Goal: Task Accomplishment & Management: Manage account settings

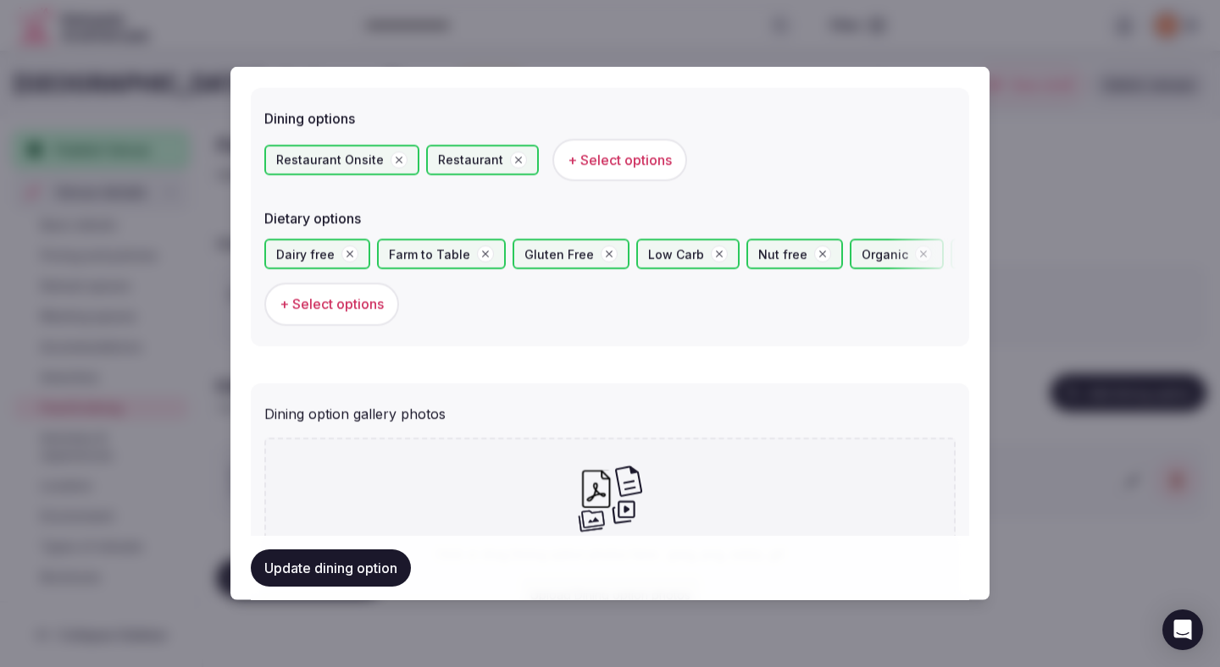
scroll to position [576, 0]
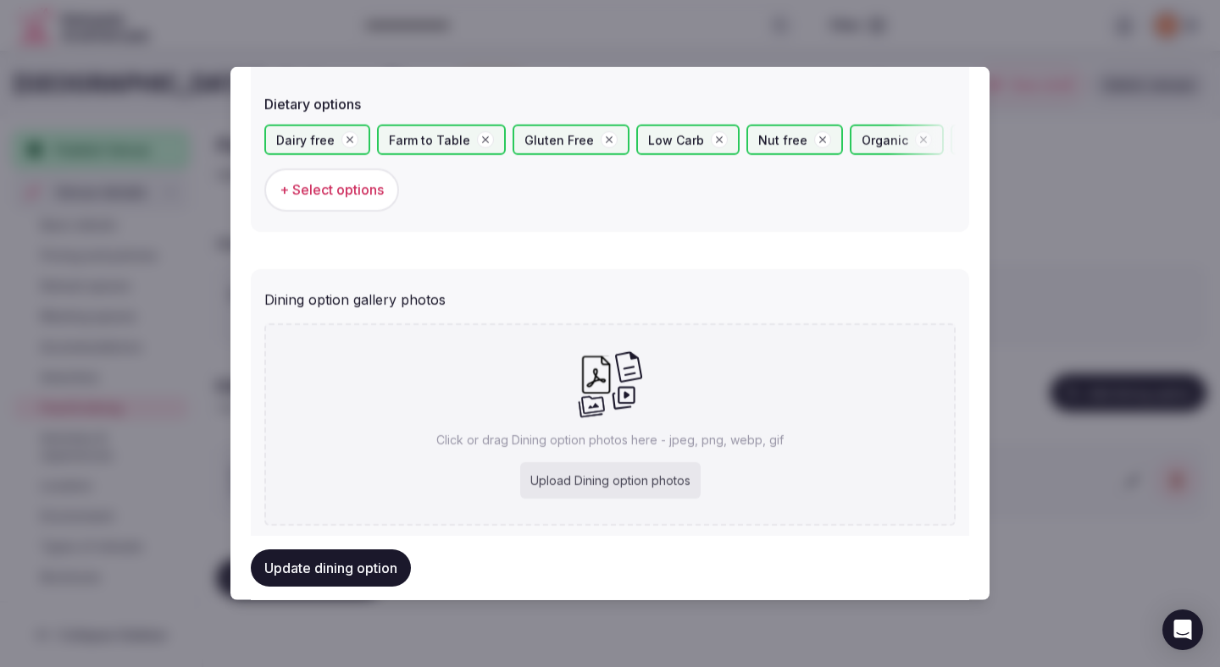
click at [355, 567] on button "Update dining option" at bounding box center [331, 568] width 160 height 37
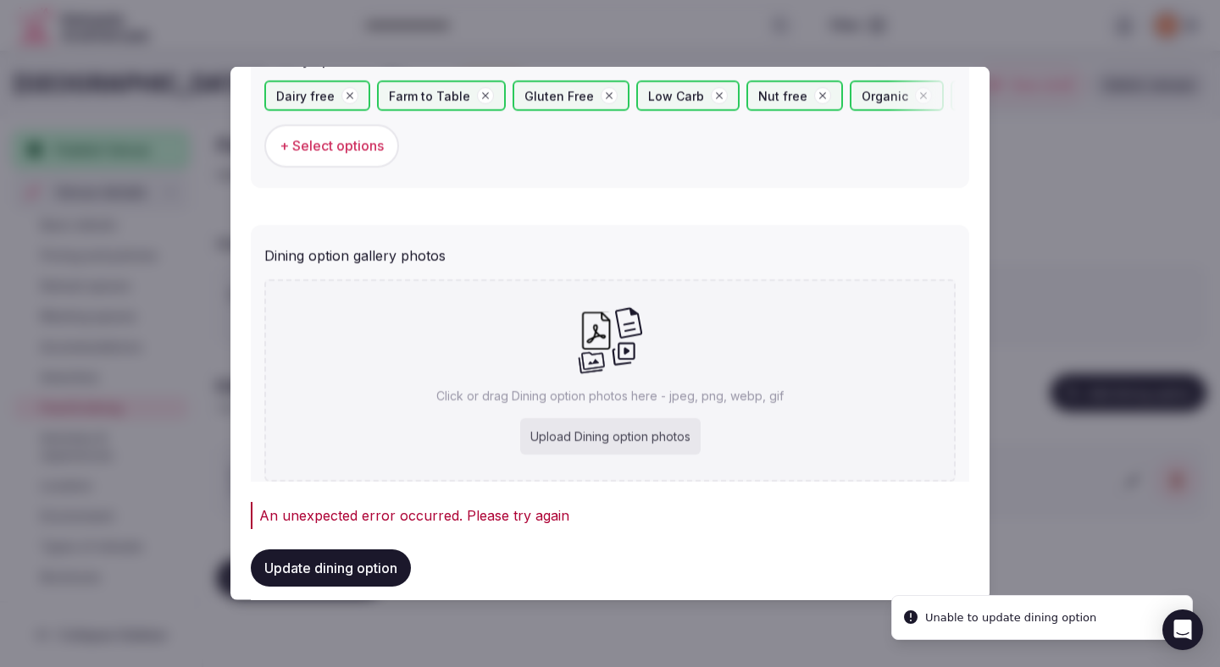
click at [207, 199] on div at bounding box center [610, 333] width 1220 height 667
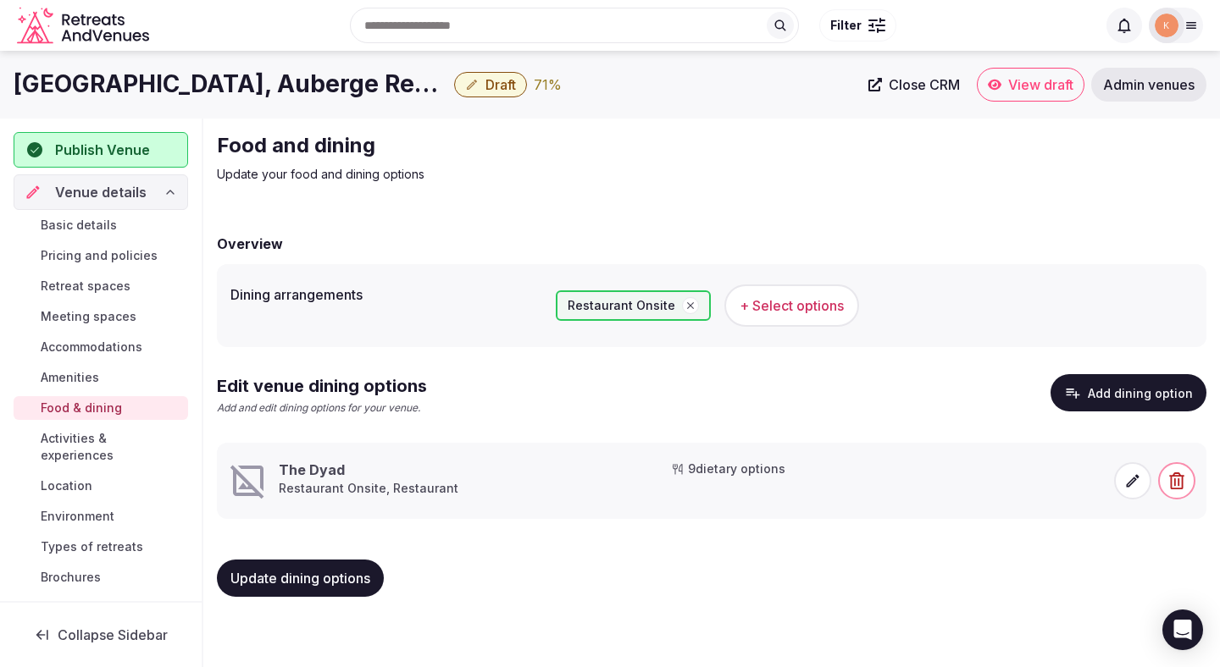
click at [303, 578] on span "Update dining options" at bounding box center [300, 578] width 140 height 17
click at [1132, 477] on icon at bounding box center [1132, 481] width 17 height 17
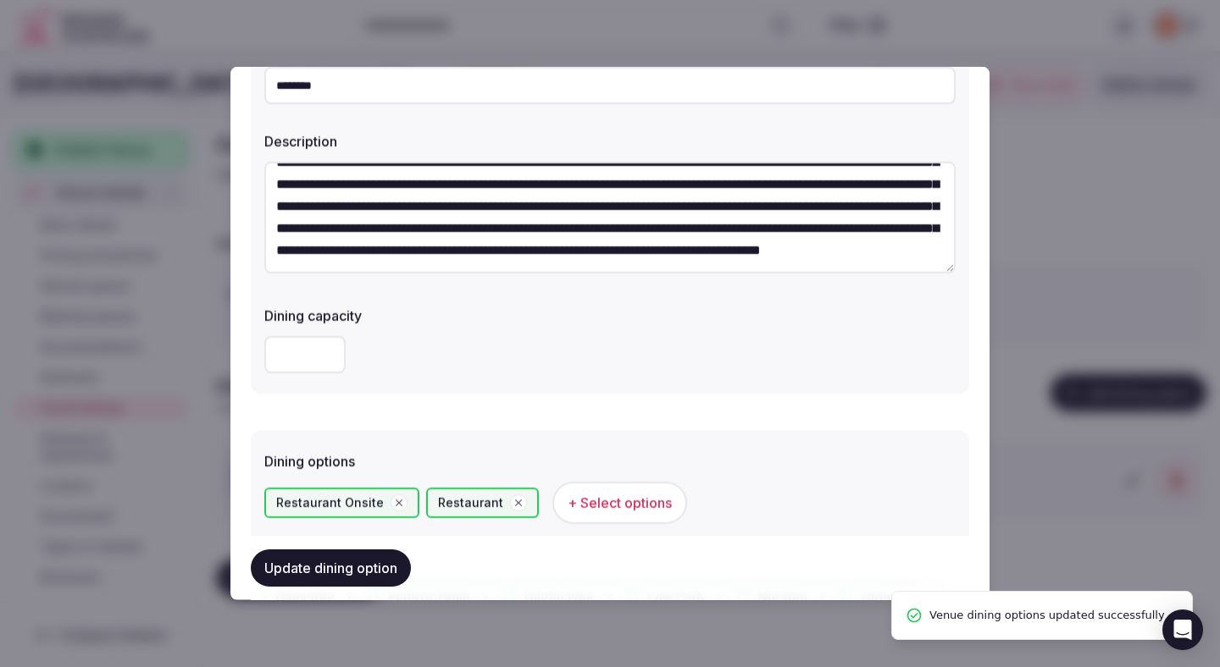
scroll to position [620, 0]
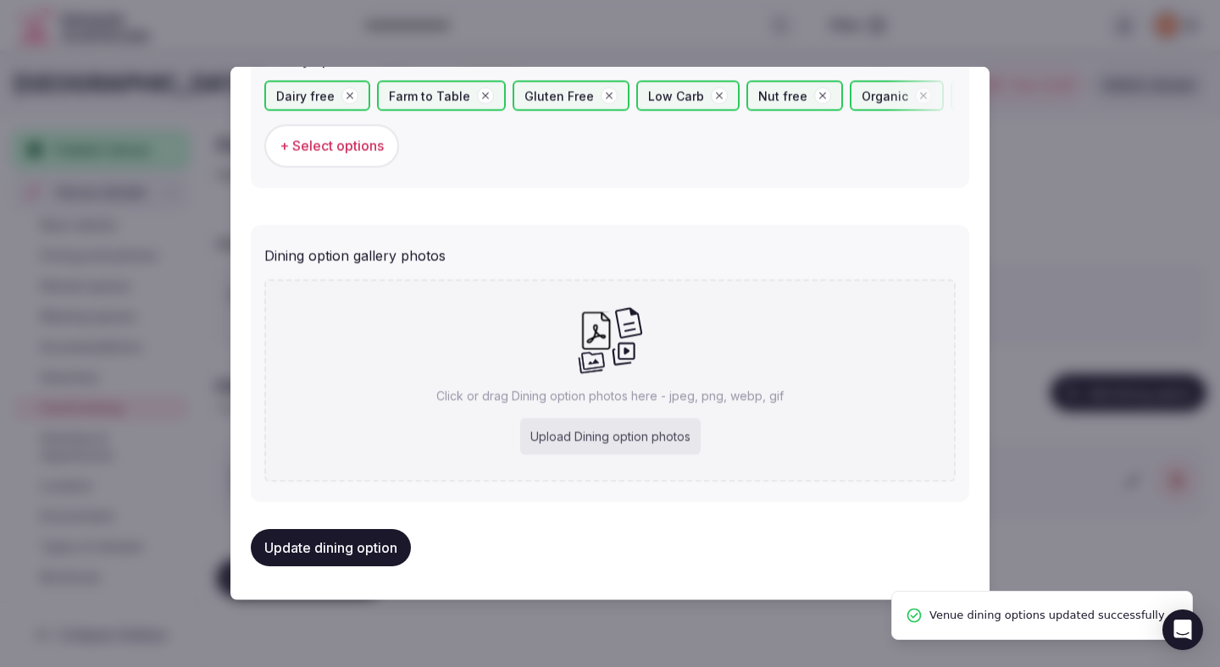
click at [596, 435] on div "Upload Dining option photos" at bounding box center [610, 436] width 180 height 37
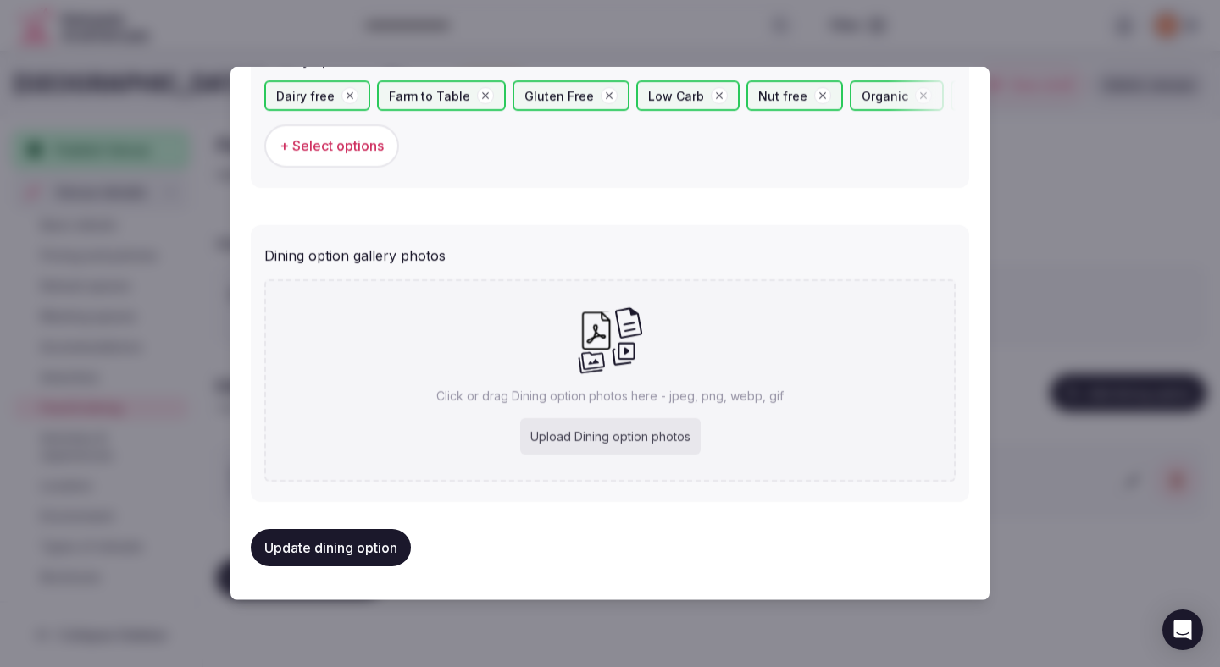
type input "**********"
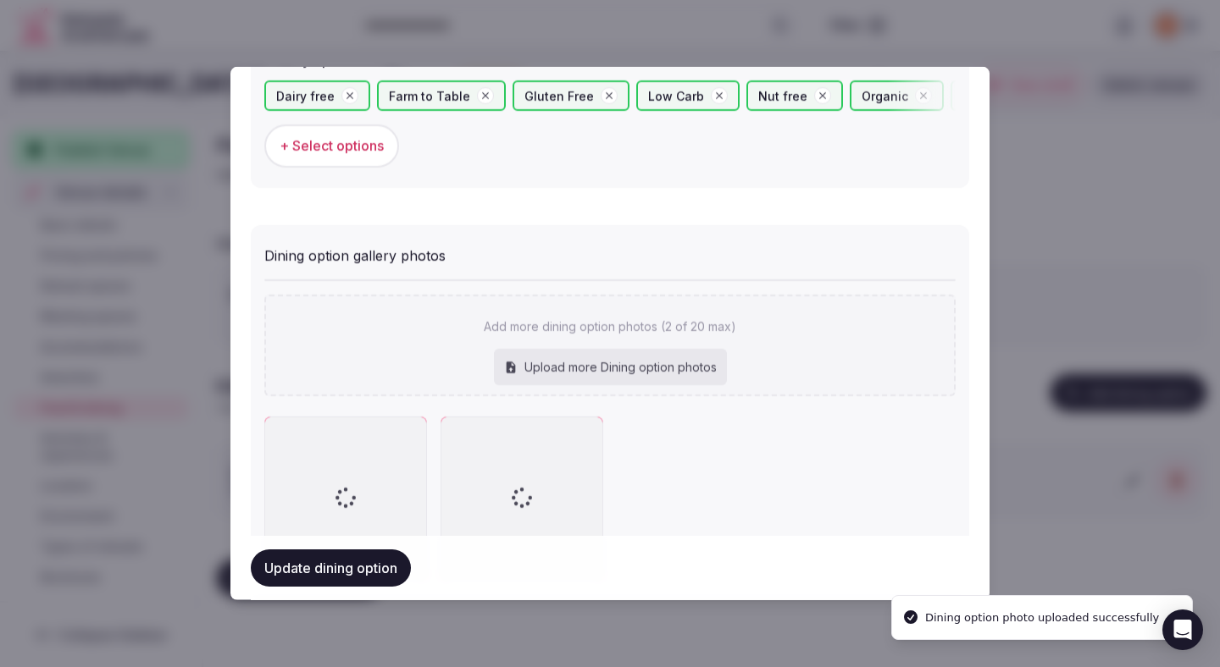
scroll to position [717, 0]
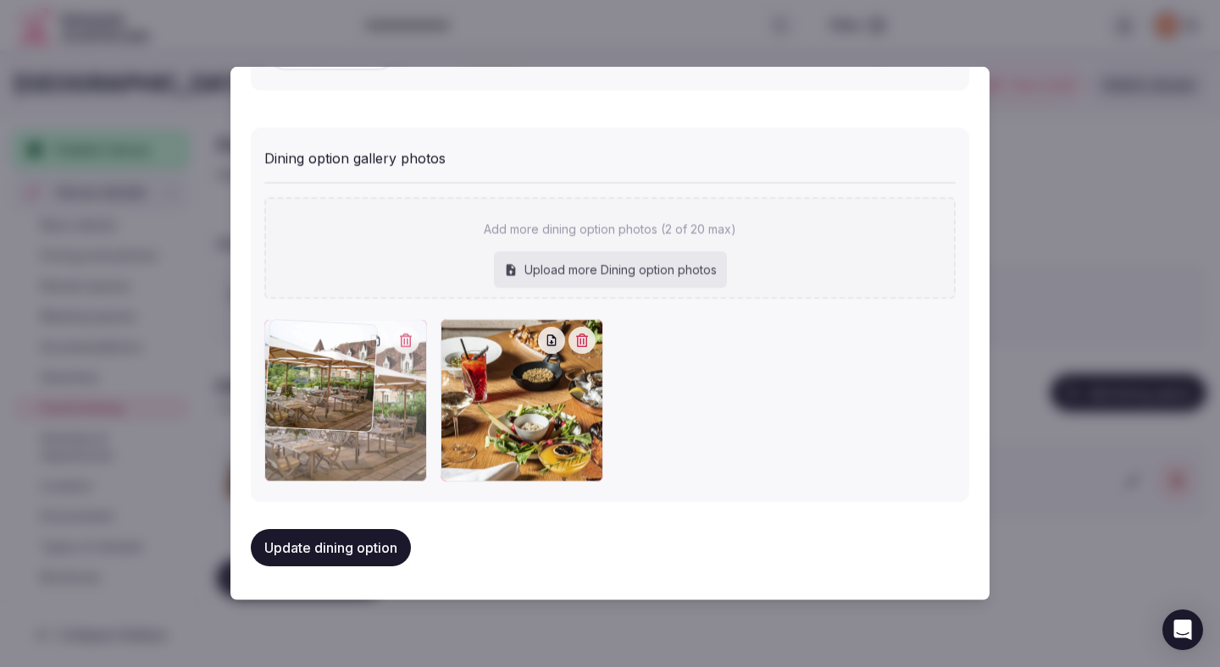
drag, startPoint x: 486, startPoint y: 445, endPoint x: 349, endPoint y: 434, distance: 137.7
click at [349, 434] on div at bounding box center [345, 400] width 163 height 163
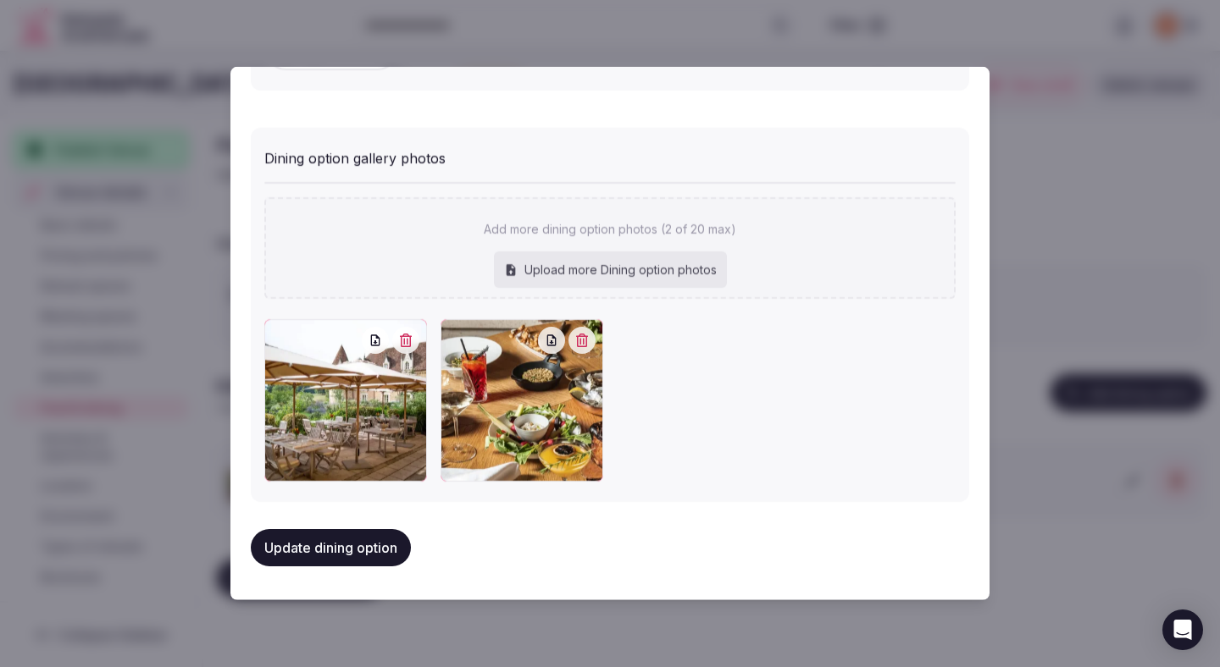
click at [335, 541] on button "Update dining option" at bounding box center [331, 547] width 160 height 37
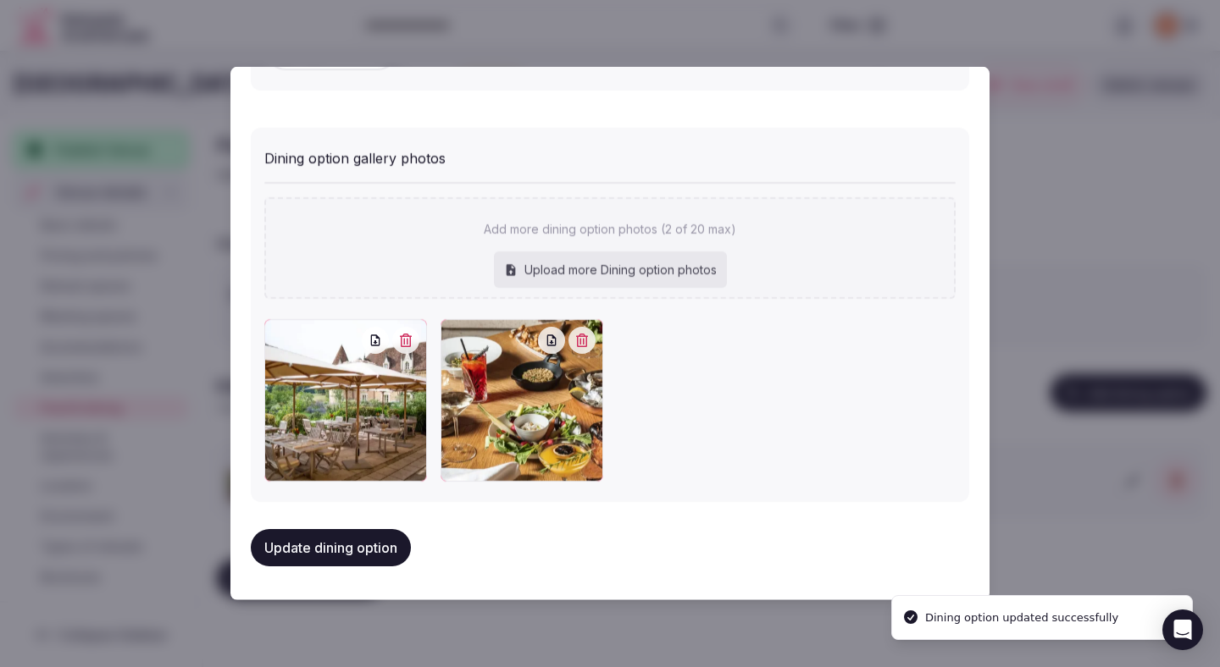
click at [335, 541] on button "Update dining option" at bounding box center [331, 547] width 160 height 37
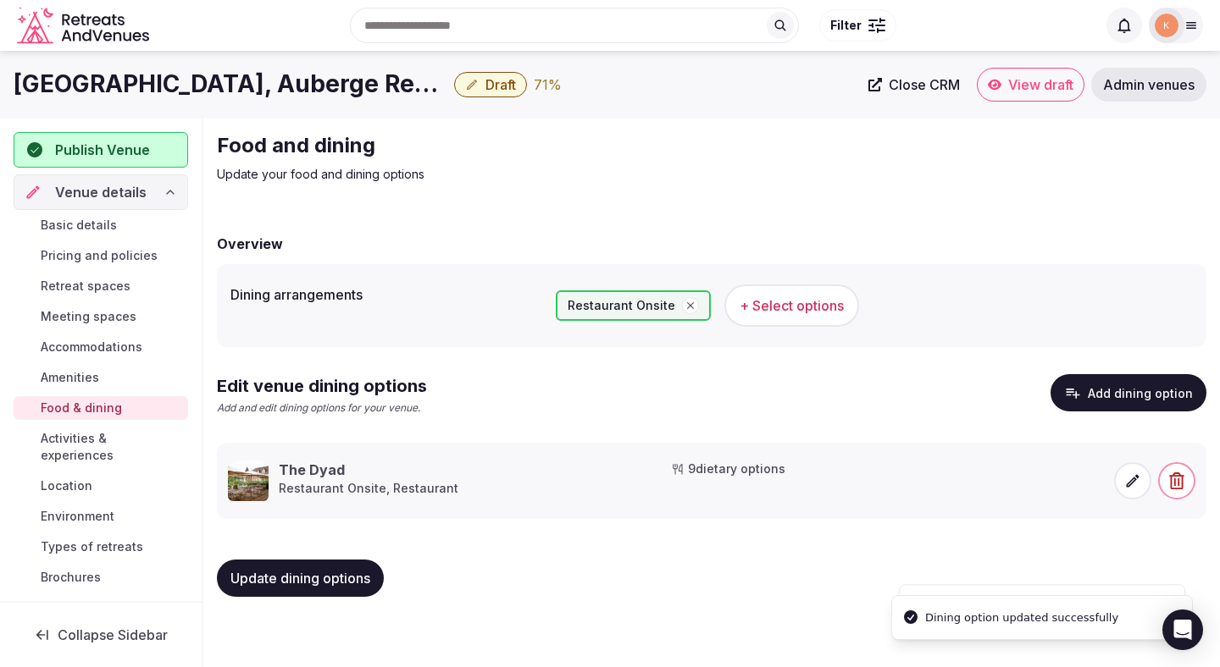
click at [335, 572] on span "Update dining options" at bounding box center [300, 578] width 140 height 17
click at [140, 437] on span "Activities & experiences" at bounding box center [111, 447] width 141 height 34
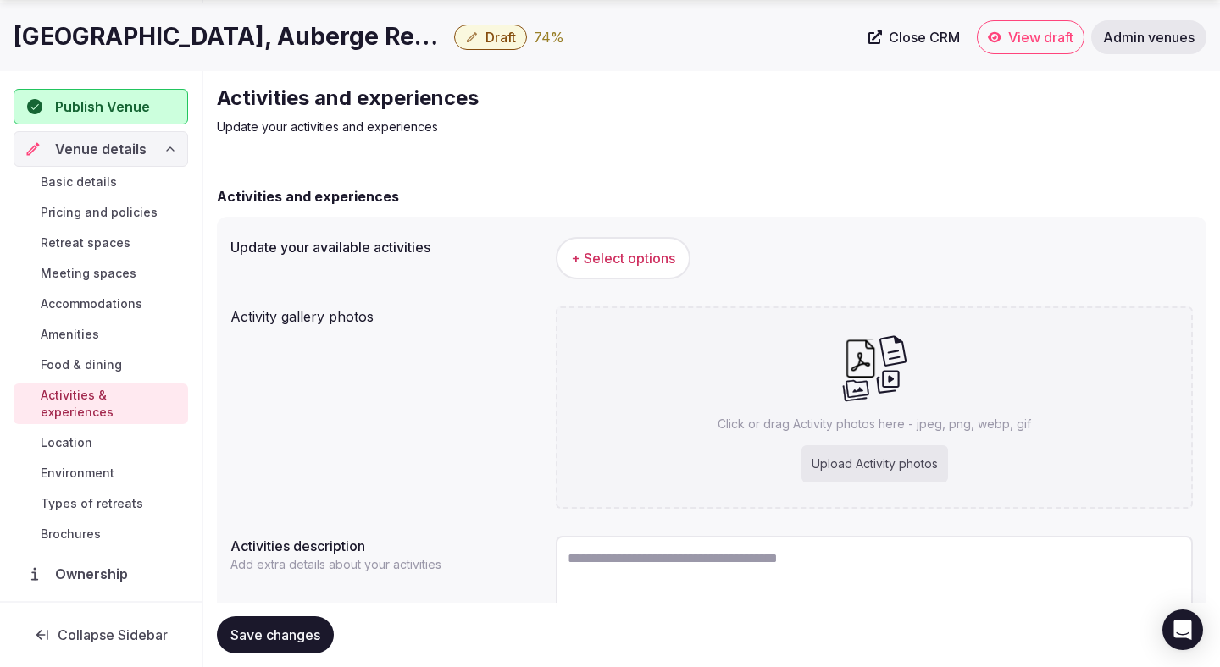
scroll to position [159, 0]
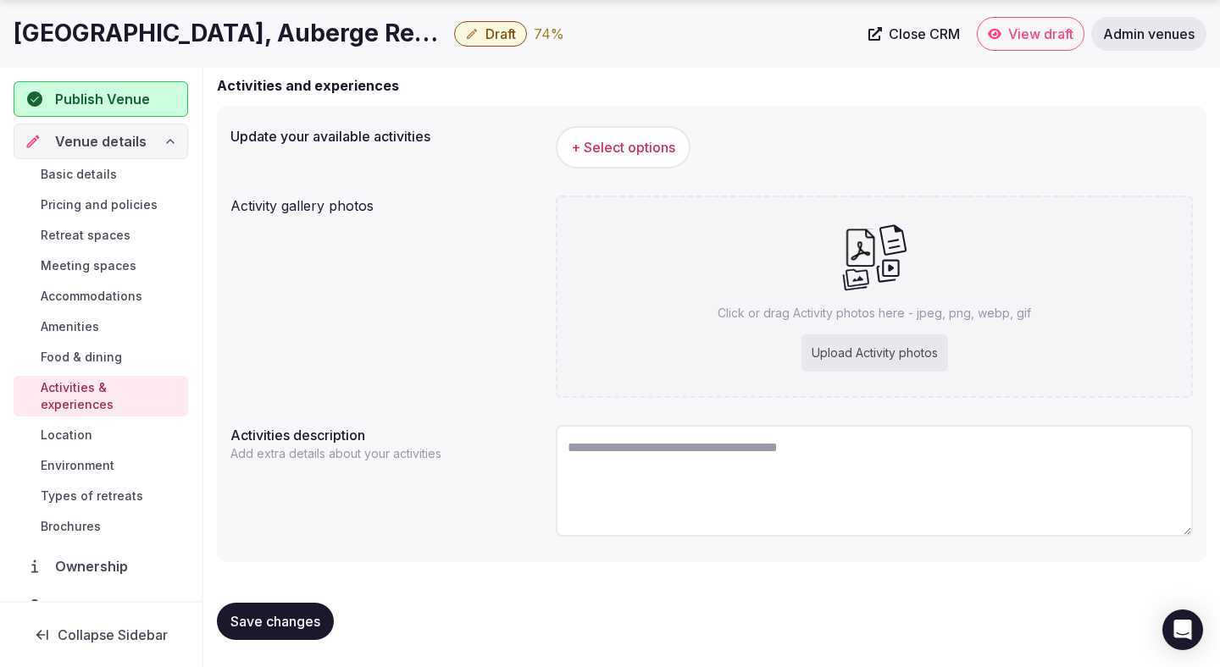
click at [661, 459] on textarea at bounding box center [874, 481] width 637 height 112
paste textarea "**********"
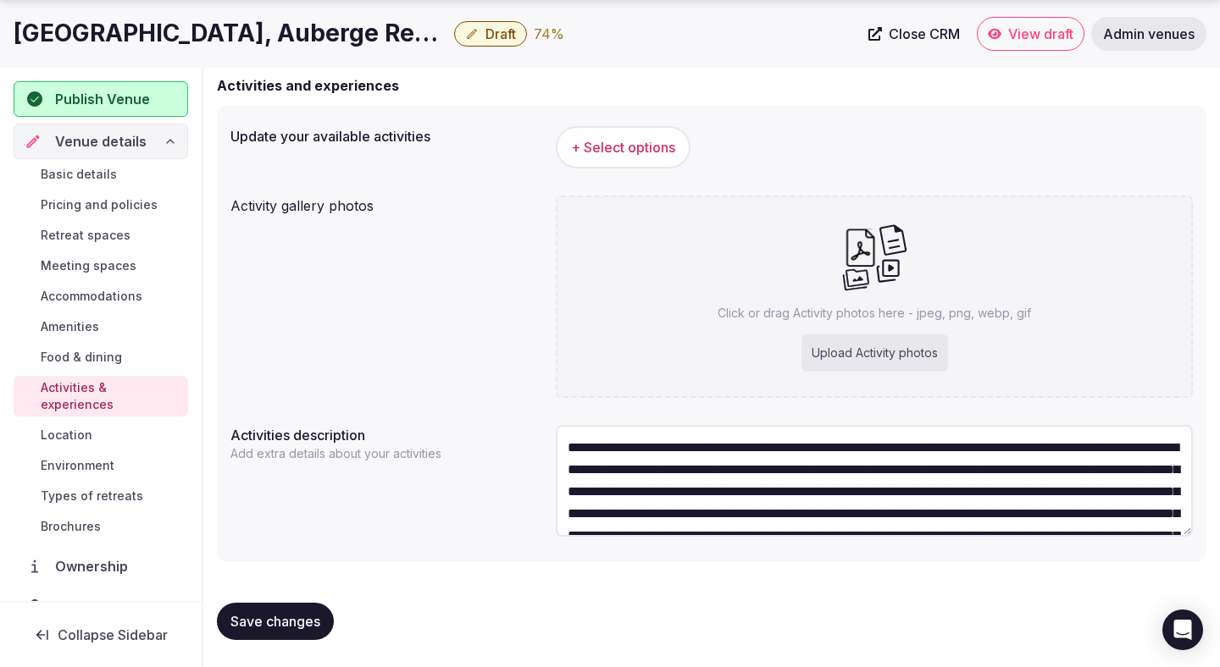
scroll to position [119, 0]
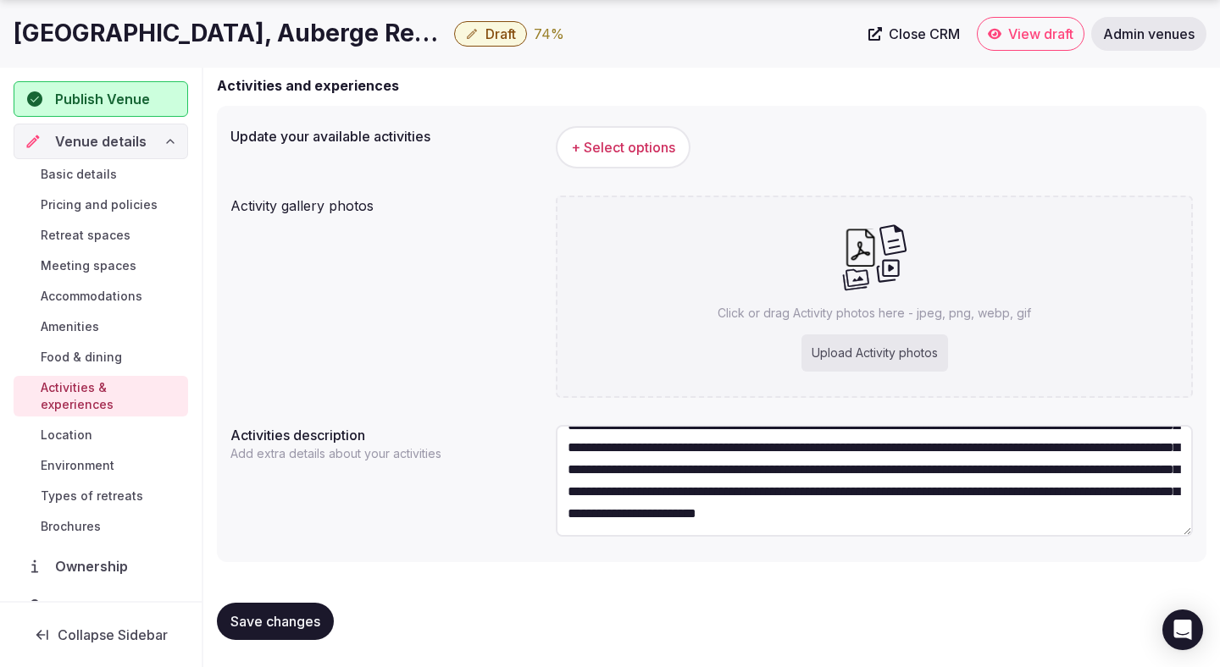
type textarea "**********"
click at [276, 613] on span "Save changes" at bounding box center [275, 621] width 90 height 17
click at [621, 153] on span "+ Select options" at bounding box center [623, 147] width 104 height 19
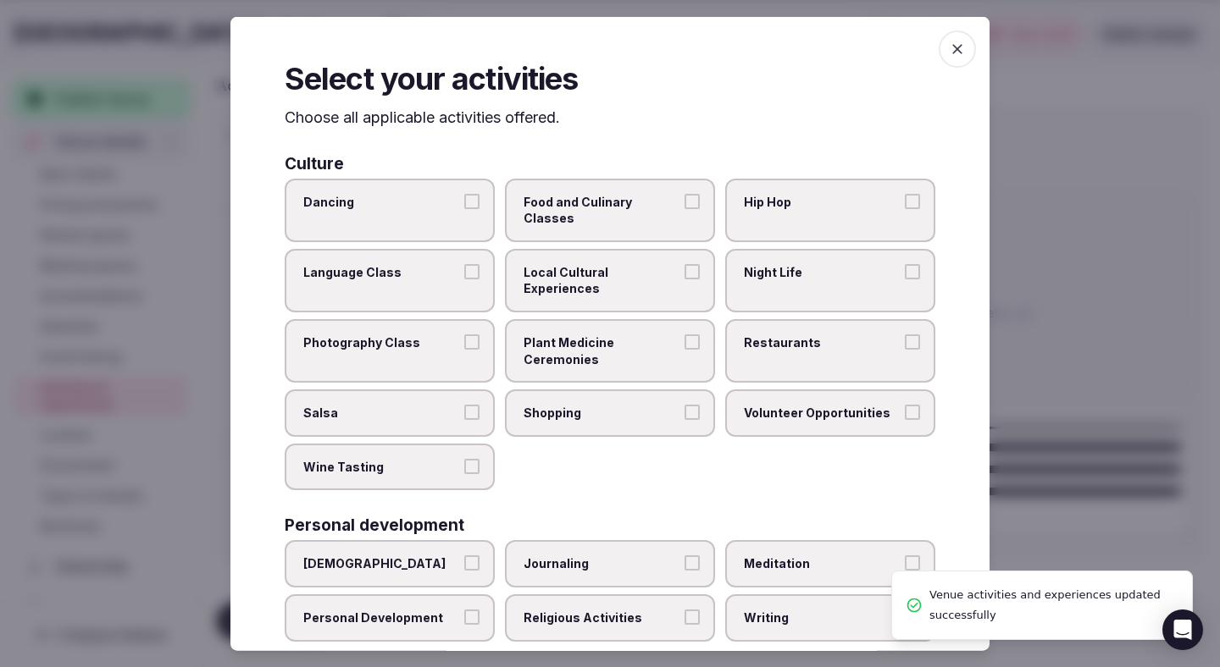
click at [1124, 486] on div at bounding box center [610, 333] width 1220 height 667
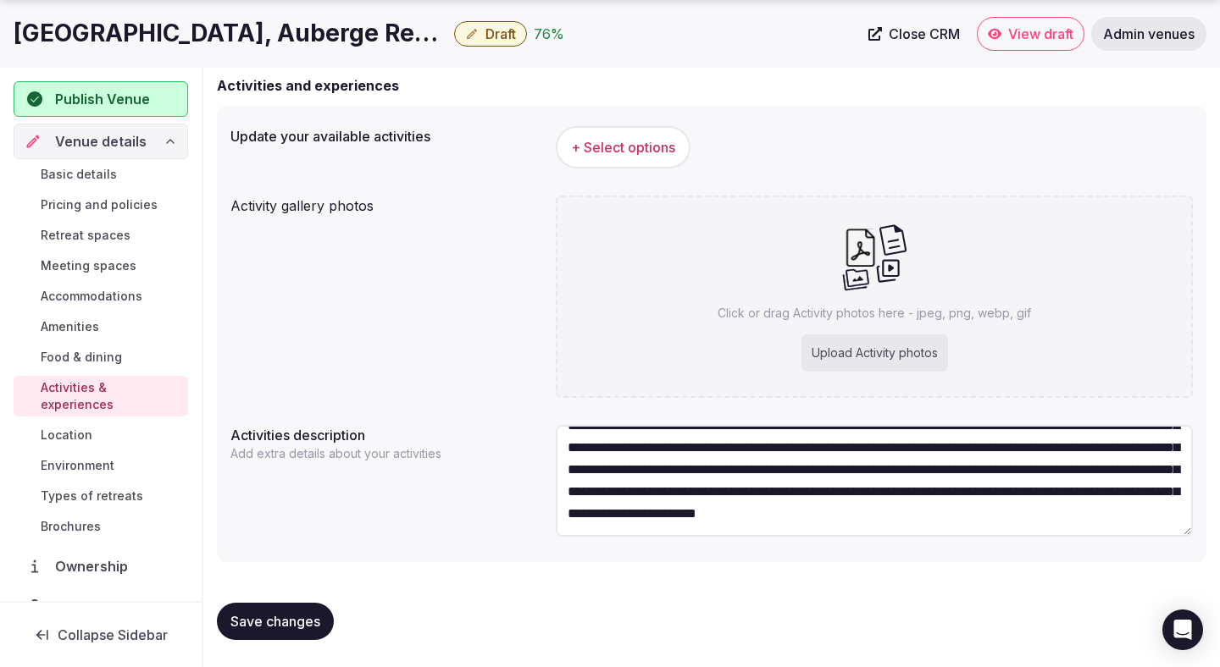
click at [1003, 473] on textarea "**********" at bounding box center [874, 481] width 637 height 112
click at [656, 144] on span "+ Select options" at bounding box center [623, 147] width 104 height 19
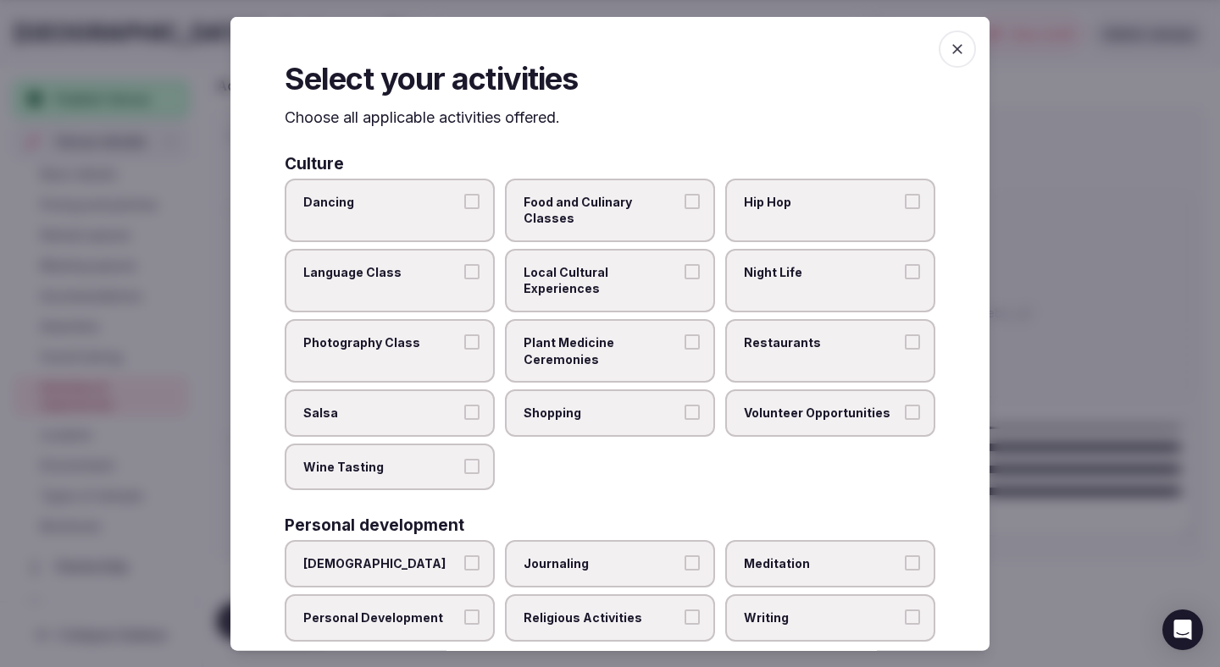
click at [662, 201] on span "Food and Culinary Classes" at bounding box center [601, 209] width 156 height 33
click at [684, 201] on button "Food and Culinary Classes" at bounding box center [691, 200] width 15 height 15
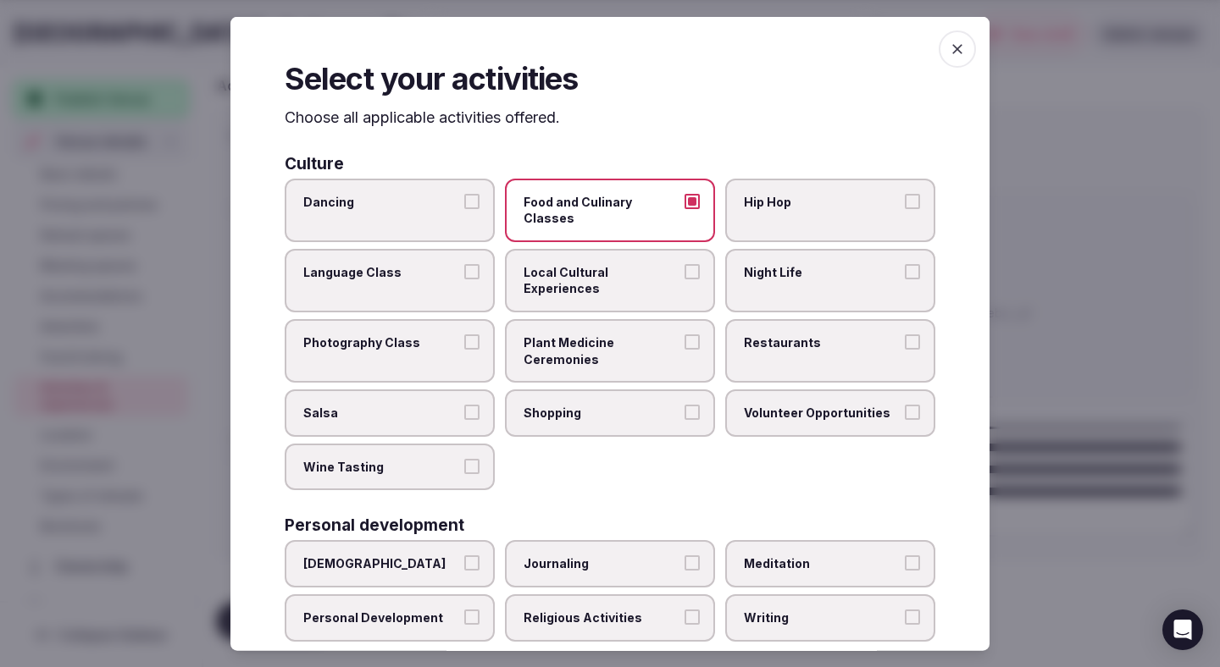
click at [662, 248] on label "Local Cultural Experiences" at bounding box center [610, 280] width 210 height 64
click at [684, 263] on button "Local Cultural Experiences" at bounding box center [691, 270] width 15 height 15
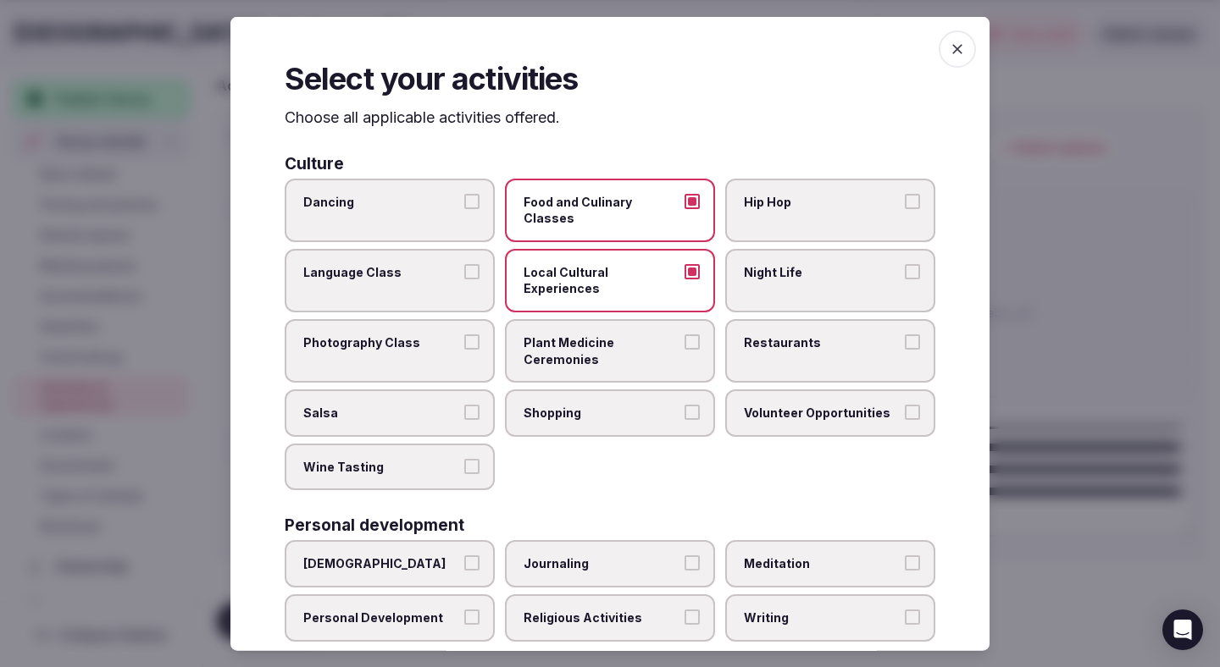
click at [778, 325] on label "Restaurants" at bounding box center [830, 351] width 210 height 64
click at [905, 335] on button "Restaurants" at bounding box center [912, 342] width 15 height 15
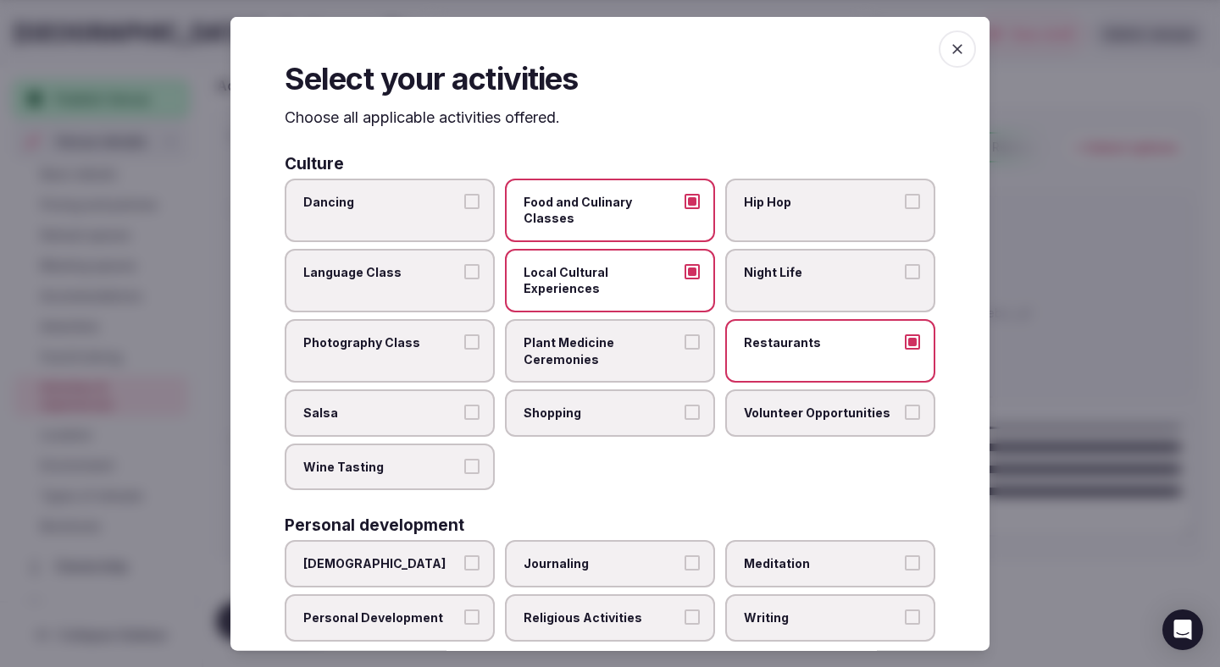
click at [639, 405] on span "Shopping" at bounding box center [601, 413] width 156 height 17
click at [684, 405] on button "Shopping" at bounding box center [691, 412] width 15 height 15
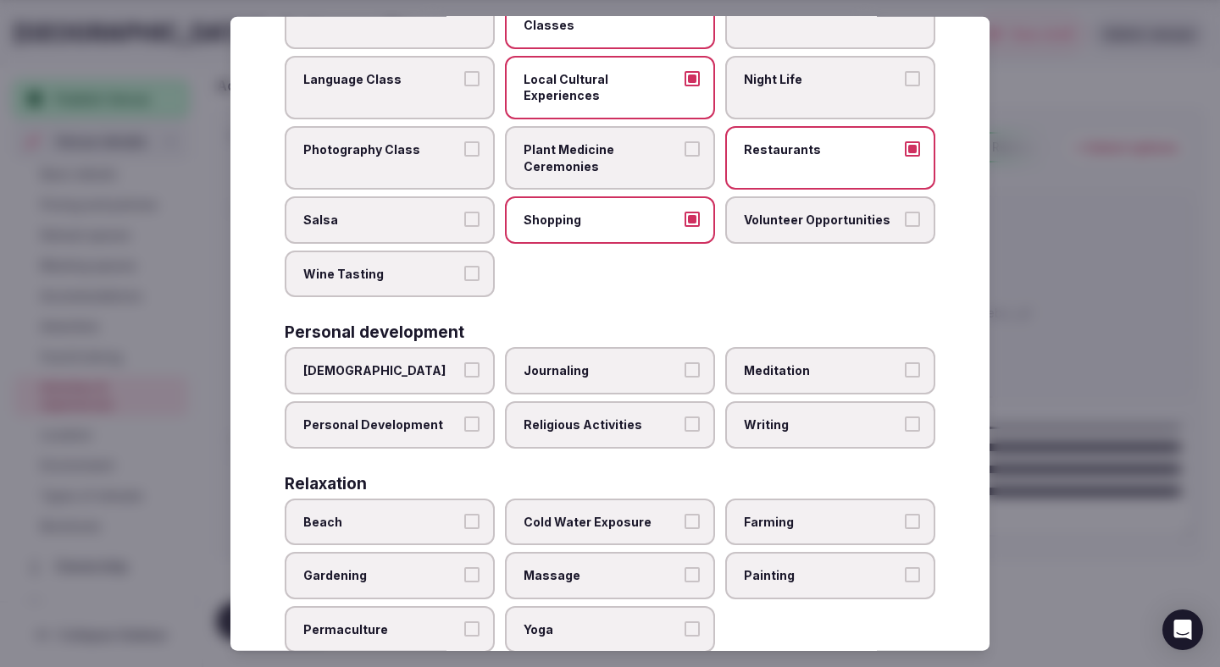
scroll to position [183, 0]
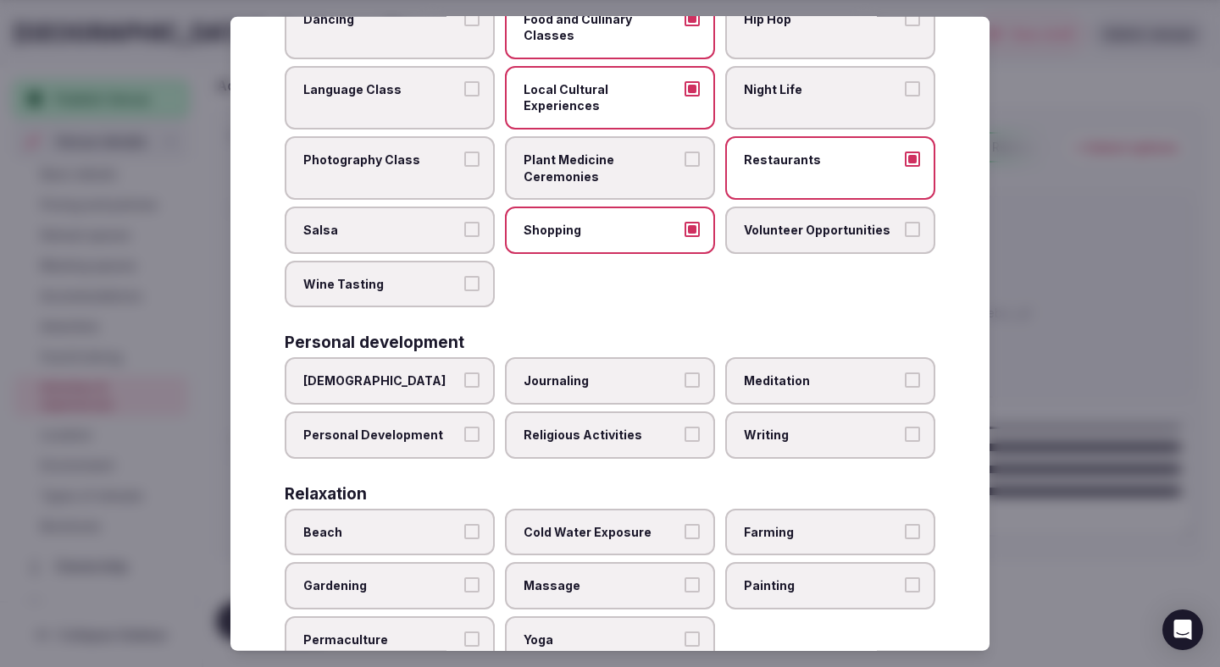
click at [784, 523] on span "Farming" at bounding box center [822, 531] width 156 height 17
click at [905, 523] on button "Farming" at bounding box center [912, 530] width 15 height 15
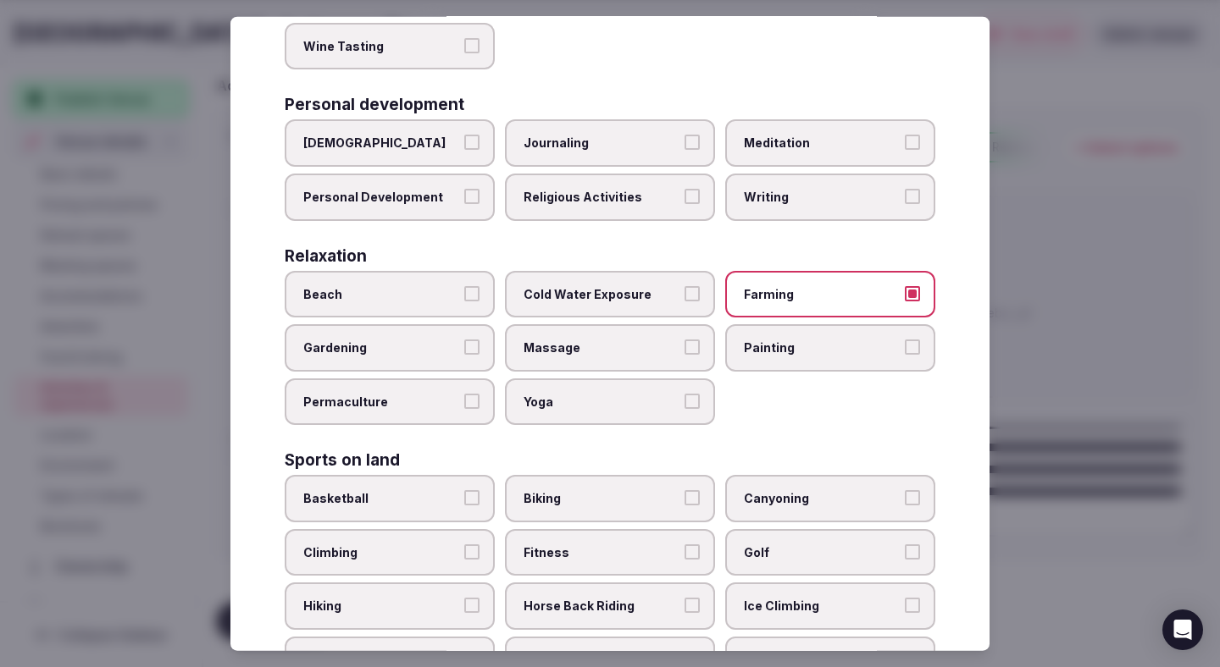
scroll to position [423, 0]
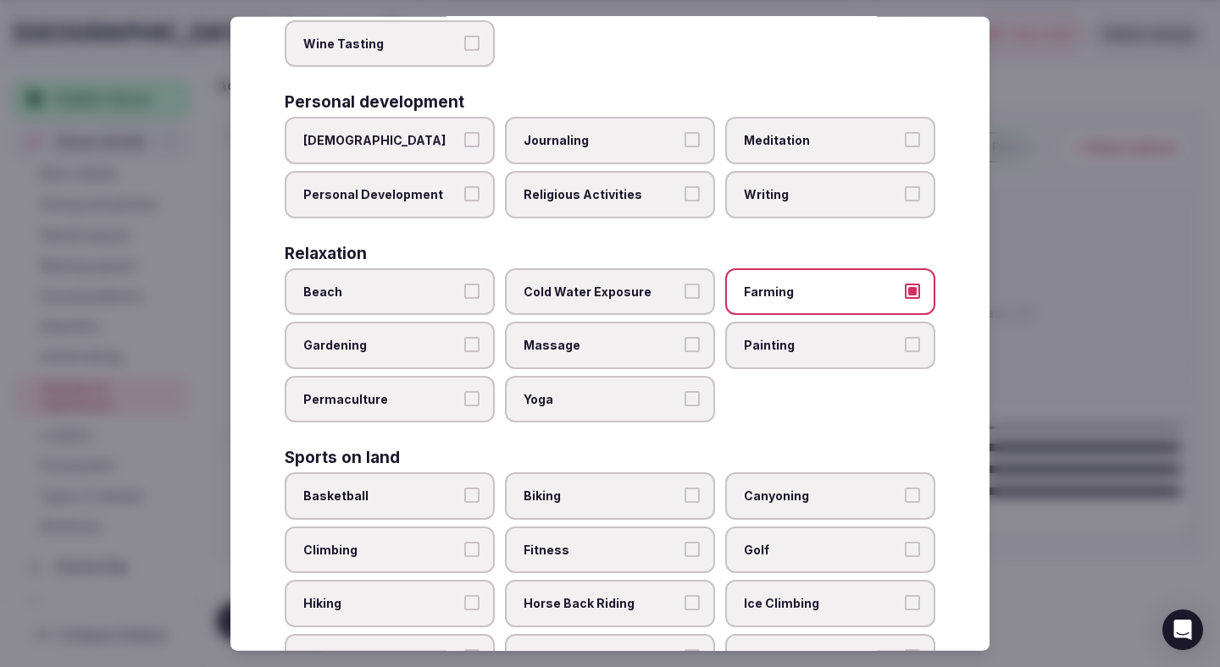
click at [434, 488] on span "Basketball" at bounding box center [381, 496] width 156 height 17
click at [464, 488] on button "Basketball" at bounding box center [471, 495] width 15 height 15
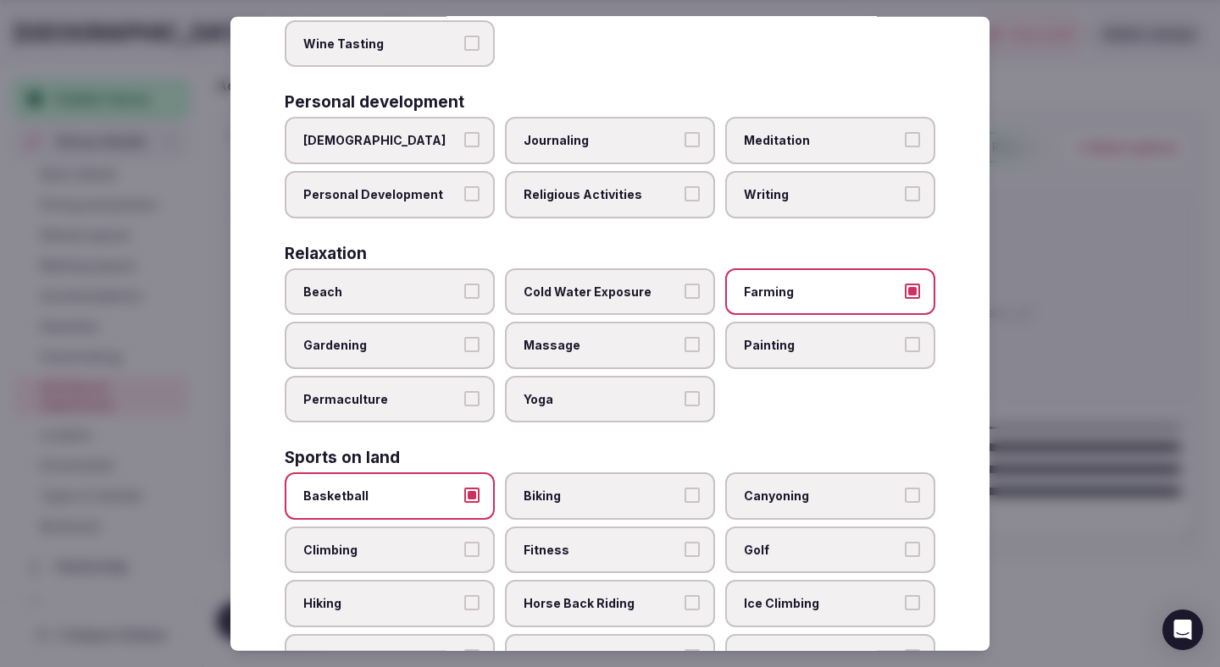
click at [545, 542] on span "Fitness" at bounding box center [601, 550] width 156 height 17
click at [684, 542] on button "Fitness" at bounding box center [691, 549] width 15 height 15
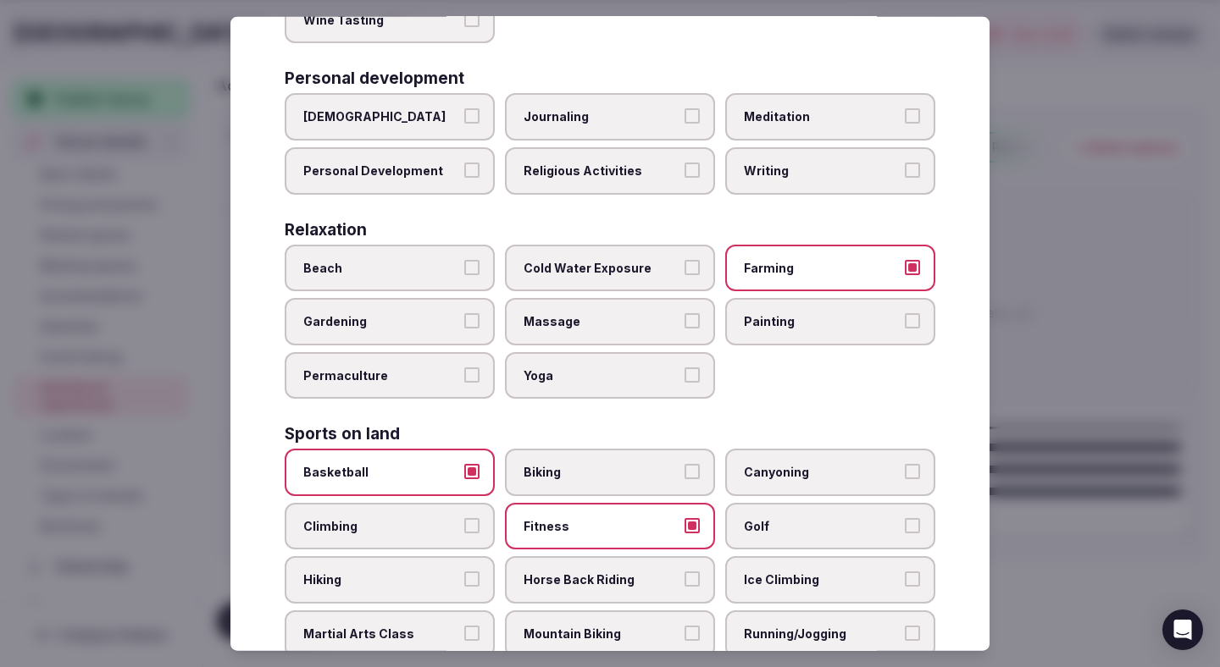
scroll to position [462, 0]
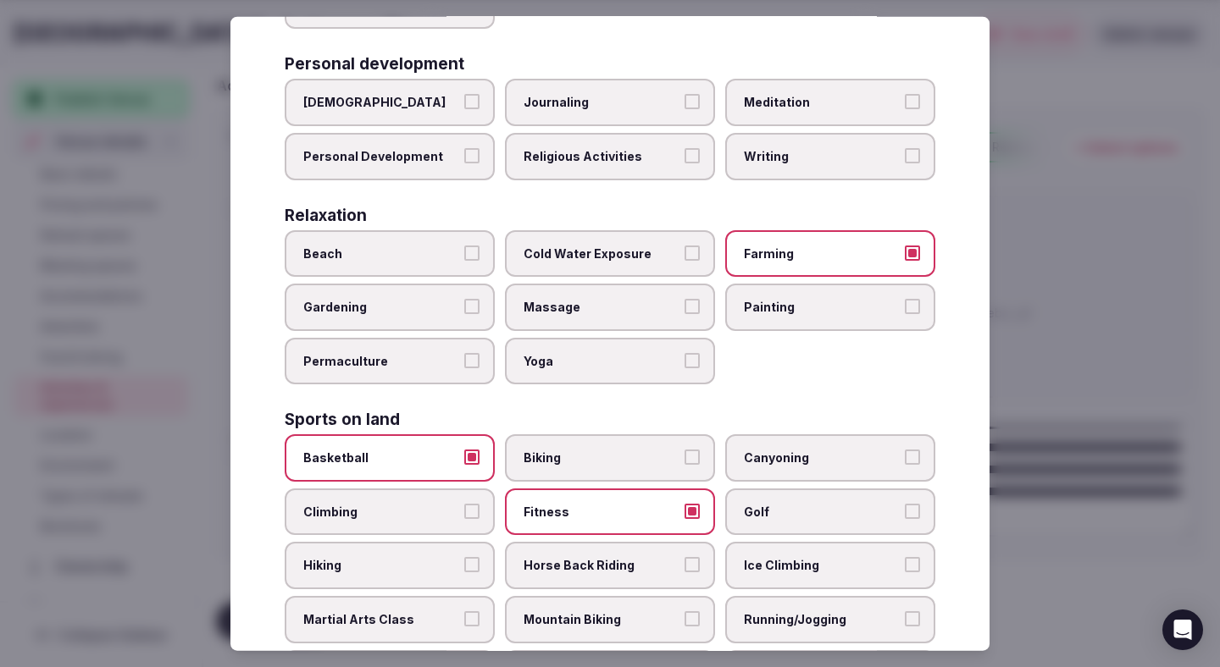
click at [757, 504] on span "Golf" at bounding box center [822, 512] width 156 height 17
click at [905, 504] on button "Golf" at bounding box center [912, 511] width 15 height 15
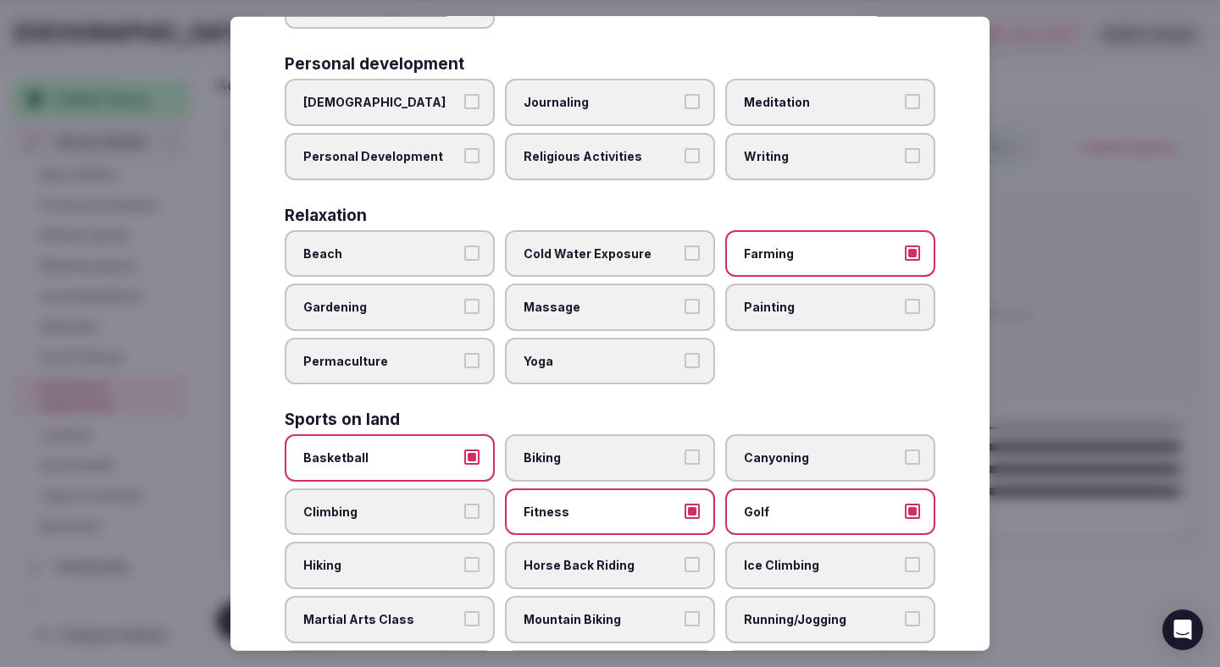
click at [441, 542] on label "Hiking" at bounding box center [390, 565] width 210 height 47
click at [464, 557] on button "Hiking" at bounding box center [471, 564] width 15 height 15
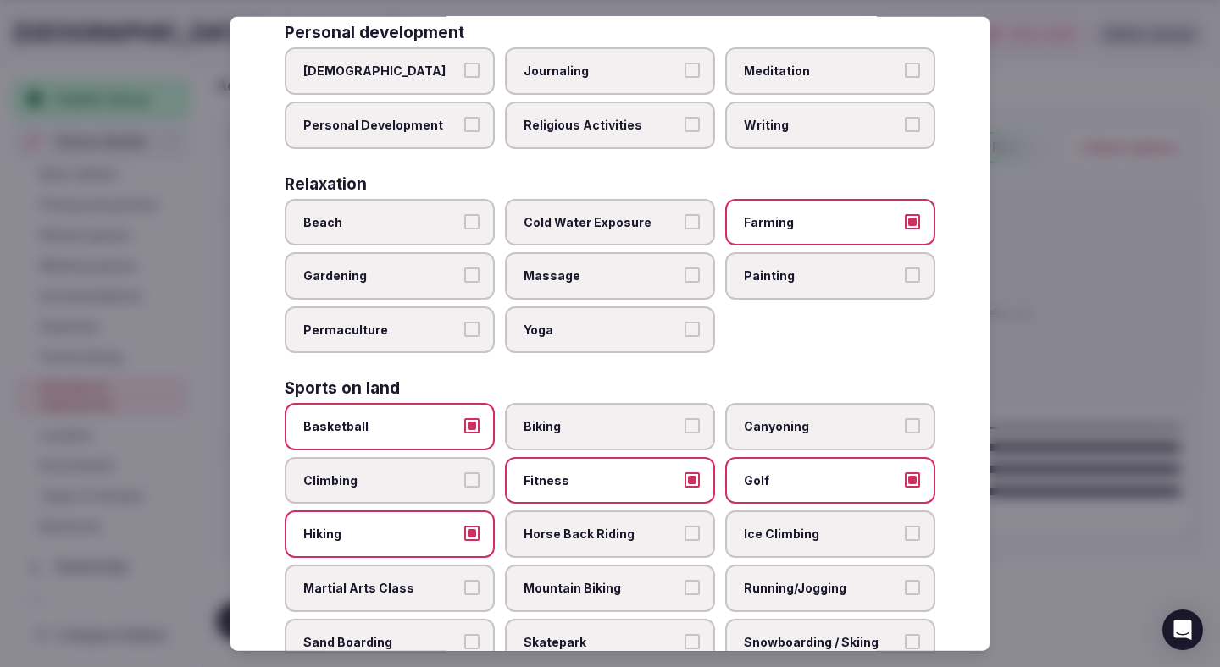
scroll to position [546, 0]
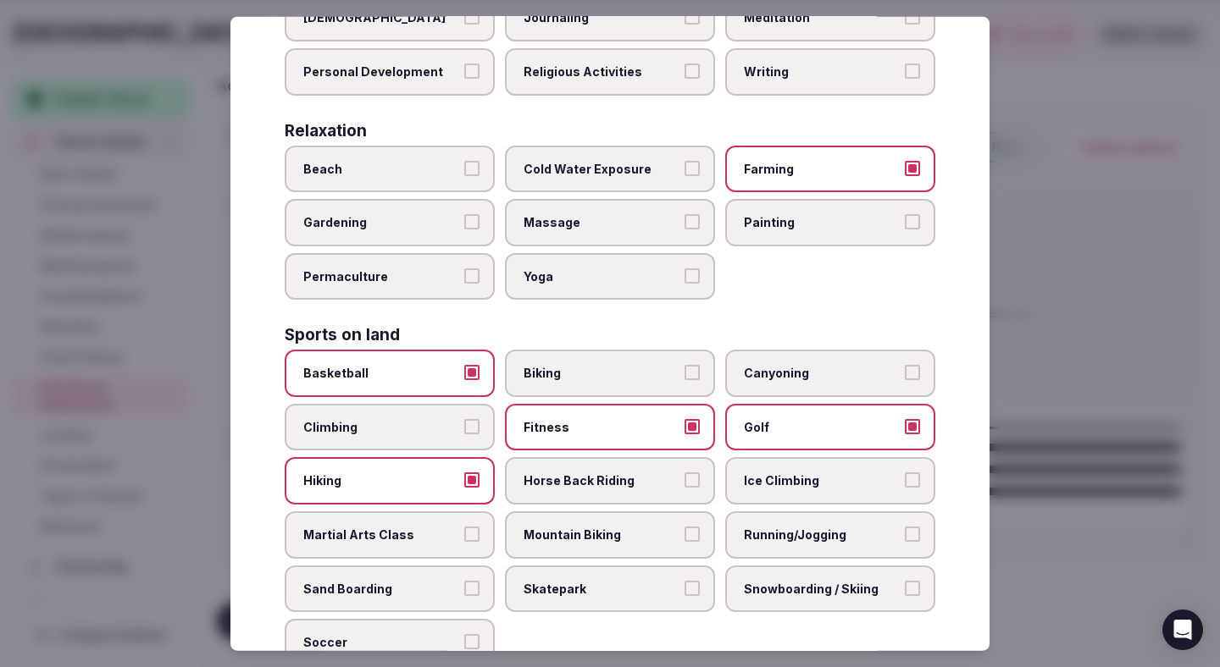
click at [761, 527] on span "Running/Jogging" at bounding box center [822, 535] width 156 height 17
click at [905, 527] on button "Running/Jogging" at bounding box center [912, 534] width 15 height 15
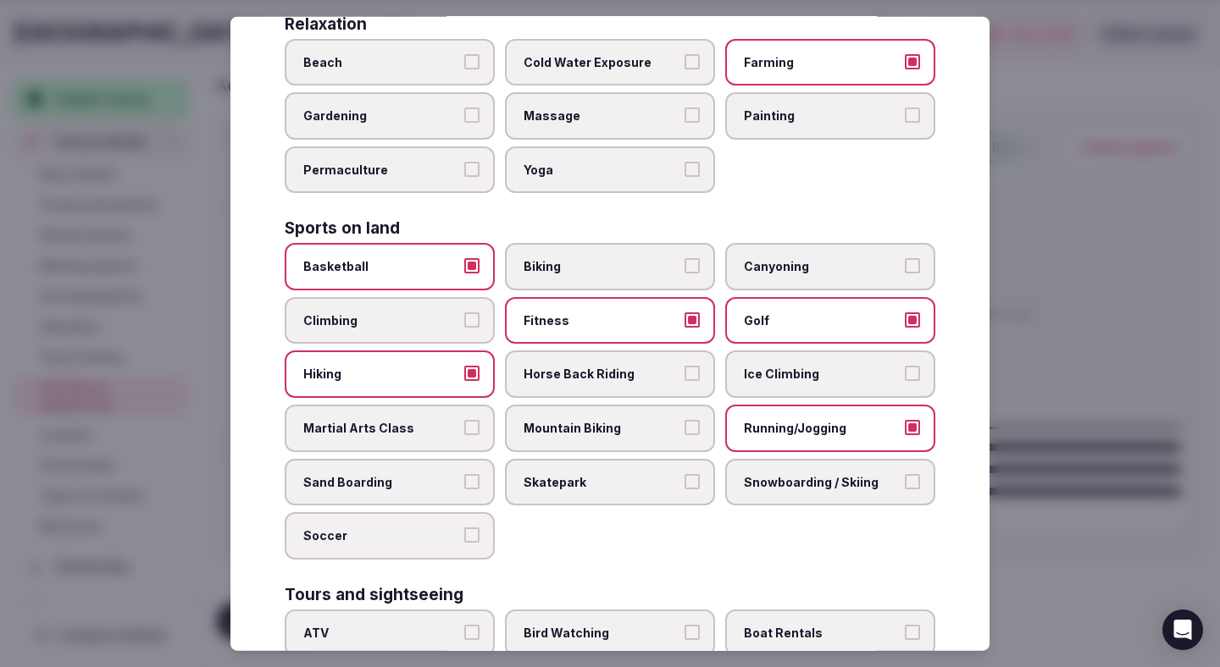
scroll to position [667, 0]
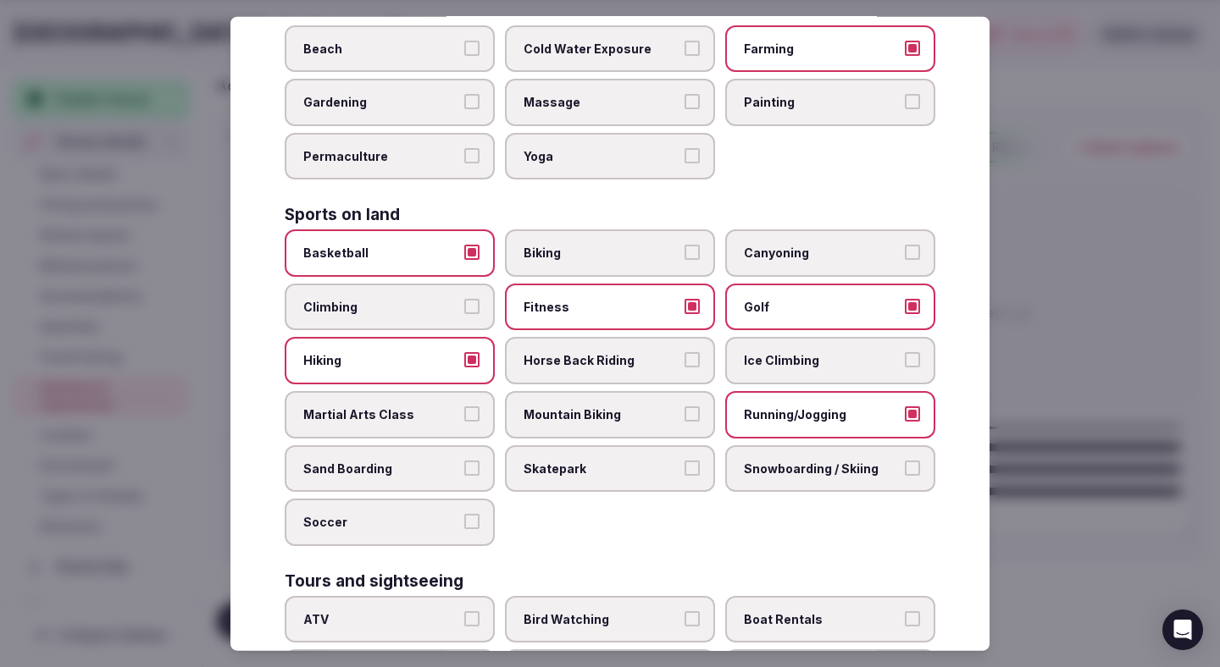
click at [651, 230] on label "Biking" at bounding box center [610, 253] width 210 height 47
click at [684, 245] on button "Biking" at bounding box center [691, 252] width 15 height 15
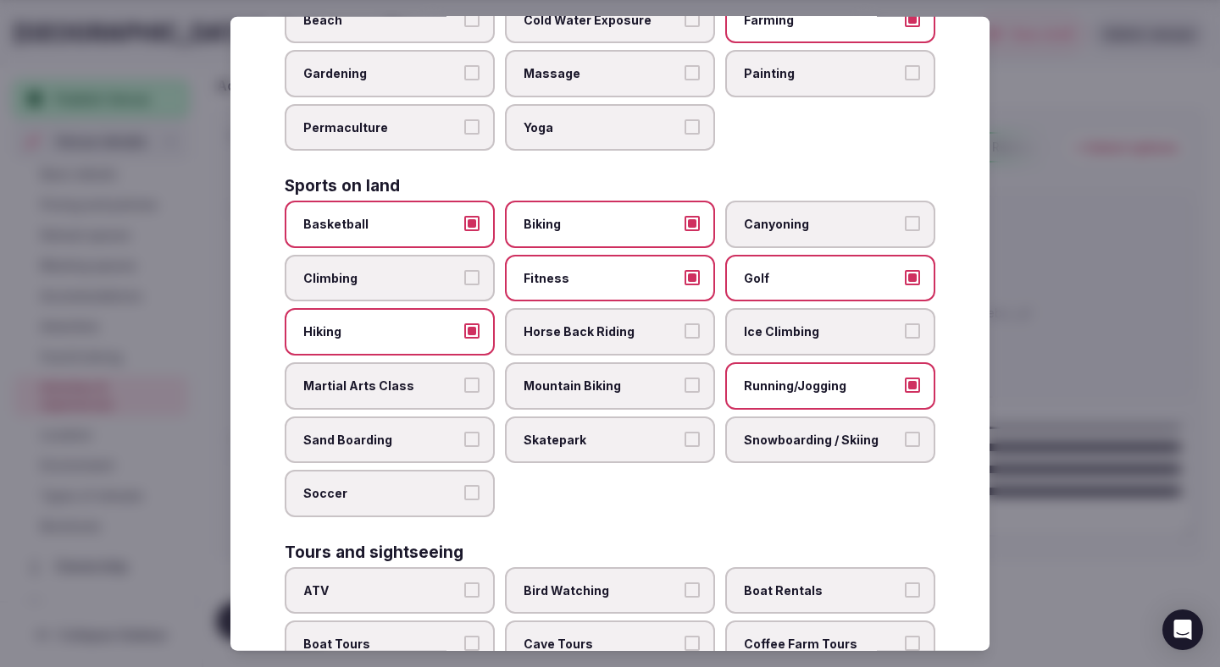
scroll to position [838, 0]
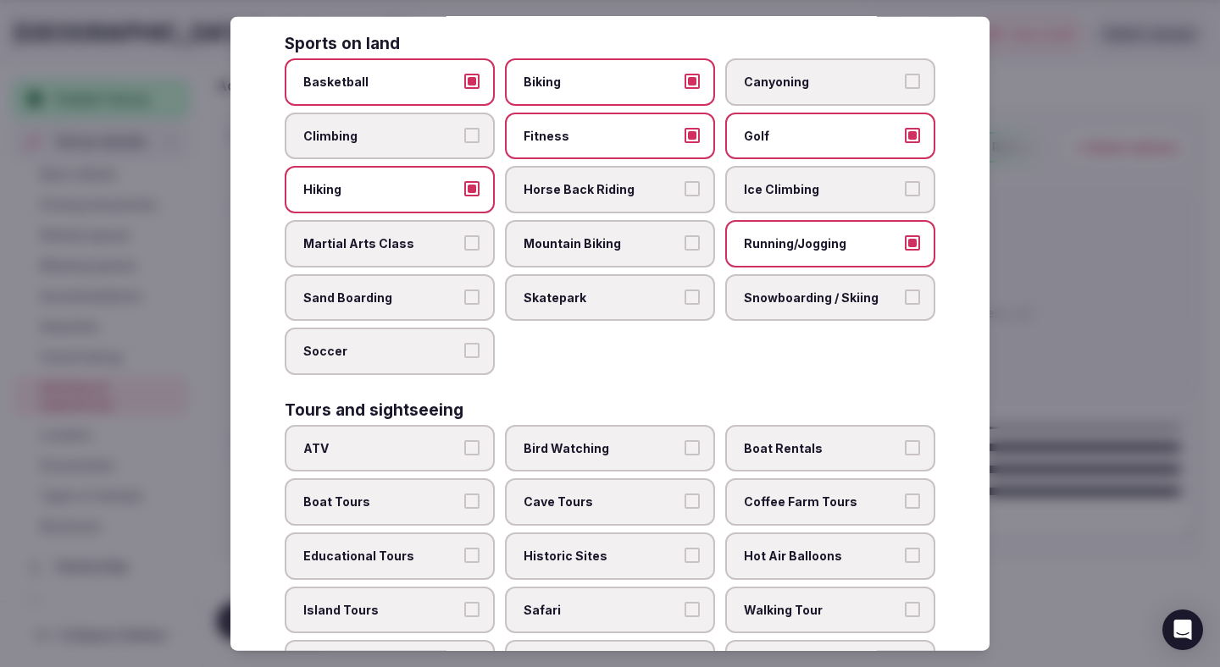
click at [756, 428] on label "Boat Rentals" at bounding box center [830, 448] width 210 height 47
click at [905, 440] on button "Boat Rentals" at bounding box center [912, 447] width 15 height 15
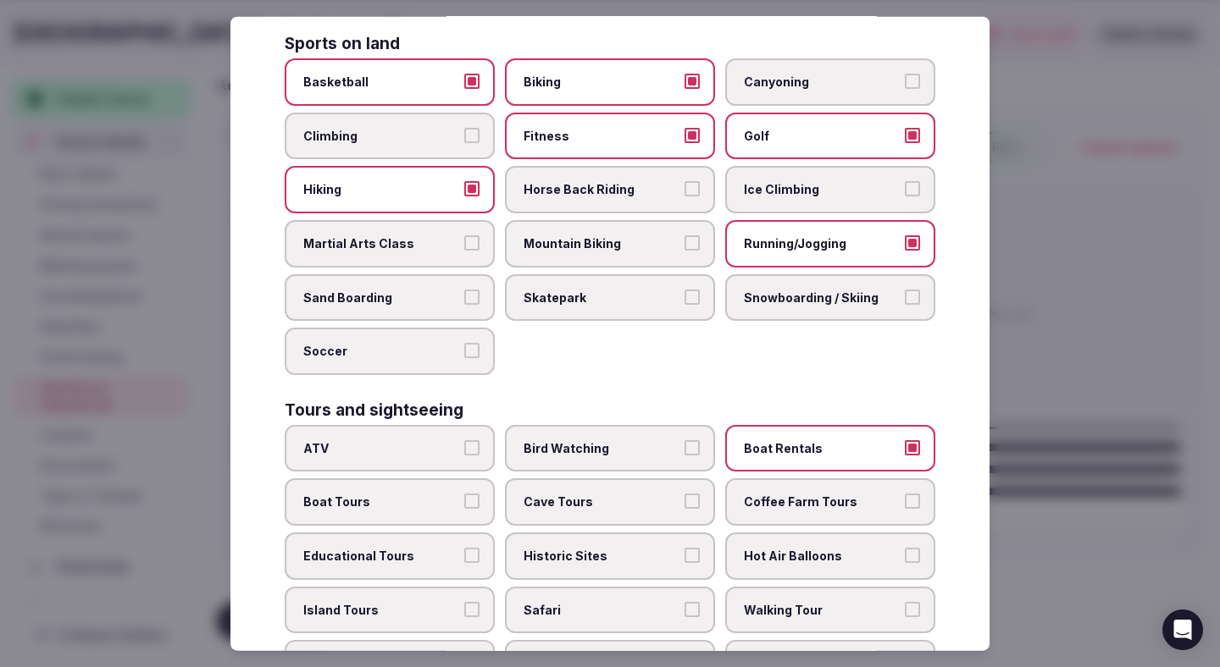
click at [451, 494] on span "Boat Tours" at bounding box center [381, 502] width 156 height 17
click at [464, 494] on button "Boat Tours" at bounding box center [471, 501] width 15 height 15
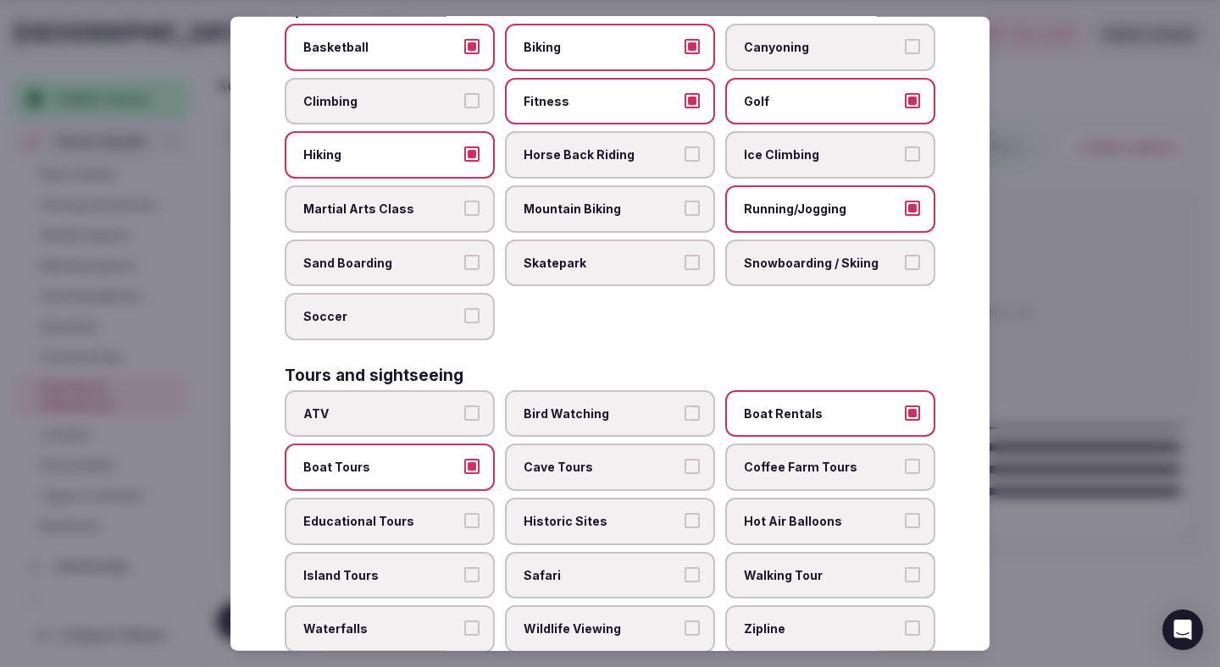
scroll to position [877, 0]
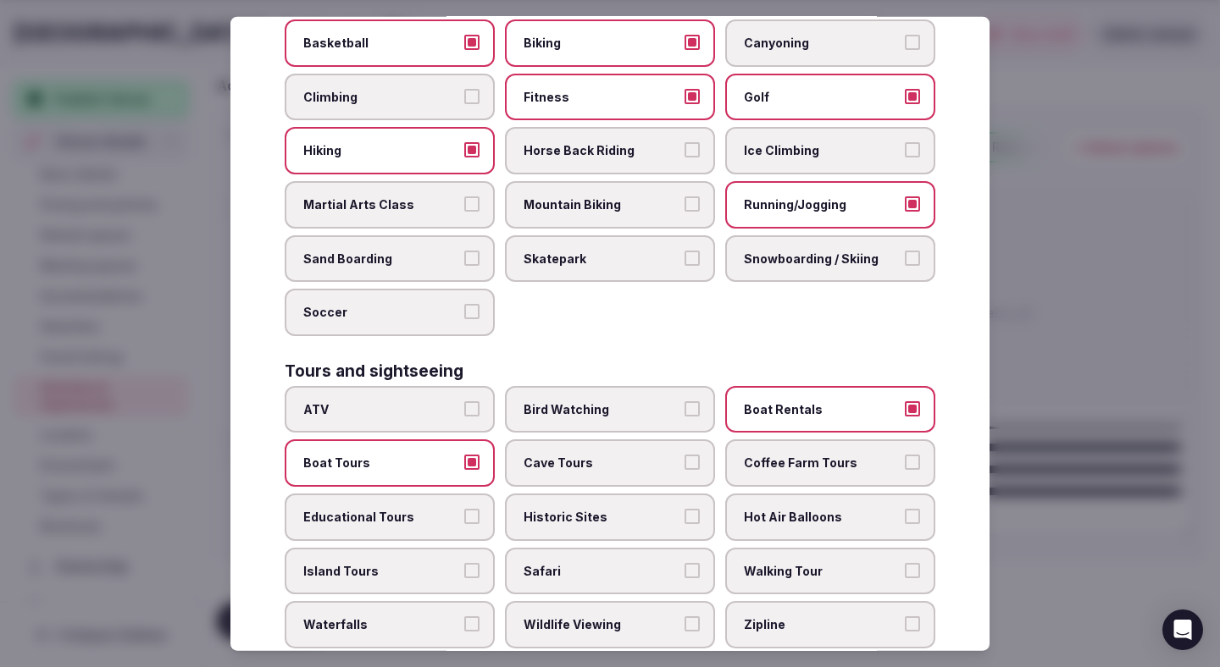
click at [455, 509] on span "Educational Tours" at bounding box center [381, 517] width 156 height 17
click at [464, 509] on button "Educational Tours" at bounding box center [471, 516] width 15 height 15
click at [624, 509] on span "Historic Sites" at bounding box center [601, 517] width 156 height 17
click at [684, 509] on button "Historic Sites" at bounding box center [691, 516] width 15 height 15
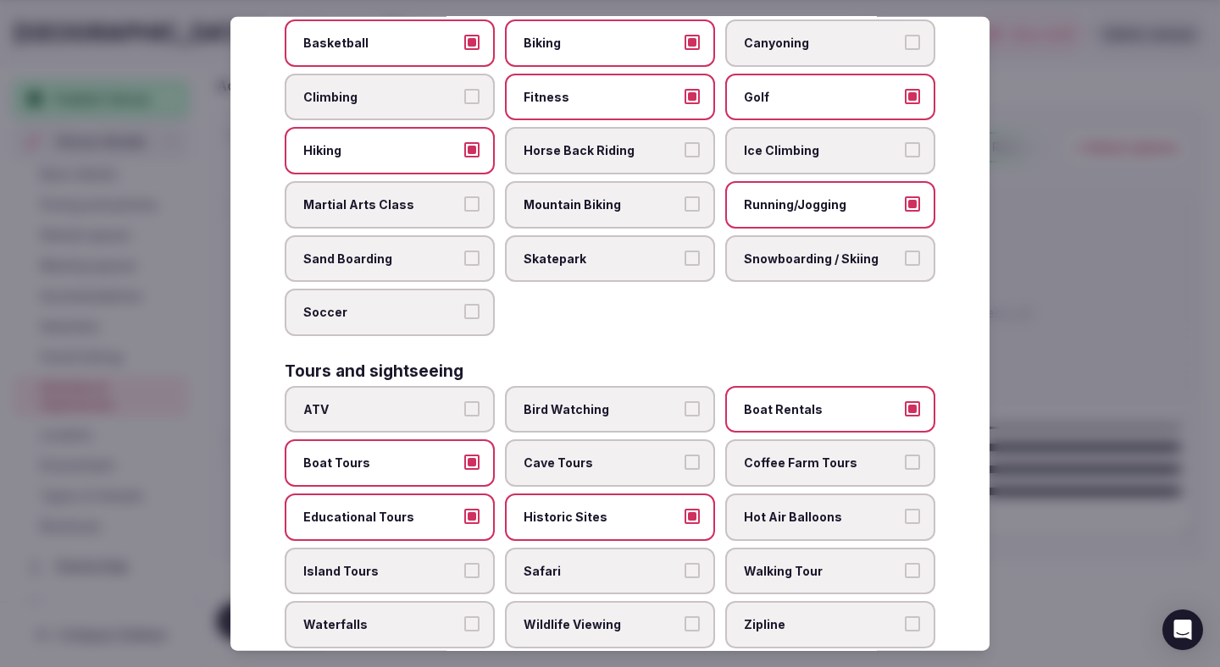
scroll to position [897, 0]
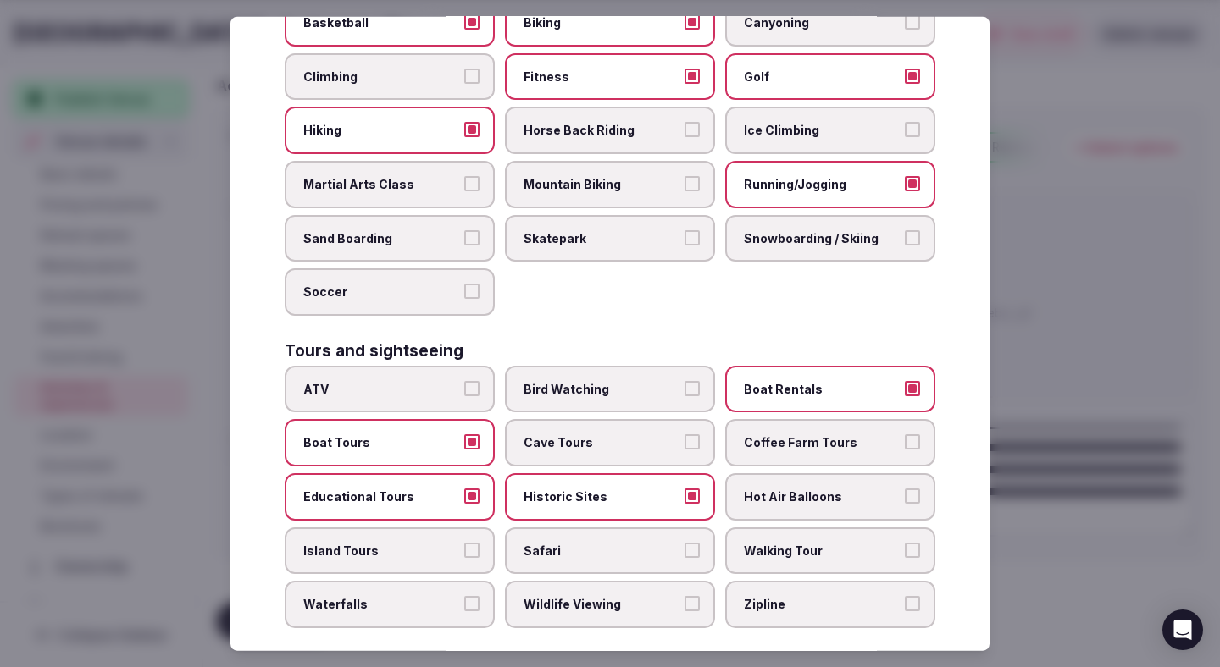
click at [777, 542] on span "Walking Tour" at bounding box center [822, 550] width 156 height 17
click at [905, 542] on button "Walking Tour" at bounding box center [912, 549] width 15 height 15
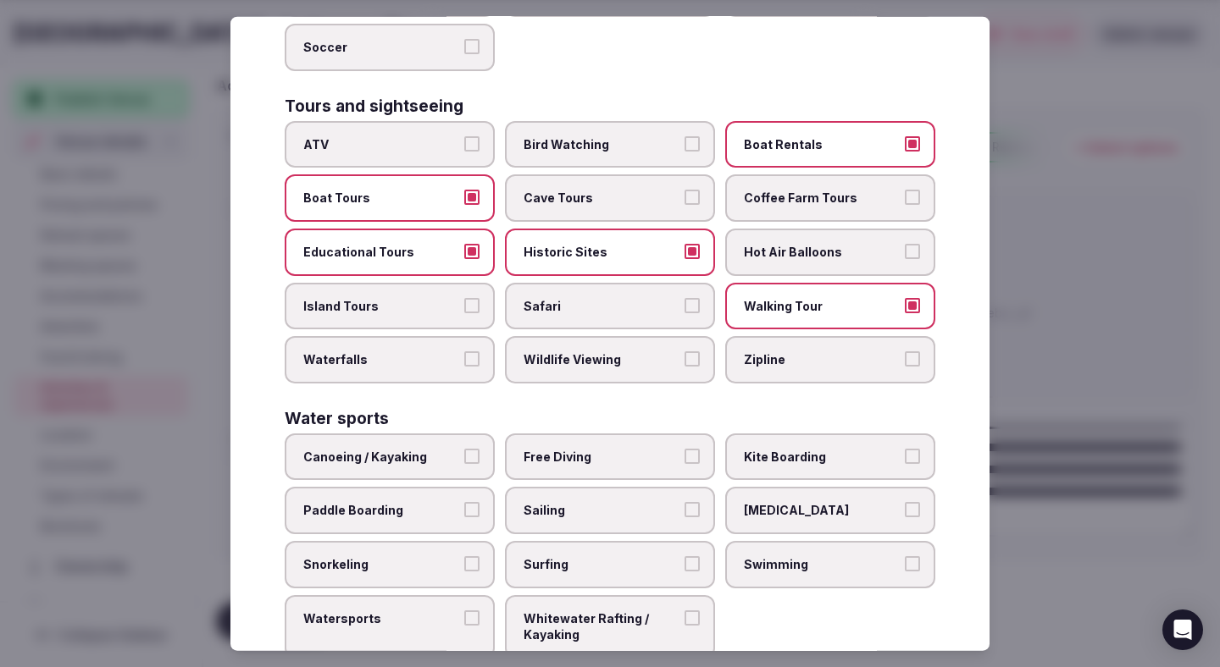
scroll to position [1157, 0]
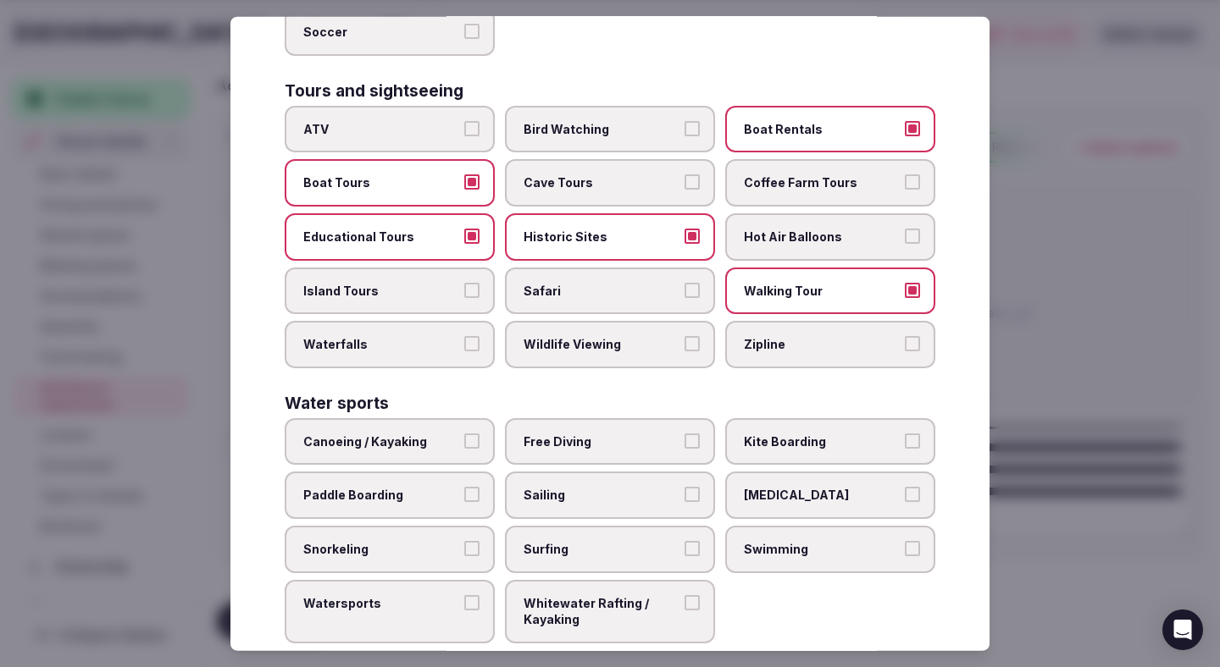
click at [664, 487] on span "Sailing" at bounding box center [601, 495] width 156 height 17
click at [684, 487] on button "Sailing" at bounding box center [691, 494] width 15 height 15
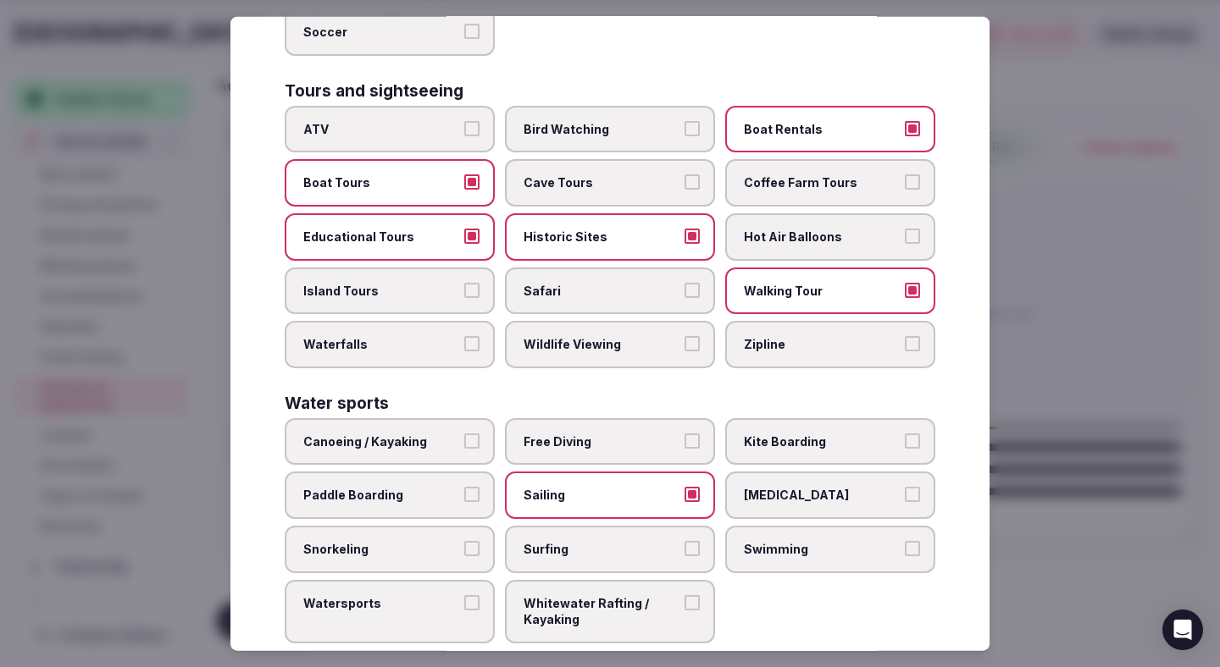
click at [429, 541] on span "Snorkeling" at bounding box center [381, 549] width 156 height 17
click at [464, 541] on button "Snorkeling" at bounding box center [471, 548] width 15 height 15
click at [429, 541] on span "Snorkeling" at bounding box center [381, 549] width 156 height 17
click at [464, 541] on button "Snorkeling" at bounding box center [471, 548] width 15 height 15
click at [750, 541] on span "Swimming" at bounding box center [822, 549] width 156 height 17
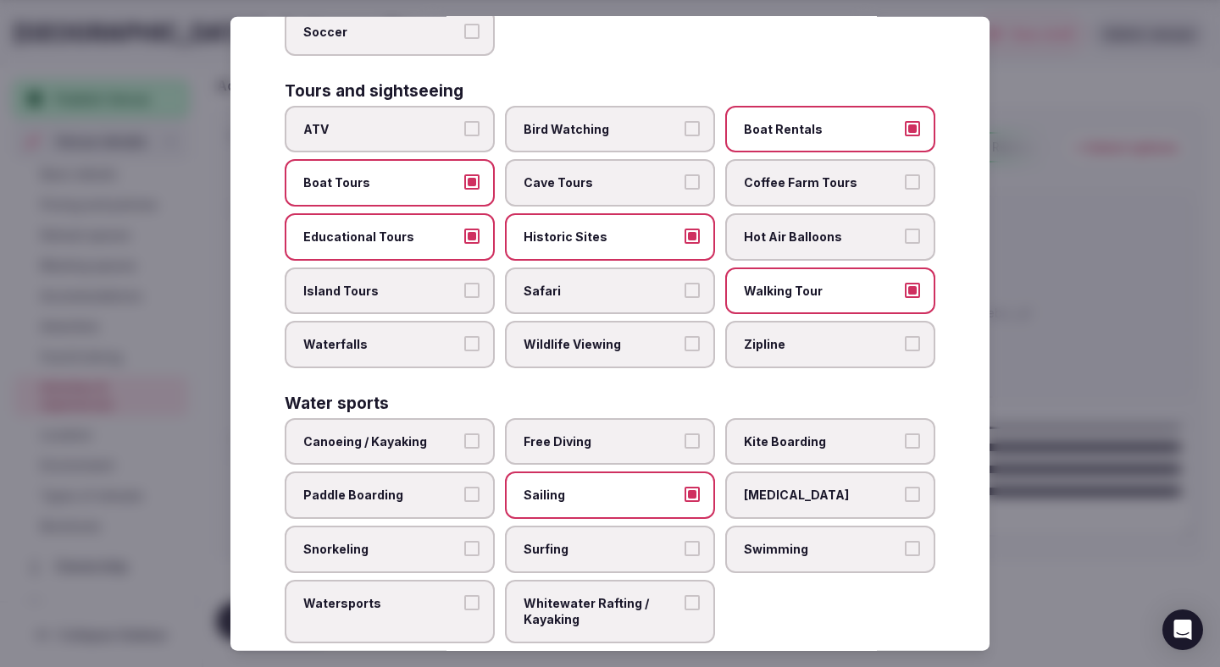
click at [905, 541] on button "Swimming" at bounding box center [912, 548] width 15 height 15
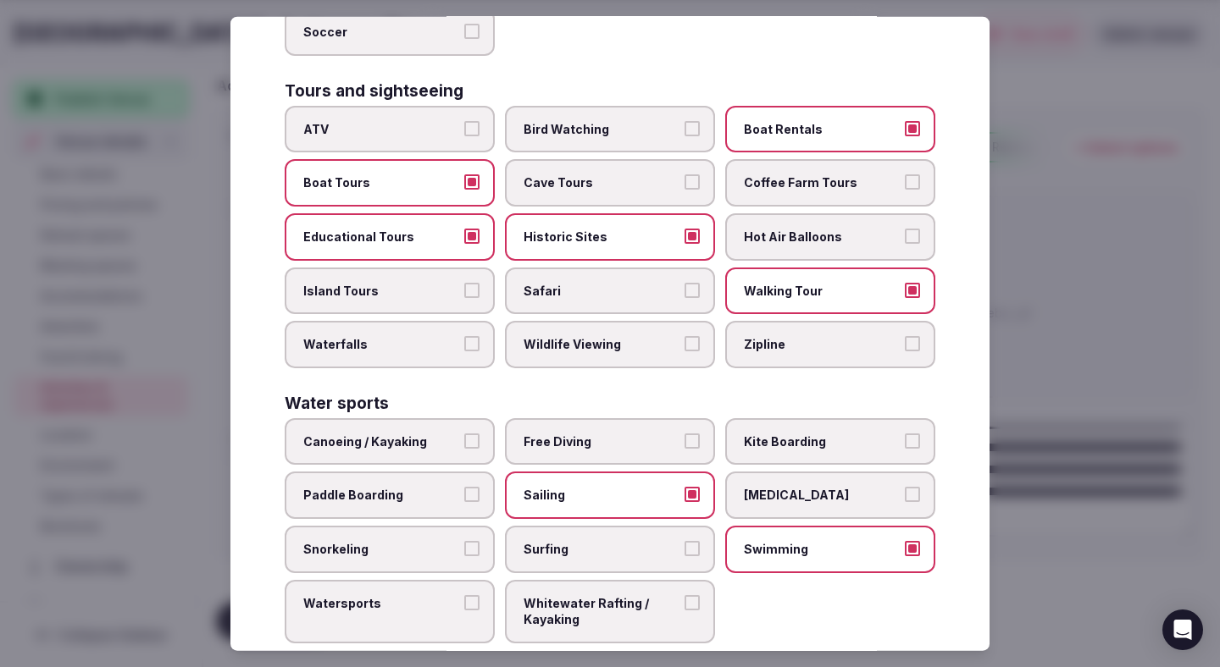
click at [424, 487] on span "Paddle Boarding" at bounding box center [381, 495] width 156 height 17
click at [464, 487] on button "Paddle Boarding" at bounding box center [471, 494] width 15 height 15
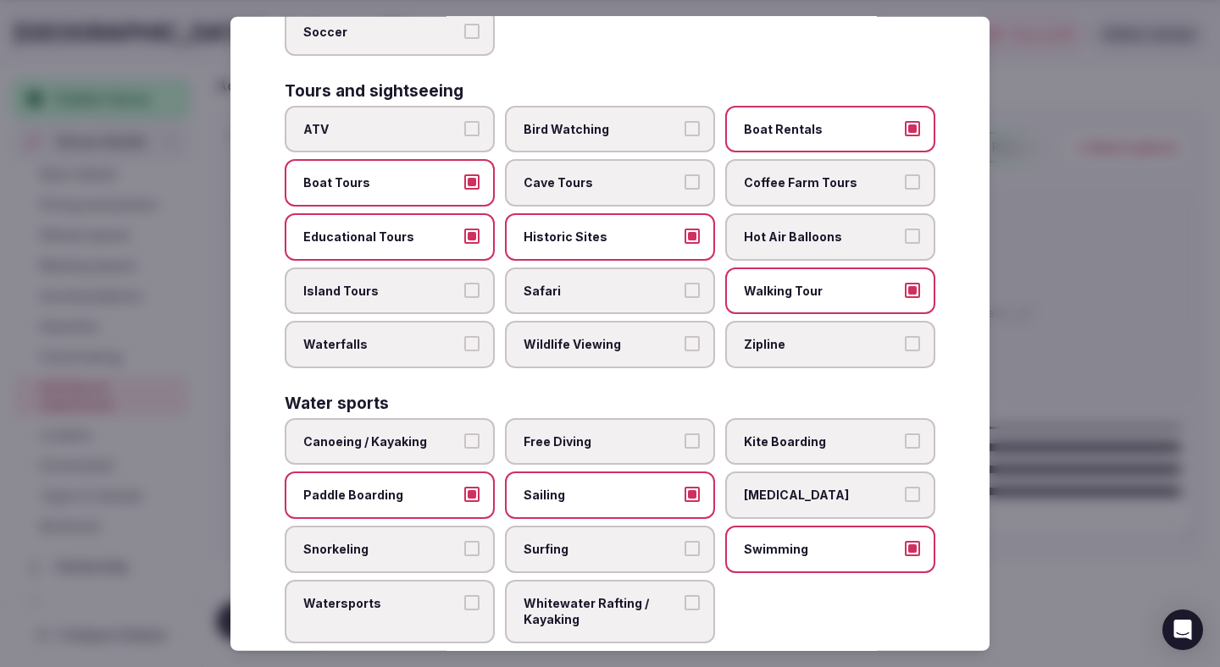
click at [424, 487] on span "Paddle Boarding" at bounding box center [381, 495] width 156 height 17
click at [464, 487] on button "Paddle Boarding" at bounding box center [471, 494] width 15 height 15
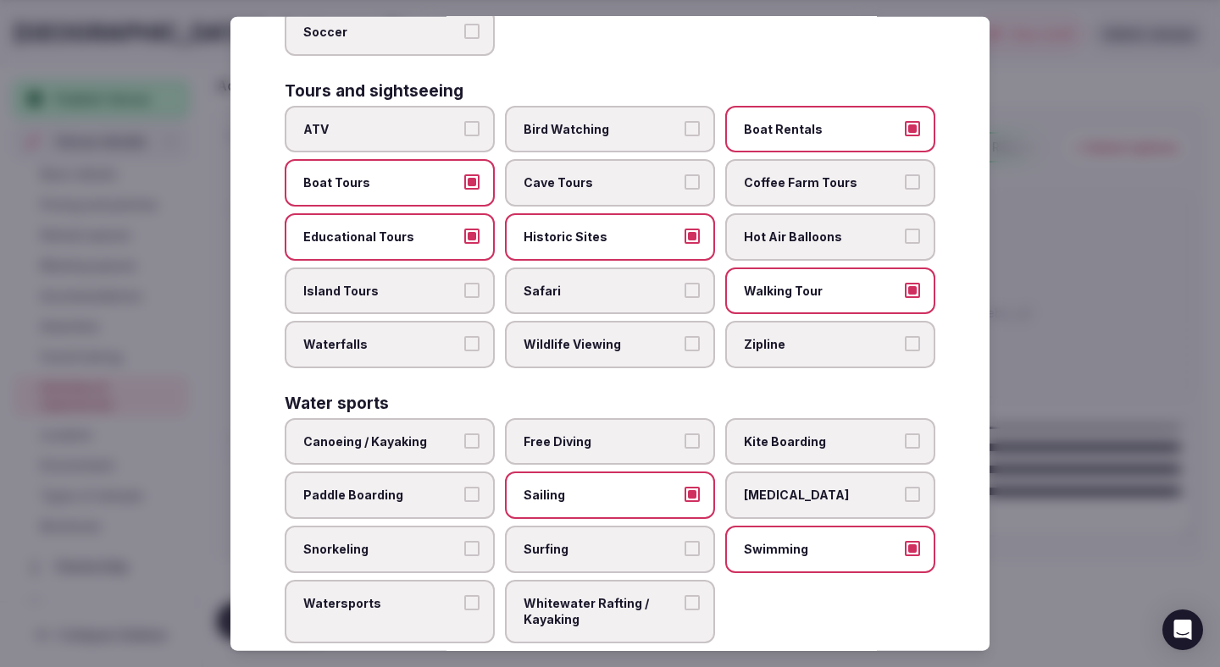
click at [1133, 372] on div at bounding box center [610, 333] width 1220 height 667
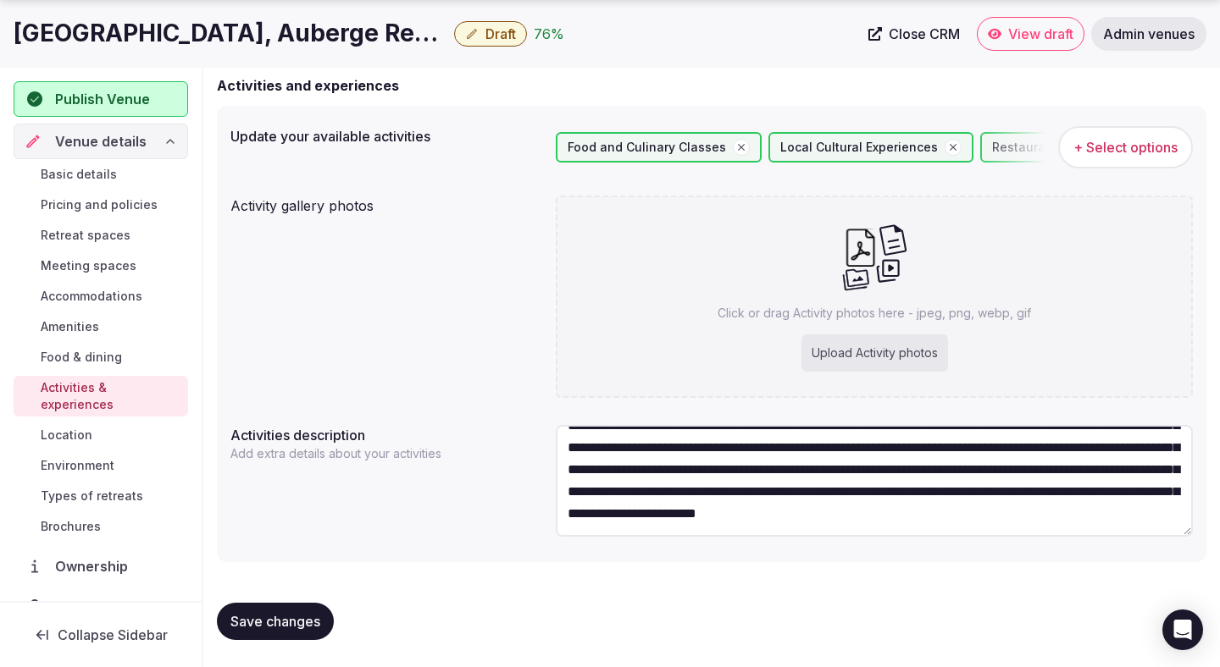
click at [302, 620] on span "Save changes" at bounding box center [275, 621] width 90 height 17
click at [911, 355] on div "Upload Activity photos" at bounding box center [874, 353] width 147 height 37
type input "**********"
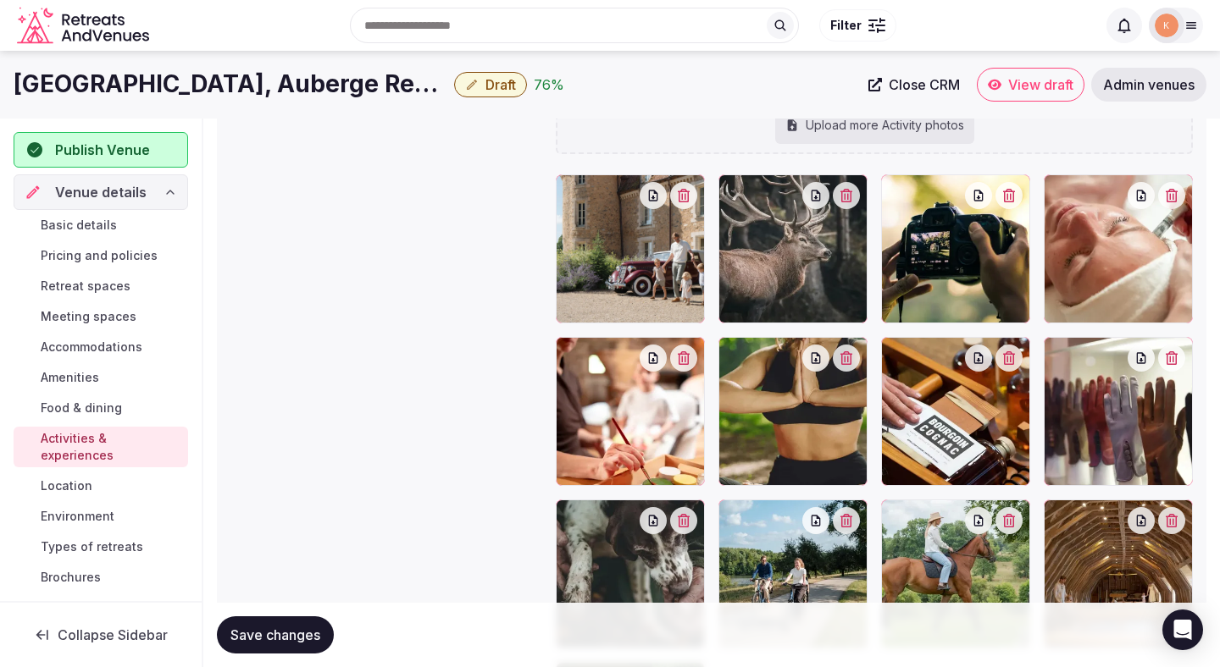
scroll to position [322, 0]
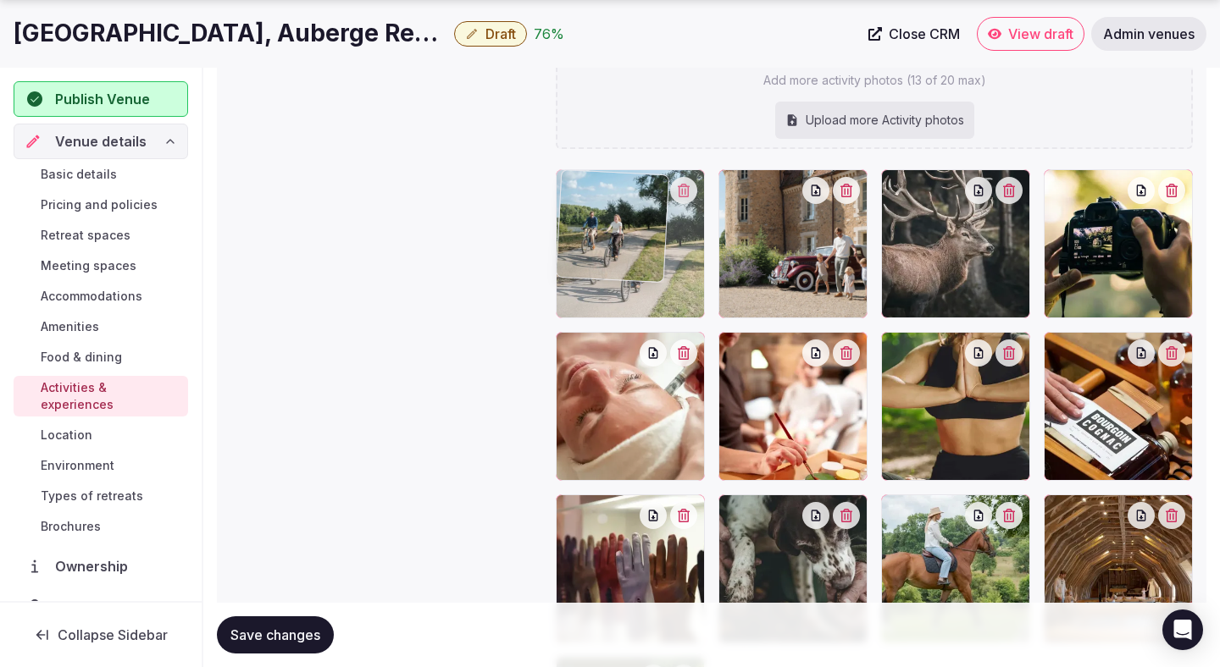
drag, startPoint x: 791, startPoint y: 538, endPoint x: 679, endPoint y: 260, distance: 299.5
click at [679, 260] on body "Search Popular Destinations Toscana, Italy Riviera Maya, Mexico Indonesia, Bali…" at bounding box center [610, 376] width 1220 height 1397
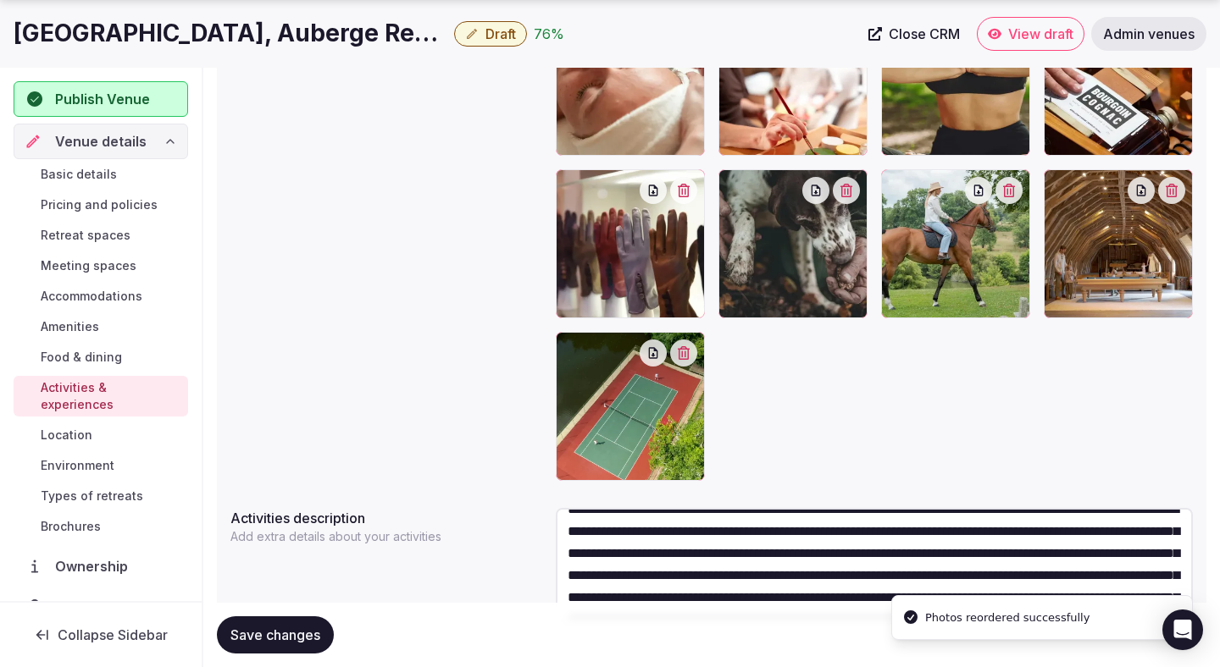
scroll to position [731, 0]
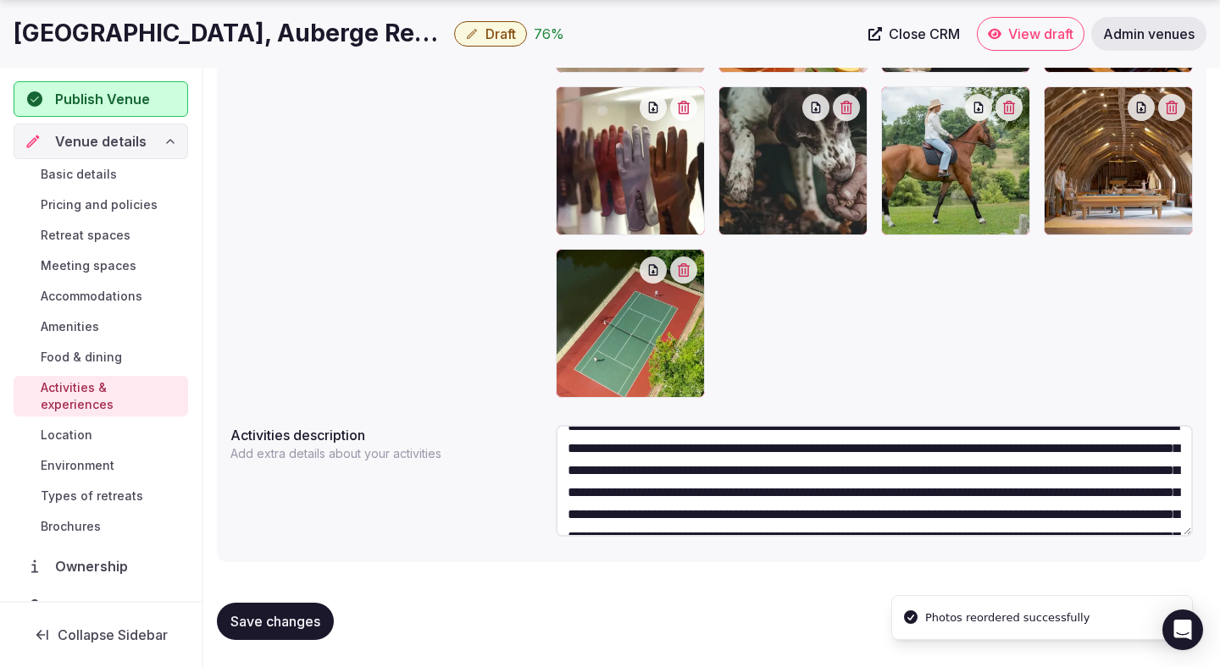
click at [286, 619] on span "Save changes" at bounding box center [275, 621] width 90 height 17
click at [82, 427] on span "Location" at bounding box center [67, 435] width 52 height 17
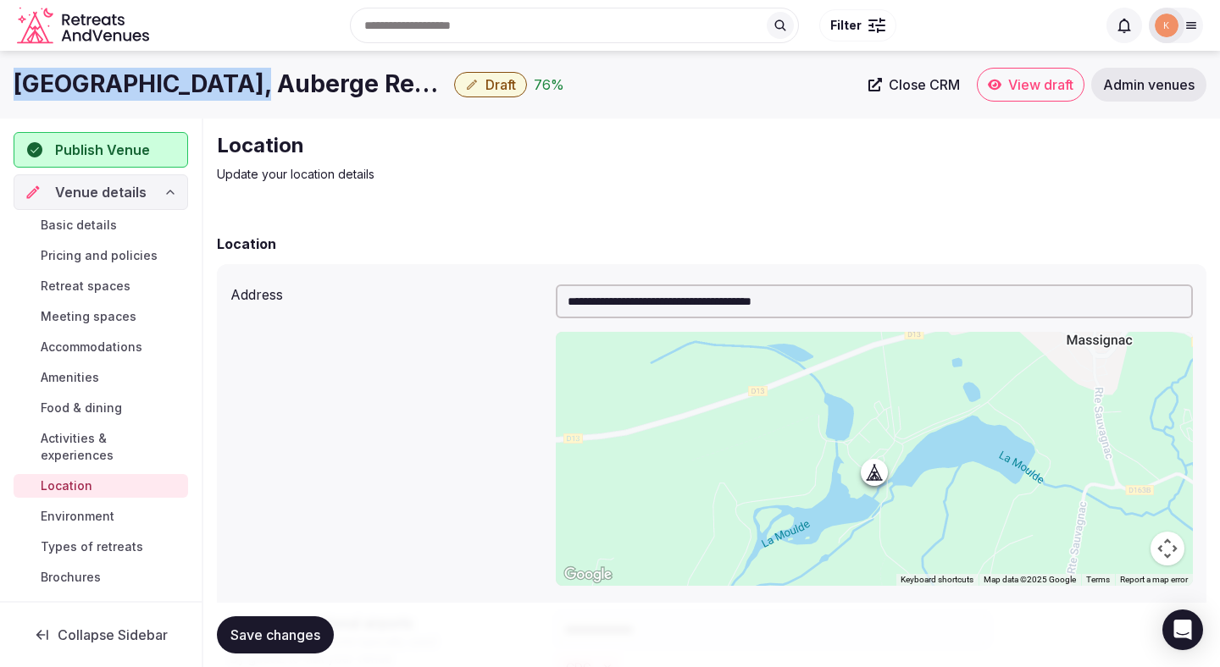
copy h1 "Domaine des Etangs"
drag, startPoint x: 10, startPoint y: 84, endPoint x: 246, endPoint y: 85, distance: 235.5
click at [246, 85] on div "Domaine des Etangs, Auberge Resorts Collection Draft 76 % Close CRM View draft …" at bounding box center [610, 85] width 1220 height 34
copy h1 "Domaine des Etangs"
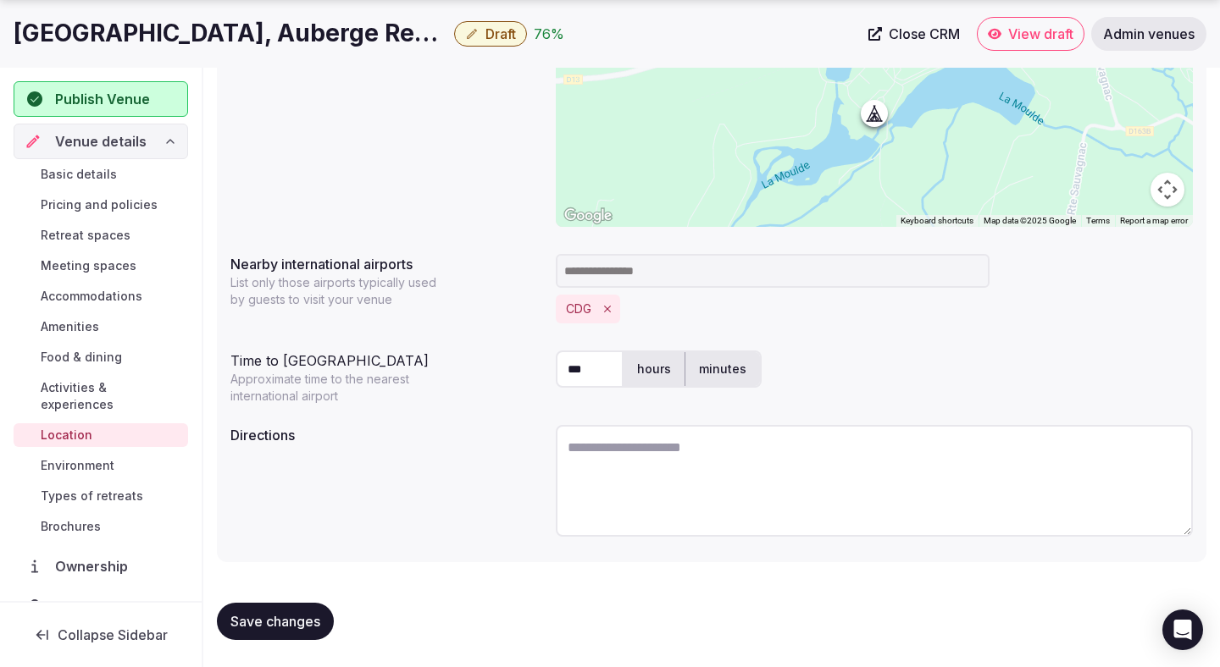
click at [606, 272] on input at bounding box center [773, 271] width 434 height 34
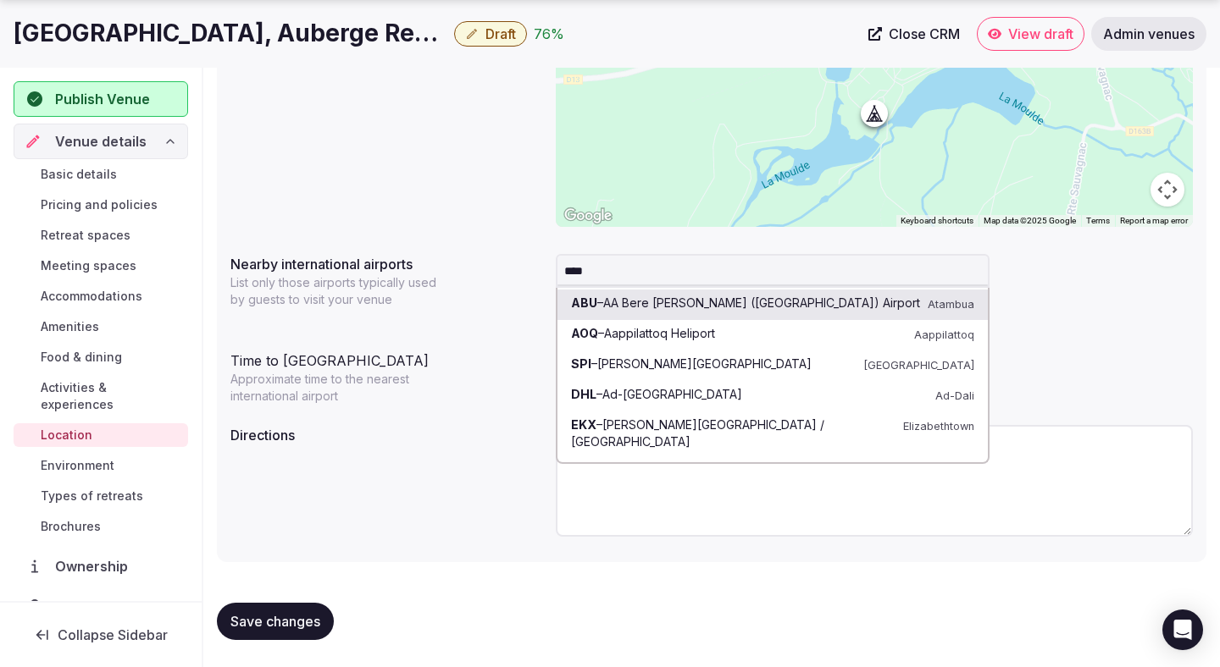
type input "*****"
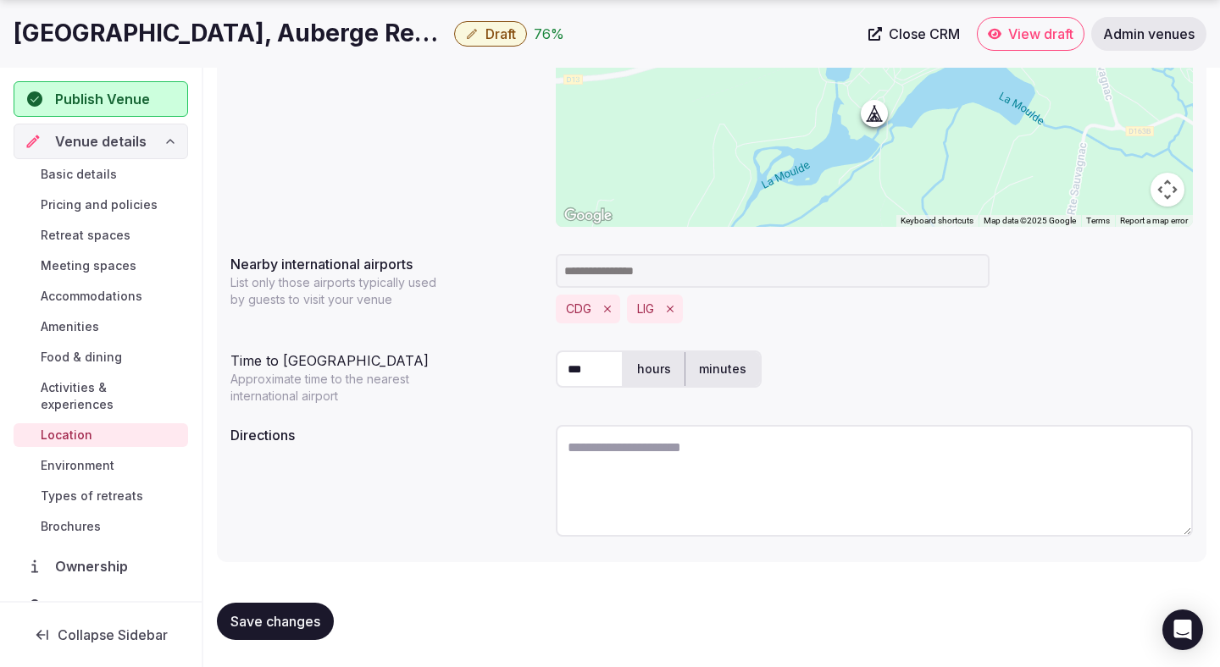
click at [590, 370] on input "***" at bounding box center [590, 369] width 68 height 37
type input "*"
type input "**"
click at [733, 375] on label "minutes" at bounding box center [722, 369] width 75 height 44
click at [291, 616] on span "Save changes" at bounding box center [275, 621] width 90 height 17
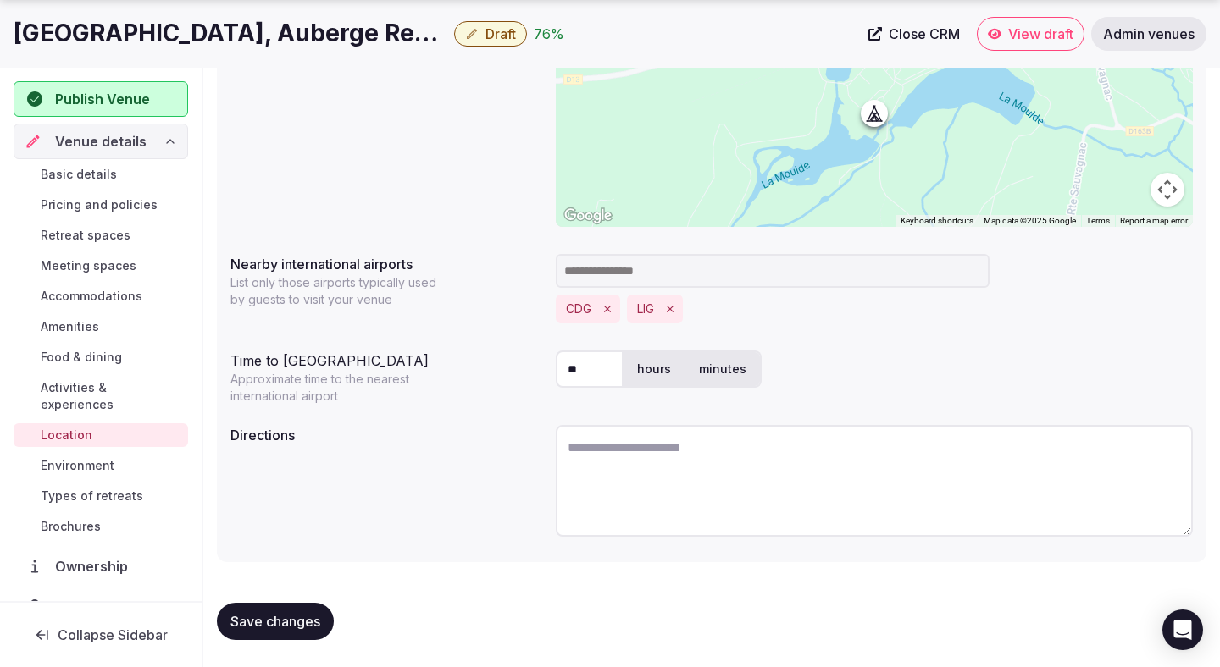
click at [627, 459] on textarea at bounding box center [874, 481] width 637 height 112
paste textarea "**********"
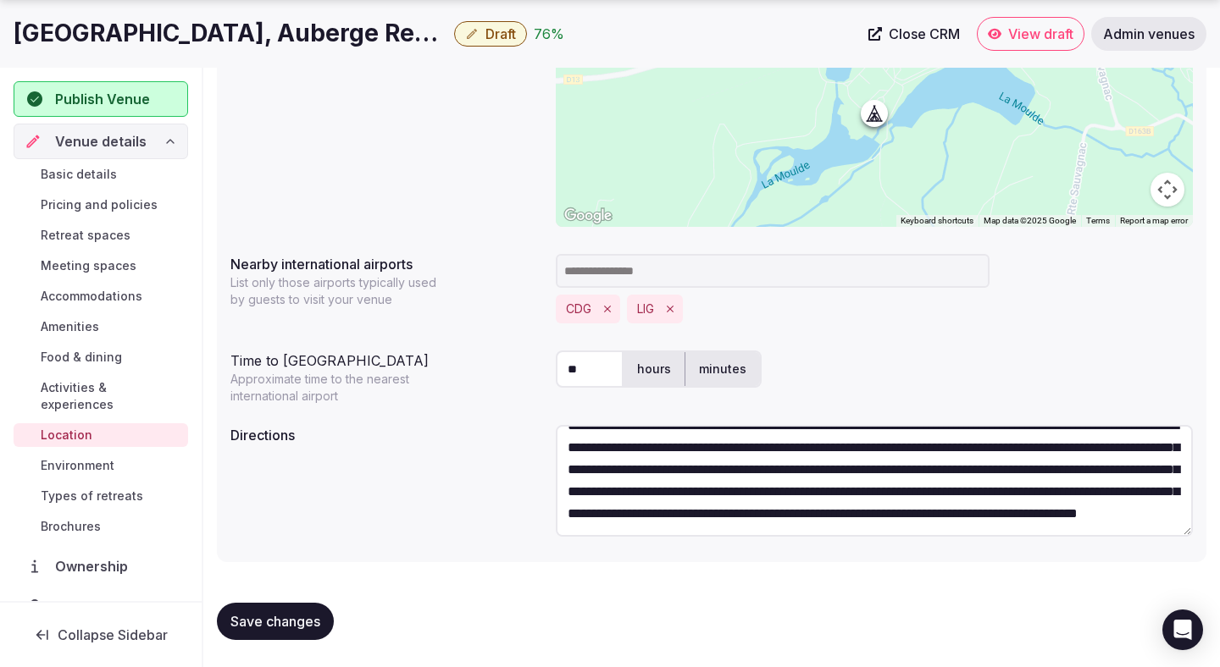
scroll to position [0, 0]
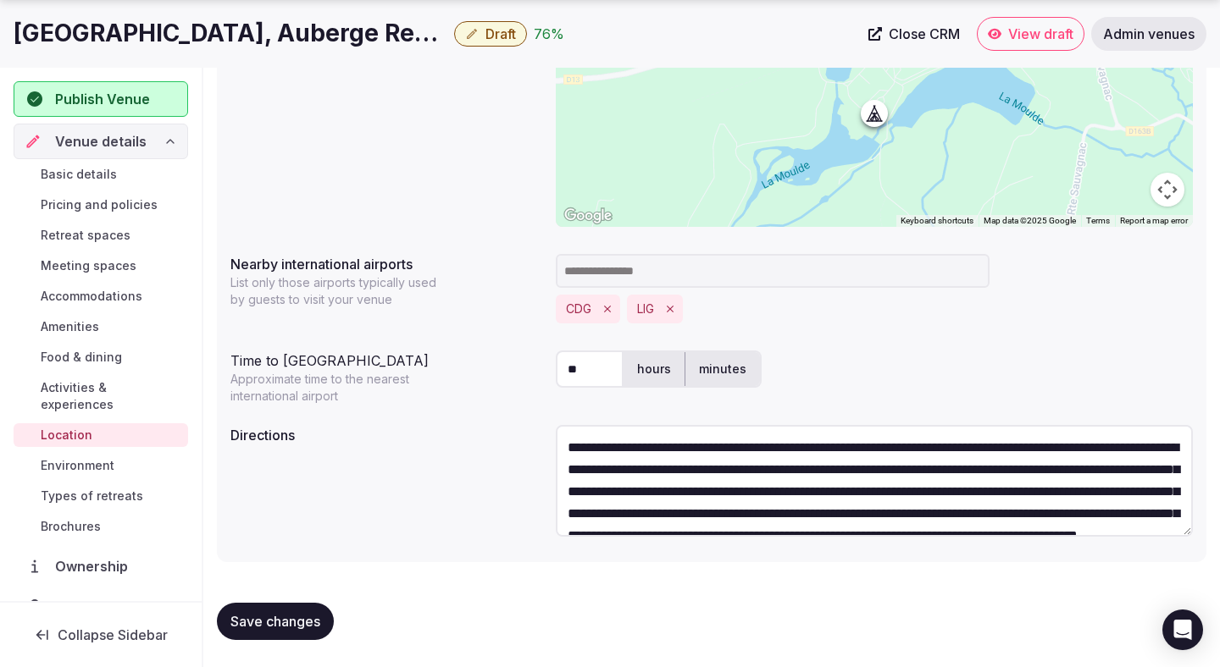
drag, startPoint x: 1060, startPoint y: 446, endPoint x: 833, endPoint y: 444, distance: 227.0
click at [833, 444] on textarea "**********" at bounding box center [874, 481] width 637 height 112
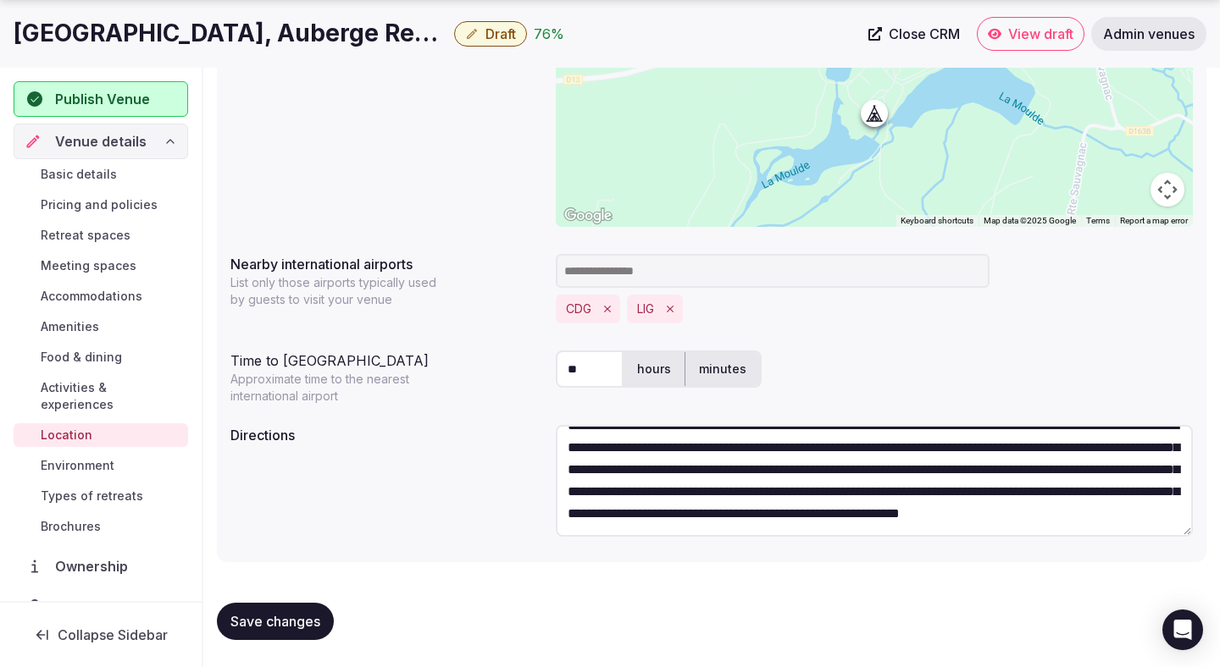
scroll to position [44, 0]
type textarea "**********"
click at [296, 609] on button "Save changes" at bounding box center [275, 621] width 117 height 37
click at [296, 614] on span "Save changes" at bounding box center [275, 621] width 90 height 17
click at [285, 630] on button "Save changes" at bounding box center [275, 621] width 117 height 37
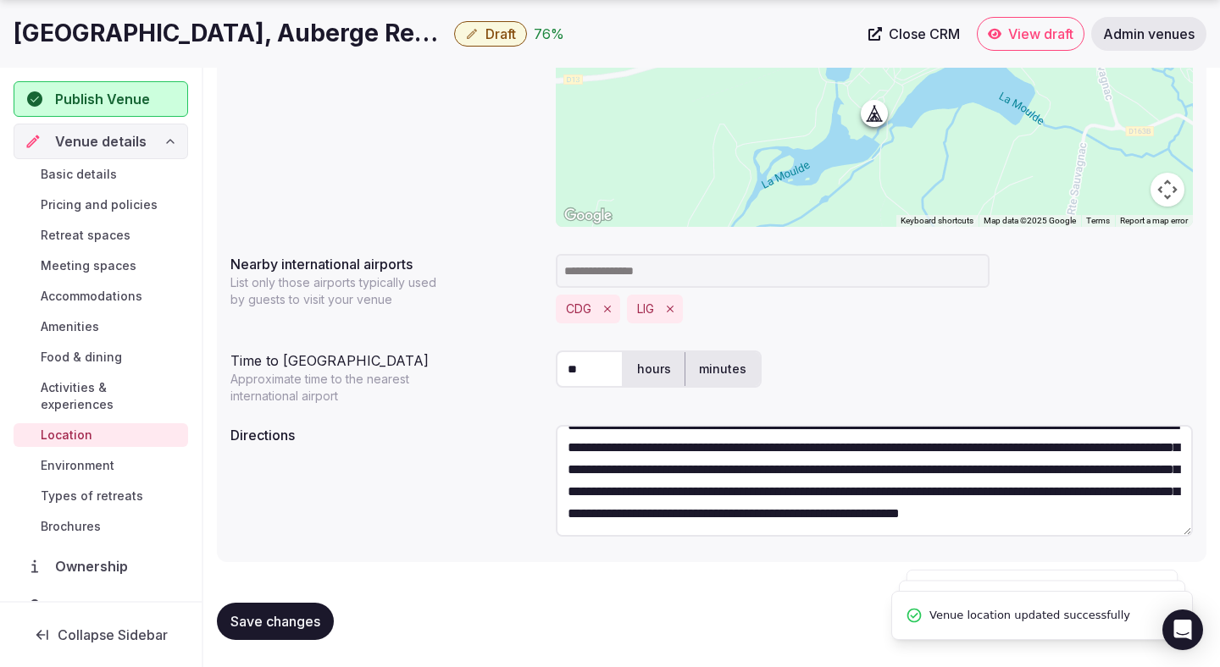
click at [285, 630] on button "Save changes" at bounding box center [275, 621] width 117 height 37
click at [103, 457] on span "Environment" at bounding box center [78, 465] width 74 height 17
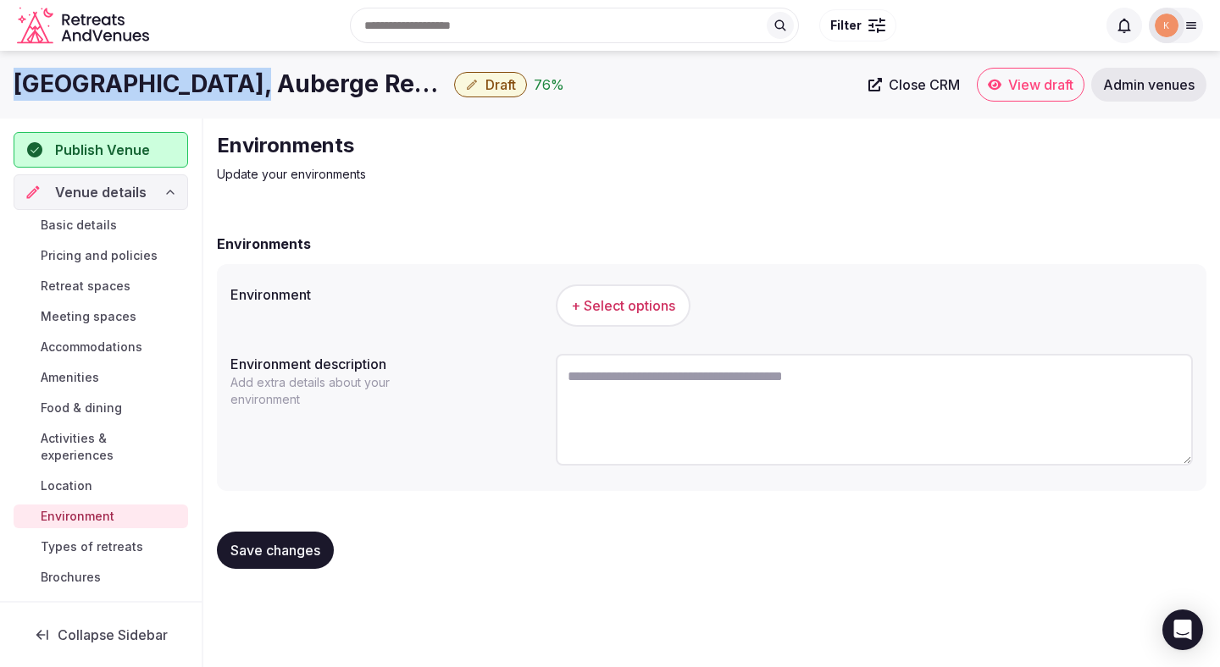
copy h1 "Domaine des Etangs"
drag, startPoint x: 246, startPoint y: 85, endPoint x: 9, endPoint y: 81, distance: 237.2
click at [9, 81] on div "Domaine des Etangs, Auberge Resorts Collection Draft 76 % Close CRM View draft …" at bounding box center [610, 85] width 1220 height 34
click at [615, 412] on textarea at bounding box center [874, 410] width 637 height 112
paste textarea "**********"
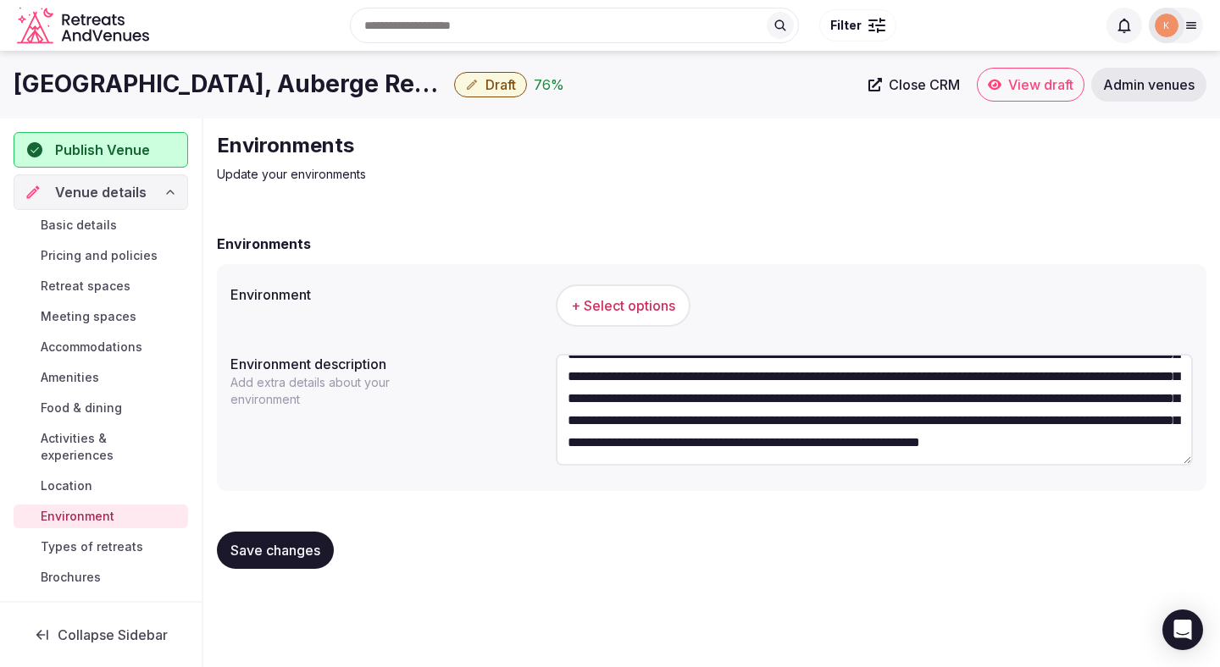
scroll to position [88, 0]
type textarea "**********"
click at [645, 303] on span "+ Select options" at bounding box center [623, 305] width 104 height 19
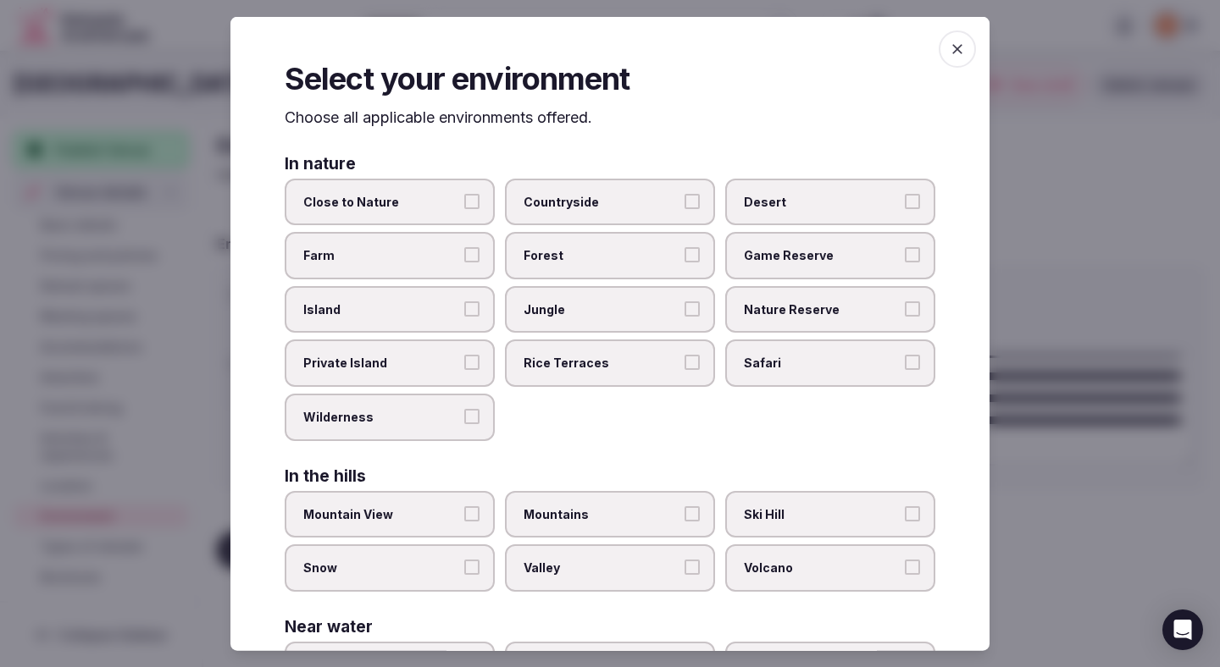
click at [456, 207] on span "Close to Nature" at bounding box center [381, 201] width 156 height 17
click at [464, 207] on button "Close to Nature" at bounding box center [471, 200] width 15 height 15
click at [447, 514] on span "Mountain View" at bounding box center [381, 514] width 156 height 17
click at [464, 514] on button "Mountain View" at bounding box center [471, 513] width 15 height 15
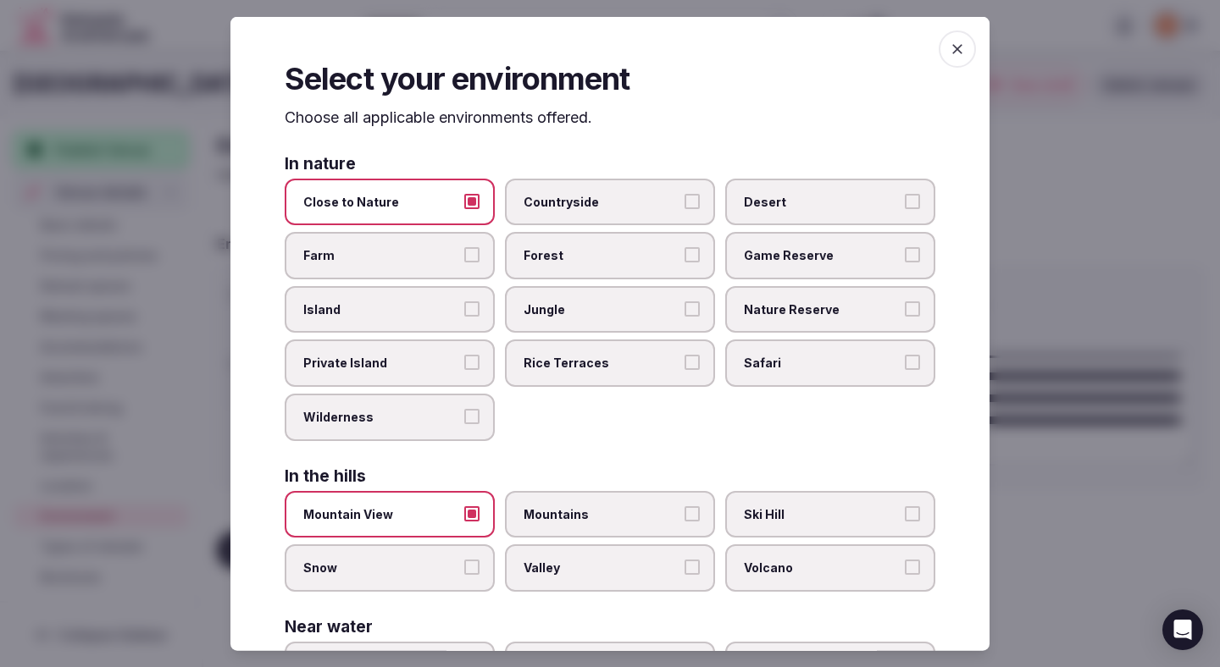
click at [457, 512] on span "Mountain View" at bounding box center [381, 514] width 156 height 17
click at [464, 512] on button "Mountain View" at bounding box center [471, 513] width 15 height 15
click at [541, 511] on span "Mountains" at bounding box center [601, 514] width 156 height 17
click at [684, 511] on button "Mountains" at bounding box center [691, 513] width 15 height 15
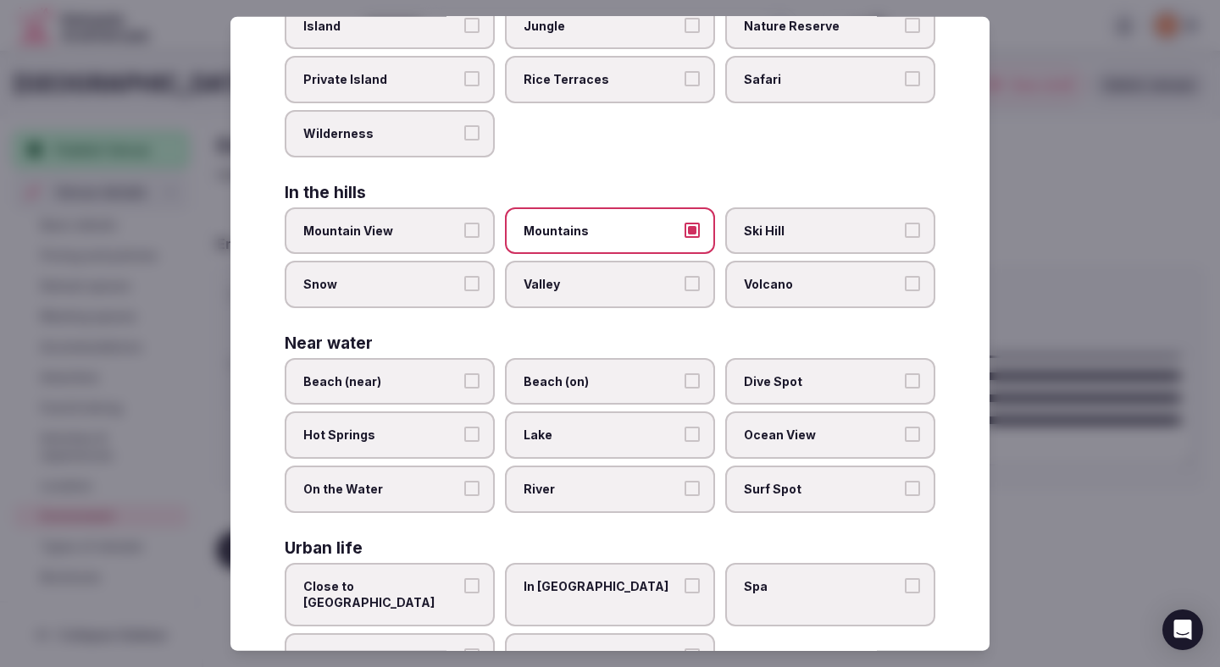
scroll to position [337, 0]
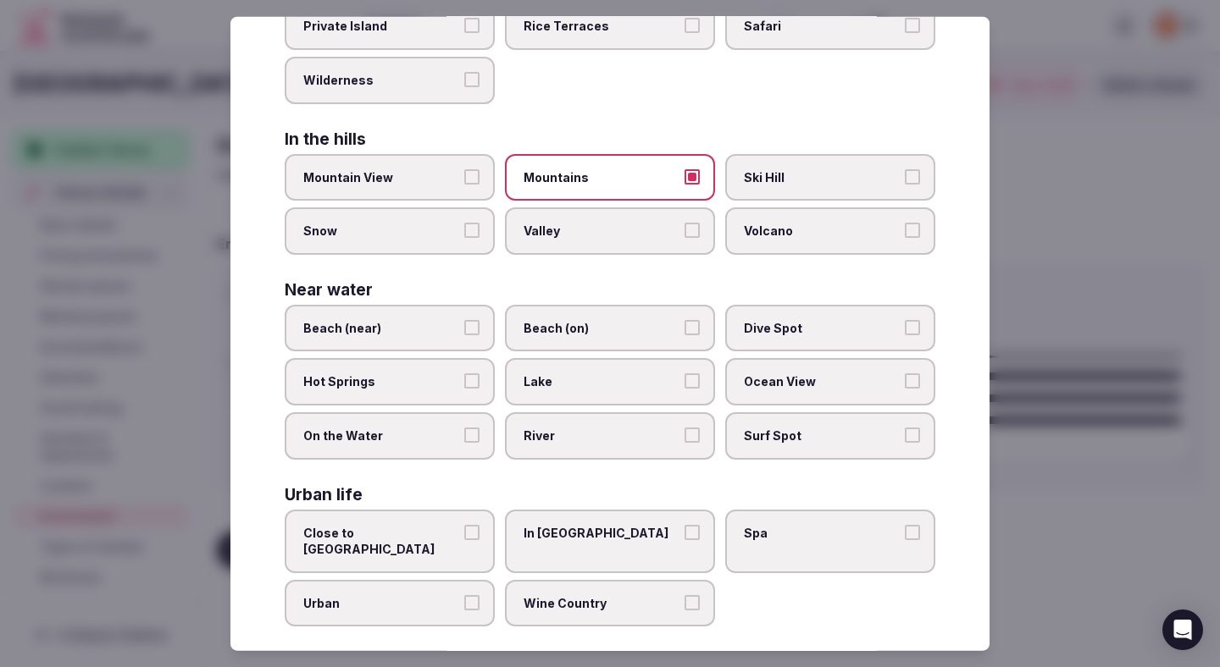
click at [1075, 312] on div at bounding box center [610, 333] width 1220 height 667
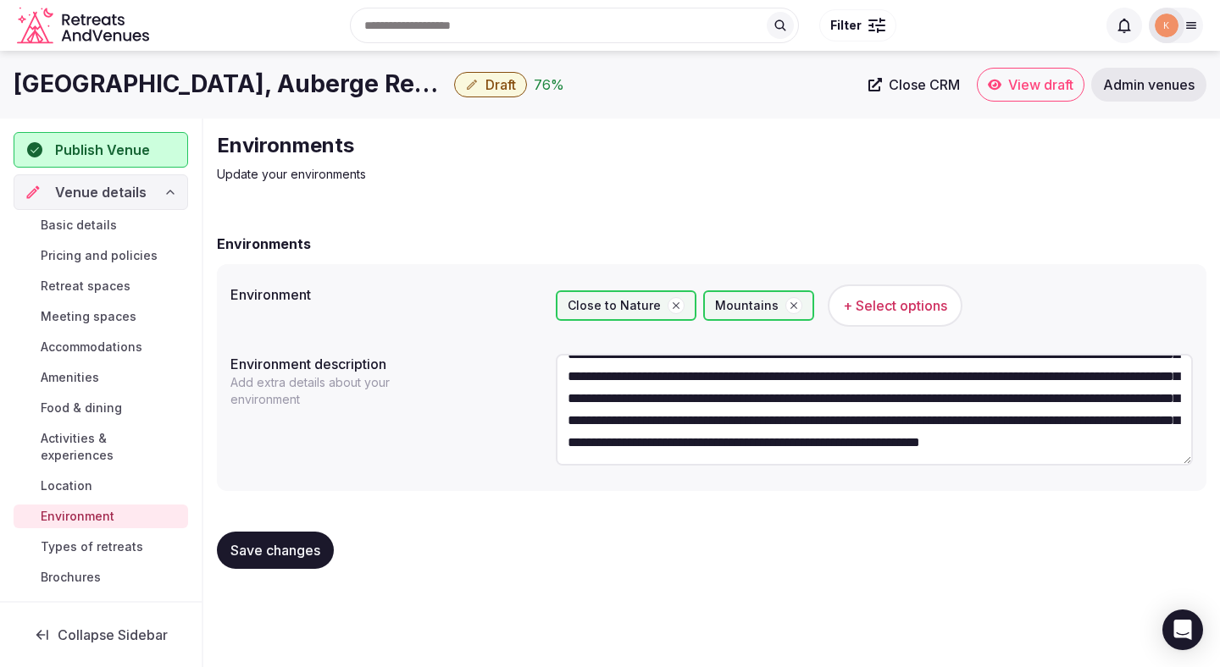
click at [312, 552] on span "Save changes" at bounding box center [275, 550] width 90 height 17
click at [237, 544] on span "Save changes" at bounding box center [275, 550] width 90 height 17
click at [93, 539] on span "Types of retreats" at bounding box center [92, 547] width 102 height 17
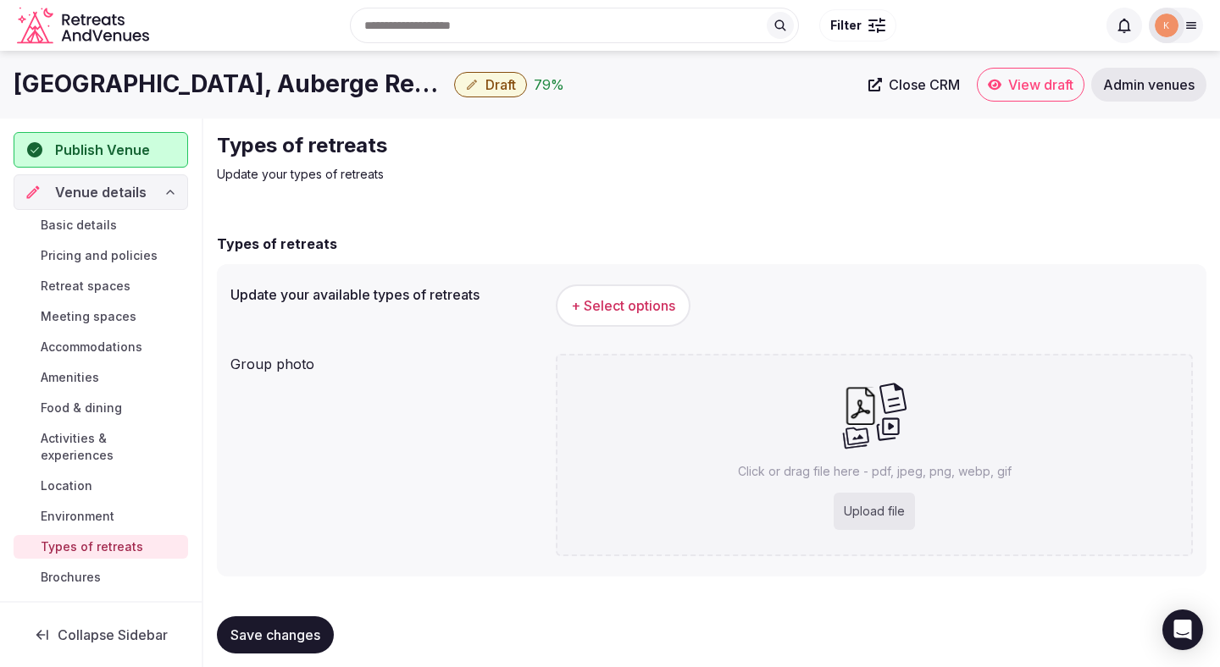
click at [655, 306] on span "+ Select options" at bounding box center [623, 305] width 104 height 19
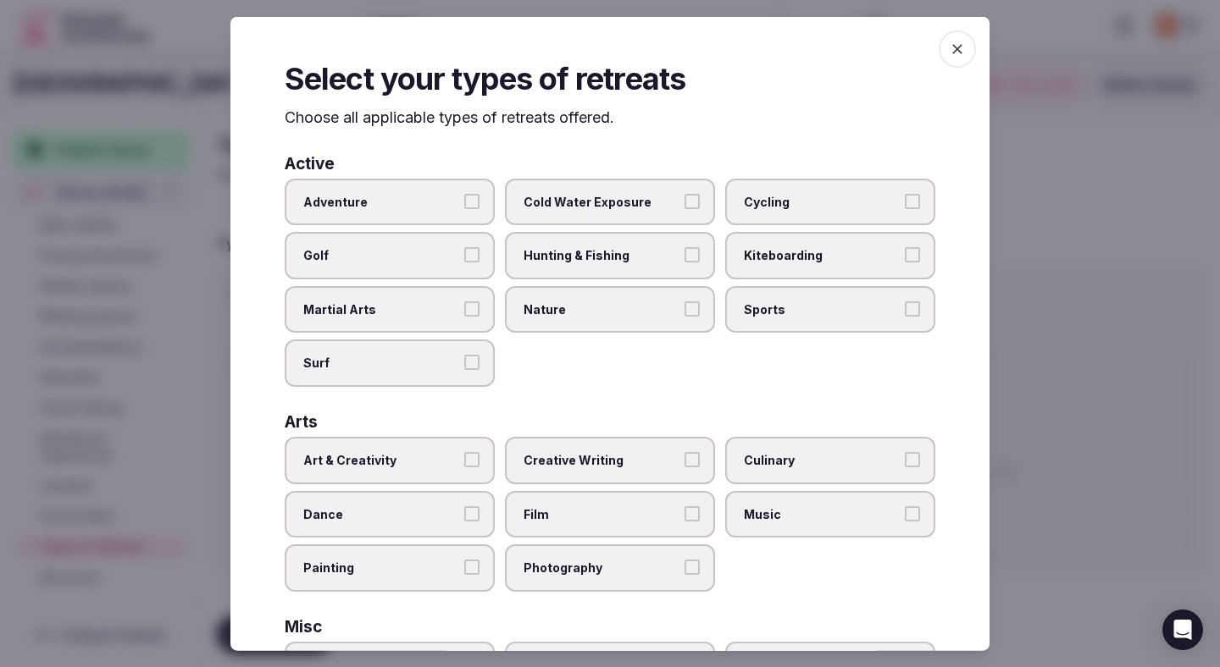
click at [501, 193] on div "Adventure Cold Water Exposure Cycling Golf Hunting & Fishing Kiteboarding Marti…" at bounding box center [610, 282] width 650 height 208
click at [476, 191] on label "Adventure" at bounding box center [390, 201] width 210 height 47
click at [476, 193] on button "Adventure" at bounding box center [471, 200] width 15 height 15
click at [473, 233] on label "Golf" at bounding box center [390, 255] width 210 height 47
click at [473, 247] on button "Golf" at bounding box center [471, 254] width 15 height 15
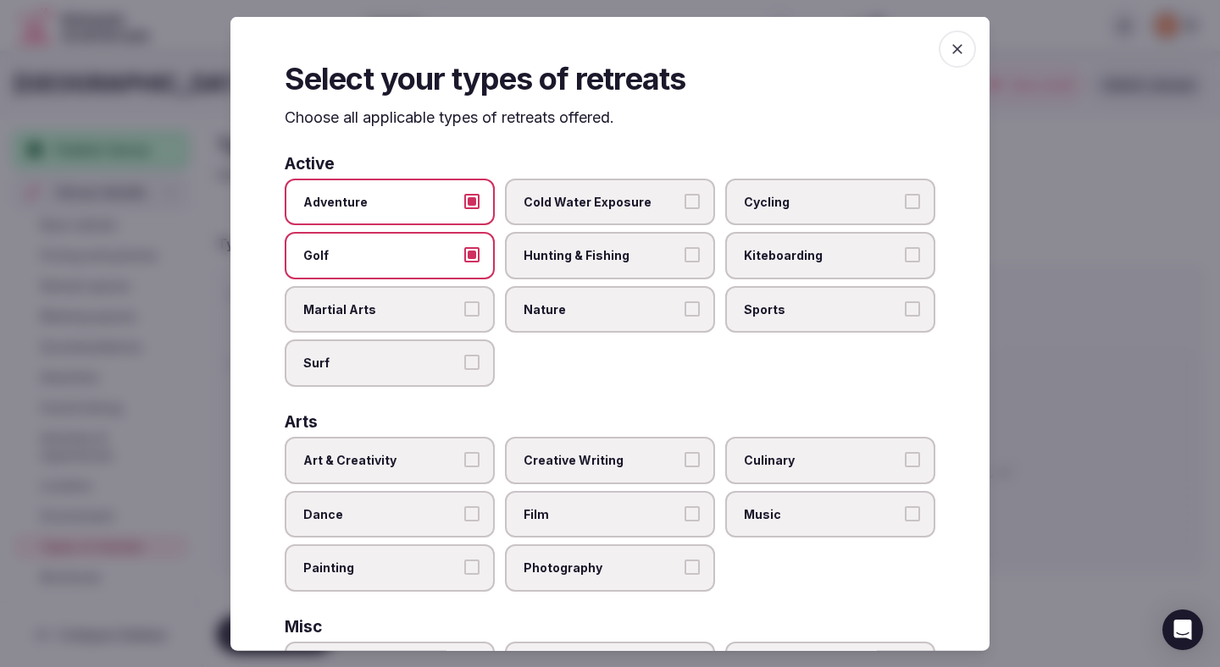
click at [770, 195] on span "Cycling" at bounding box center [822, 201] width 156 height 17
click at [905, 195] on button "Cycling" at bounding box center [912, 200] width 15 height 15
click at [584, 307] on span "Nature" at bounding box center [601, 309] width 156 height 17
click at [684, 307] on button "Nature" at bounding box center [691, 308] width 15 height 15
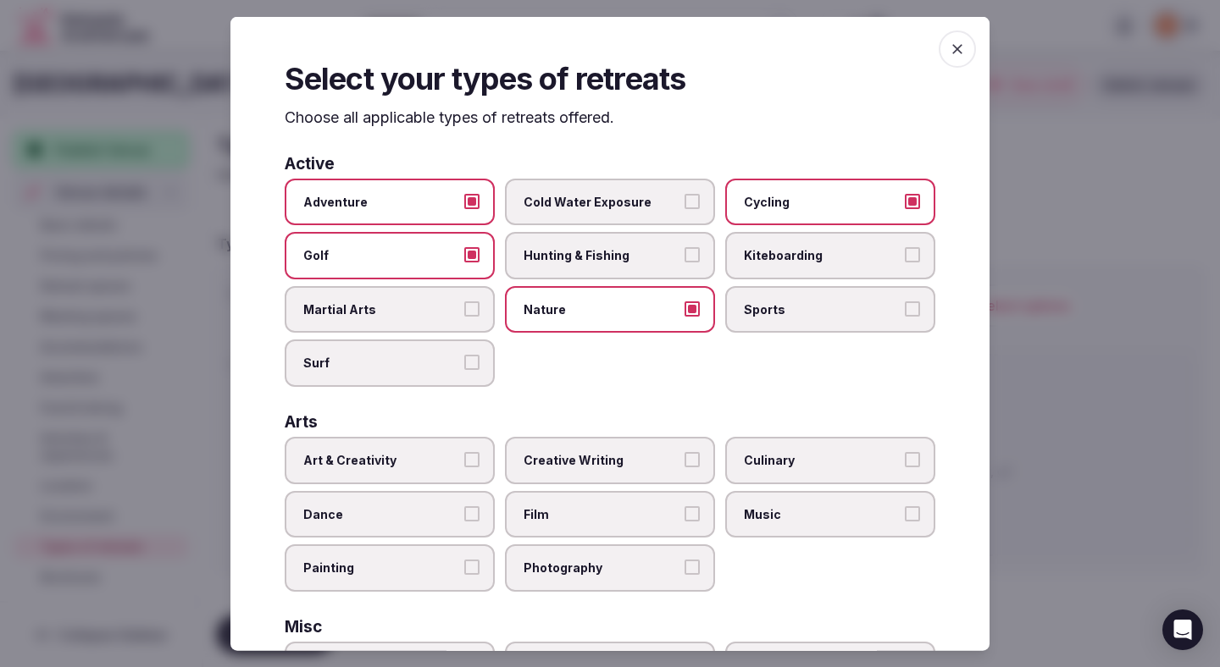
scroll to position [10, 0]
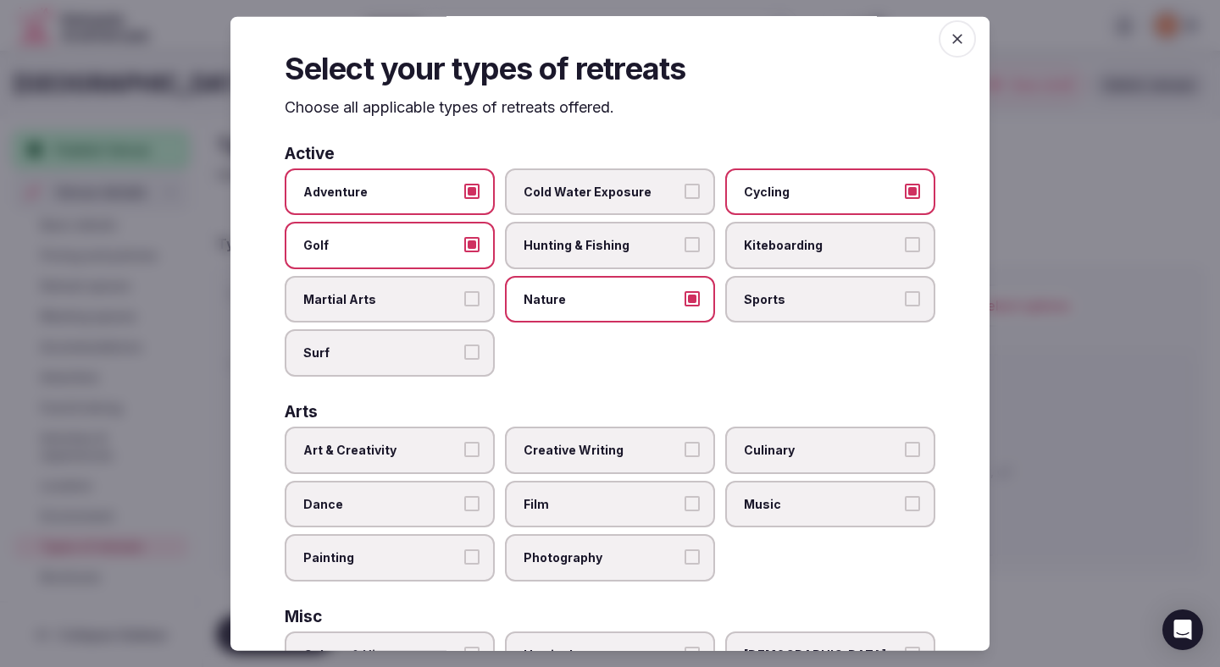
click at [744, 295] on span "Sports" at bounding box center [822, 299] width 156 height 17
click at [905, 295] on button "Sports" at bounding box center [912, 298] width 15 height 15
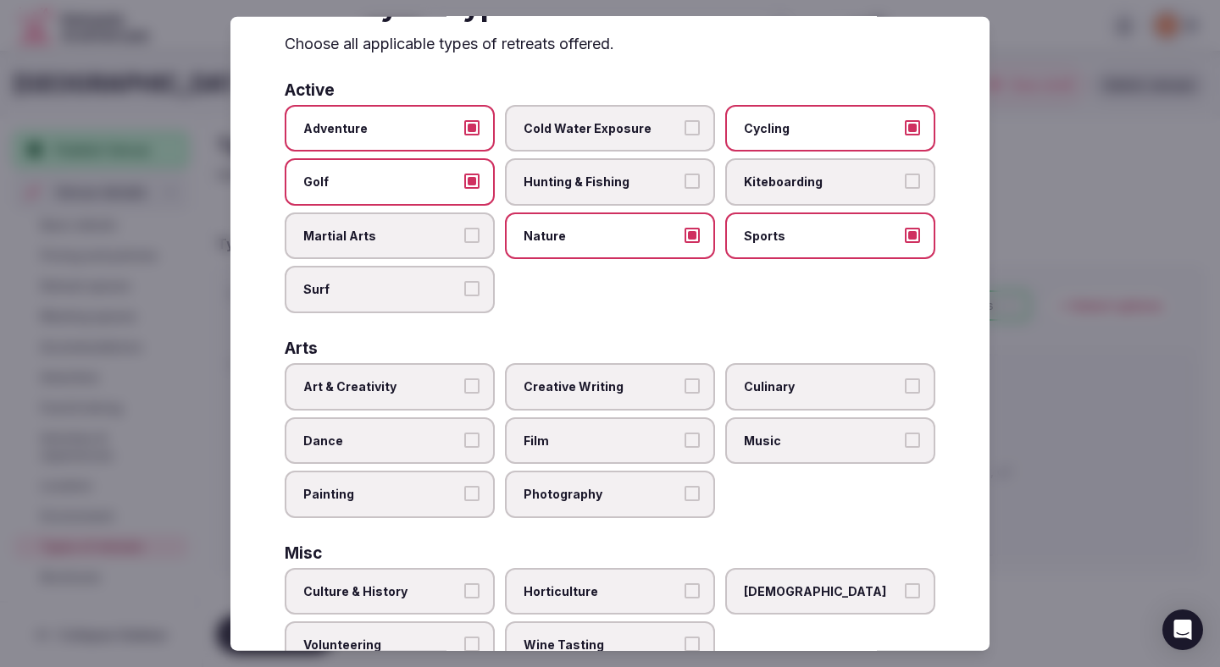
scroll to position [93, 0]
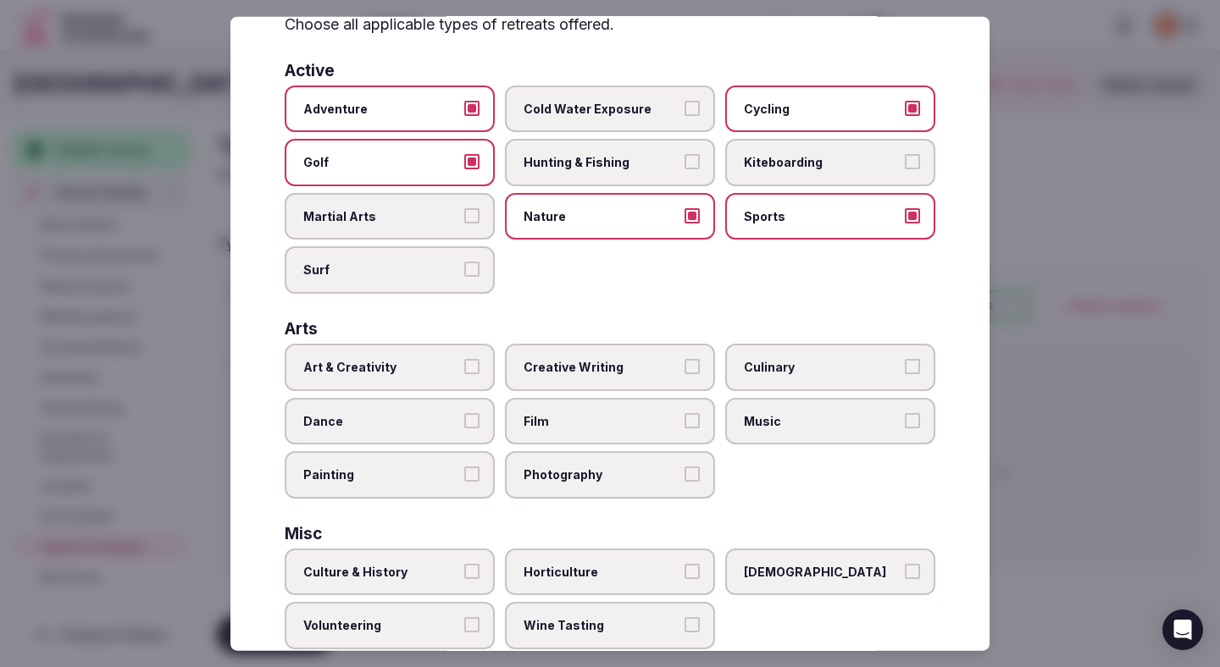
click at [771, 369] on span "Culinary" at bounding box center [822, 367] width 156 height 17
click at [905, 369] on button "Culinary" at bounding box center [912, 366] width 15 height 15
click at [619, 462] on label "Photography" at bounding box center [610, 474] width 210 height 47
click at [684, 467] on button "Photography" at bounding box center [691, 474] width 15 height 15
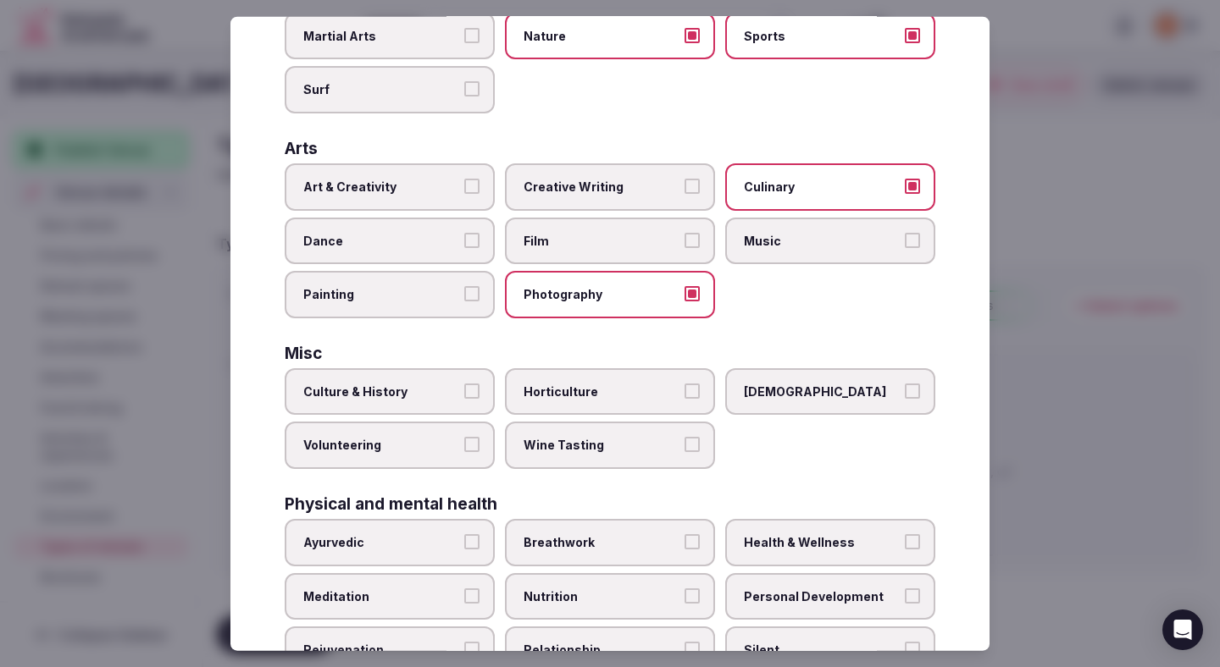
scroll to position [308, 0]
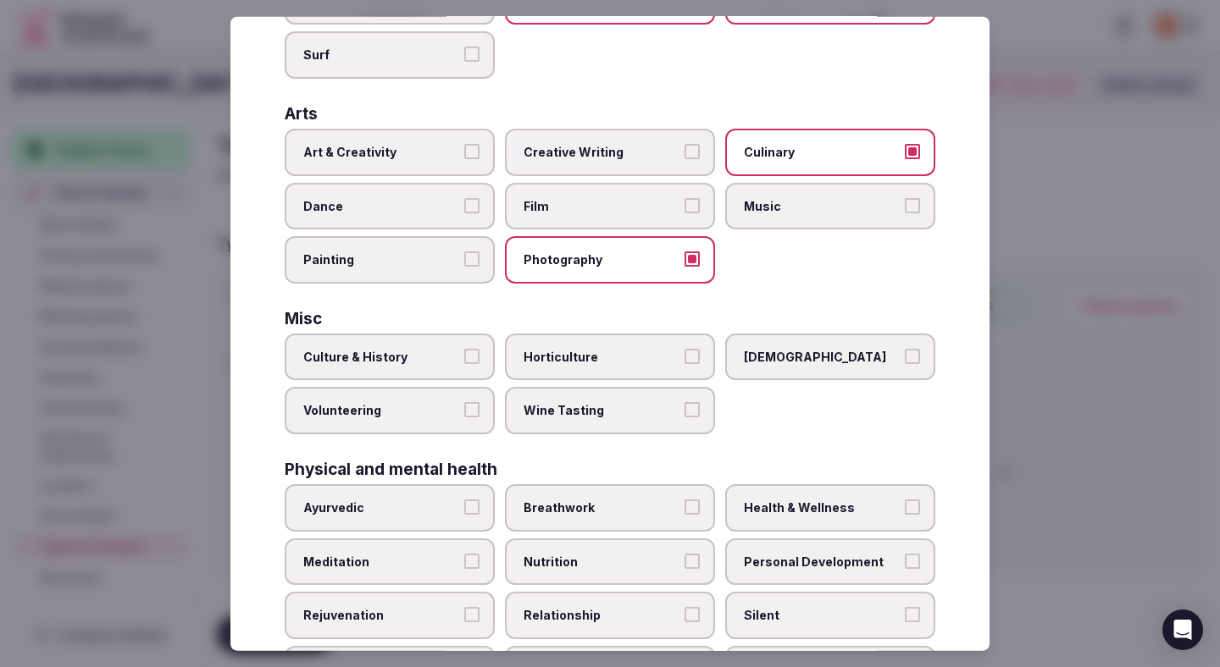
click at [468, 358] on button "Culture & History" at bounding box center [471, 355] width 15 height 15
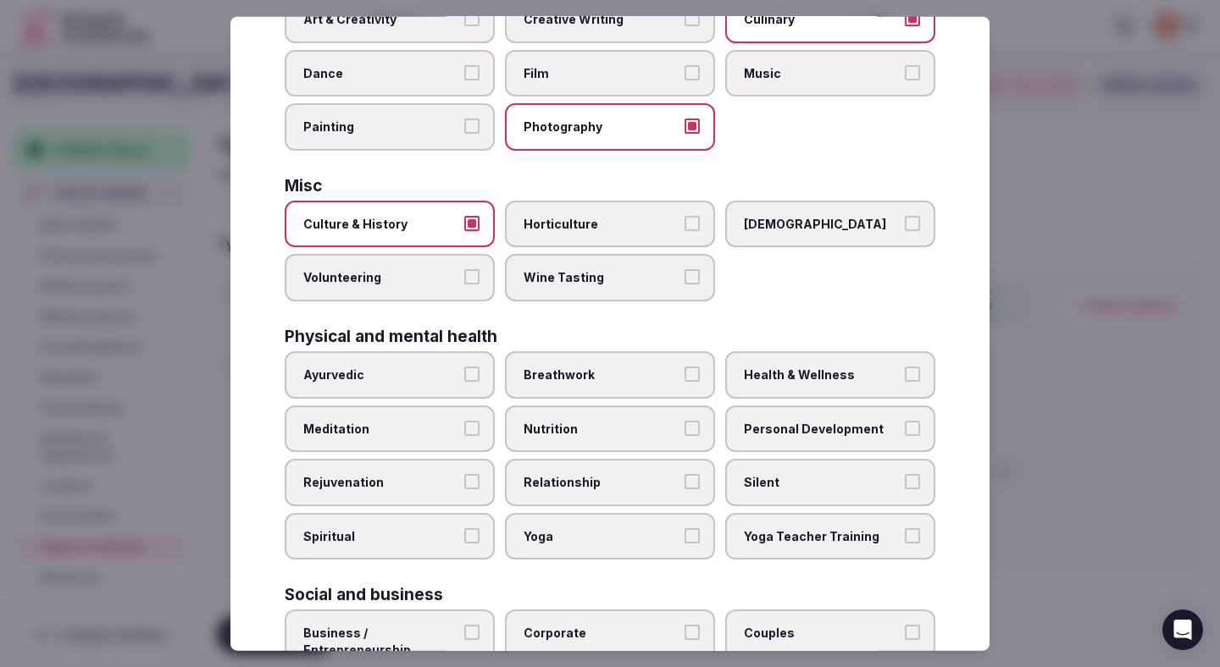
scroll to position [446, 0]
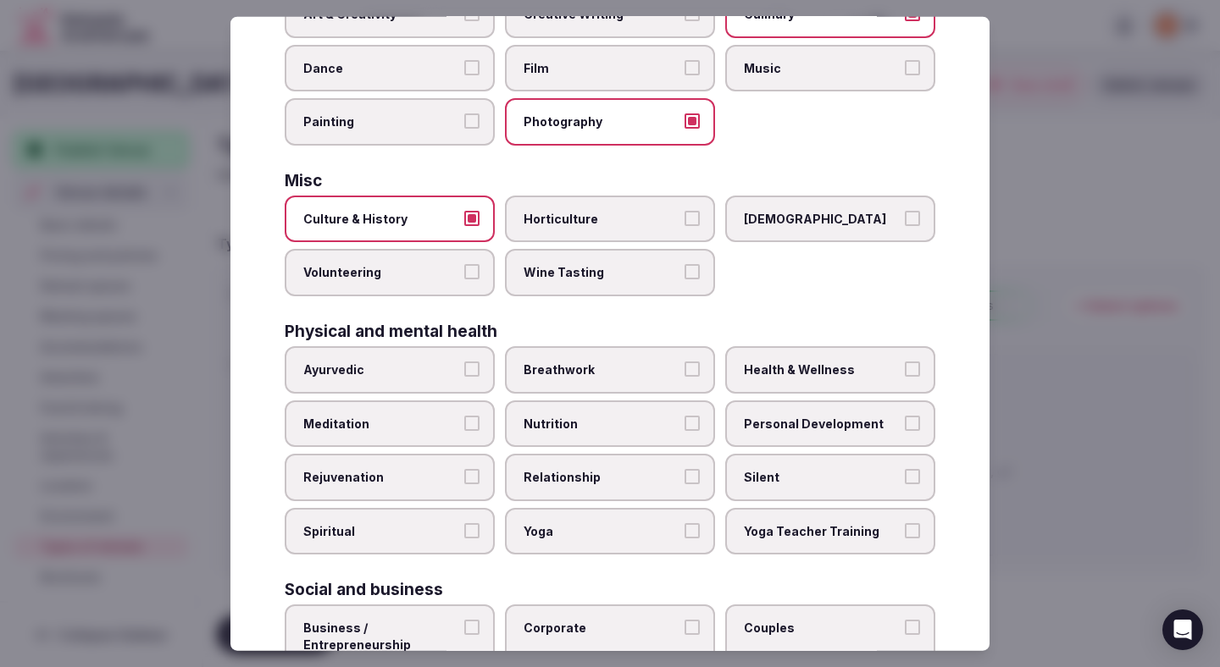
click at [440, 411] on label "Meditation" at bounding box center [390, 423] width 210 height 47
click at [464, 415] on button "Meditation" at bounding box center [471, 422] width 15 height 15
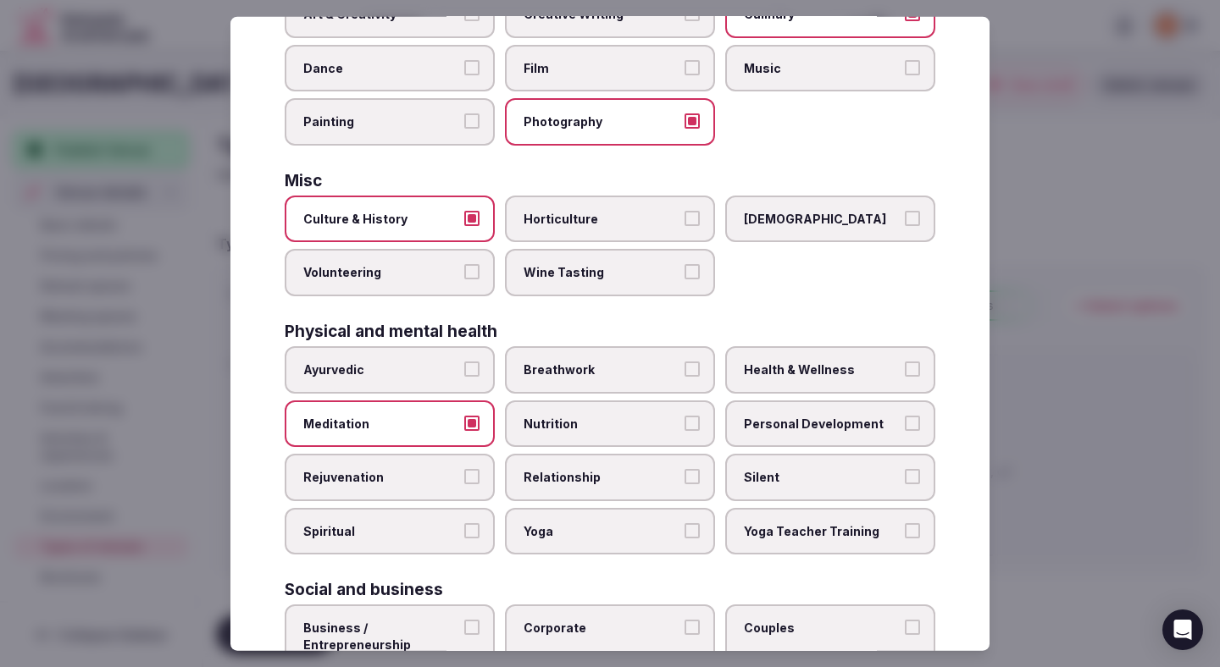
click at [562, 532] on span "Yoga" at bounding box center [601, 531] width 156 height 17
click at [684, 532] on button "Yoga" at bounding box center [691, 530] width 15 height 15
click at [781, 418] on span "Personal Development" at bounding box center [822, 423] width 156 height 17
click at [905, 418] on button "Personal Development" at bounding box center [912, 422] width 15 height 15
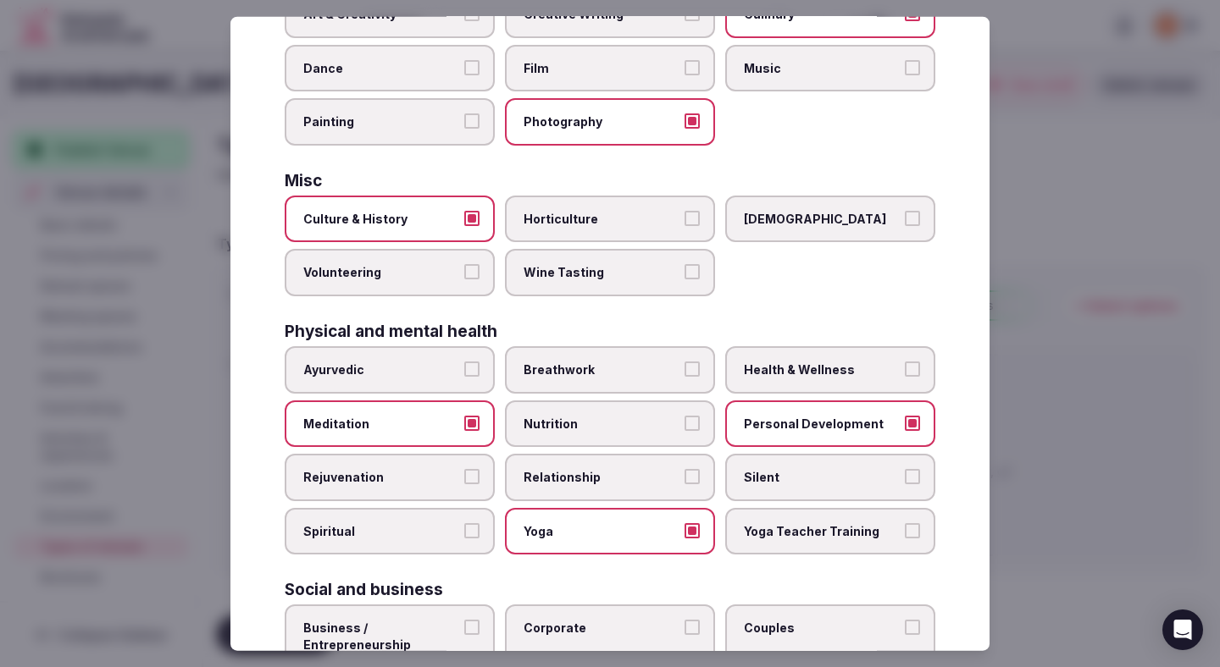
click at [793, 342] on div "Physical and mental health Ayurvedic Breathwork Health & Wellness Meditation Nu…" at bounding box center [610, 439] width 650 height 231
click at [793, 362] on span "Health & Wellness" at bounding box center [822, 370] width 156 height 17
click at [905, 362] on button "Health & Wellness" at bounding box center [912, 369] width 15 height 15
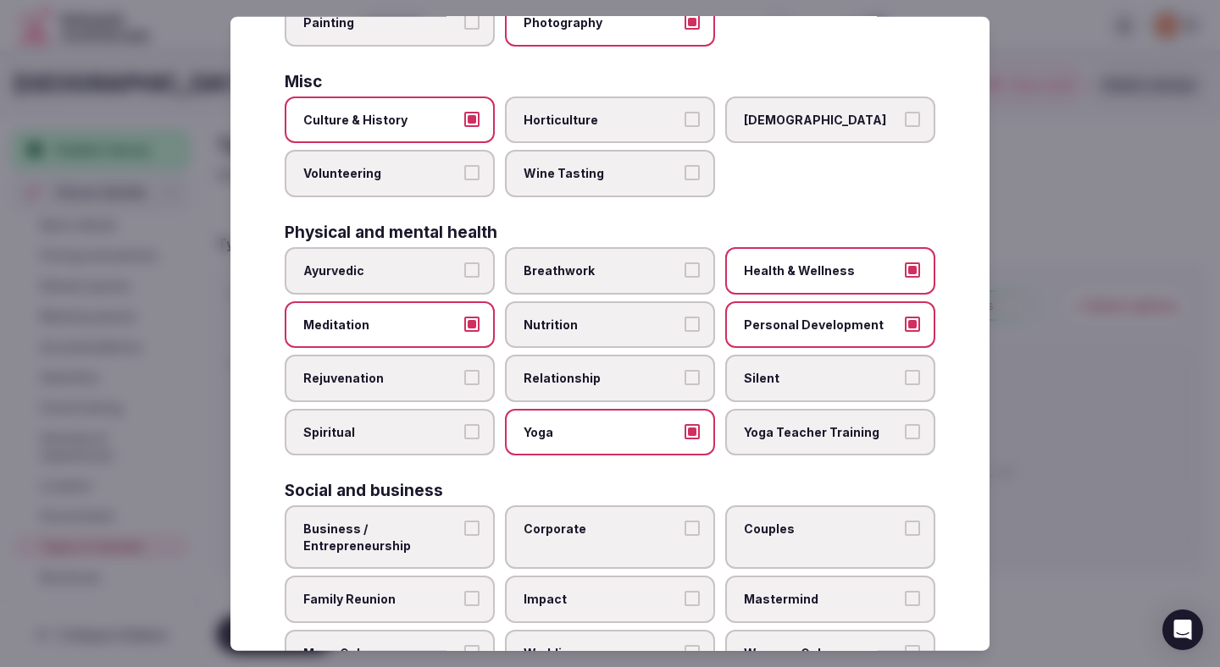
scroll to position [612, 0]
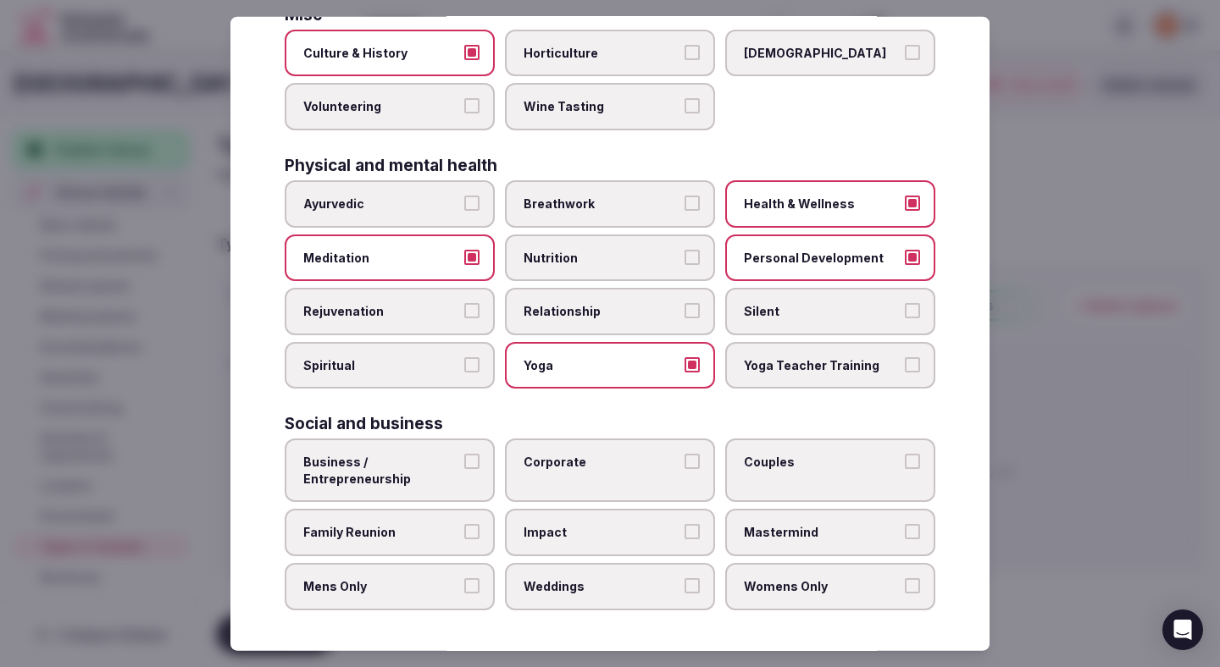
click at [412, 452] on label "Business / Entrepreneurship" at bounding box center [390, 471] width 210 height 64
click at [464, 454] on button "Business / Entrepreneurship" at bounding box center [471, 461] width 15 height 15
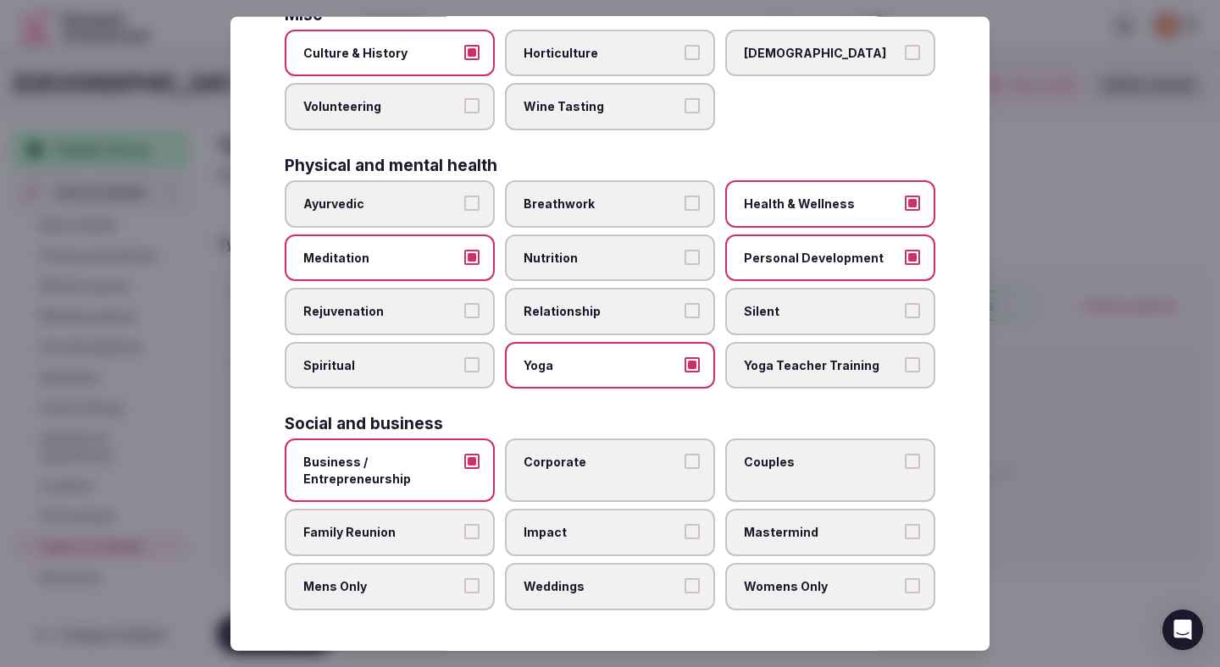
click at [604, 467] on span "Corporate" at bounding box center [601, 462] width 156 height 17
click at [684, 467] on button "Corporate" at bounding box center [691, 461] width 15 height 15
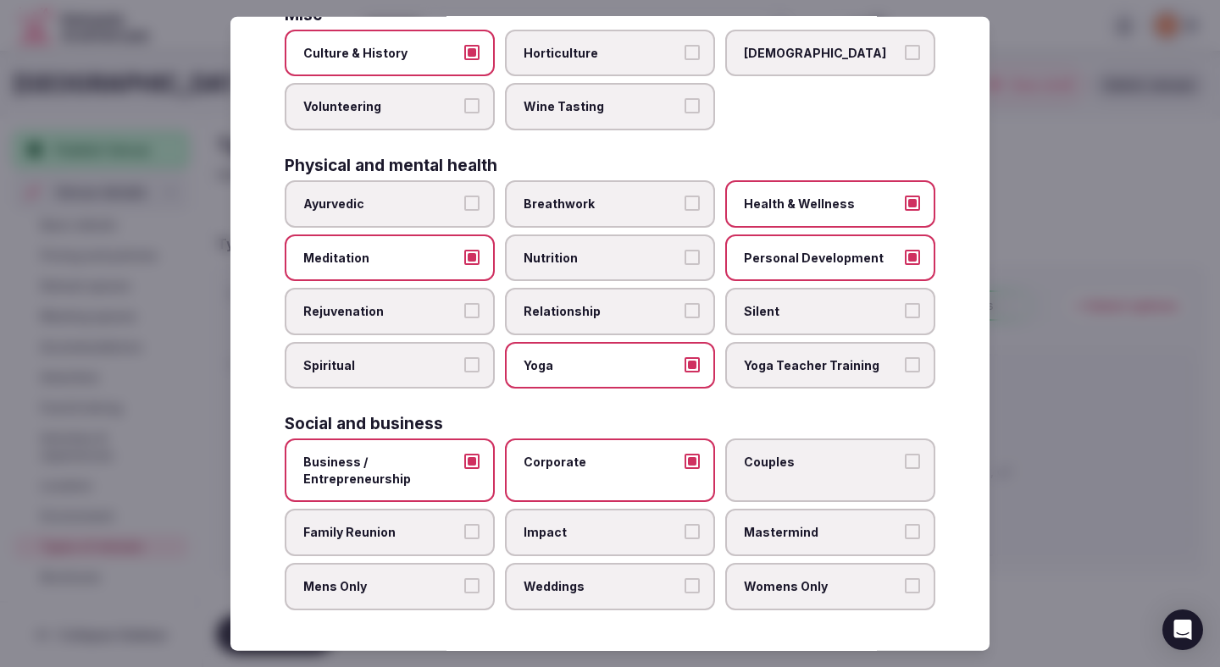
click at [803, 464] on span "Couples" at bounding box center [822, 462] width 156 height 17
click at [905, 464] on button "Couples" at bounding box center [912, 461] width 15 height 15
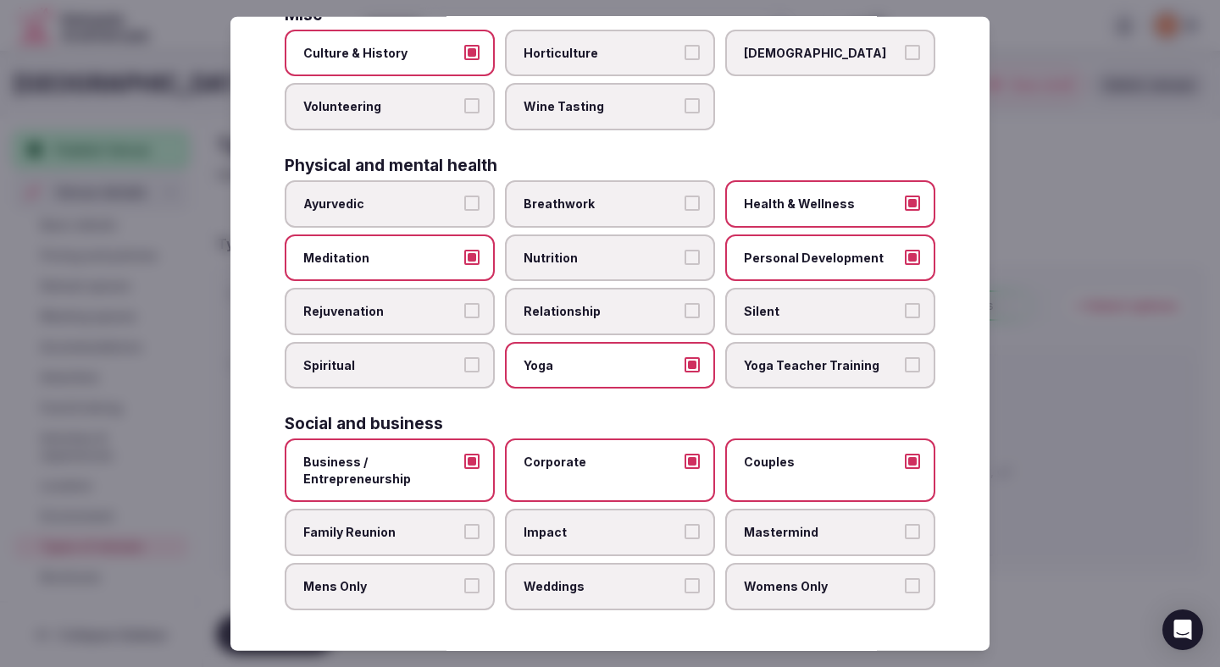
click at [765, 524] on span "Mastermind" at bounding box center [822, 532] width 156 height 17
click at [905, 524] on button "Mastermind" at bounding box center [912, 531] width 15 height 15
click at [651, 529] on span "Impact" at bounding box center [601, 532] width 156 height 17
click at [684, 529] on button "Impact" at bounding box center [691, 531] width 15 height 15
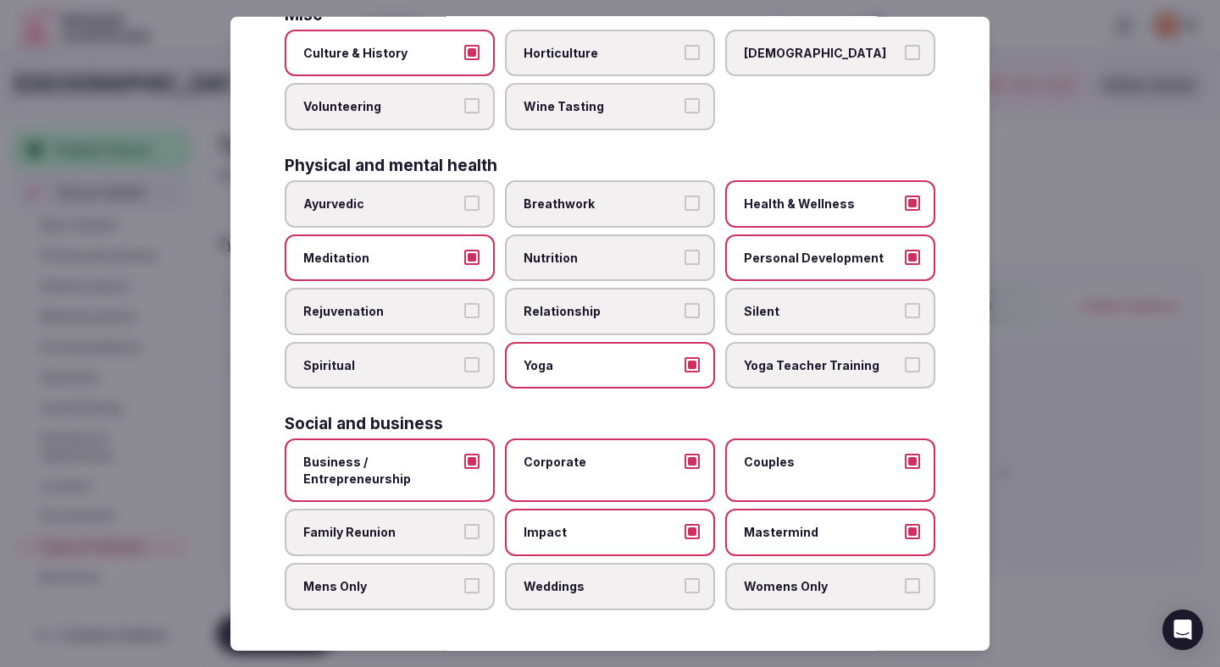
click at [450, 527] on span "Family Reunion" at bounding box center [381, 532] width 156 height 17
click at [464, 527] on button "Family Reunion" at bounding box center [471, 531] width 15 height 15
click at [450, 596] on label "Mens Only" at bounding box center [390, 586] width 210 height 47
click at [464, 594] on button "Mens Only" at bounding box center [471, 585] width 15 height 15
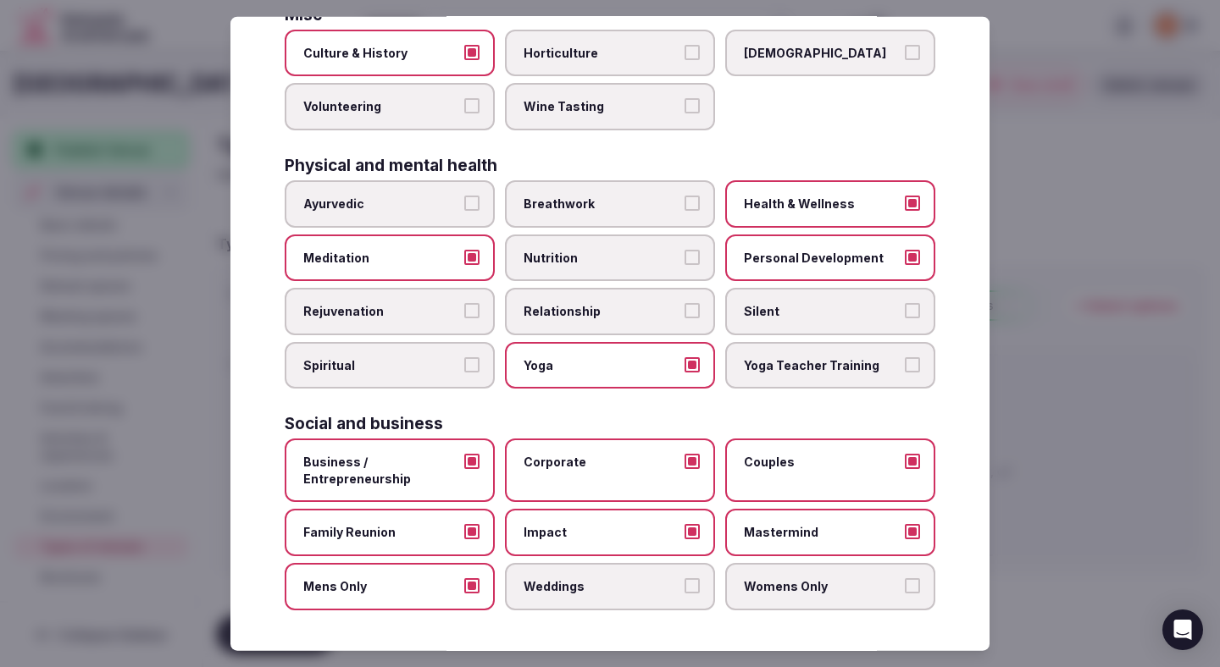
click at [585, 589] on span "Weddings" at bounding box center [601, 586] width 156 height 17
click at [684, 589] on button "Weddings" at bounding box center [691, 585] width 15 height 15
click at [806, 604] on label "Womens Only" at bounding box center [830, 586] width 210 height 47
click at [905, 594] on button "Womens Only" at bounding box center [912, 585] width 15 height 15
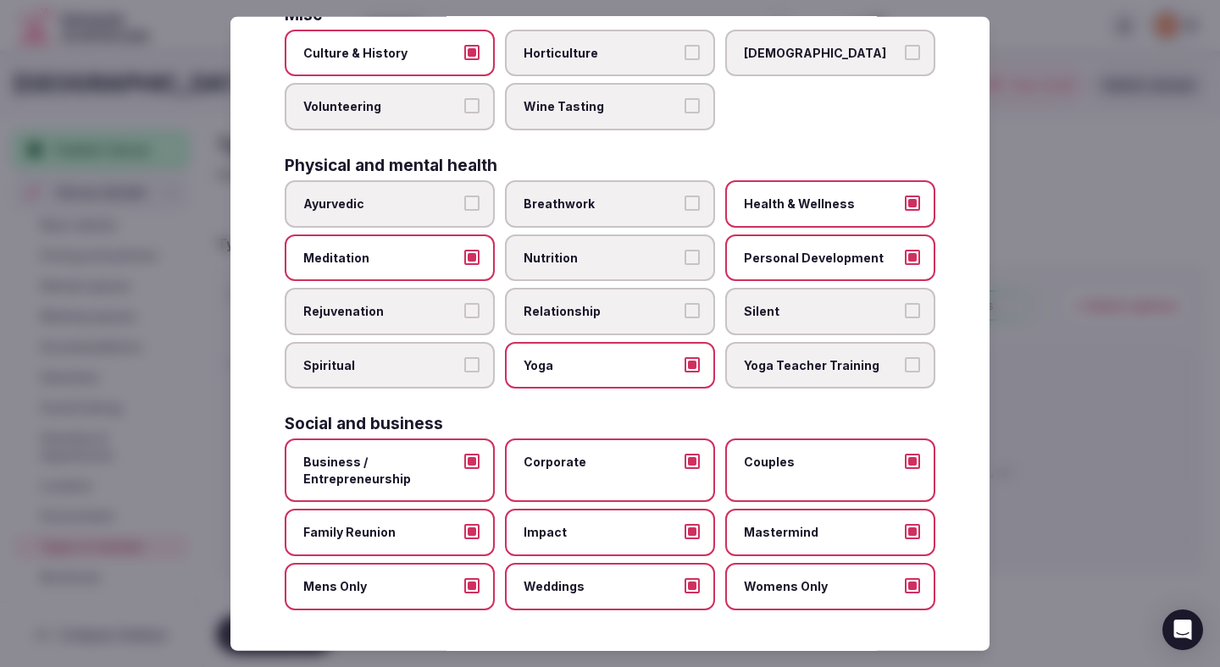
click at [1107, 387] on div at bounding box center [610, 333] width 1220 height 667
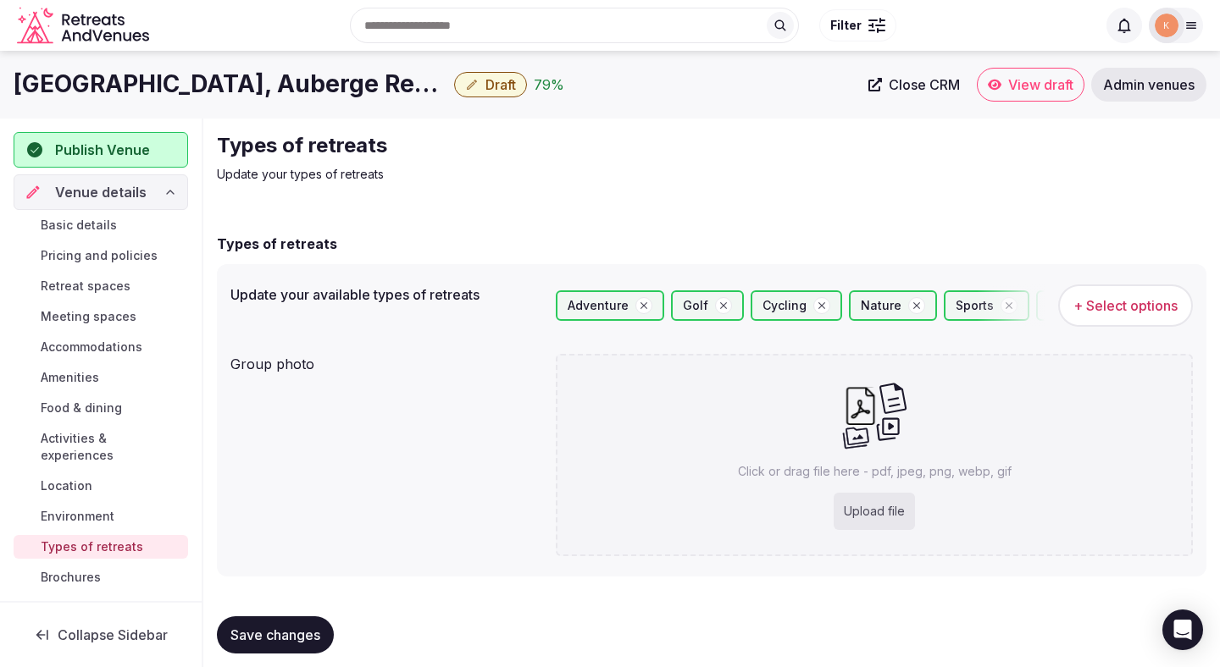
scroll to position [14, 0]
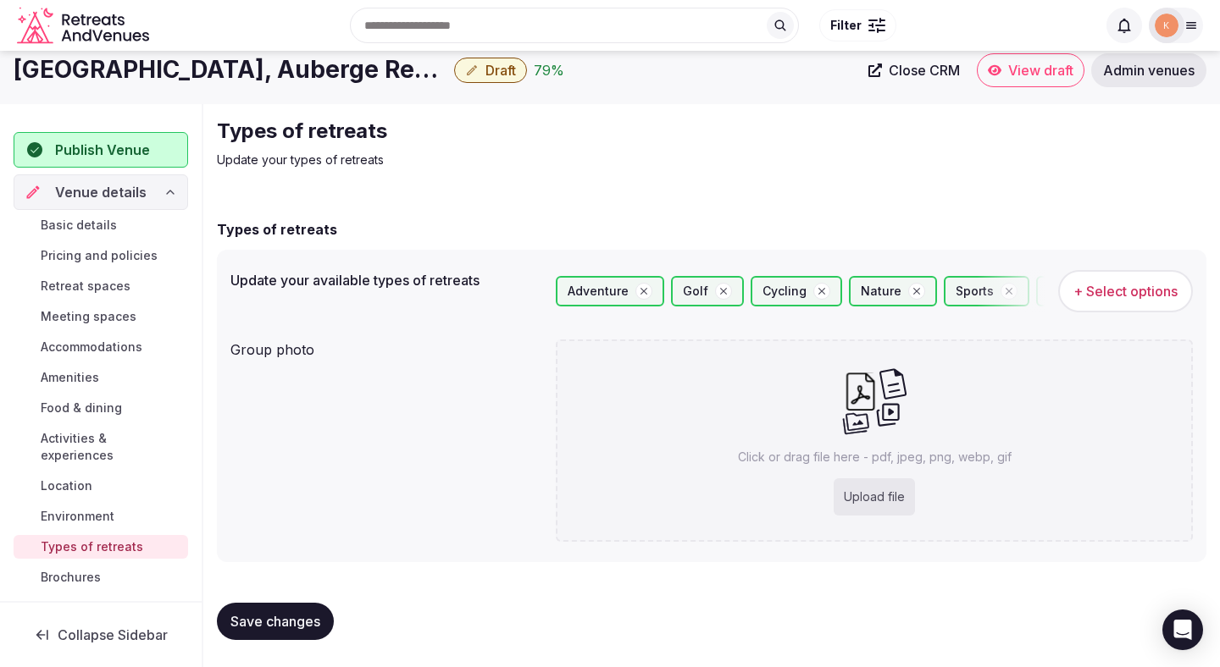
click at [862, 497] on div "Upload file" at bounding box center [873, 497] width 81 height 37
click at [855, 492] on div "Upload file" at bounding box center [873, 497] width 81 height 37
type input "**********"
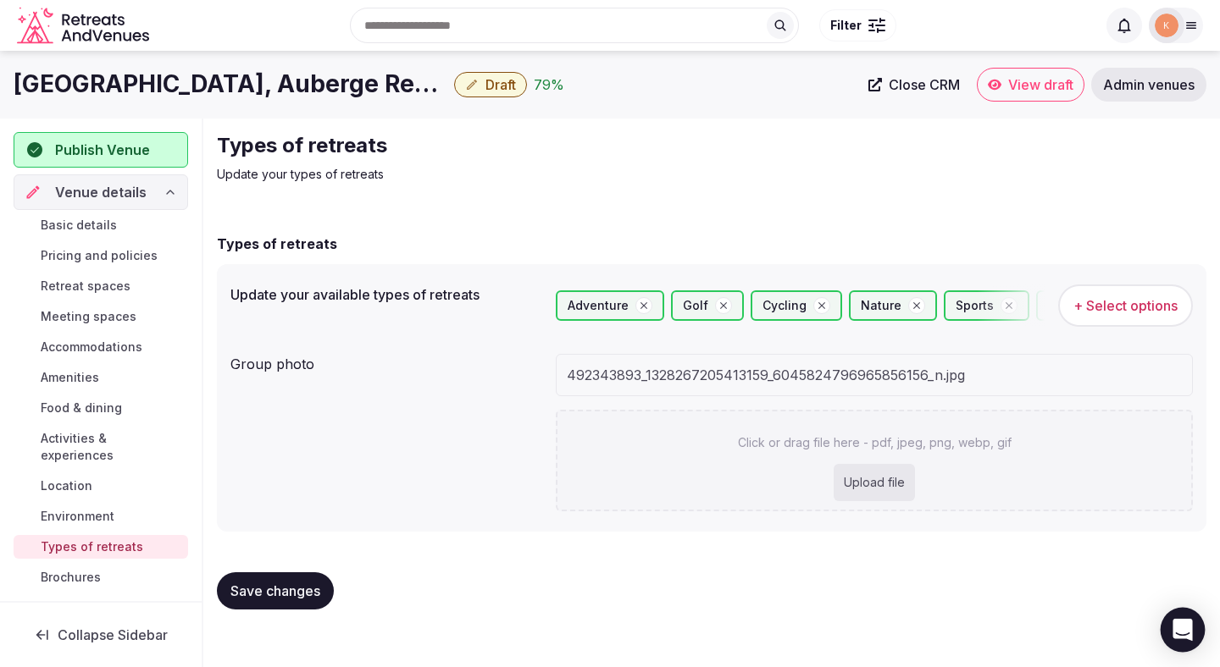
scroll to position [0, 0]
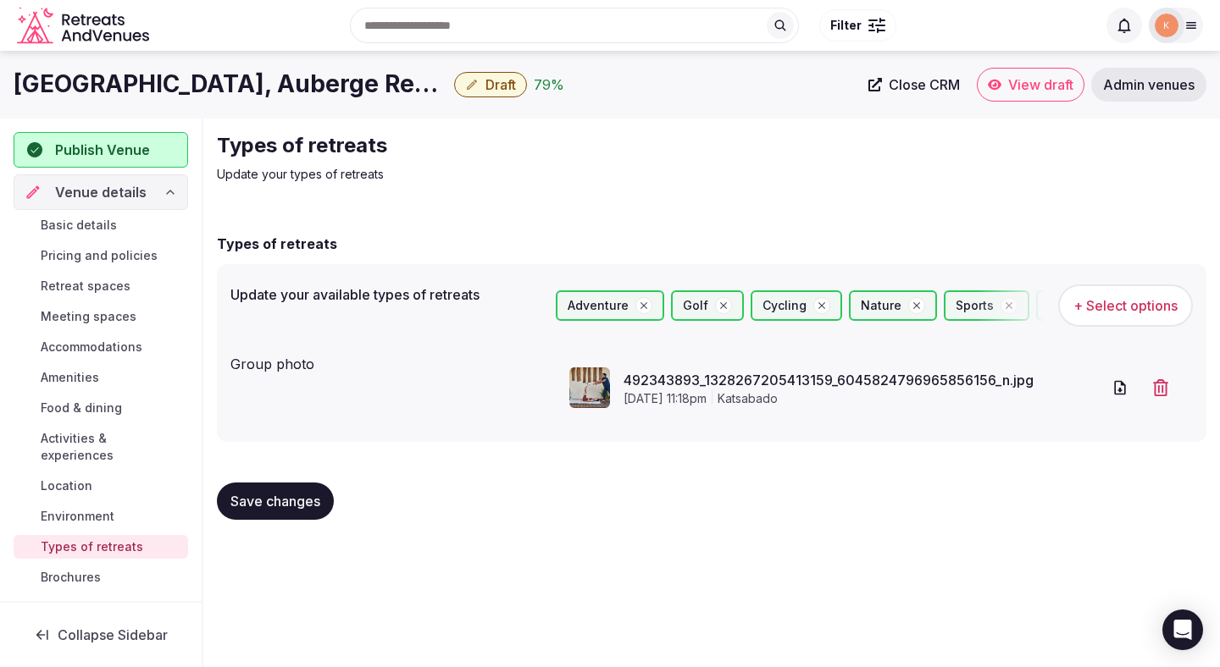
click at [249, 515] on button "Save changes" at bounding box center [275, 501] width 117 height 37
click at [253, 495] on span "Save changes" at bounding box center [275, 501] width 90 height 17
click at [119, 157] on span "Publish Venue" at bounding box center [102, 150] width 95 height 20
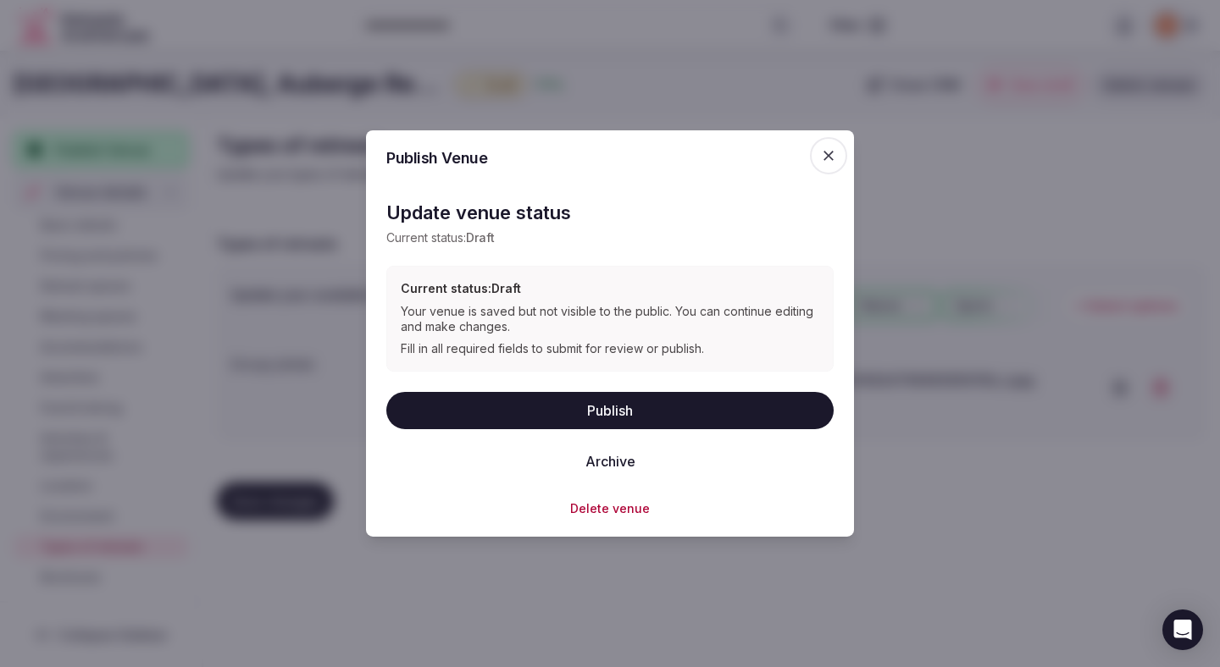
click at [567, 404] on button "Publish" at bounding box center [609, 409] width 447 height 37
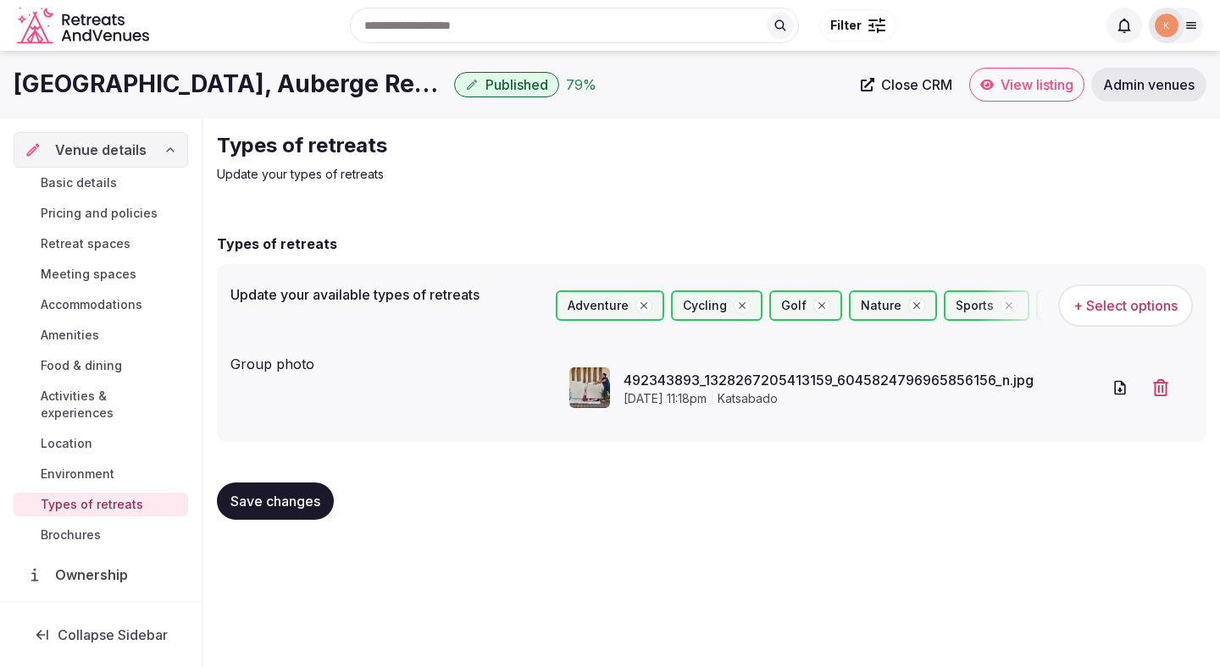
click at [279, 503] on span "Save changes" at bounding box center [275, 501] width 90 height 17
click at [86, 185] on span "Basic details" at bounding box center [79, 182] width 76 height 17
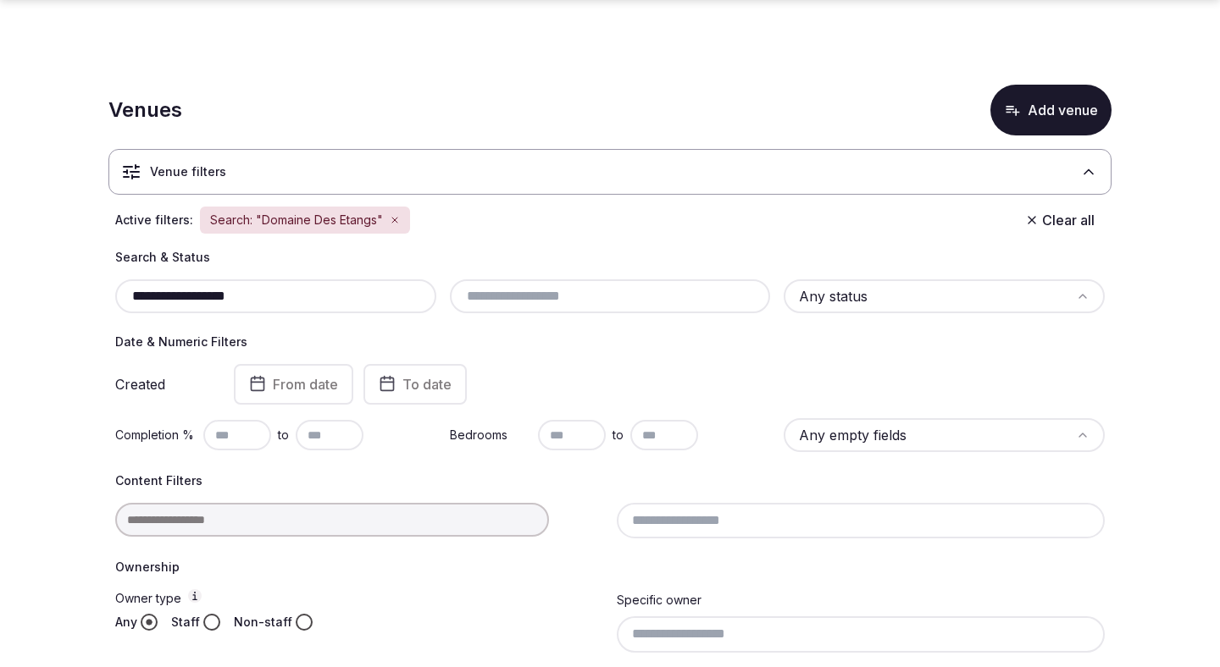
scroll to position [401, 0]
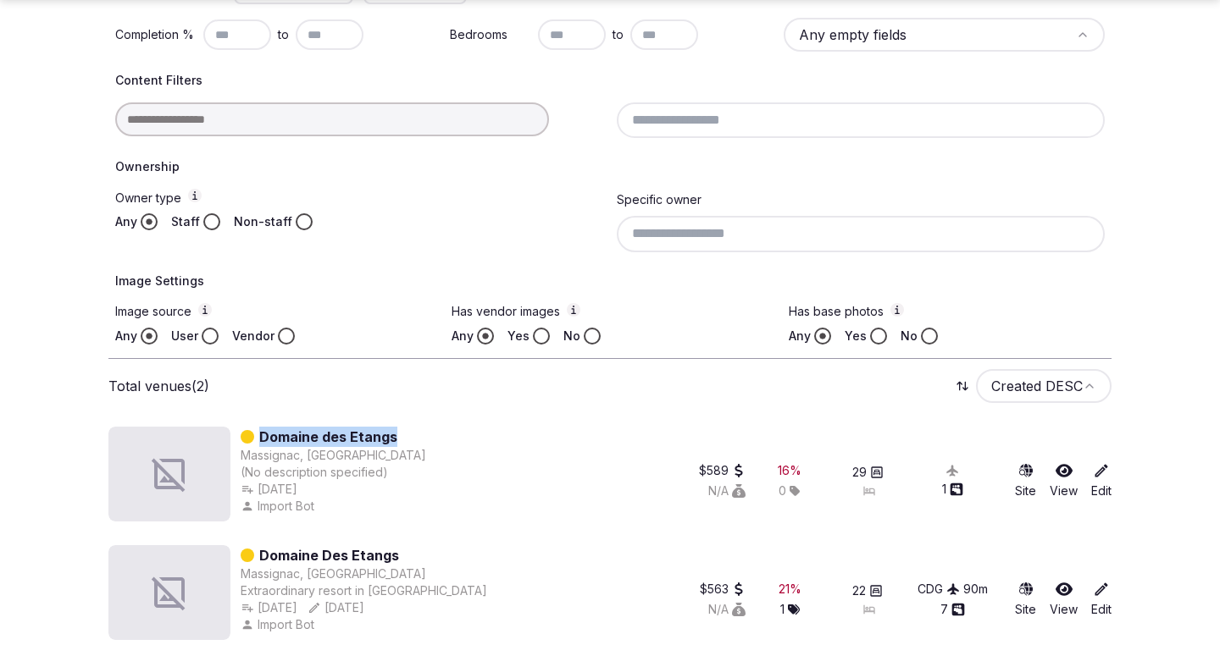
drag, startPoint x: 401, startPoint y: 429, endPoint x: 263, endPoint y: 443, distance: 138.7
click at [263, 443] on div "Domaine des Etangs Massignac, France (No description specified) Oct 12th, 2024 …" at bounding box center [377, 474] width 539 height 95
copy link "Domaine des Etangs"
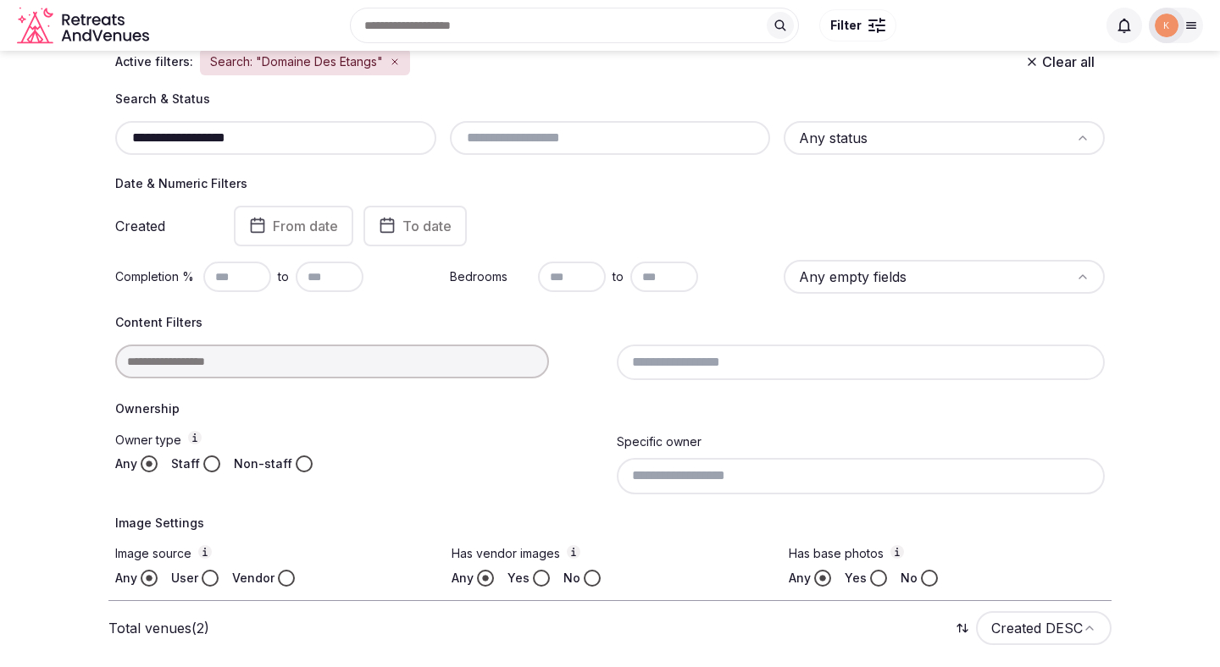
scroll to position [15, 0]
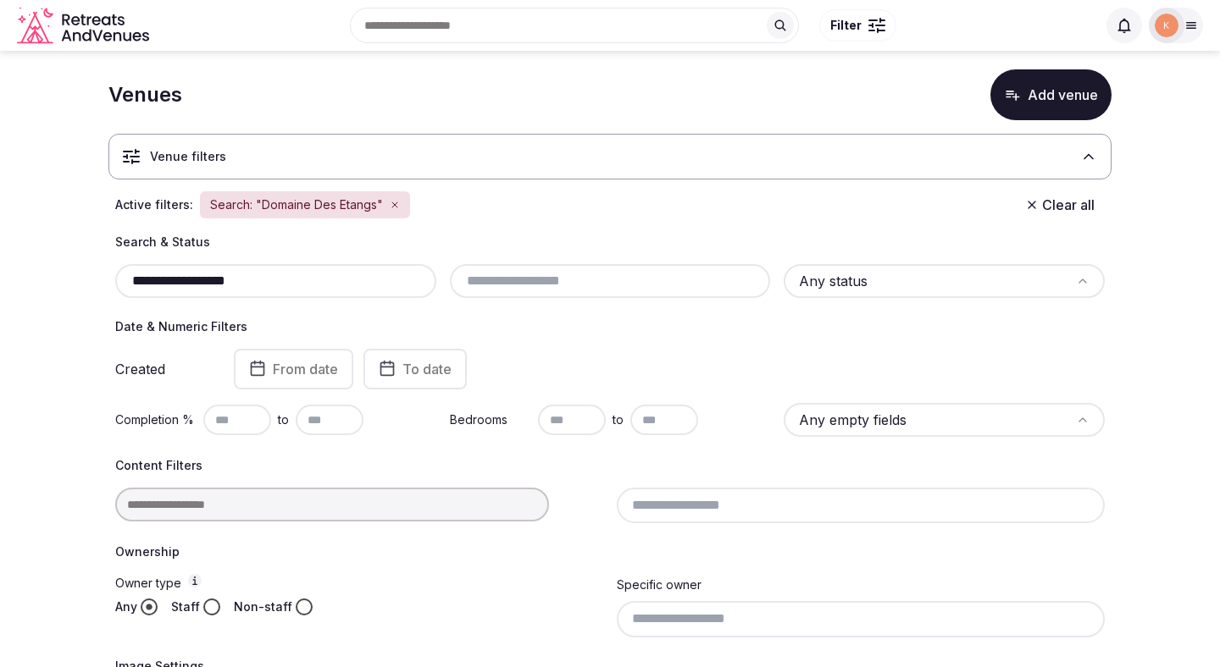
click at [275, 282] on input "**********" at bounding box center [275, 281] width 307 height 20
paste input "text"
type input "**********"
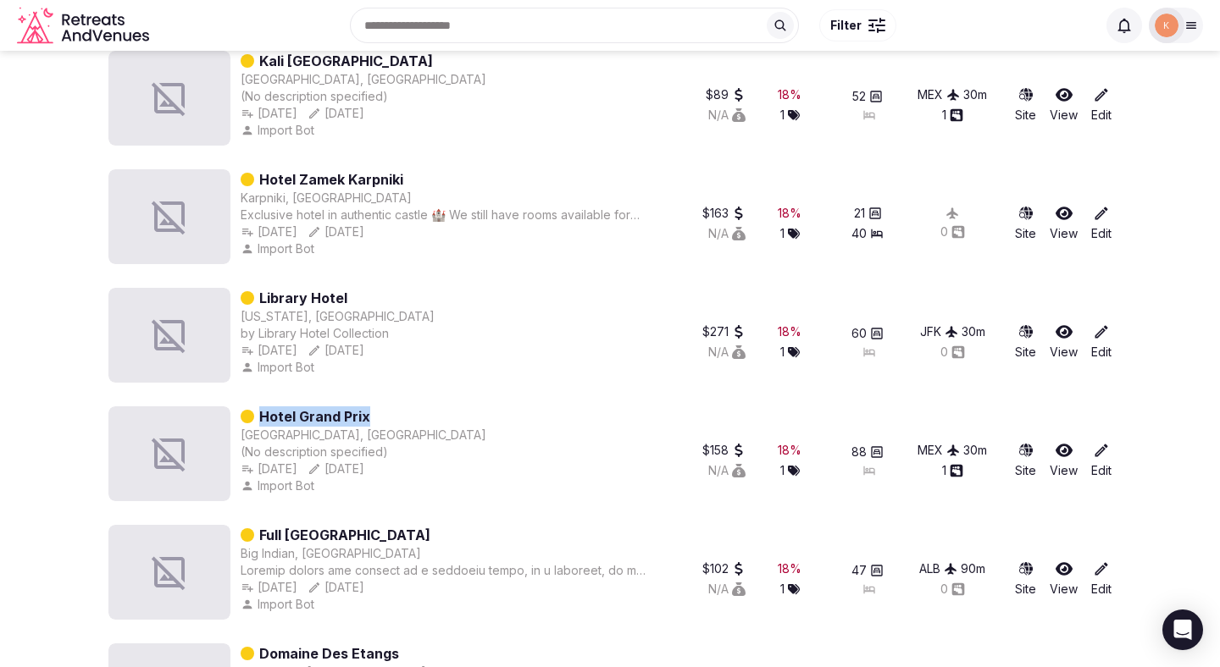
scroll to position [1349, 0]
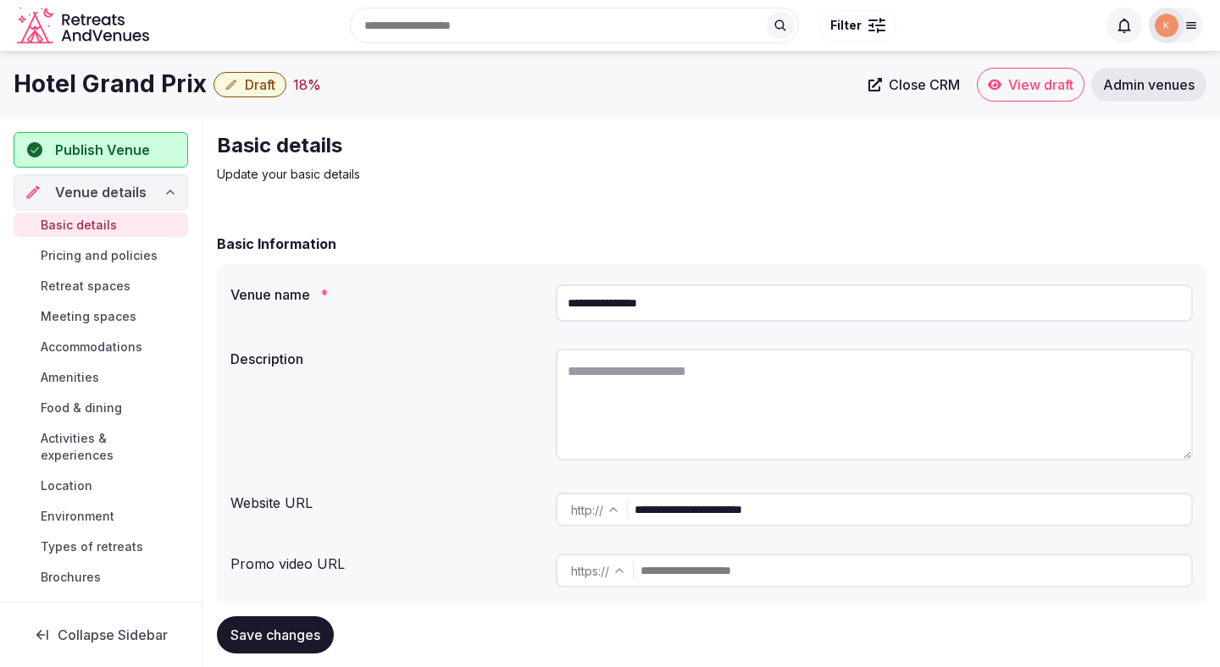
click at [698, 510] on input "**********" at bounding box center [912, 510] width 556 height 34
click at [606, 295] on input "**********" at bounding box center [874, 303] width 637 height 37
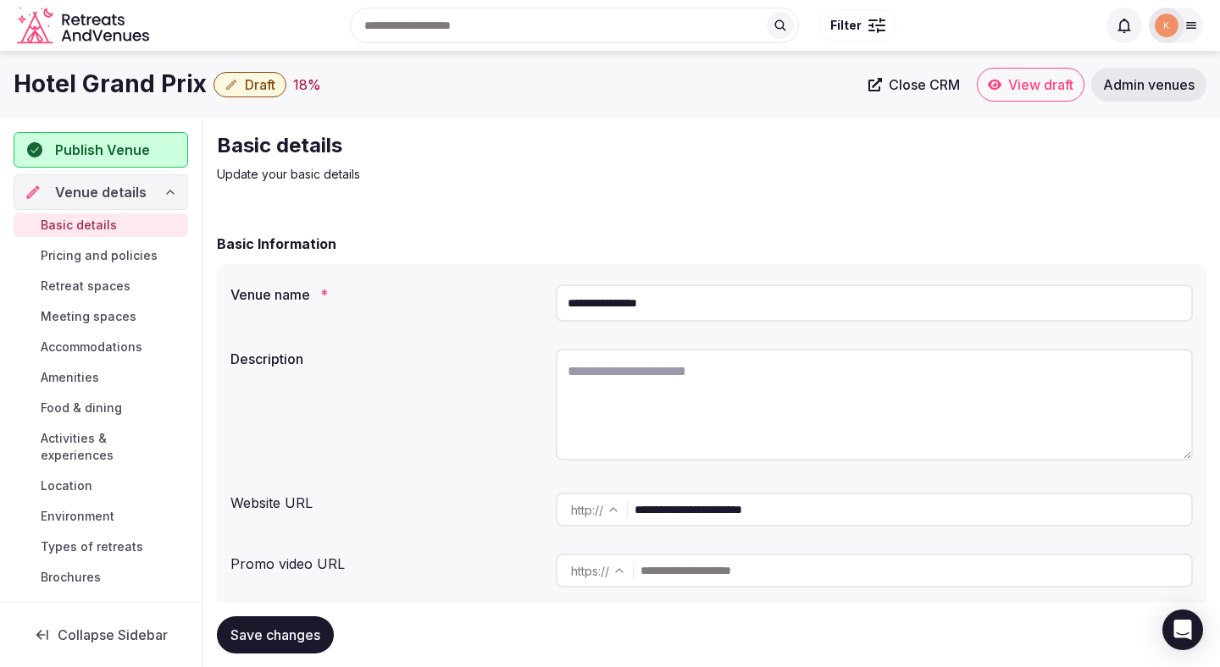
click at [606, 295] on input "**********" at bounding box center [874, 303] width 637 height 37
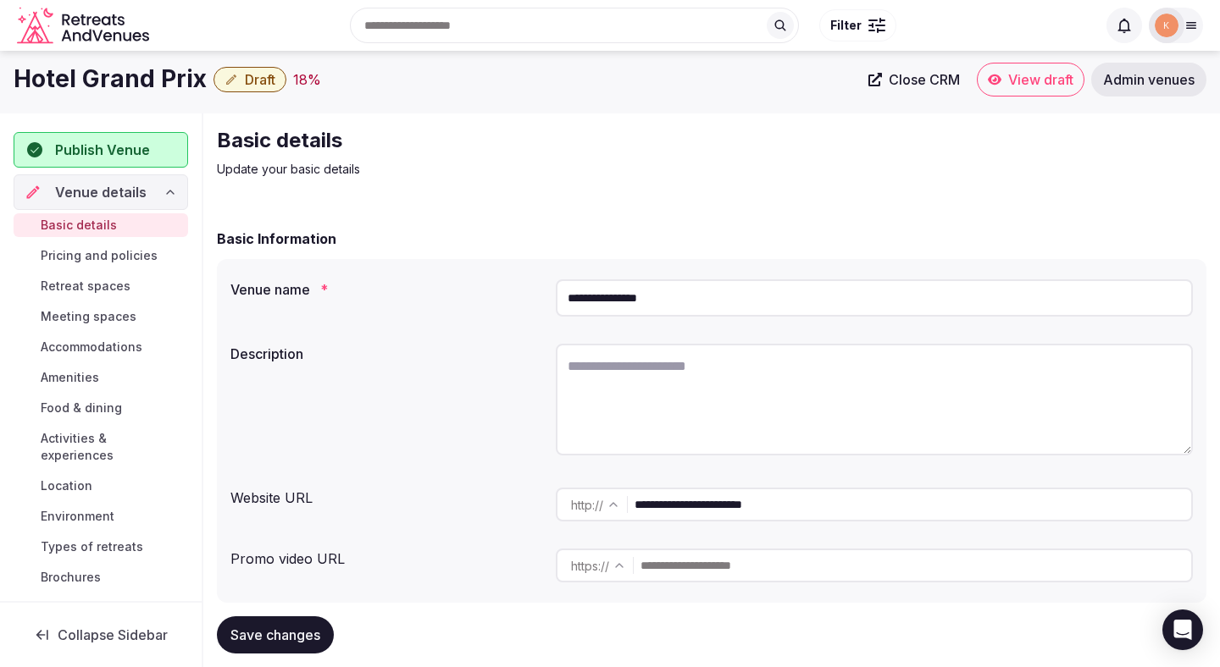
scroll to position [6, 0]
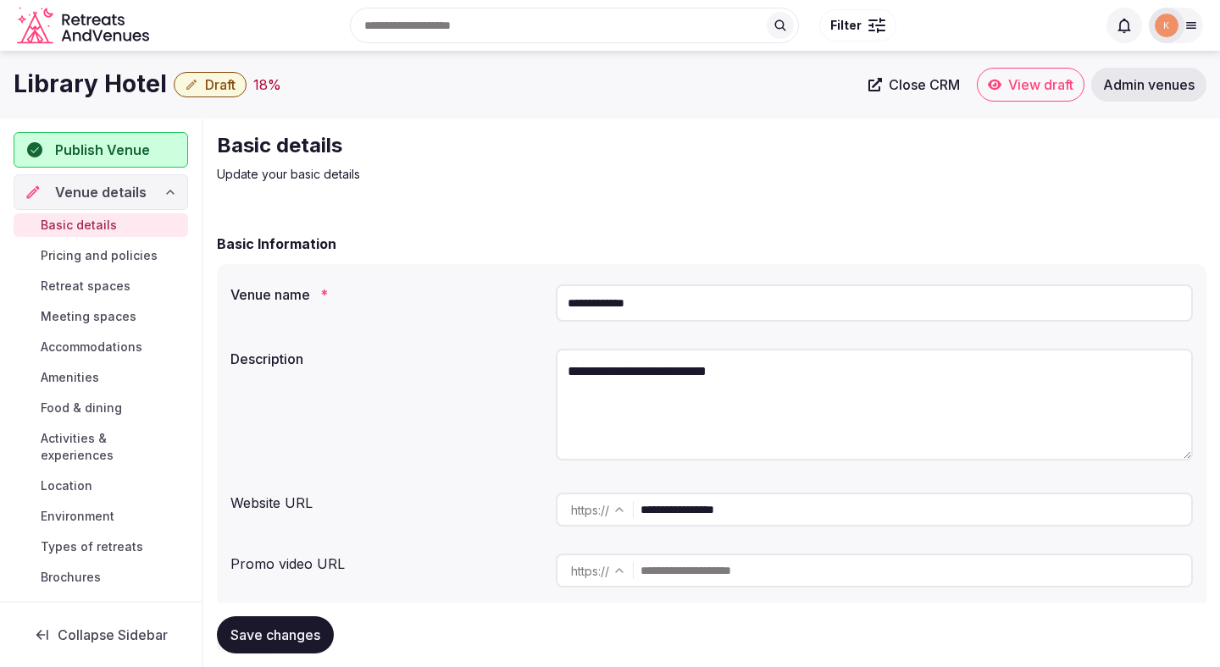
click at [695, 507] on input "**********" at bounding box center [915, 510] width 551 height 34
click at [617, 310] on input "**********" at bounding box center [874, 303] width 637 height 37
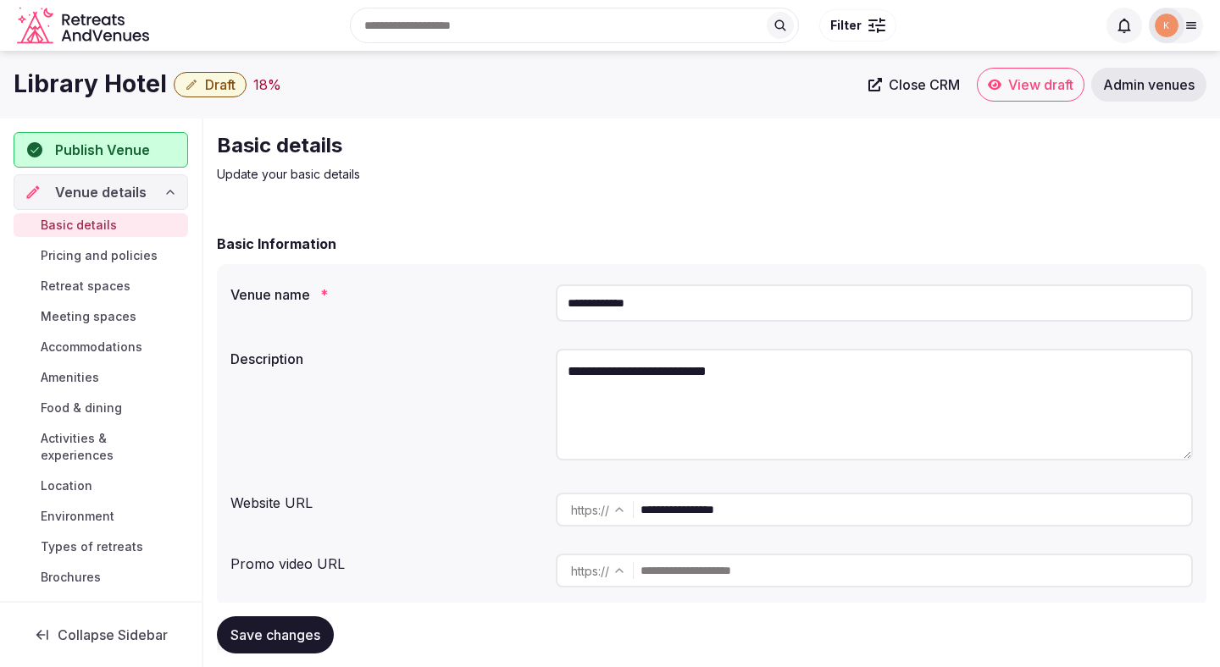
click at [617, 310] on input "**********" at bounding box center [874, 303] width 637 height 37
click at [693, 502] on input "**********" at bounding box center [915, 510] width 551 height 34
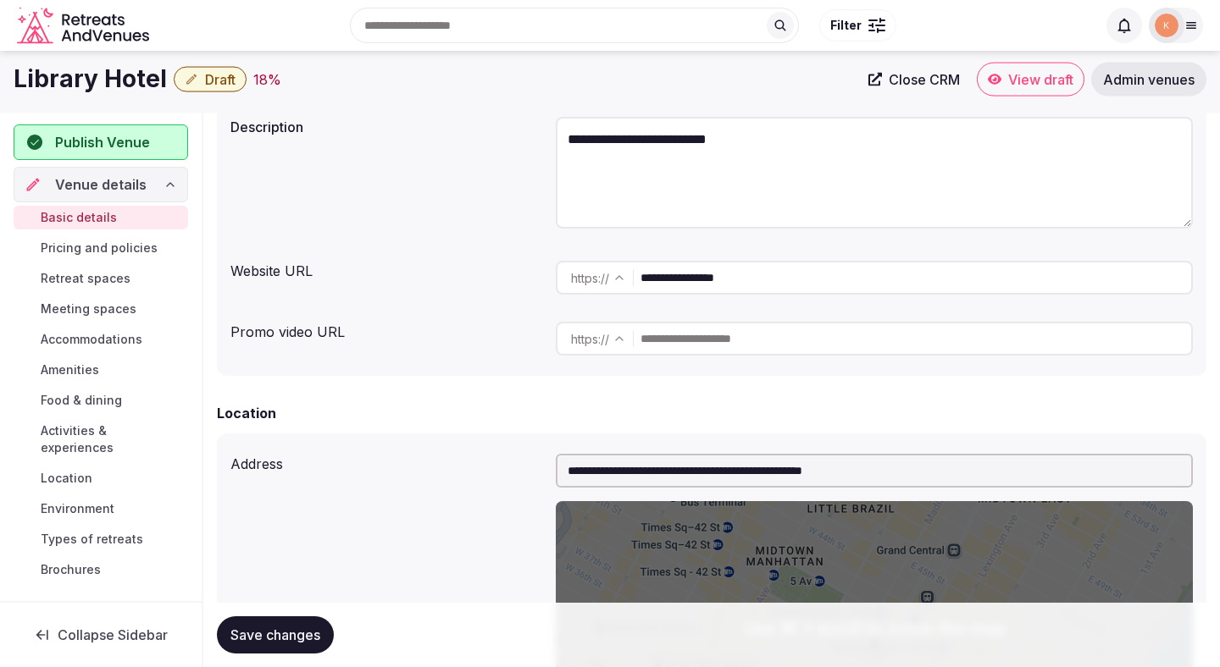
scroll to position [98, 0]
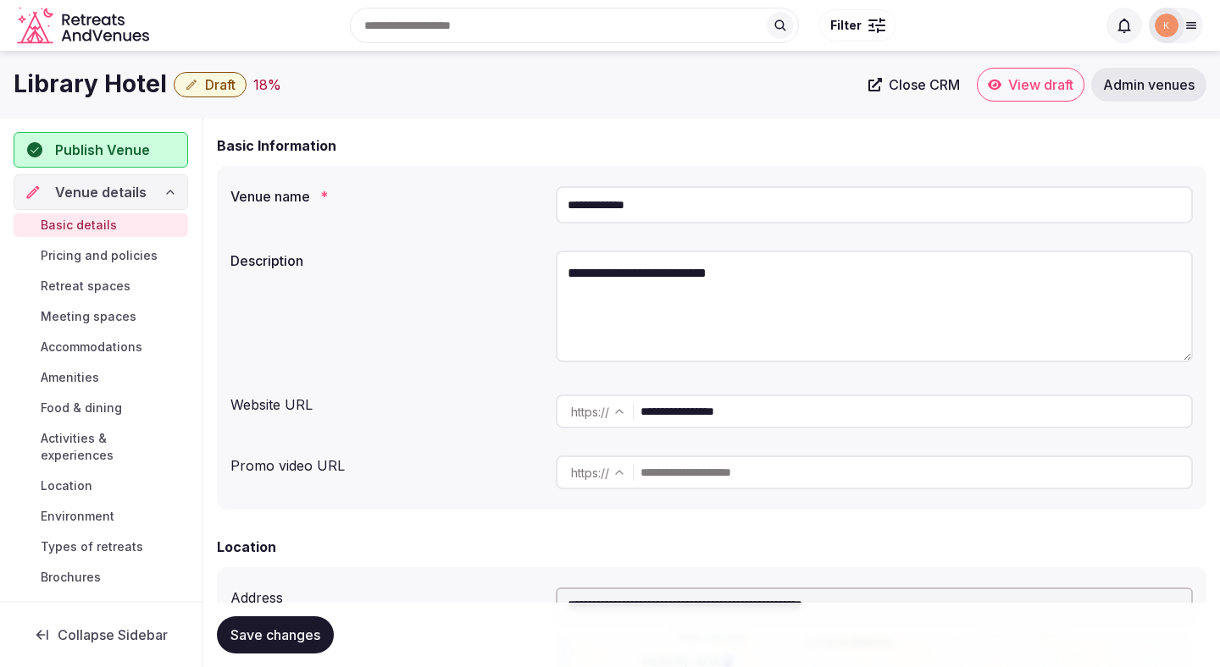
click at [723, 279] on textarea "**********" at bounding box center [874, 307] width 637 height 112
paste textarea "**********"
type textarea "**********"
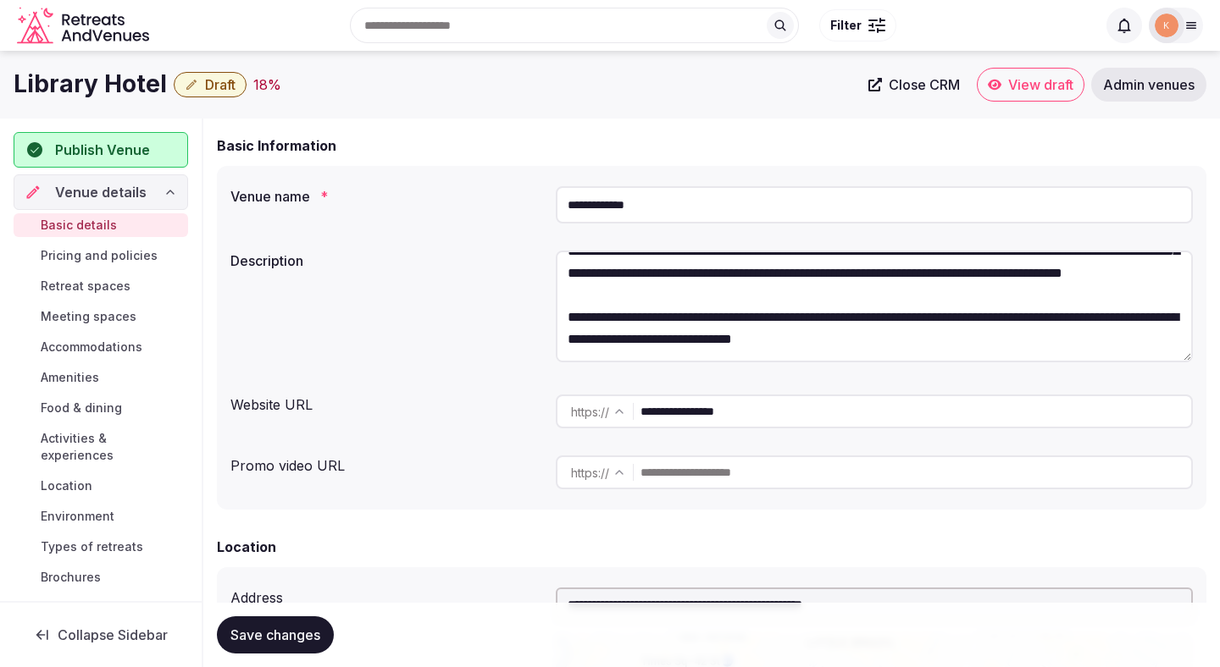
scroll to position [0, 0]
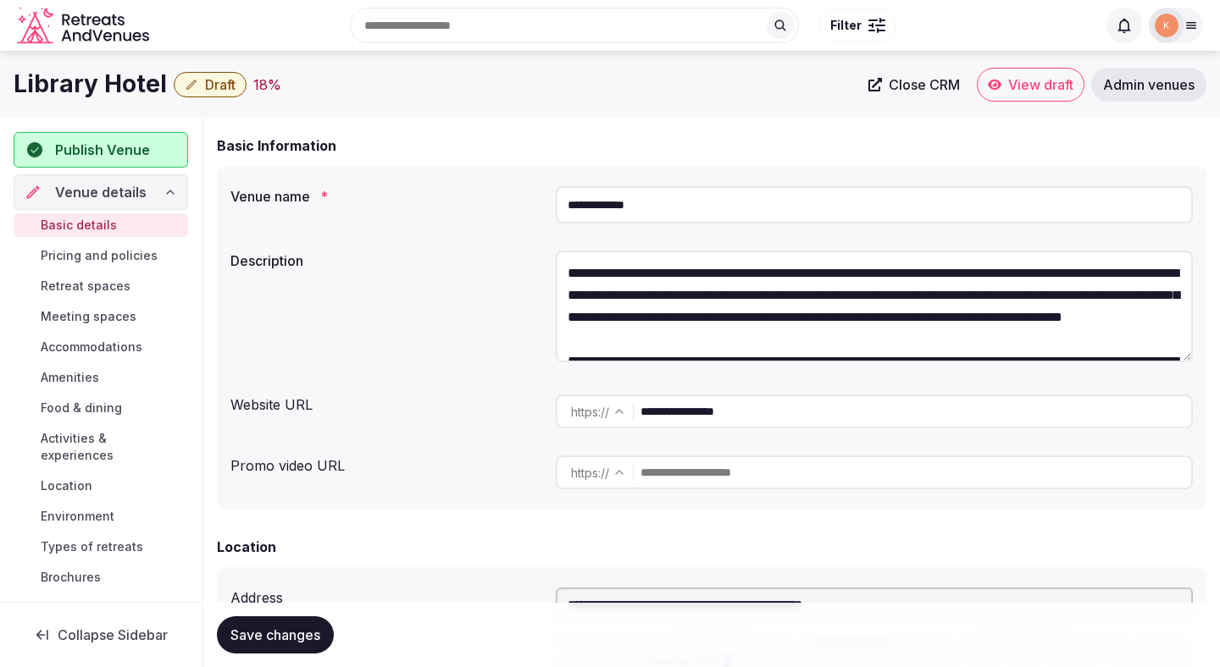
click at [711, 289] on textarea "**********" at bounding box center [874, 307] width 637 height 112
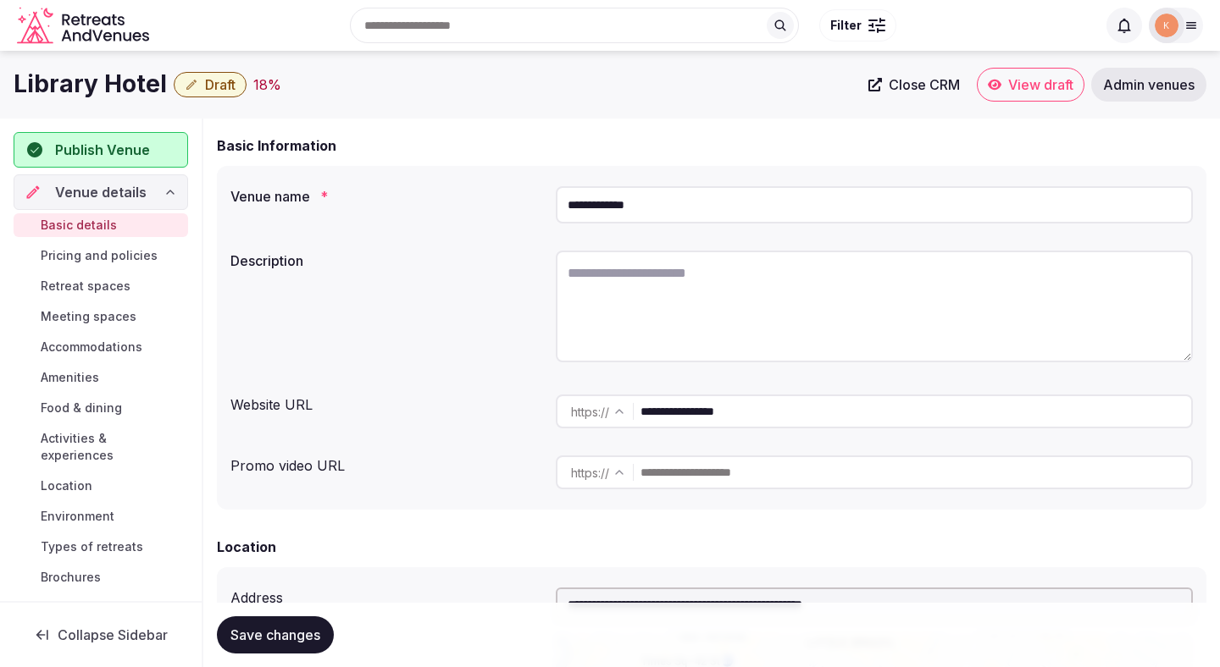
paste textarea "**********"
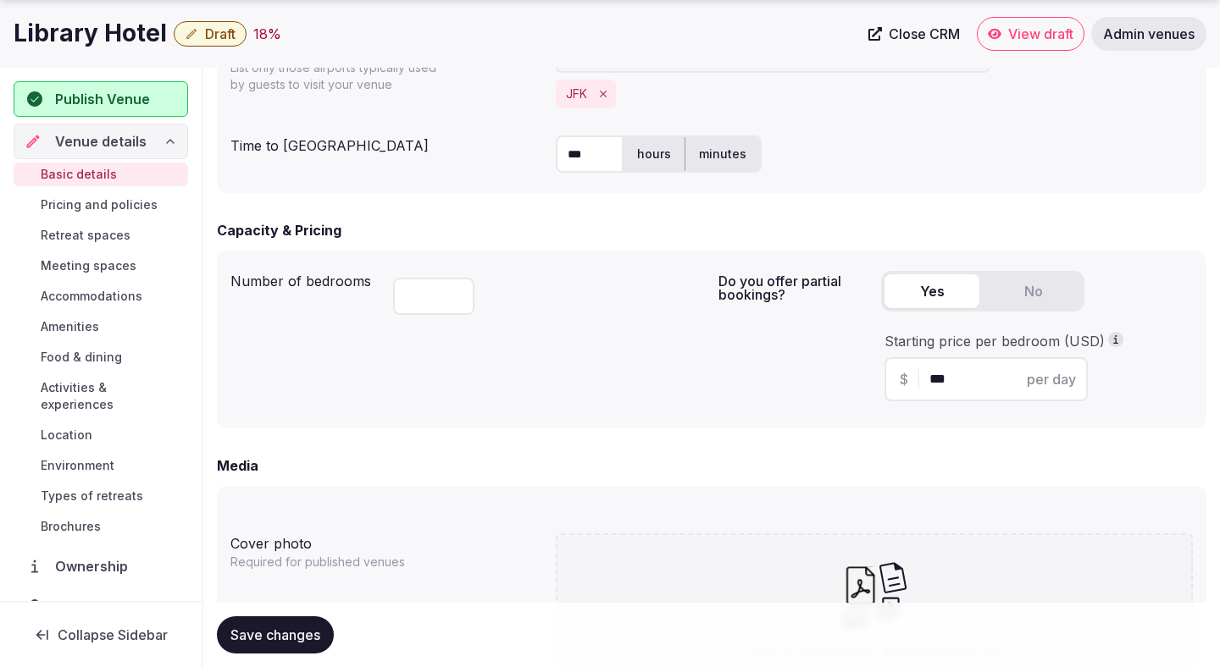
scroll to position [1008, 0]
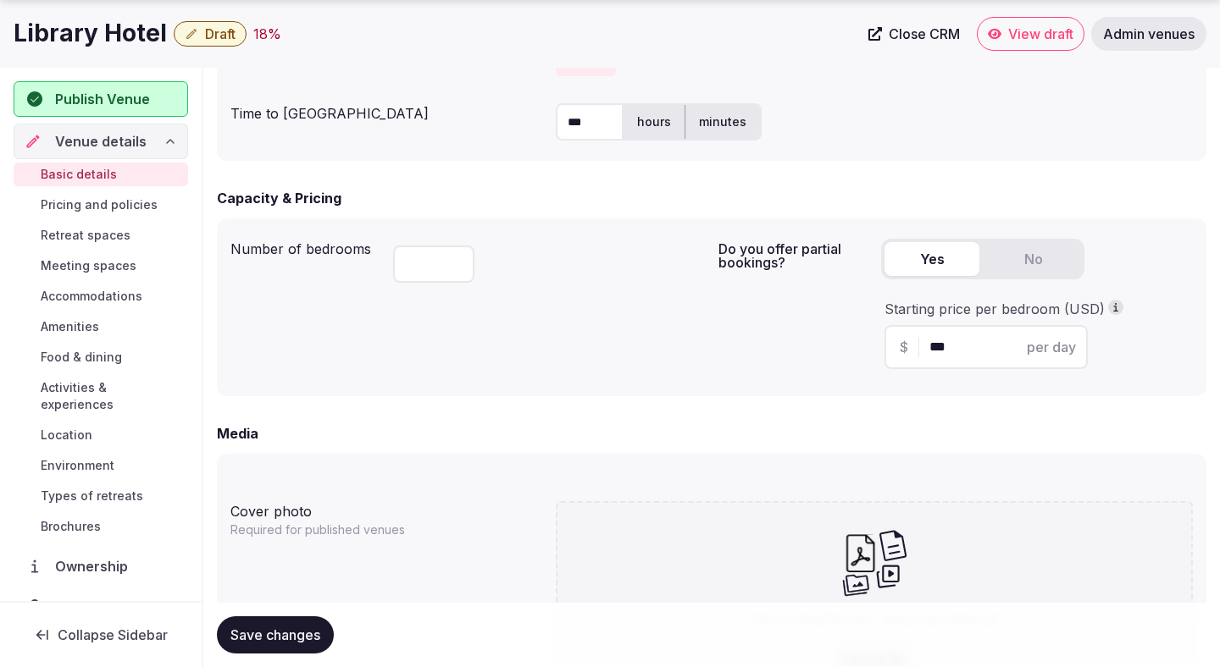
type textarea "**********"
click at [295, 635] on span "Save changes" at bounding box center [275, 635] width 90 height 17
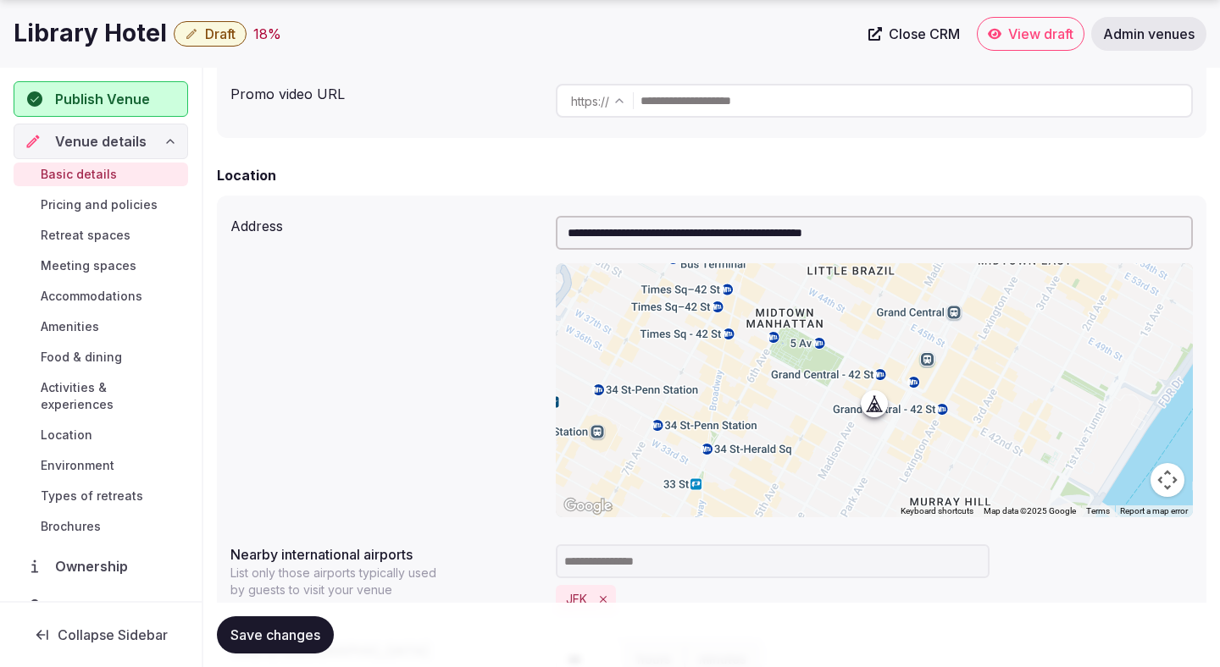
scroll to position [0, 0]
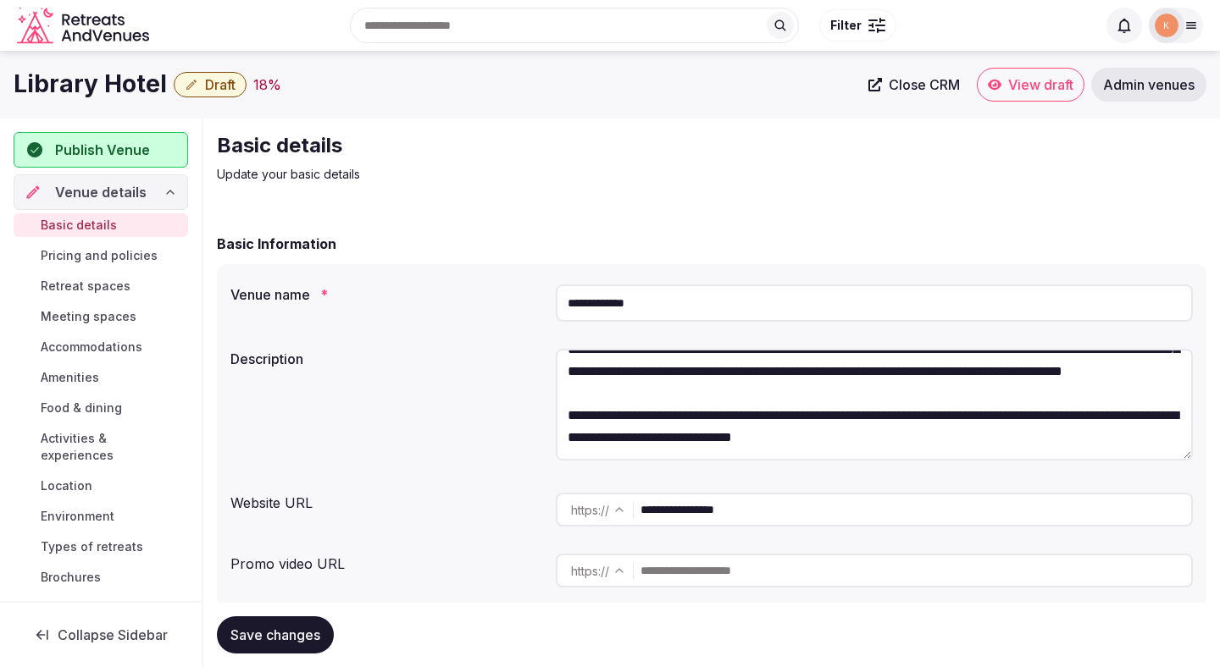
click at [638, 302] on input "**********" at bounding box center [874, 303] width 637 height 37
click at [638, 300] on input "**********" at bounding box center [874, 303] width 637 height 37
click at [921, 79] on span "Close CRM" at bounding box center [923, 84] width 71 height 17
click at [1124, 88] on span "Admin venues" at bounding box center [1148, 84] width 91 height 17
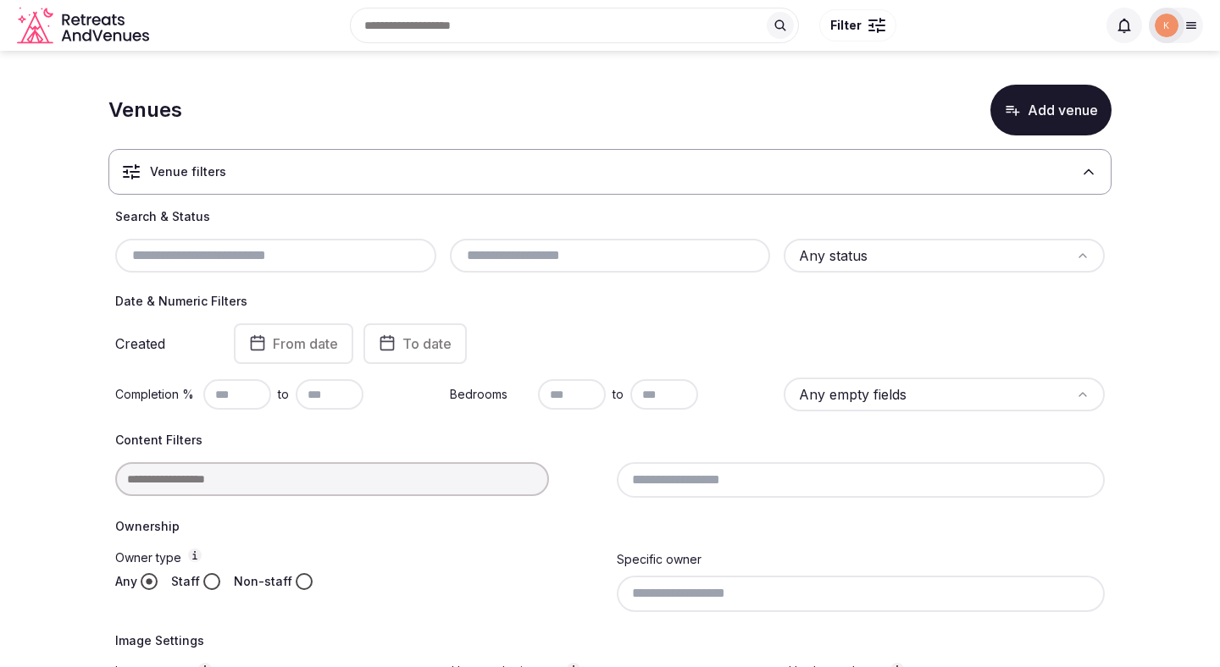
click at [271, 252] on input "text" at bounding box center [275, 256] width 307 height 20
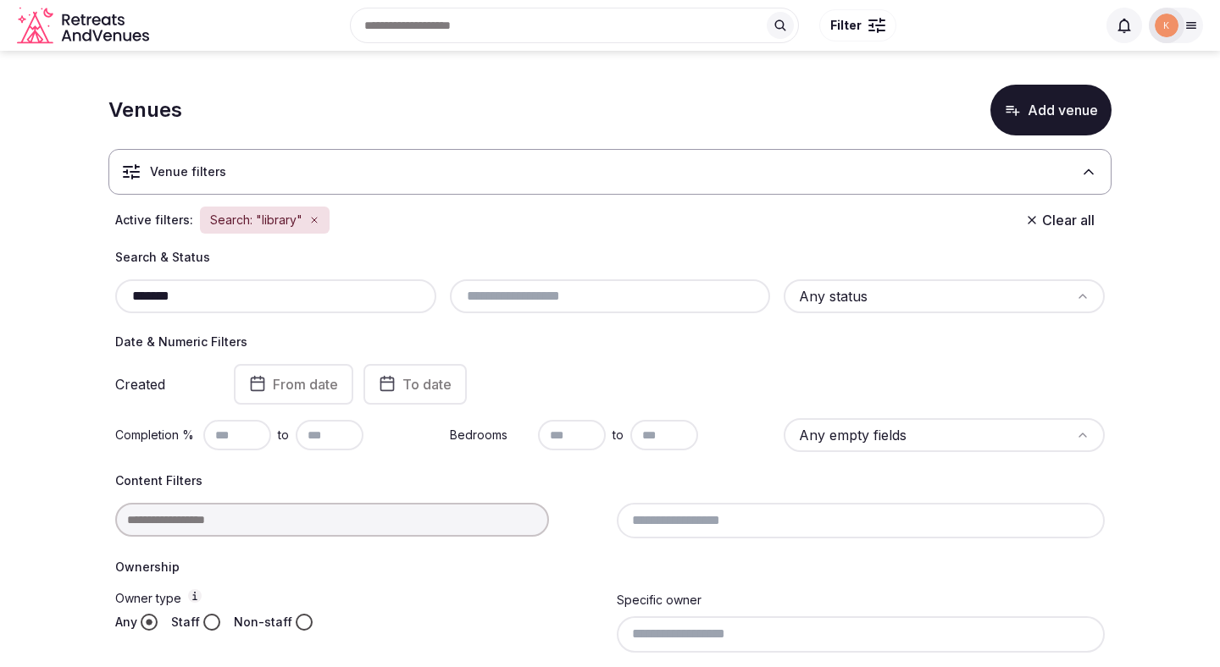
type input "*******"
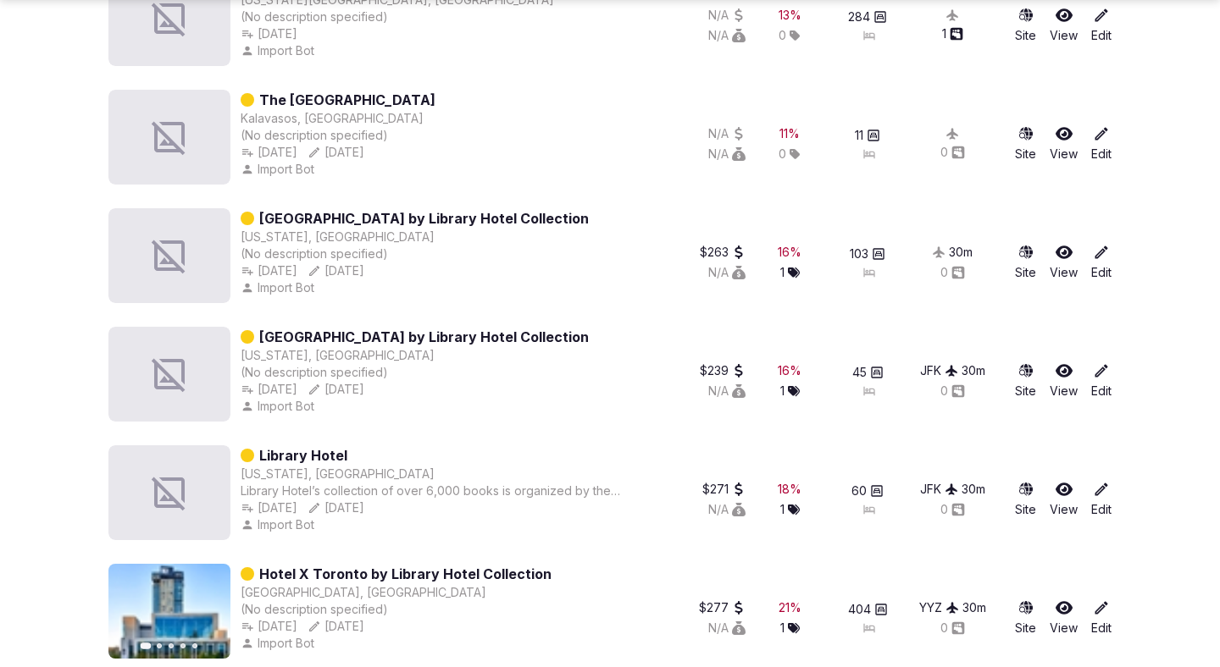
scroll to position [1349, 0]
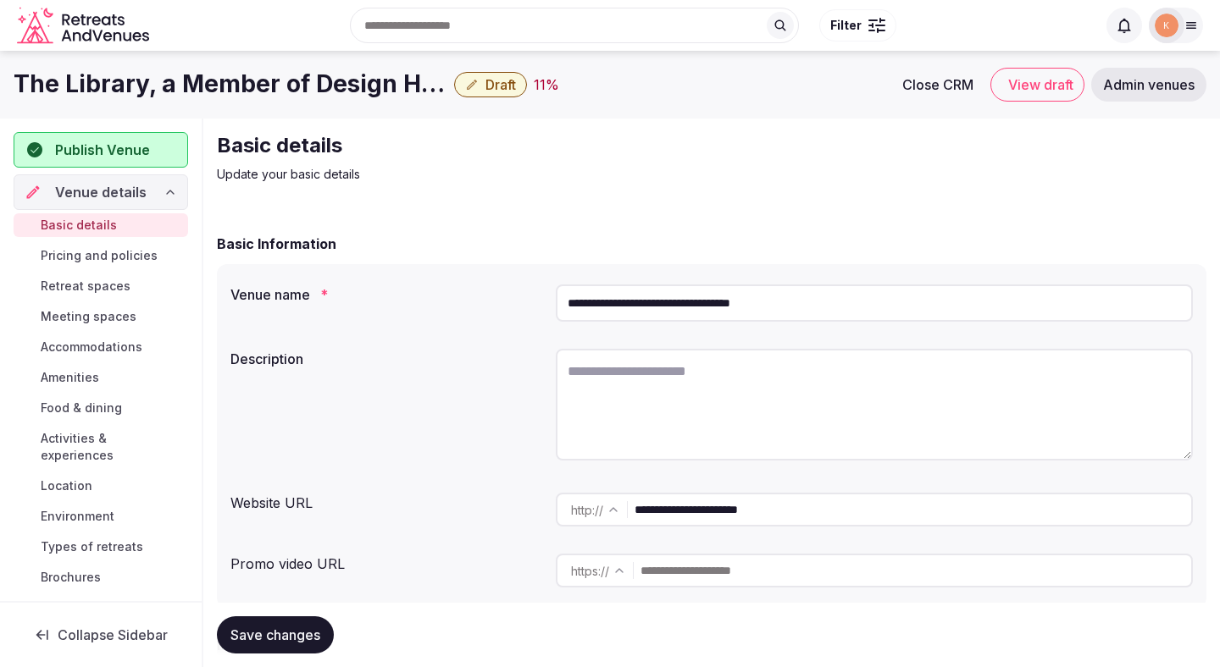
click at [600, 307] on input "**********" at bounding box center [874, 303] width 637 height 37
type input "**********"
click at [303, 639] on span "Save changes" at bounding box center [275, 635] width 90 height 17
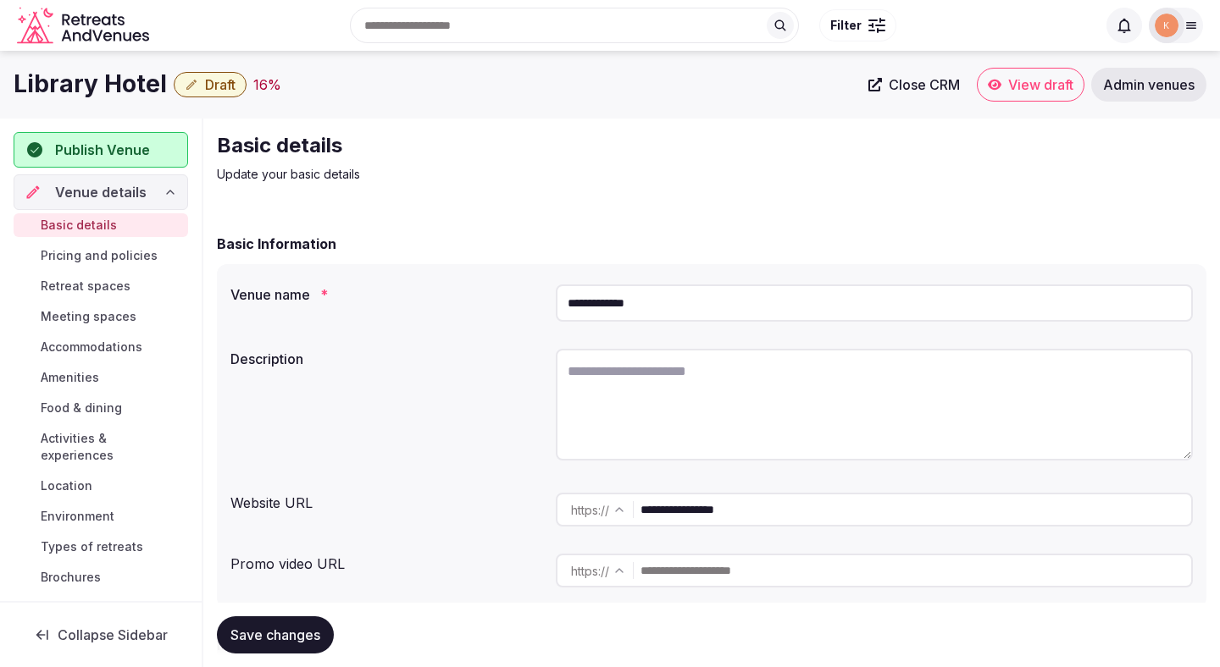
click at [617, 305] on input "**********" at bounding box center [874, 303] width 637 height 37
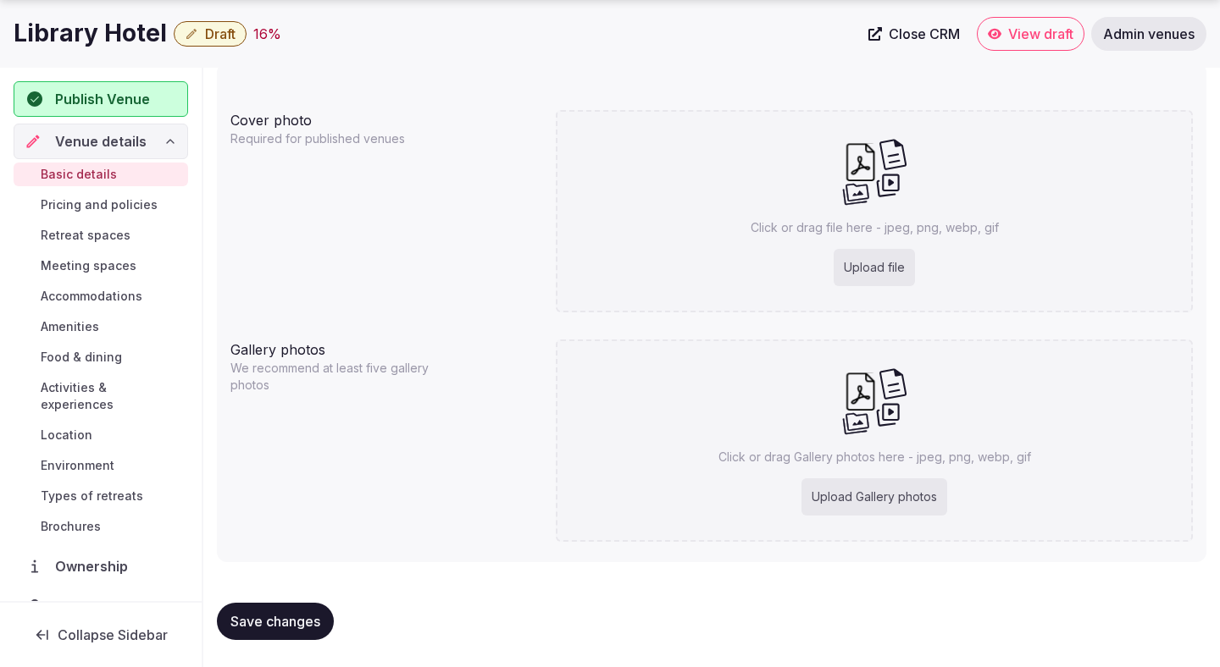
scroll to position [107, 0]
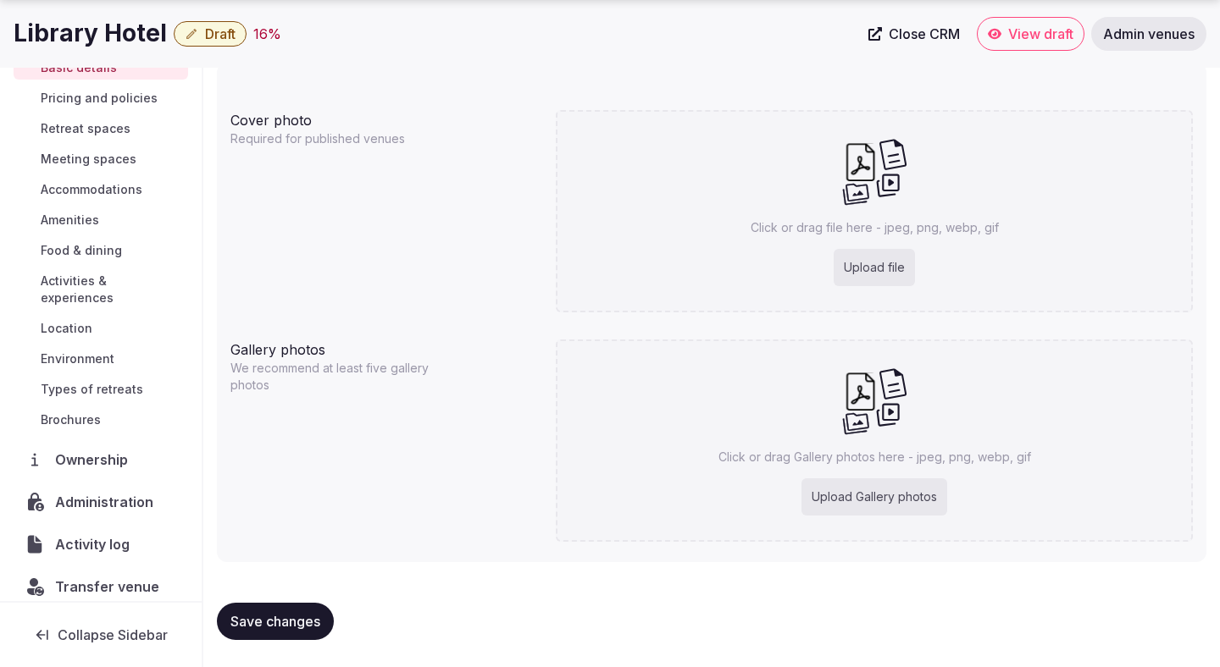
click at [98, 577] on span "Transfer venue" at bounding box center [107, 587] width 104 height 20
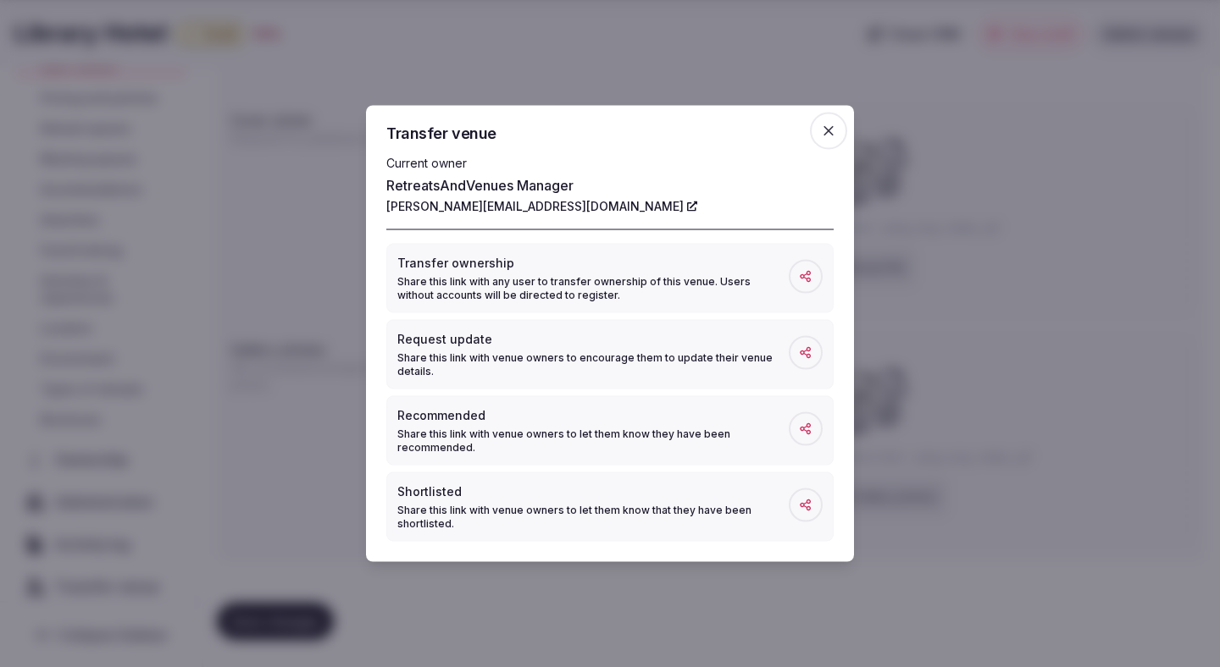
click at [826, 136] on icon "button" at bounding box center [828, 131] width 17 height 17
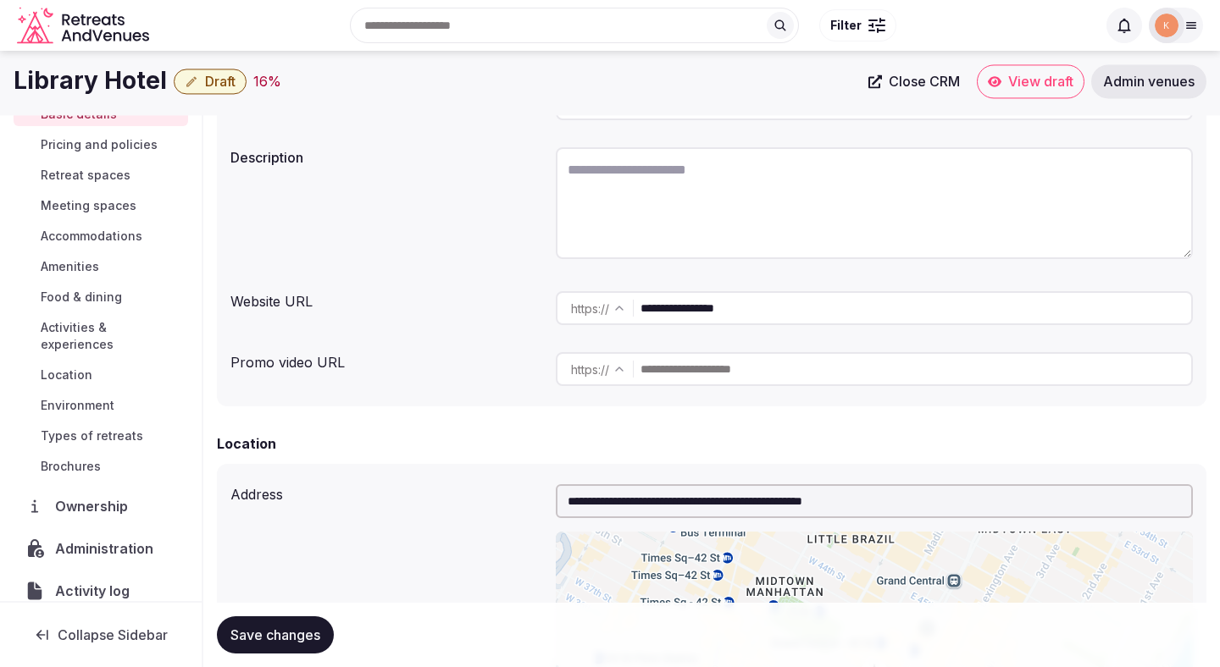
scroll to position [0, 0]
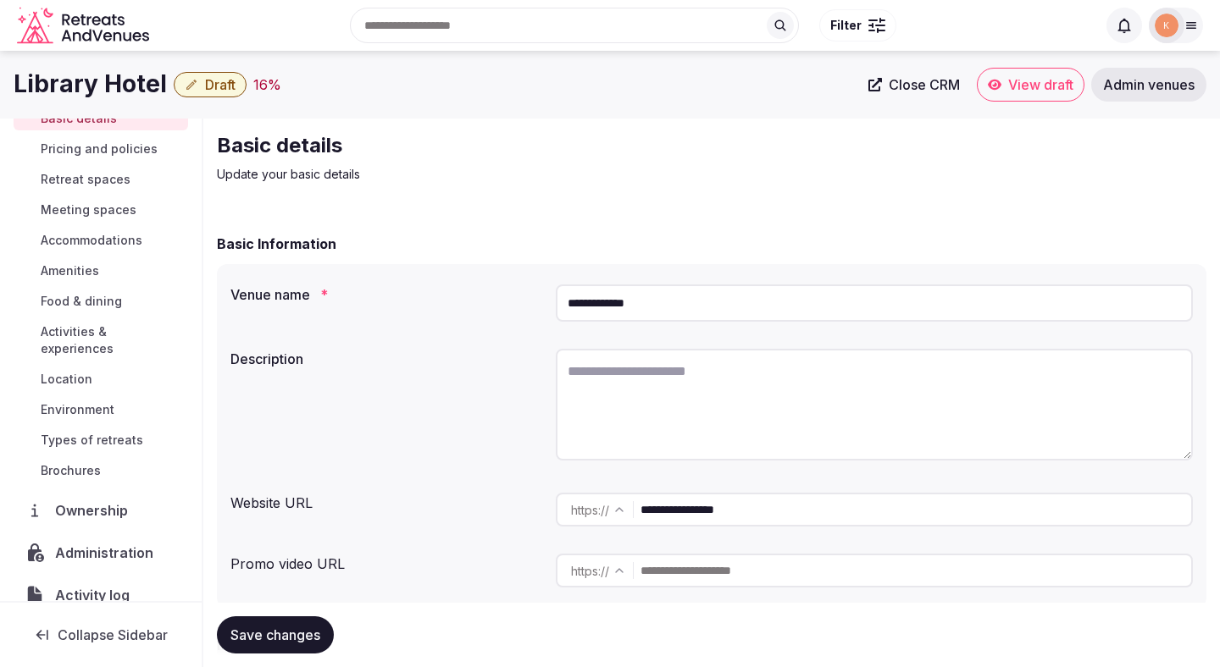
click at [207, 80] on span "Draft" at bounding box center [220, 84] width 30 height 17
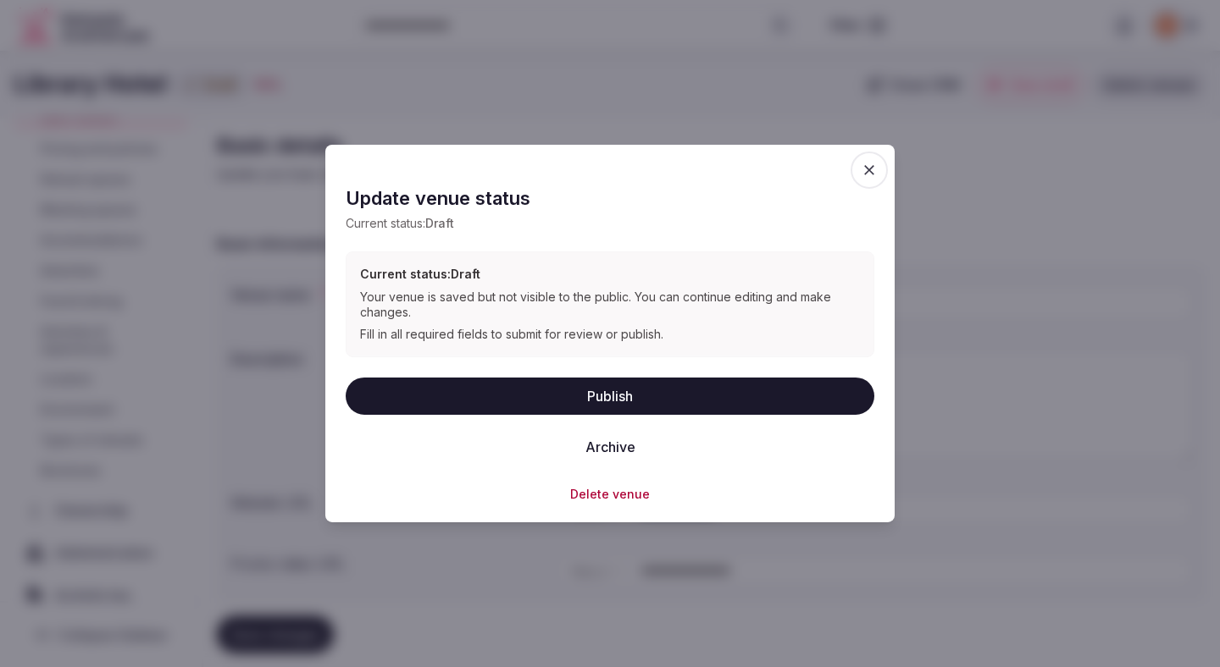
click at [584, 495] on button "Delete venue" at bounding box center [610, 493] width 80 height 17
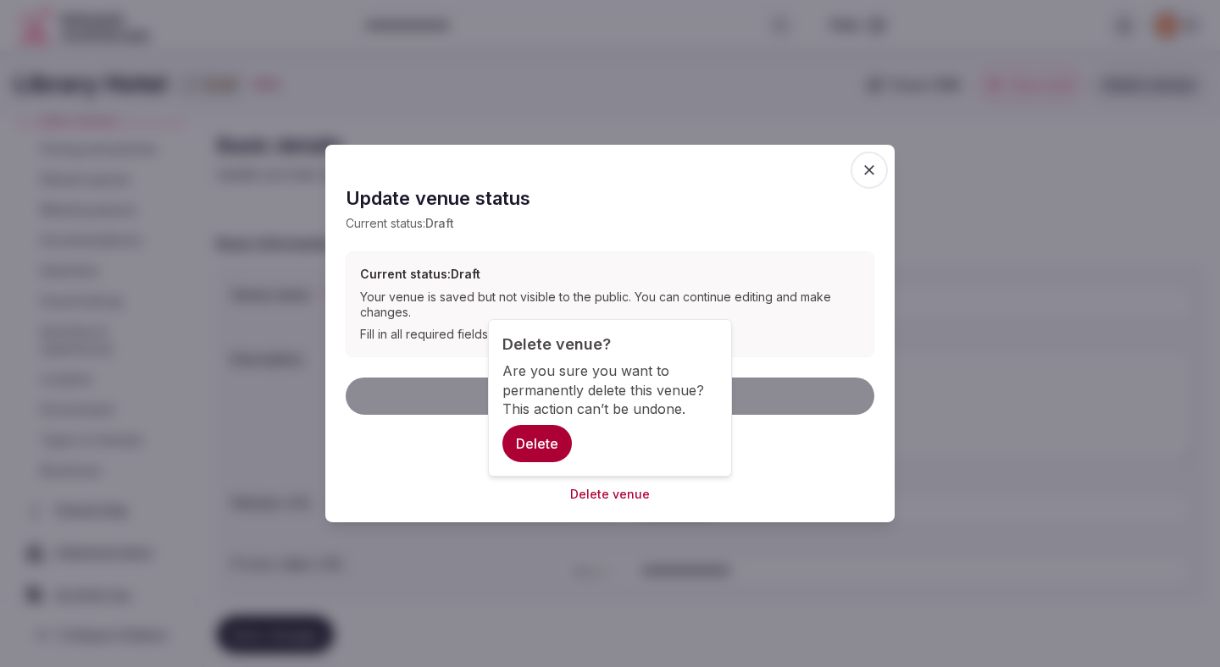
click at [549, 434] on button "Delete" at bounding box center [536, 443] width 69 height 37
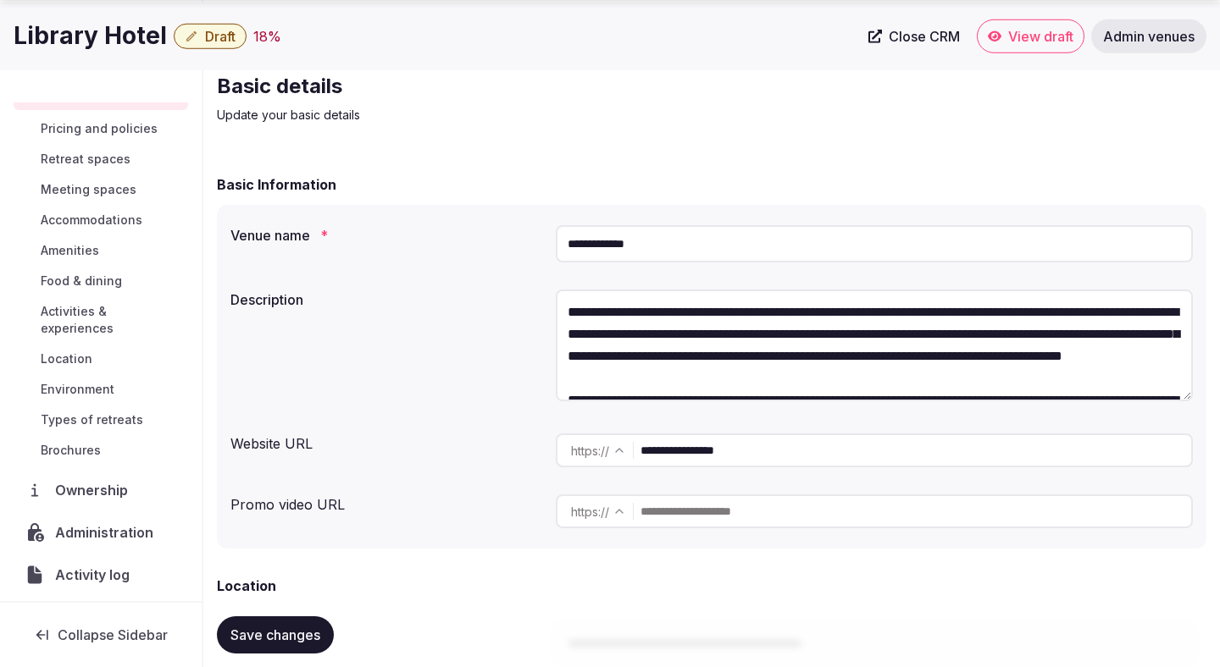
scroll to position [107, 0]
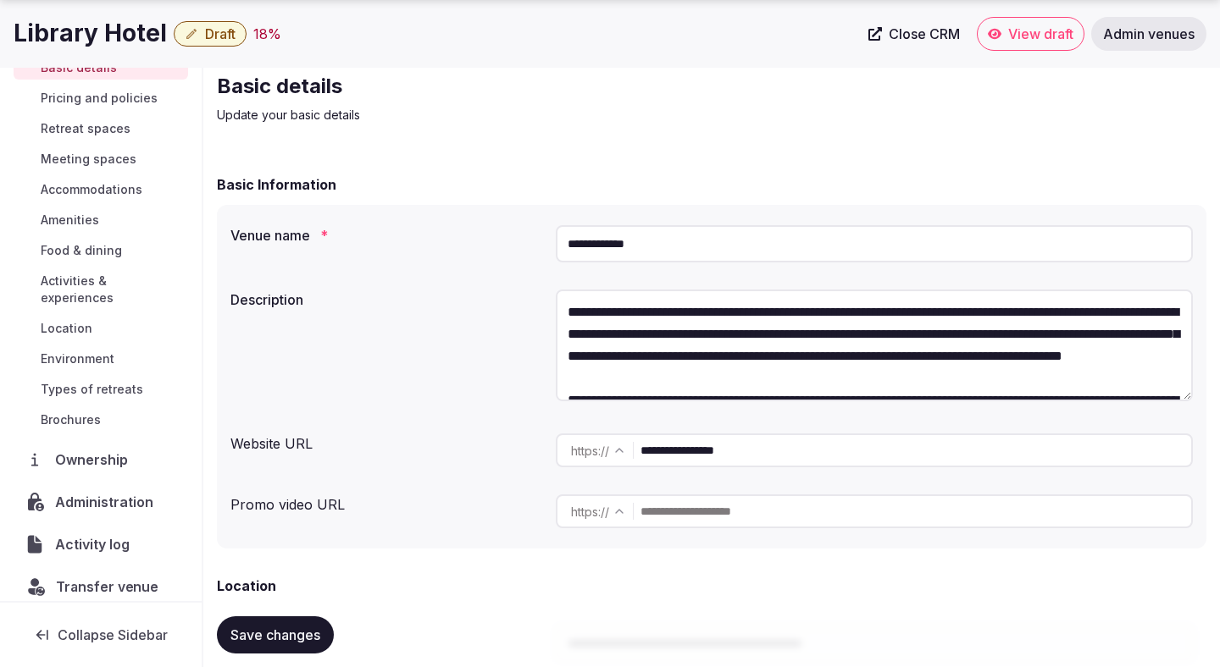
click at [127, 569] on div "Transfer venue" at bounding box center [100, 586] width 172 height 35
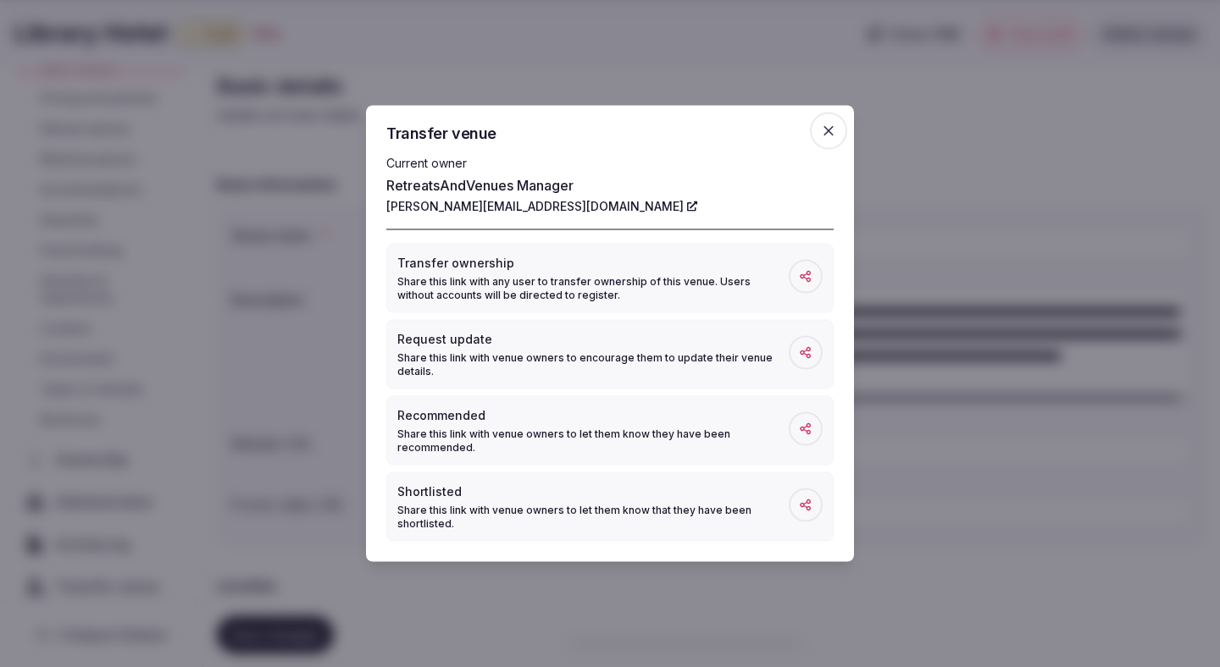
click at [318, 197] on div at bounding box center [610, 333] width 1220 height 667
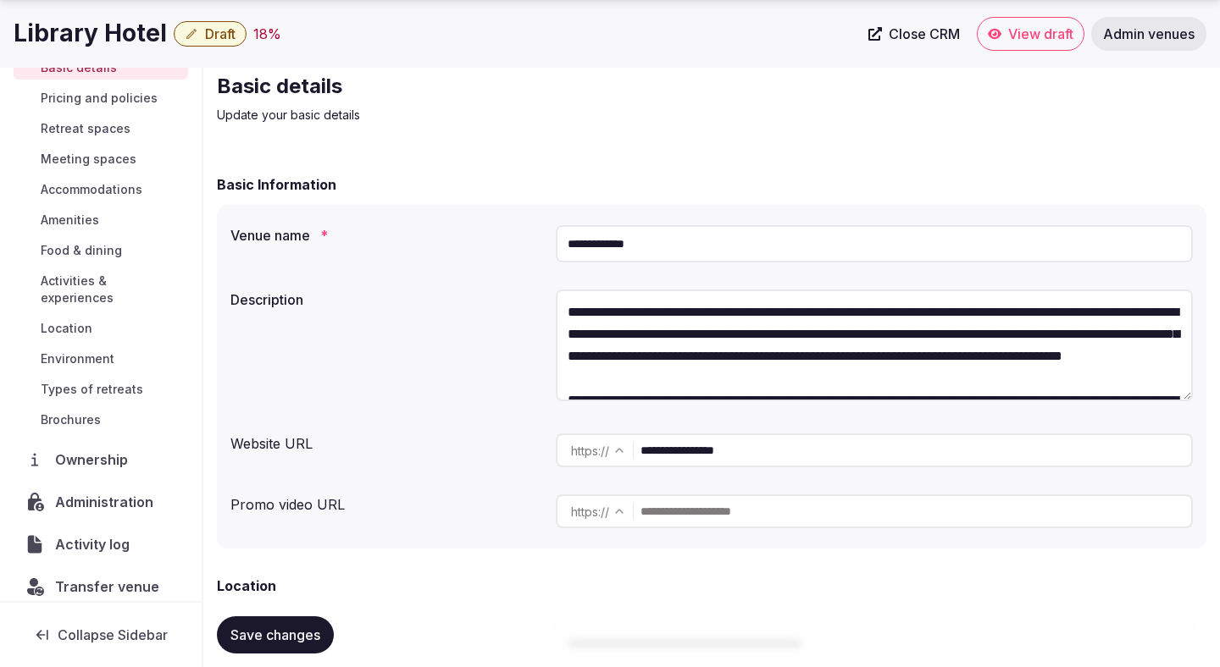
click at [711, 454] on input "**********" at bounding box center [915, 451] width 551 height 34
click at [105, 492] on span "Administration" at bounding box center [107, 502] width 103 height 20
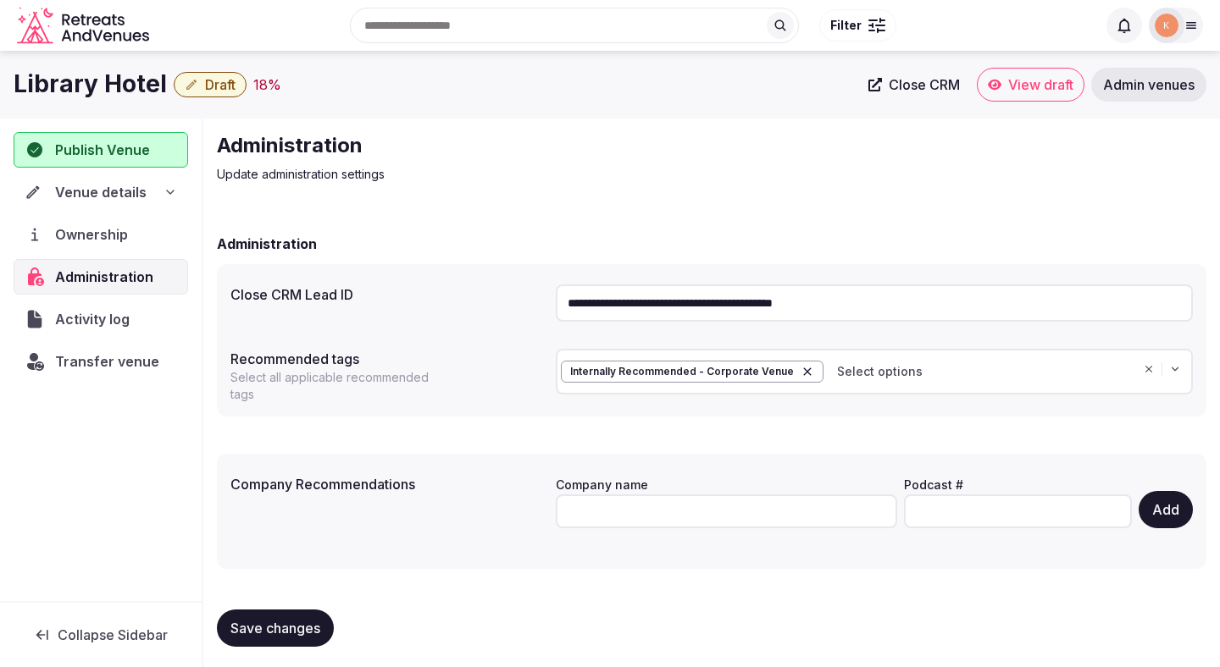
click at [801, 302] on input "**********" at bounding box center [874, 303] width 637 height 37
click at [304, 620] on span "Save changes" at bounding box center [275, 628] width 90 height 17
click at [125, 362] on span "Transfer venue" at bounding box center [107, 361] width 104 height 20
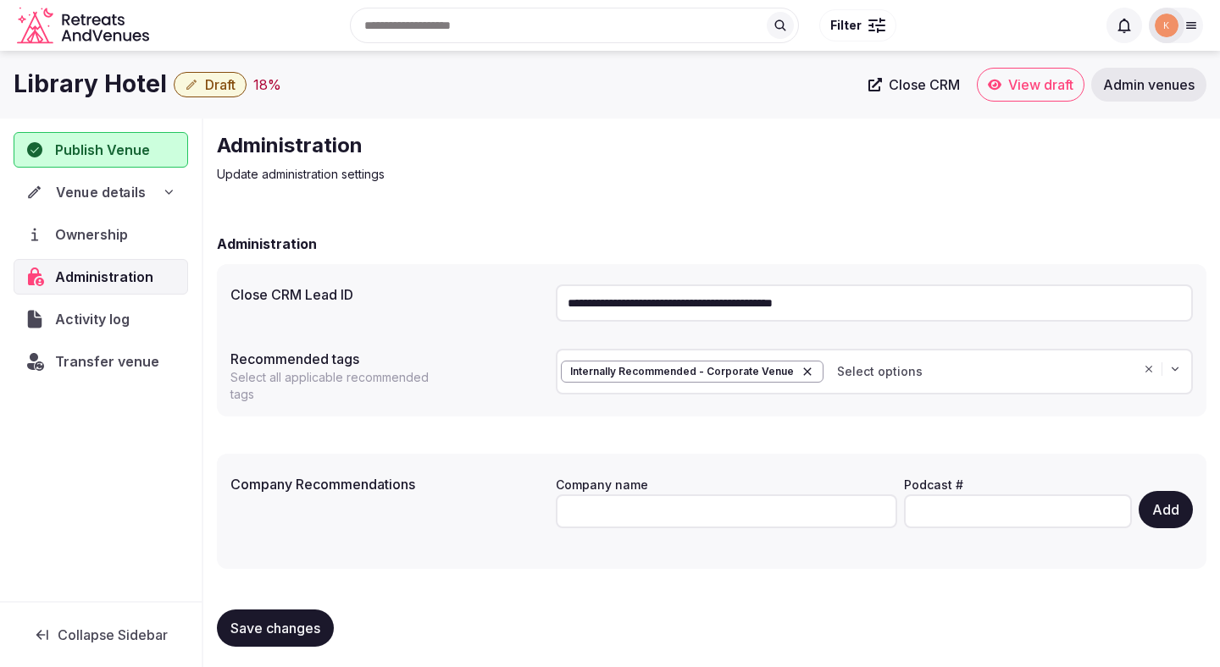
click at [106, 193] on span "Venue details" at bounding box center [101, 192] width 90 height 20
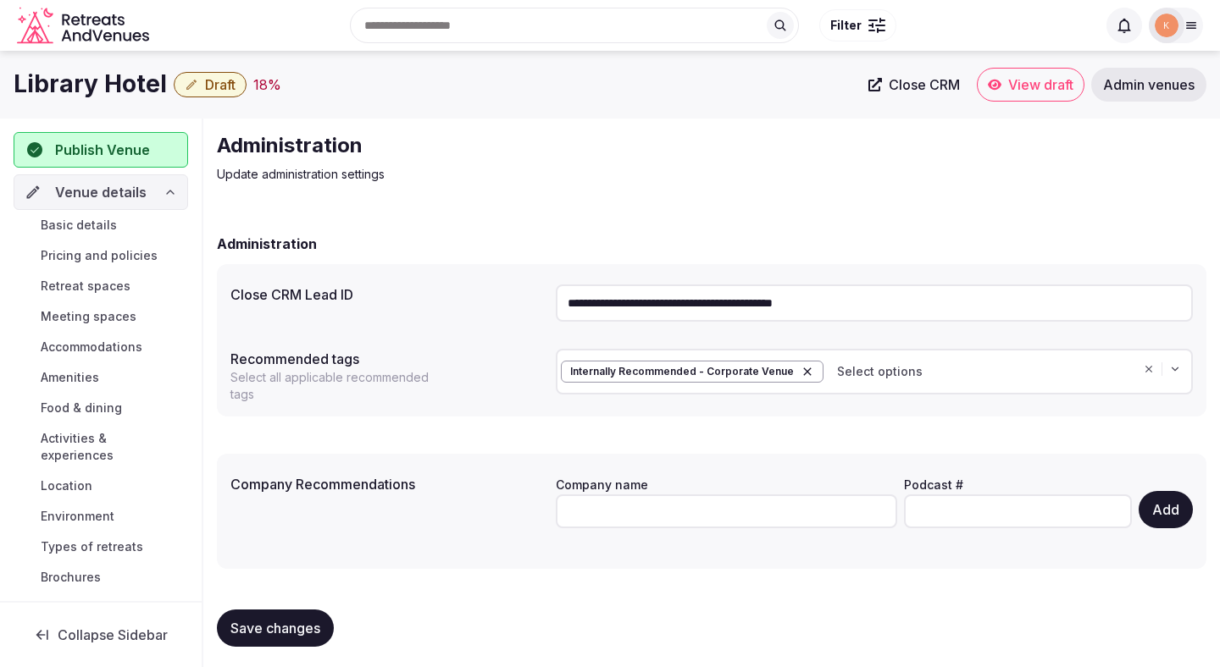
click at [97, 226] on span "Basic details" at bounding box center [79, 225] width 76 height 17
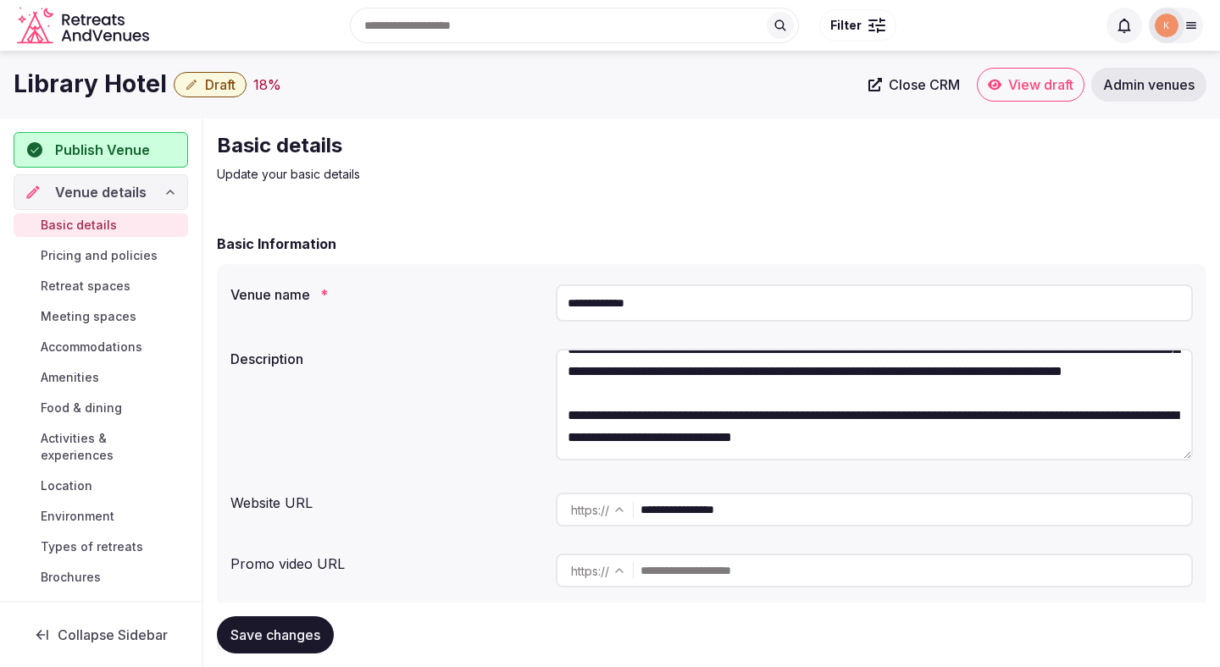
click at [632, 302] on input "**********" at bounding box center [874, 303] width 637 height 37
paste input "**********"
type input "**********"
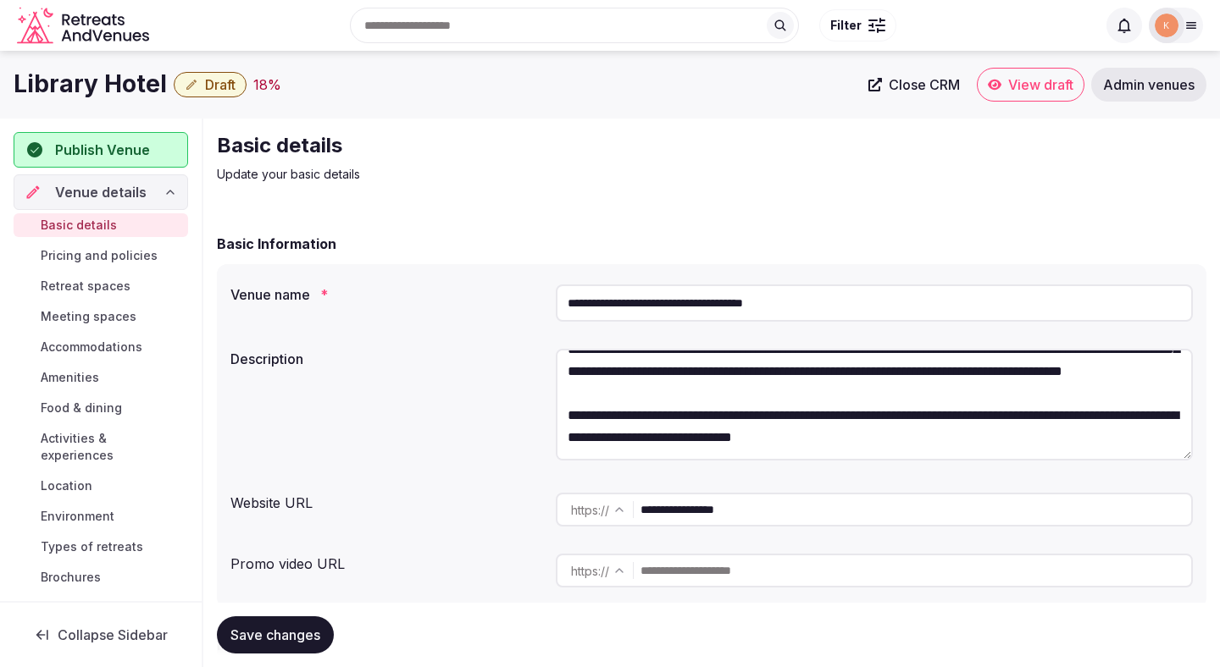
click at [904, 91] on span "Close CRM" at bounding box center [923, 84] width 71 height 17
click at [692, 410] on textarea "**********" at bounding box center [874, 405] width 637 height 112
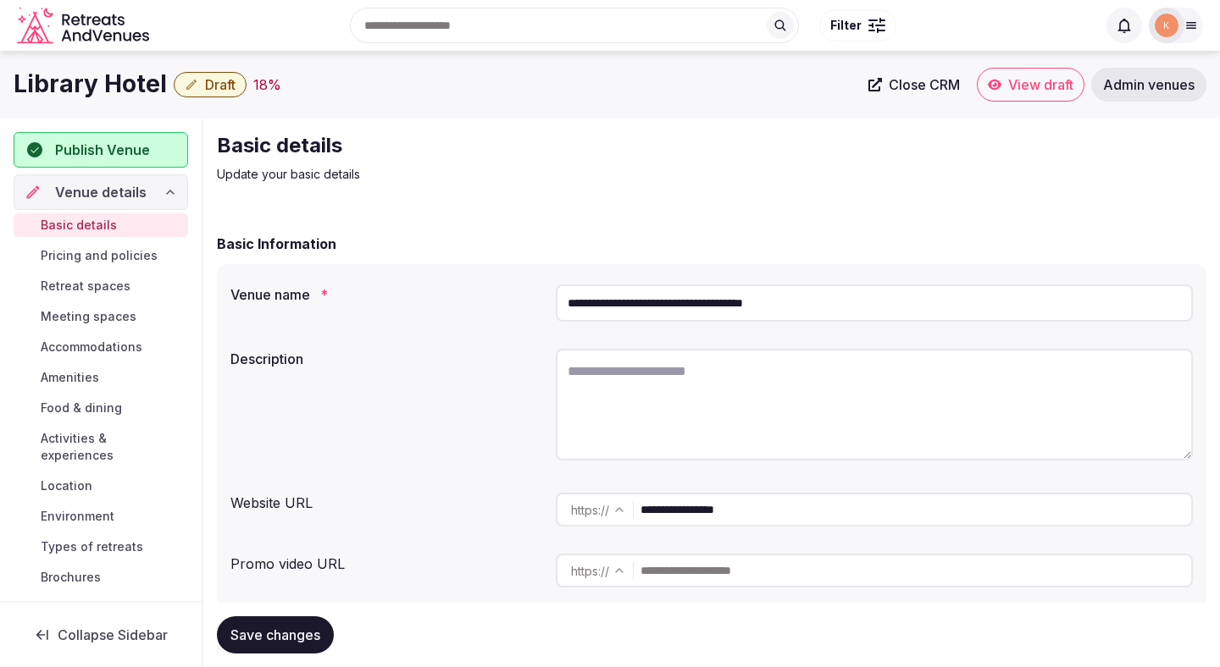
paste textarea "**********"
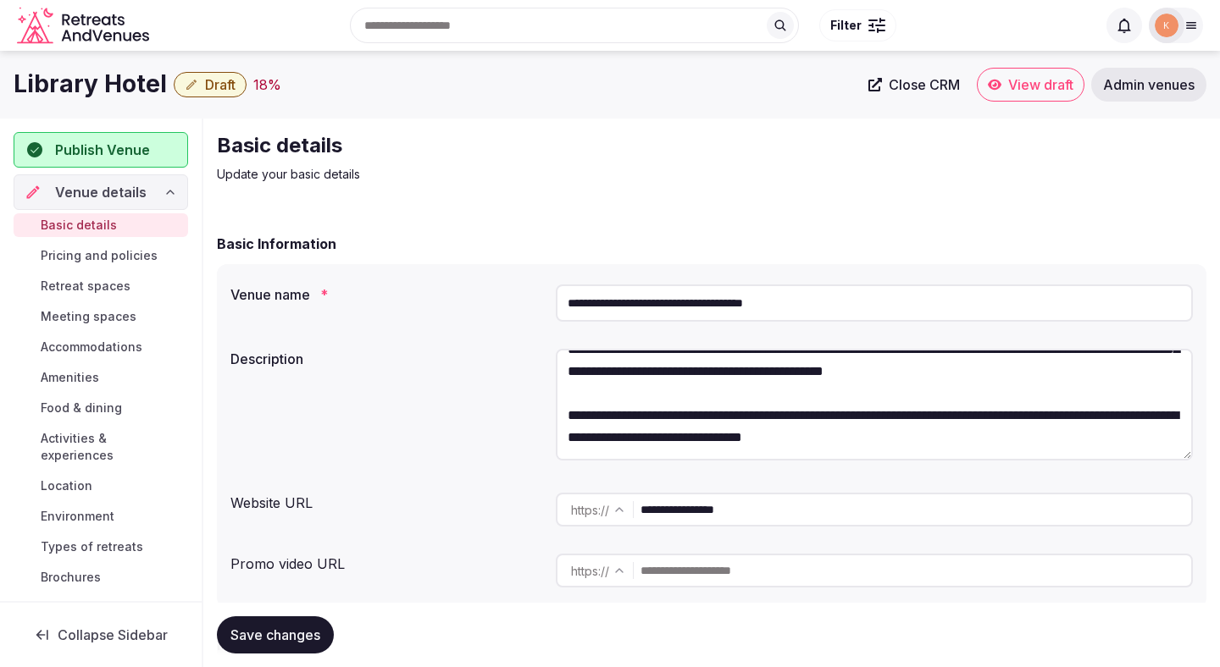
scroll to position [75, 0]
type textarea "**********"
click at [296, 631] on span "Save changes" at bounding box center [275, 635] width 90 height 17
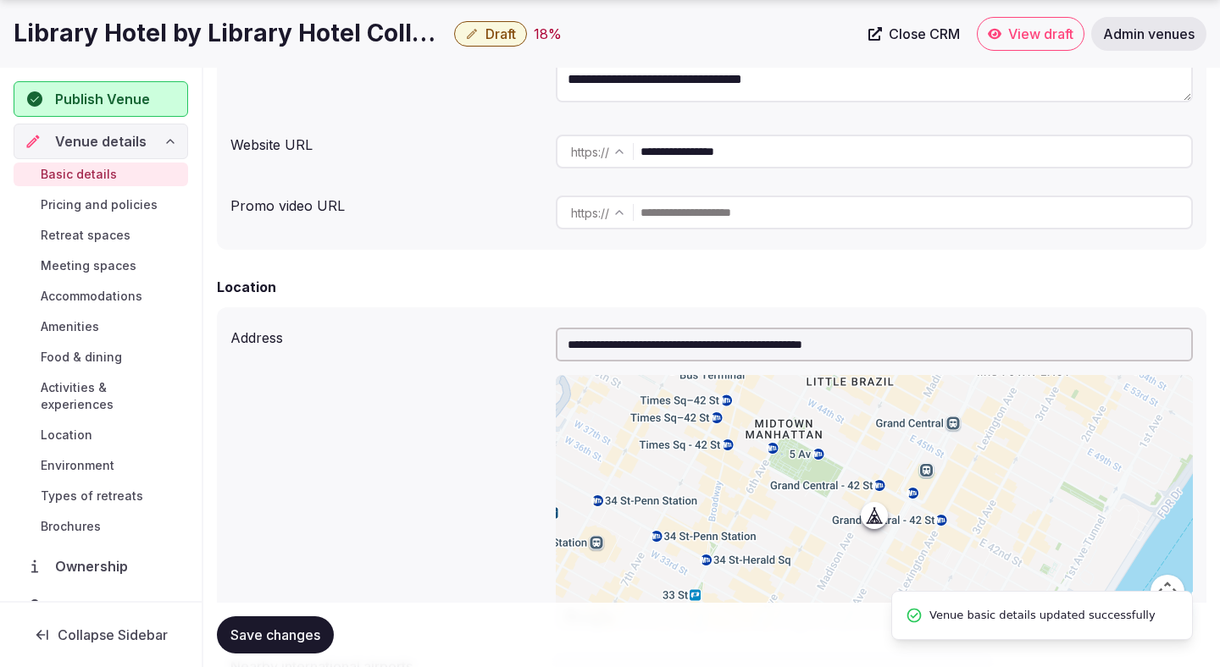
scroll to position [378, 0]
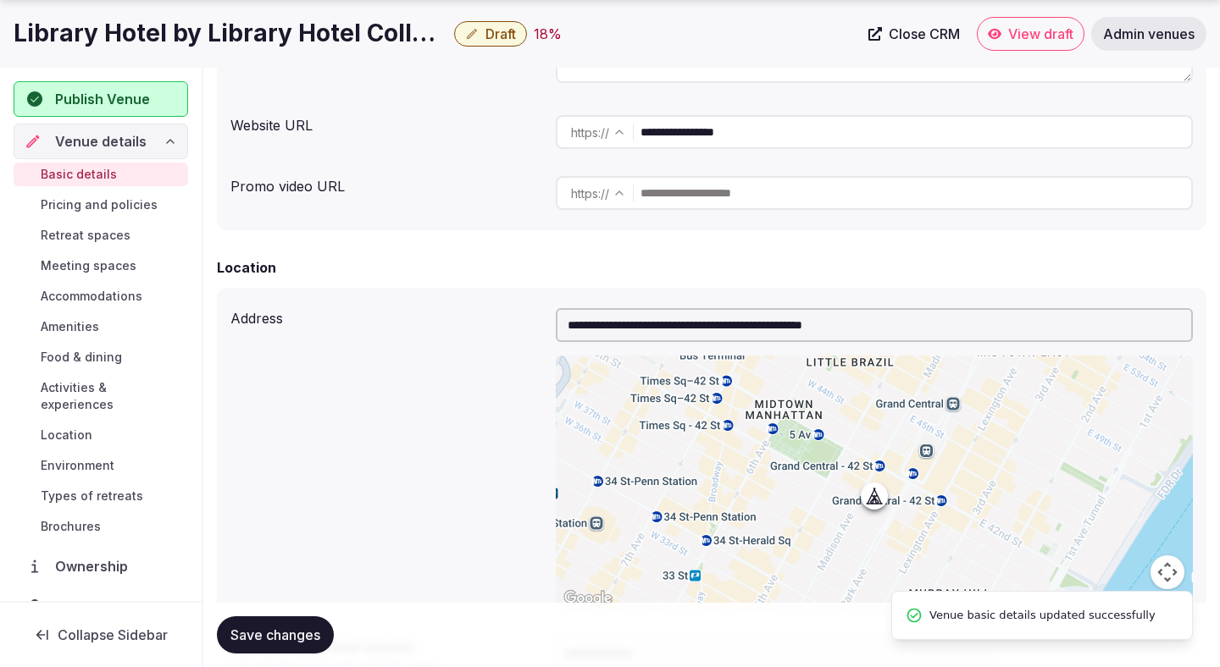
click at [307, 625] on button "Save changes" at bounding box center [275, 635] width 117 height 37
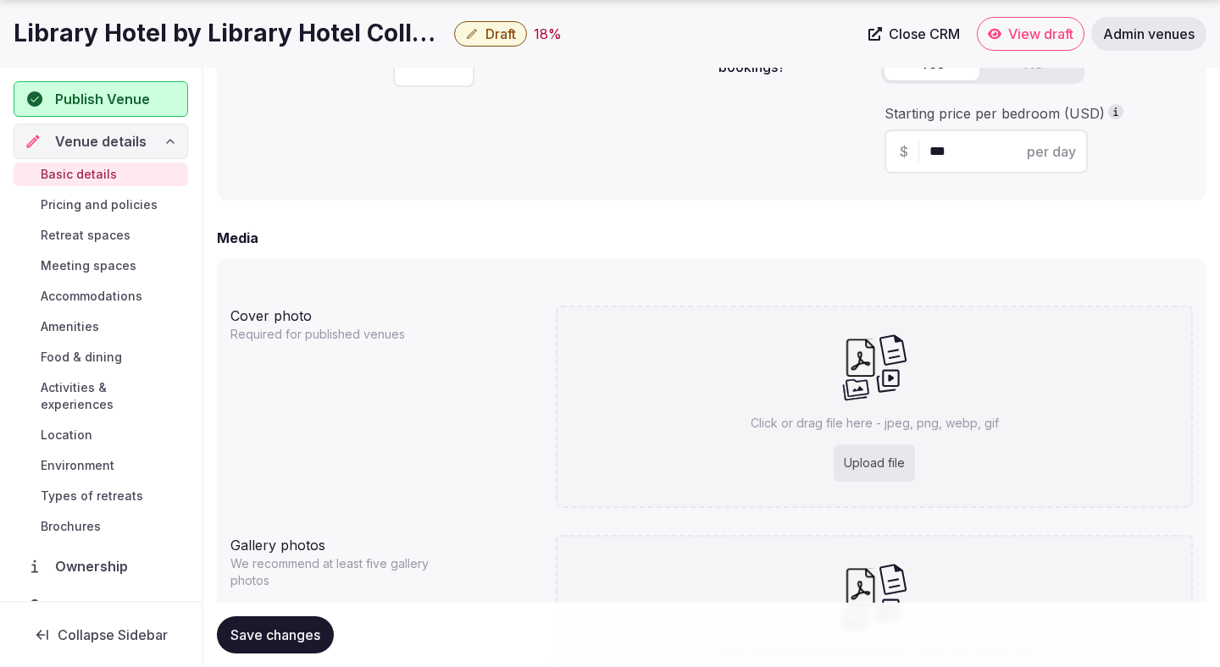
scroll to position [1209, 0]
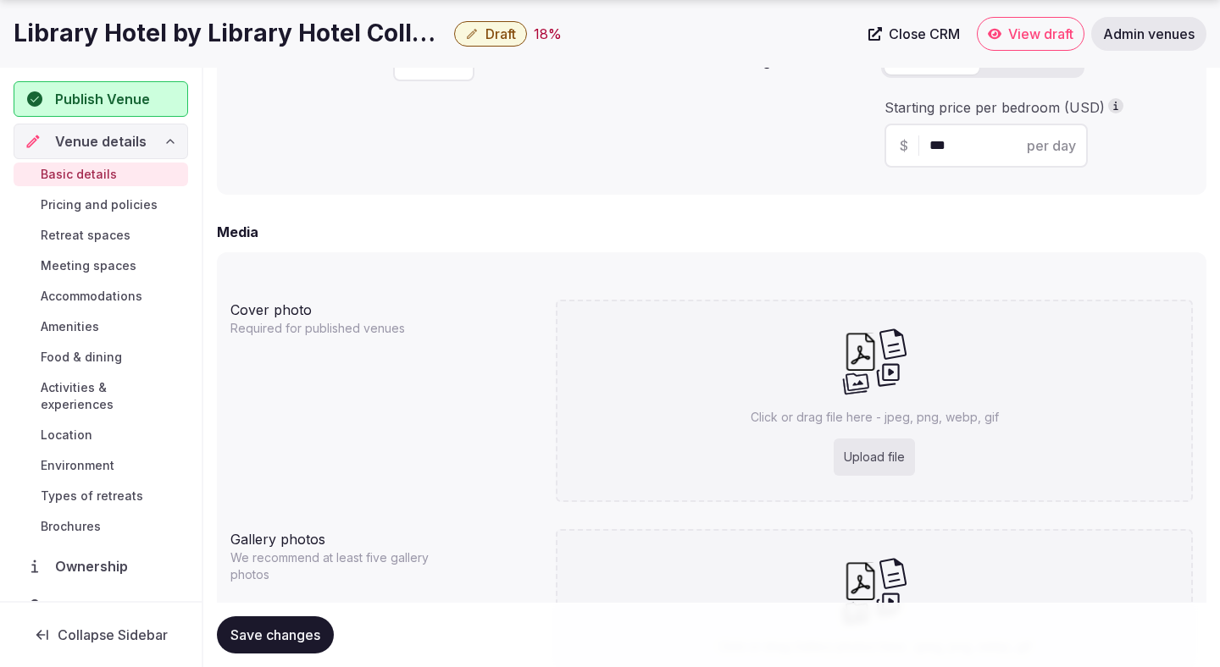
click at [847, 458] on div "Upload file" at bounding box center [873, 457] width 81 height 37
type input "**********"
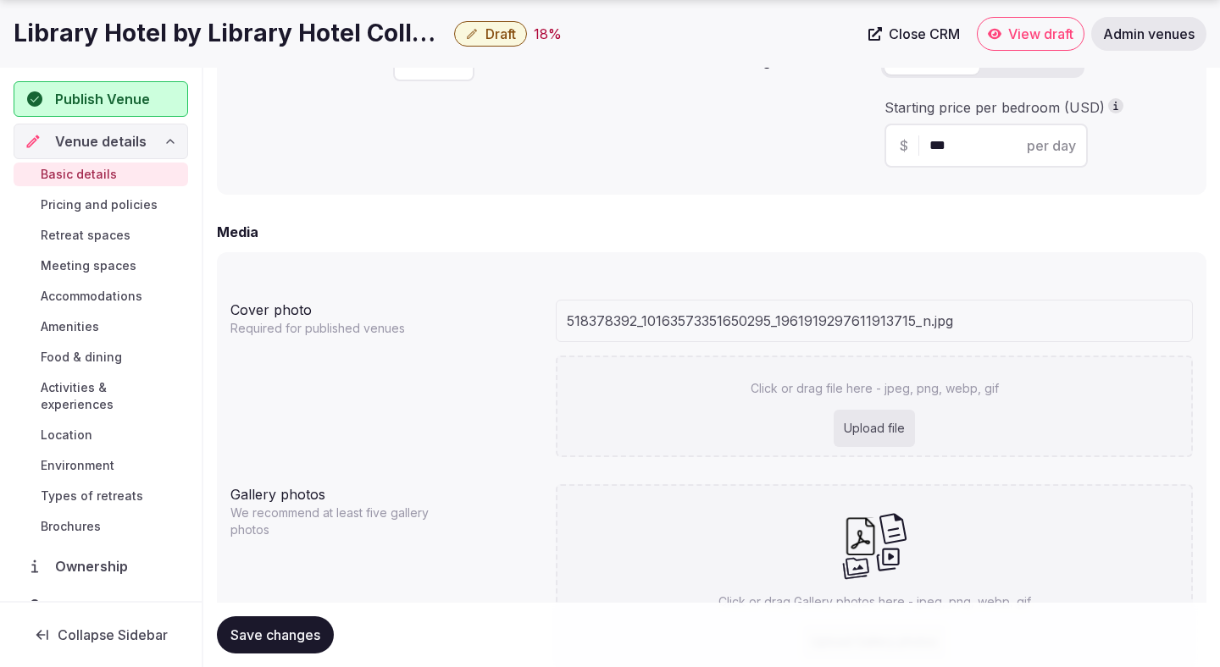
scroll to position [1355, 0]
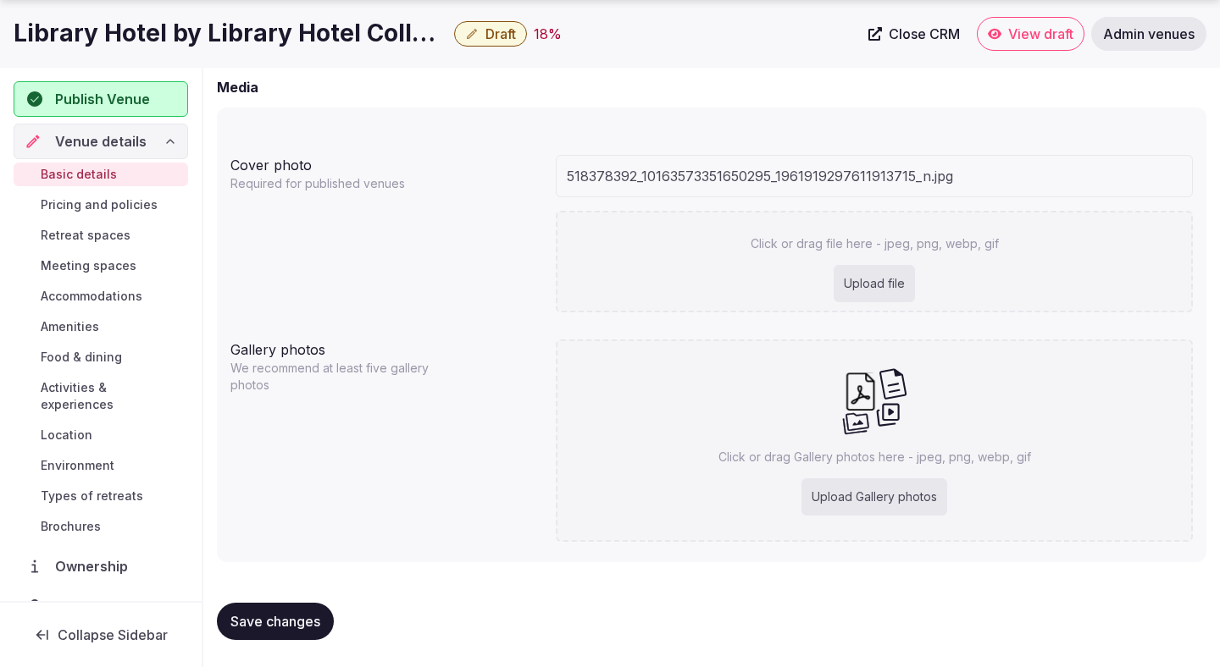
click at [892, 488] on div "Upload Gallery photos" at bounding box center [874, 497] width 146 height 37
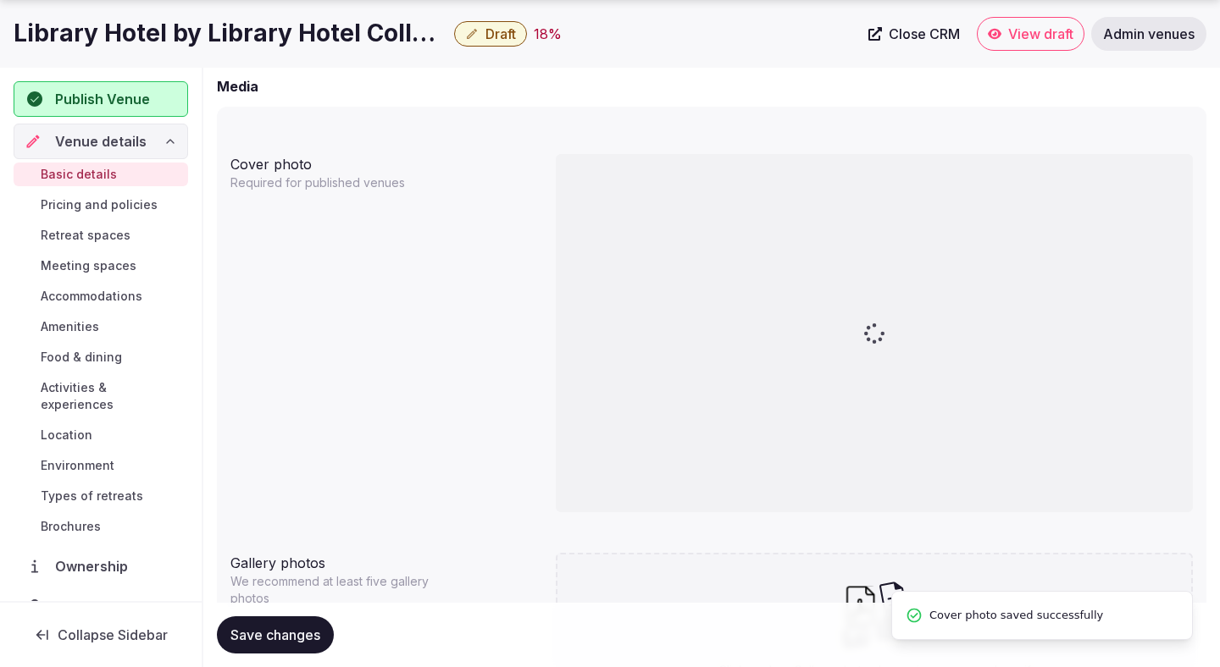
type input "**********"
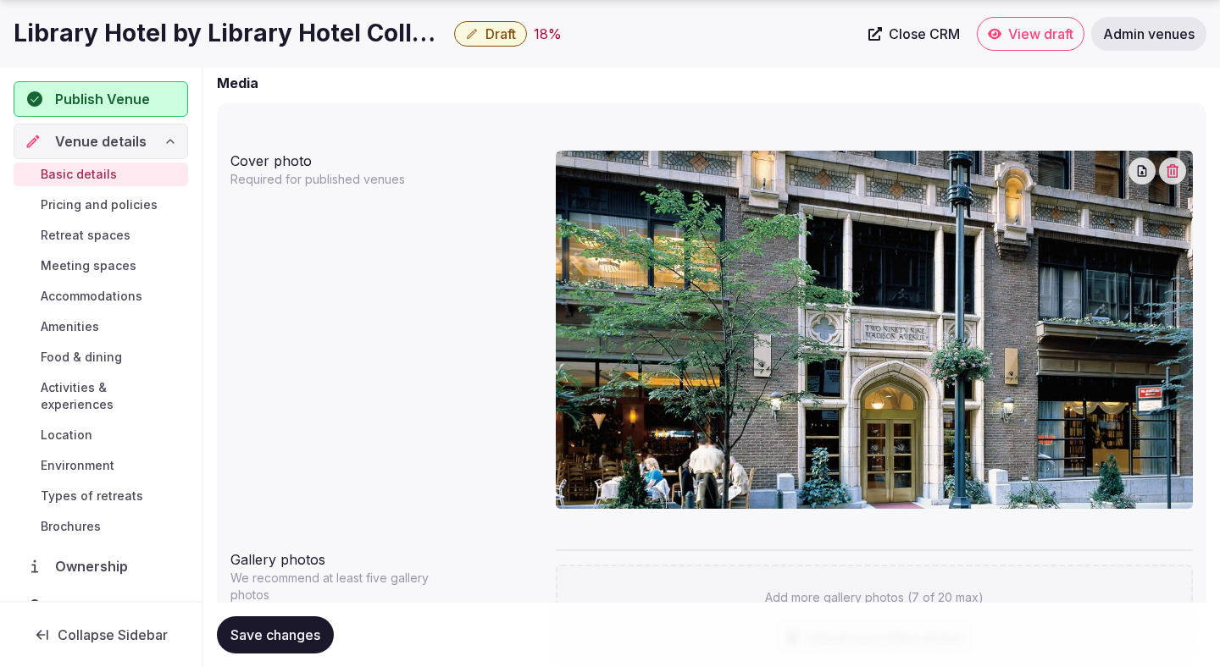
scroll to position [1816, 0]
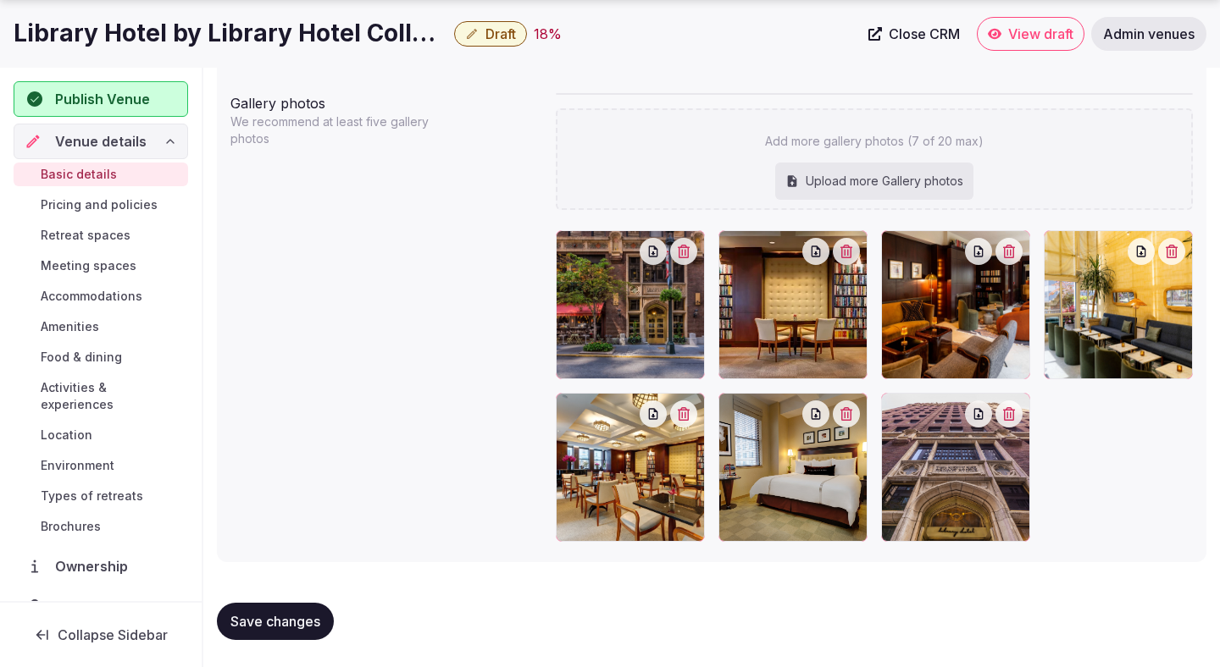
click at [294, 628] on span "Save changes" at bounding box center [275, 621] width 90 height 17
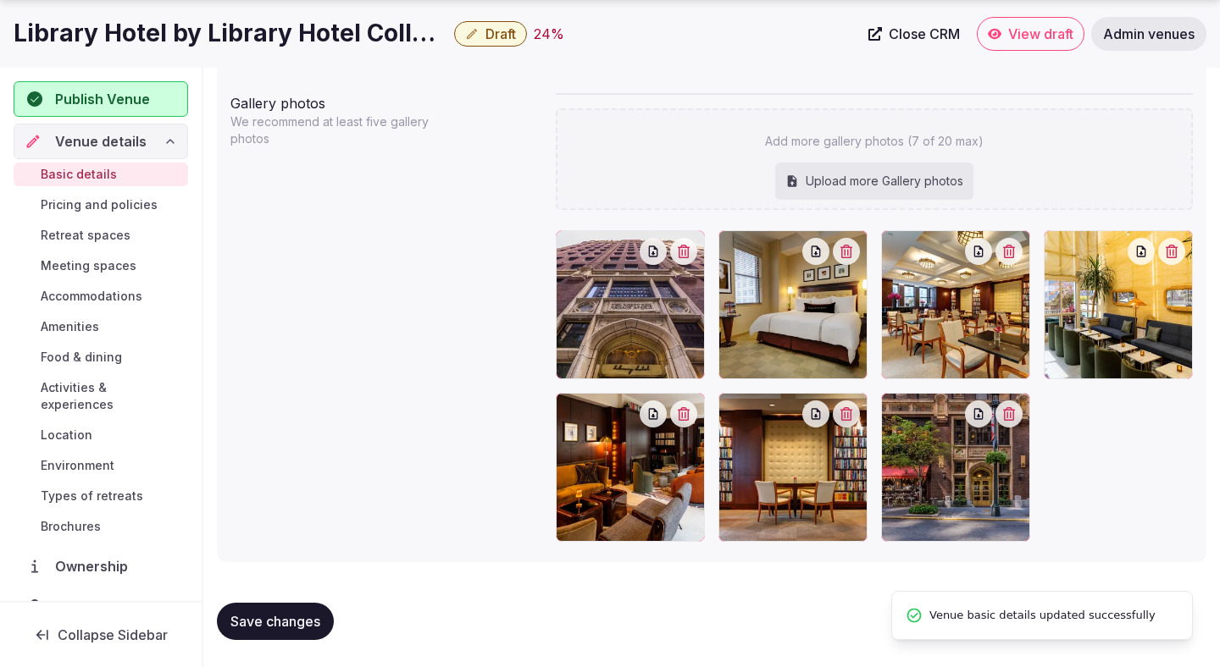
click at [294, 628] on span "Save changes" at bounding box center [275, 621] width 90 height 17
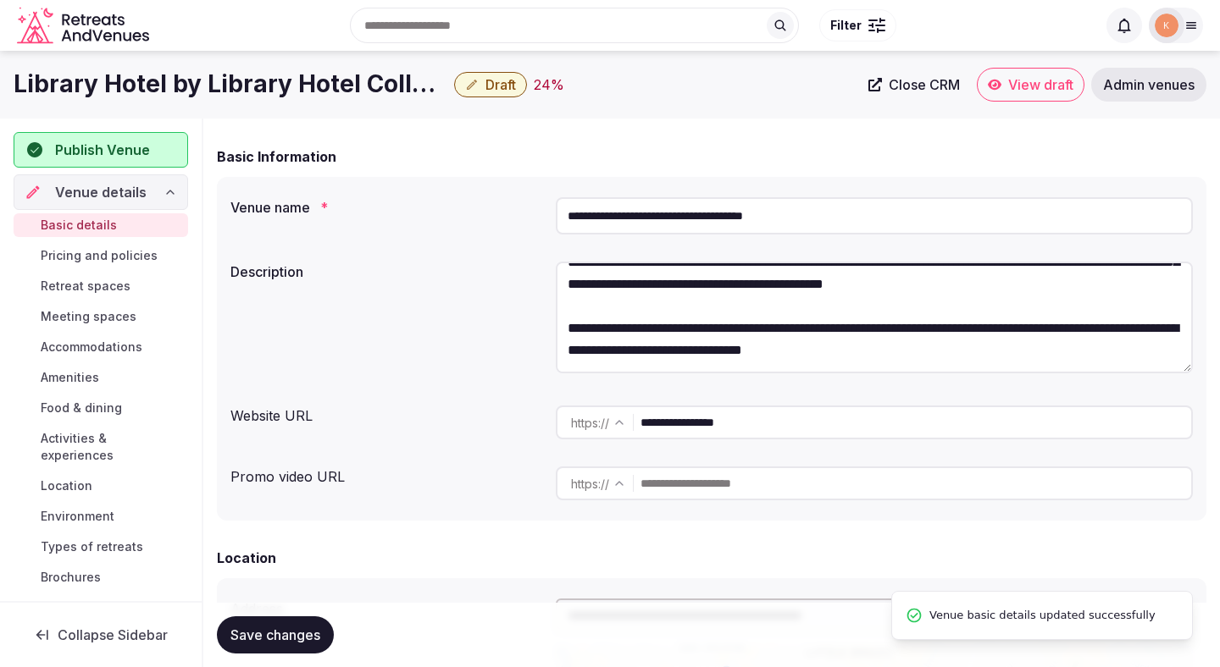
scroll to position [0, 0]
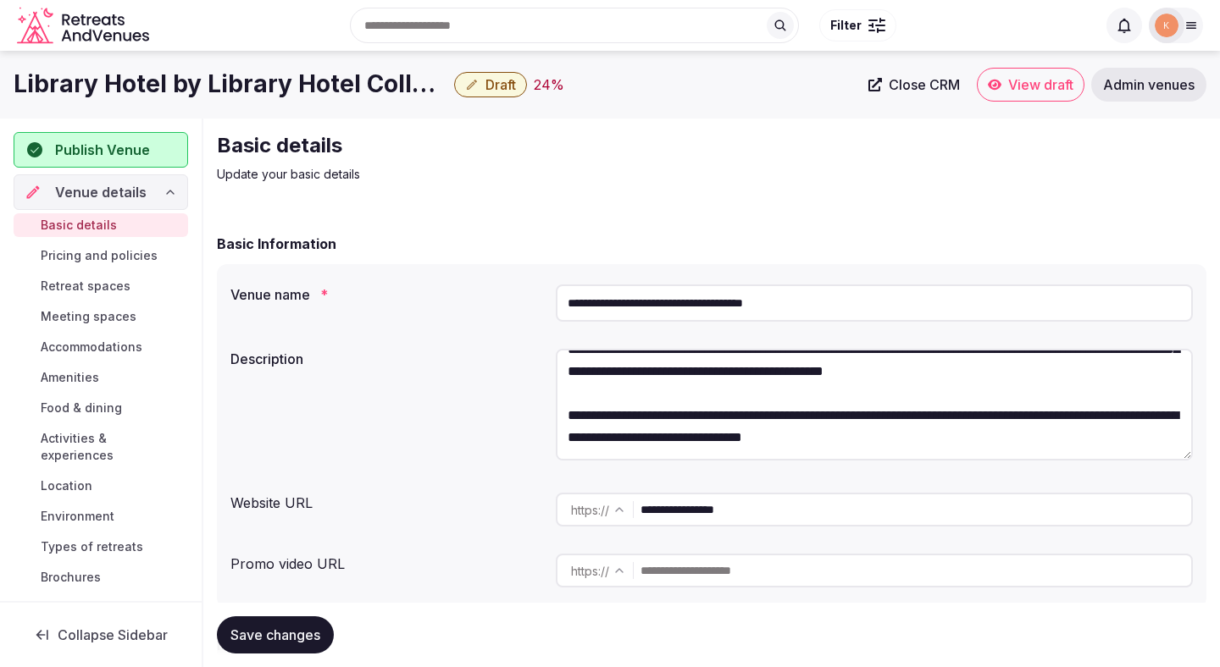
click at [491, 89] on span "Draft" at bounding box center [500, 84] width 30 height 17
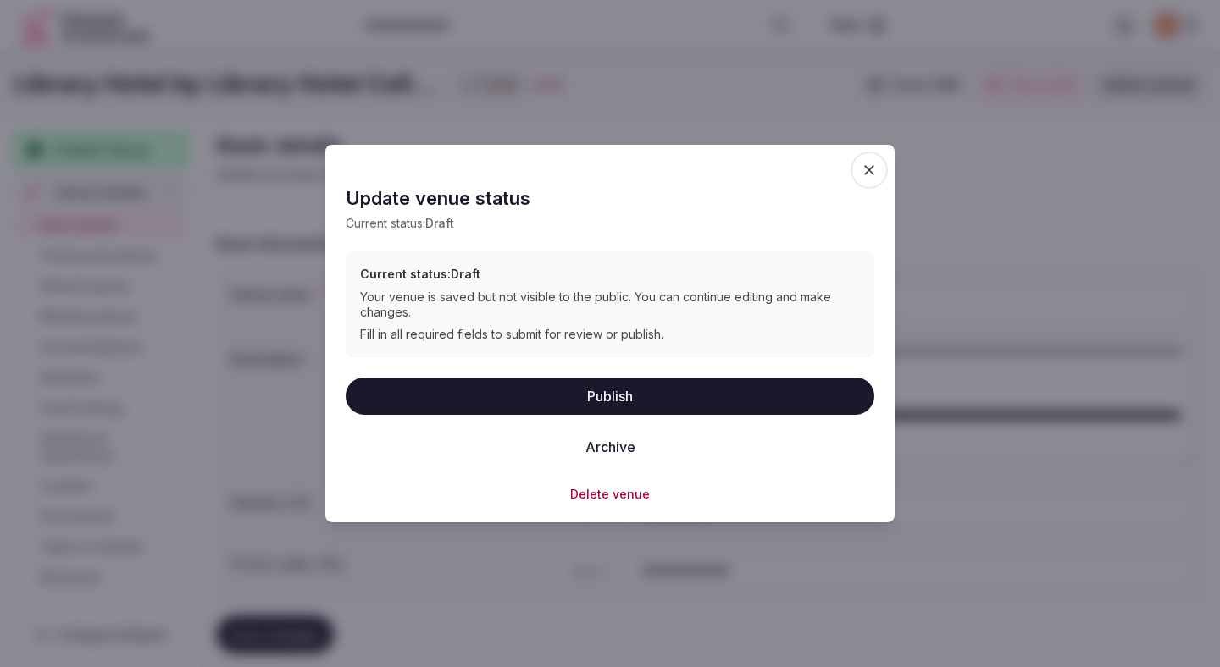
click at [553, 395] on button "Publish" at bounding box center [610, 395] width 529 height 37
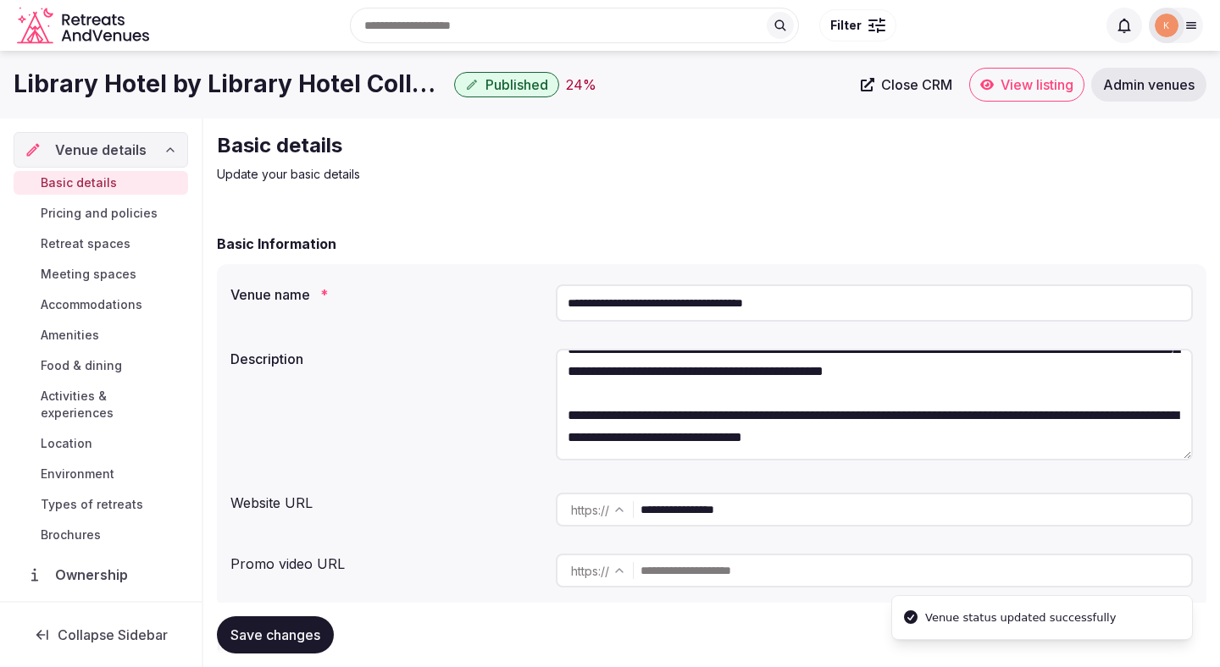
click at [108, 247] on span "Retreat spaces" at bounding box center [86, 243] width 90 height 17
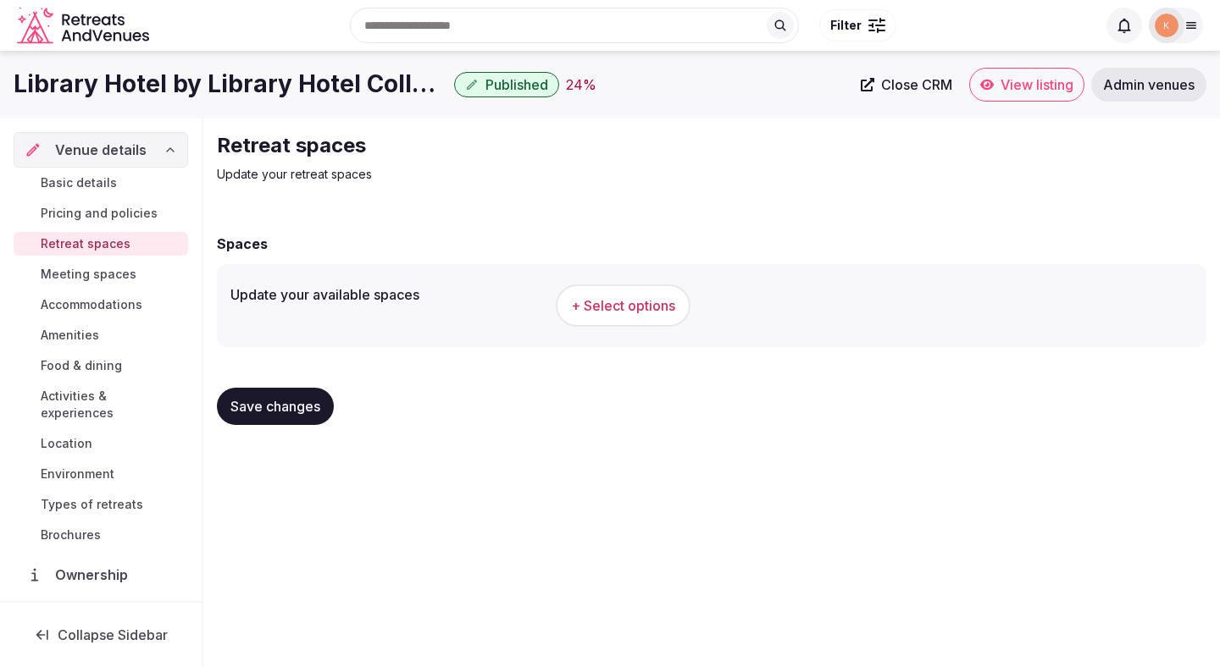
click at [612, 301] on span "+ Select options" at bounding box center [623, 305] width 104 height 19
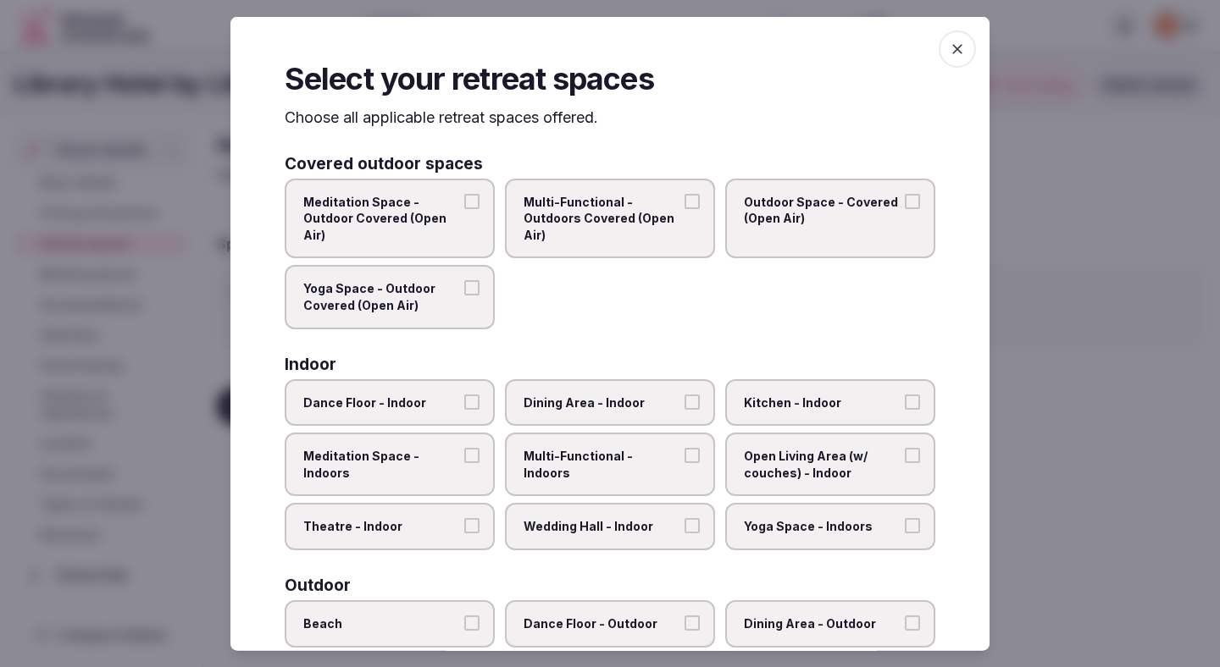
click at [416, 512] on label "Theatre - Indoor" at bounding box center [390, 526] width 210 height 47
click at [464, 518] on button "Theatre - Indoor" at bounding box center [471, 525] width 15 height 15
click at [551, 514] on label "Wedding Hall - Indoor" at bounding box center [610, 526] width 210 height 47
click at [684, 518] on button "Wedding Hall - Indoor" at bounding box center [691, 525] width 15 height 15
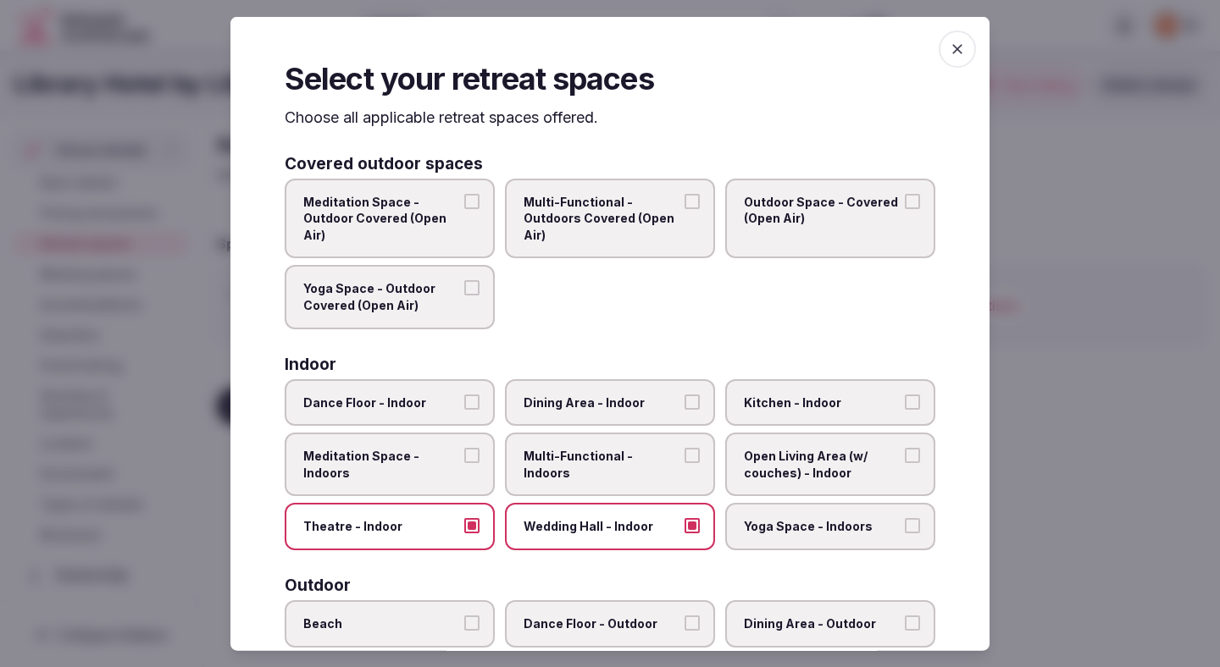
click at [556, 445] on label "Multi-Functional - Indoors" at bounding box center [610, 465] width 210 height 64
click at [684, 448] on button "Multi-Functional - Indoors" at bounding box center [691, 455] width 15 height 15
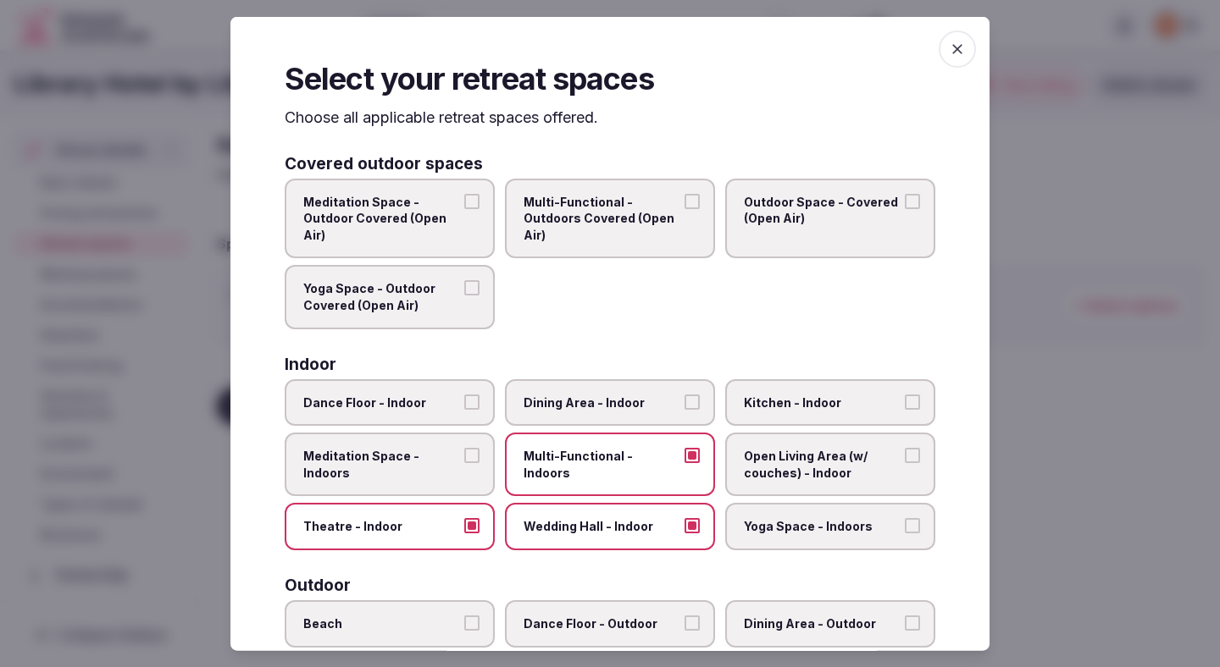
click at [557, 399] on span "Dining Area - Indoor" at bounding box center [601, 402] width 156 height 17
click at [684, 399] on button "Dining Area - Indoor" at bounding box center [691, 401] width 15 height 15
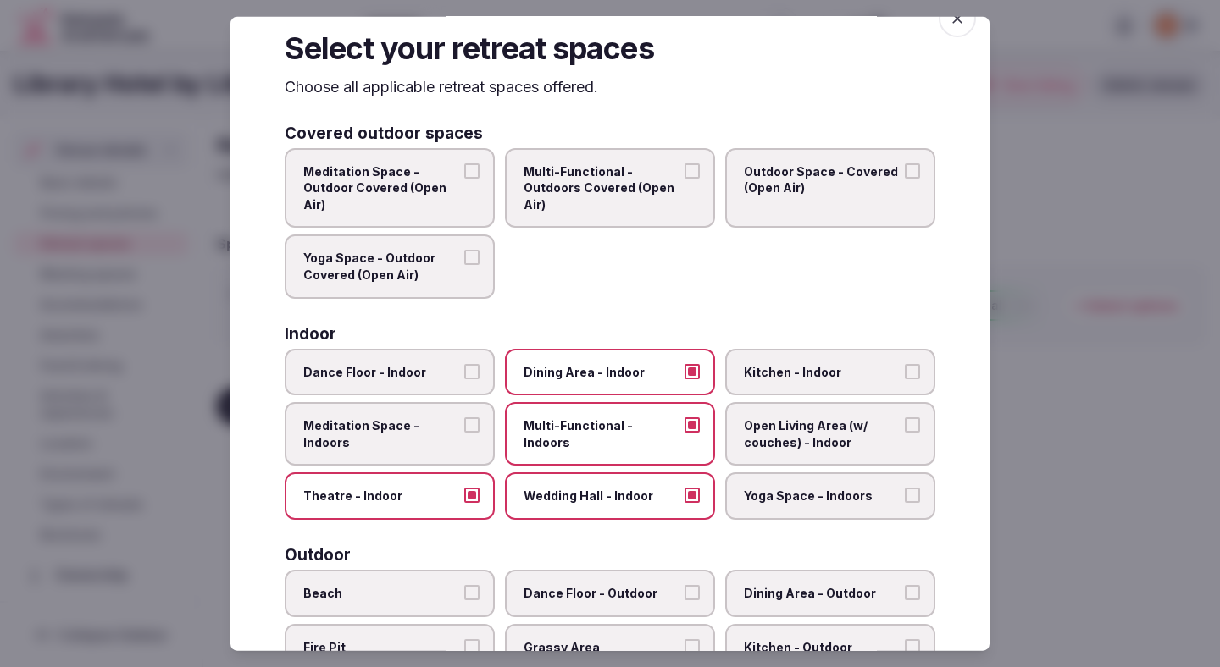
scroll to position [32, 0]
click at [770, 432] on span "Open Living Area (w/ couches) - Indoor" at bounding box center [822, 432] width 156 height 33
click at [905, 431] on button "Open Living Area (w/ couches) - Indoor" at bounding box center [912, 423] width 15 height 15
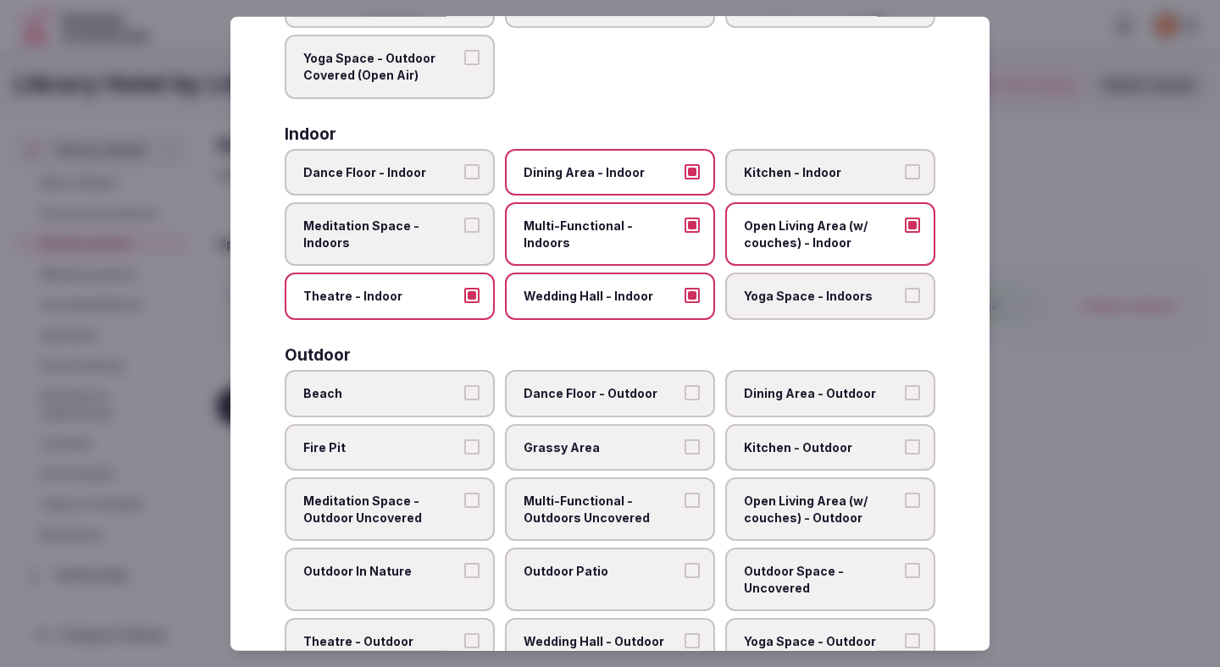
scroll to position [253, 0]
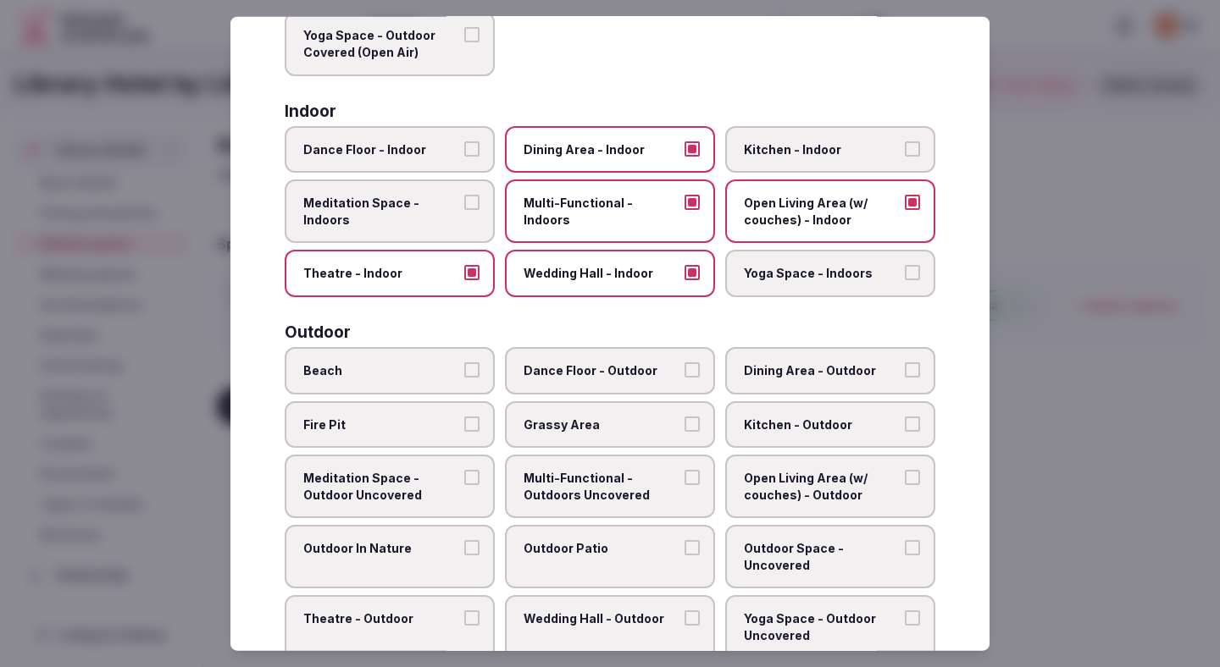
click at [762, 367] on span "Dining Area - Outdoor" at bounding box center [822, 370] width 156 height 17
click at [905, 367] on button "Dining Area - Outdoor" at bounding box center [912, 369] width 15 height 15
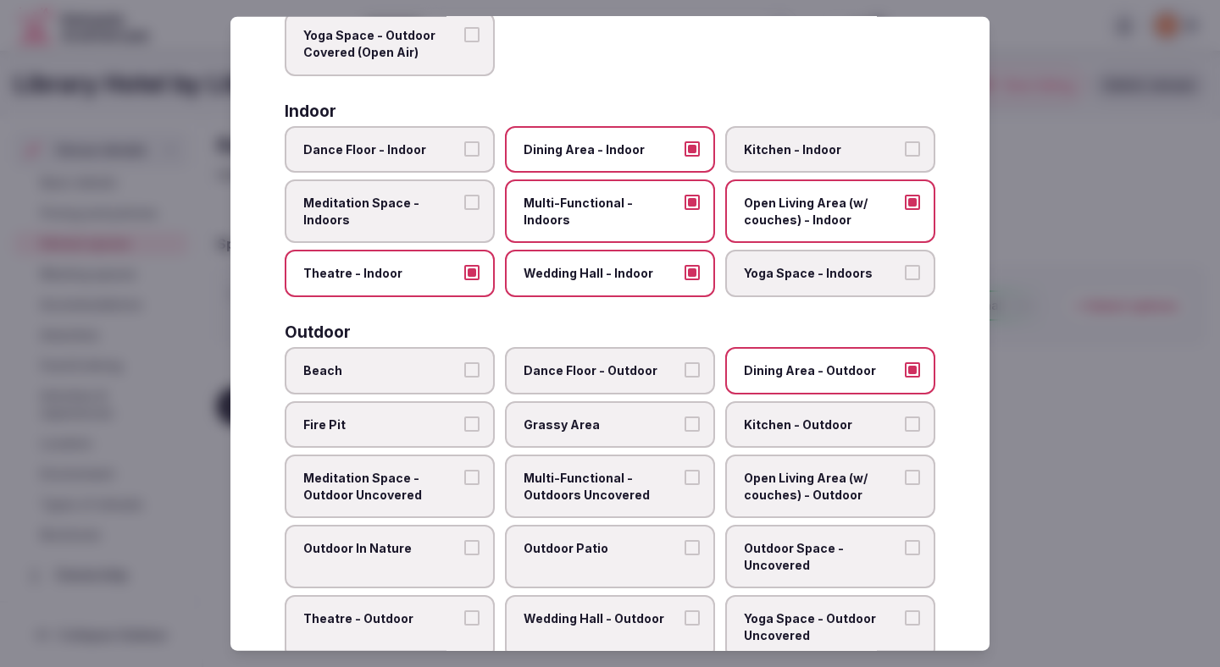
click at [661, 424] on span "Grassy Area" at bounding box center [601, 424] width 156 height 17
click at [684, 424] on button "Grassy Area" at bounding box center [691, 423] width 15 height 15
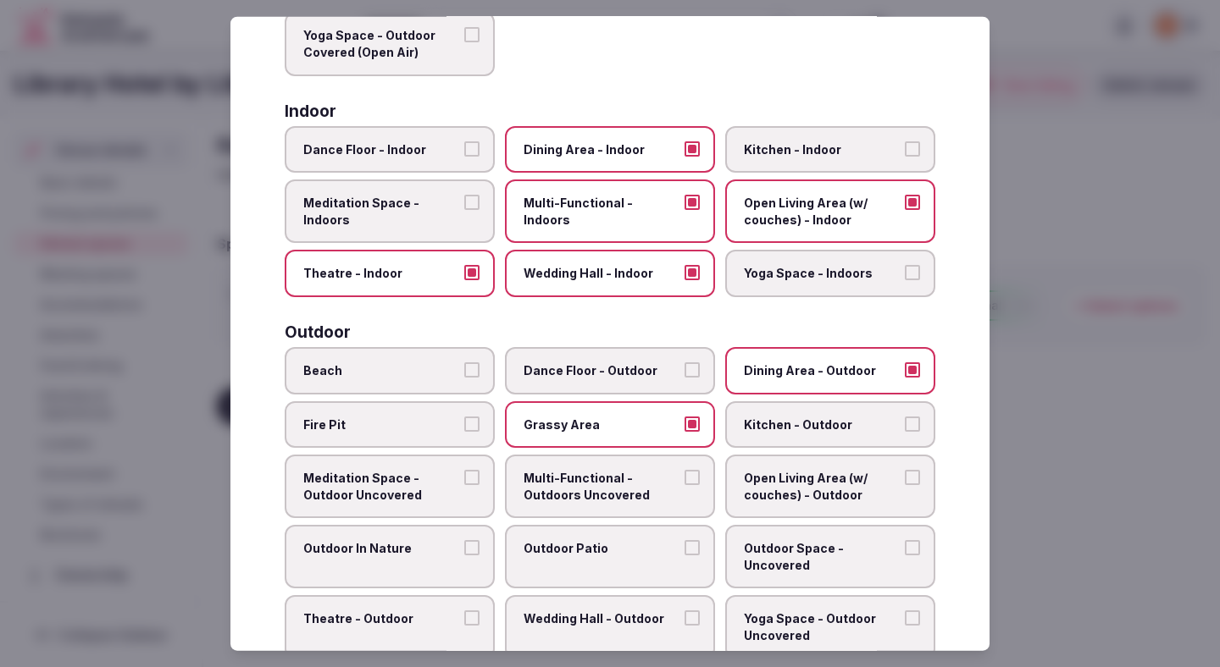
click at [450, 562] on label "Outdoor In Nature" at bounding box center [390, 557] width 210 height 64
click at [464, 556] on button "Outdoor In Nature" at bounding box center [471, 547] width 15 height 15
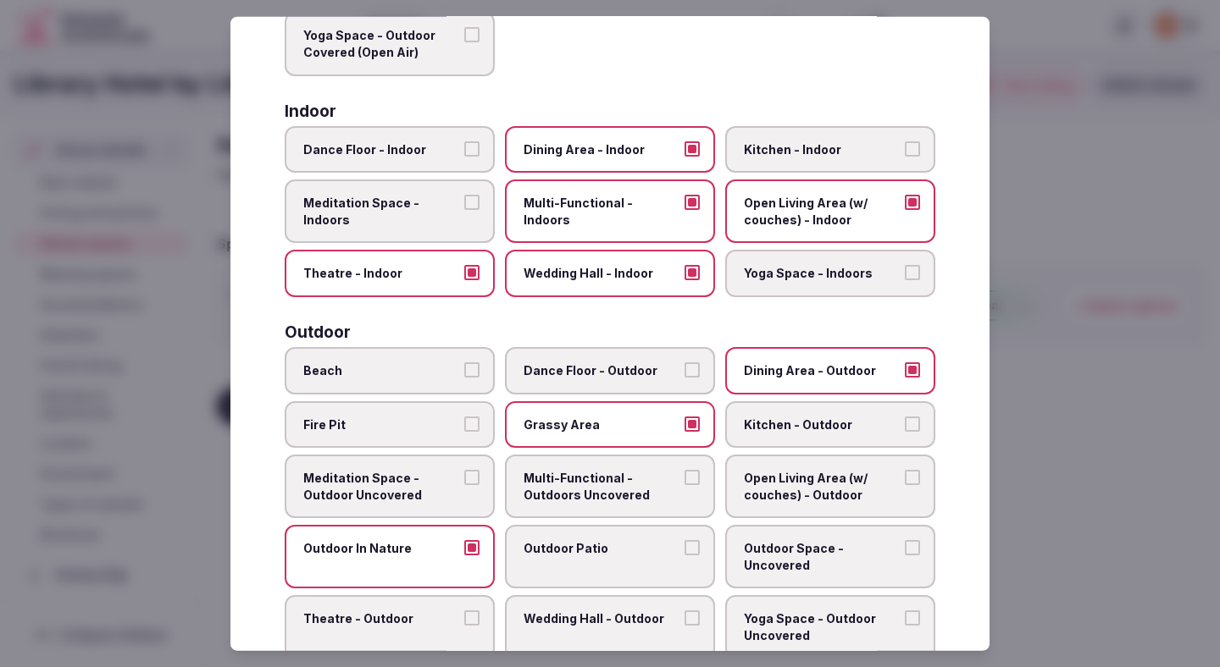
click at [581, 565] on label "Outdoor Patio" at bounding box center [610, 557] width 210 height 64
click at [684, 556] on button "Outdoor Patio" at bounding box center [691, 547] width 15 height 15
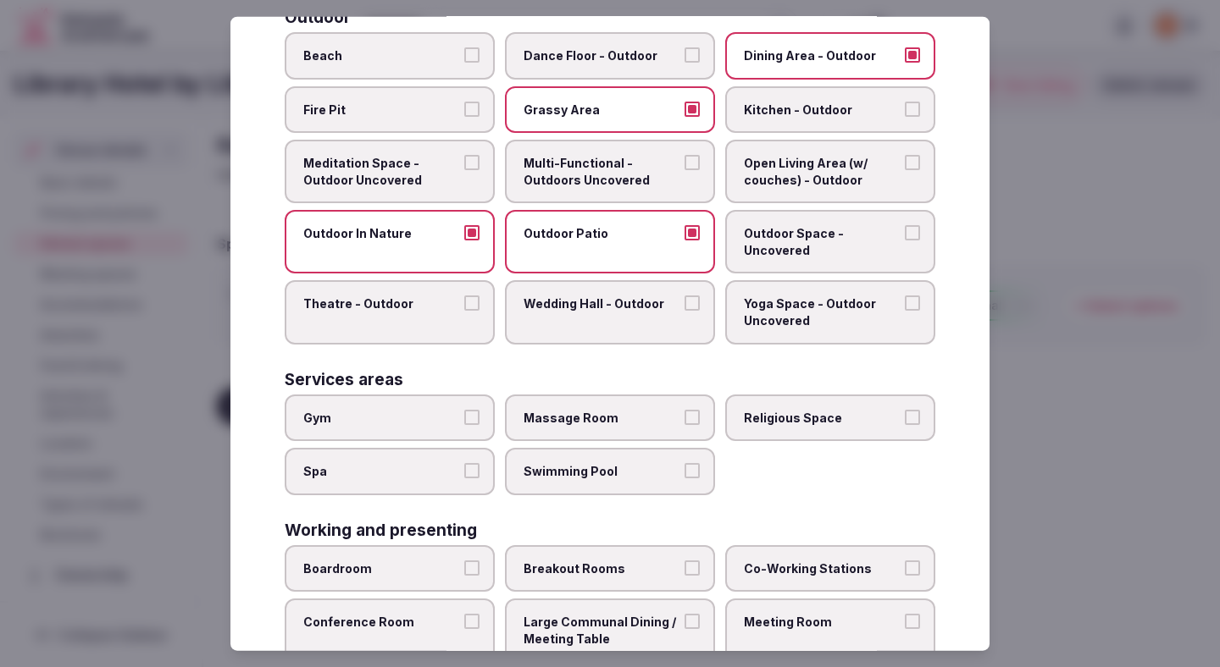
scroll to position [570, 0]
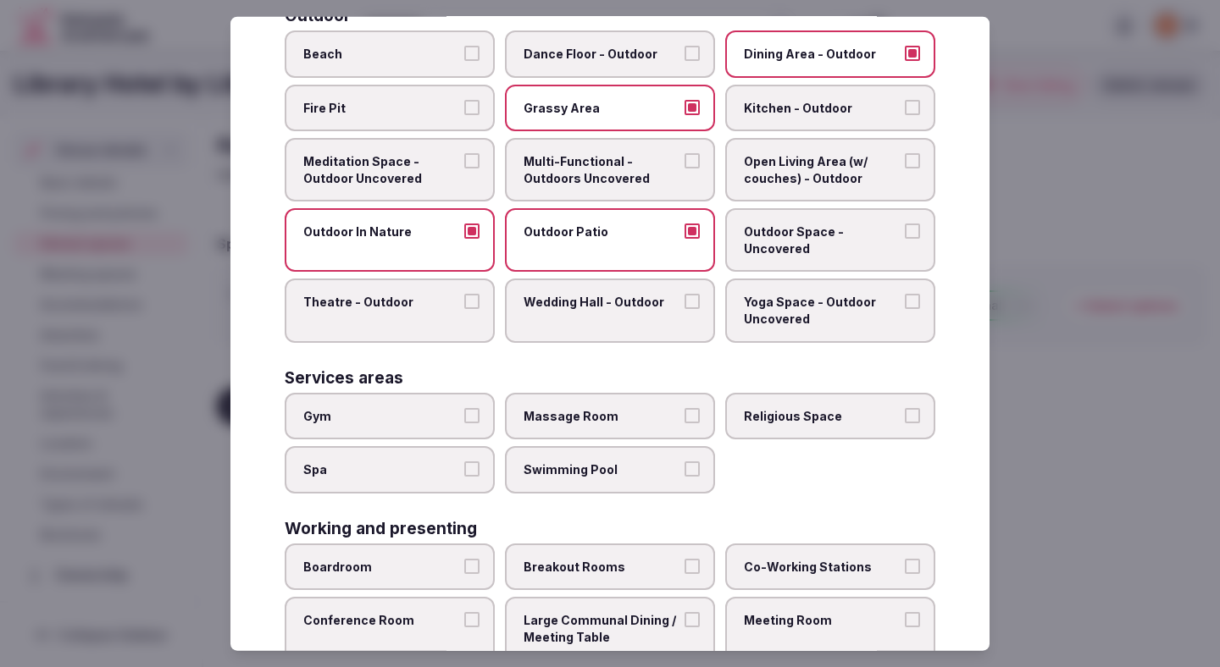
click at [440, 418] on span "Gym" at bounding box center [381, 415] width 156 height 17
click at [464, 418] on button "Gym" at bounding box center [471, 414] width 15 height 15
click at [547, 454] on label "Swimming Pool" at bounding box center [610, 469] width 210 height 47
click at [684, 462] on button "Swimming Pool" at bounding box center [691, 469] width 15 height 15
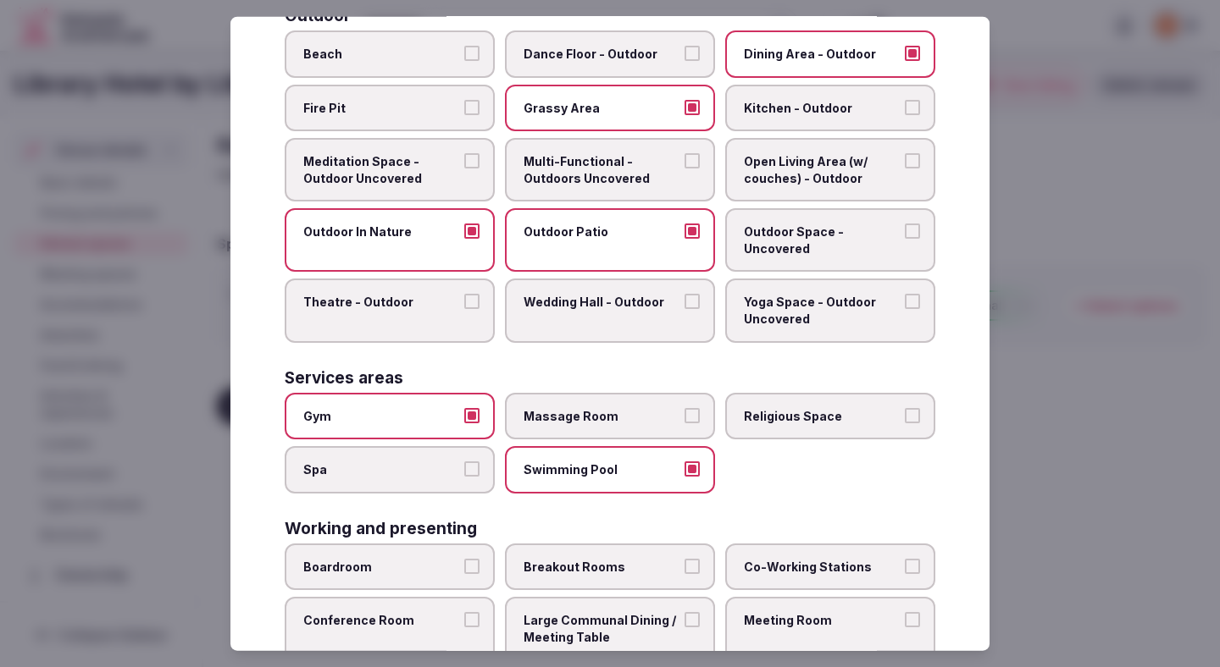
click at [445, 577] on label "Boardroom" at bounding box center [390, 567] width 210 height 47
click at [464, 574] on button "Boardroom" at bounding box center [471, 566] width 15 height 15
click at [438, 623] on span "Conference Room" at bounding box center [381, 620] width 156 height 17
click at [464, 623] on button "Conference Room" at bounding box center [471, 619] width 15 height 15
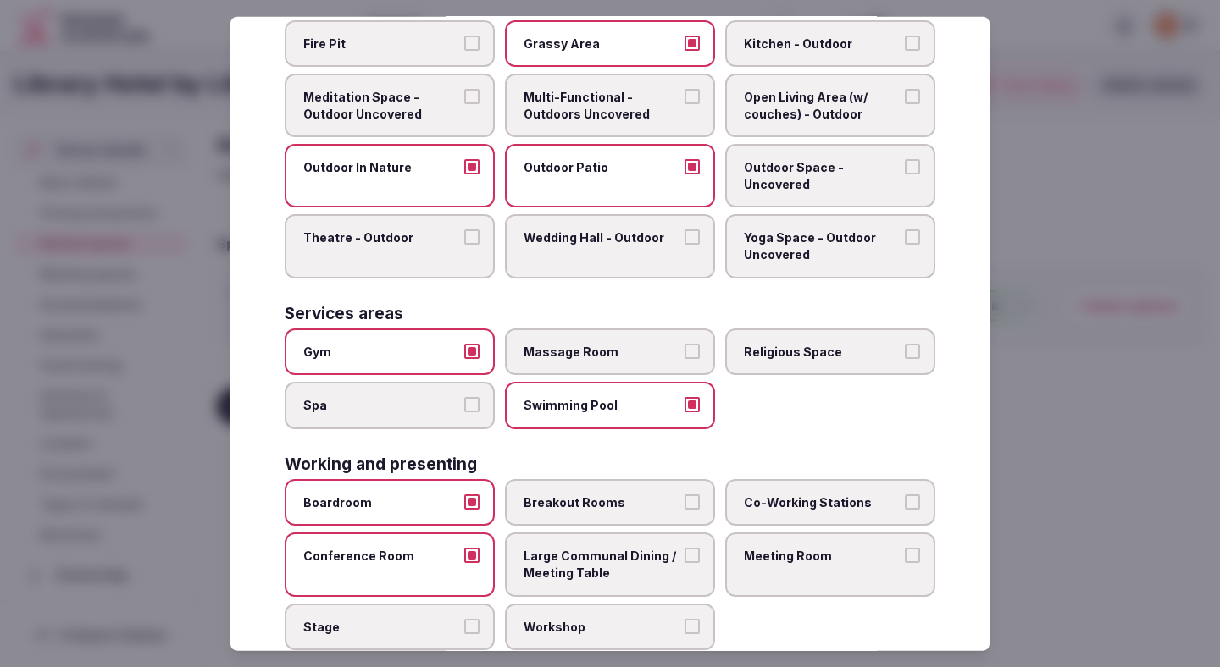
scroll to position [642, 0]
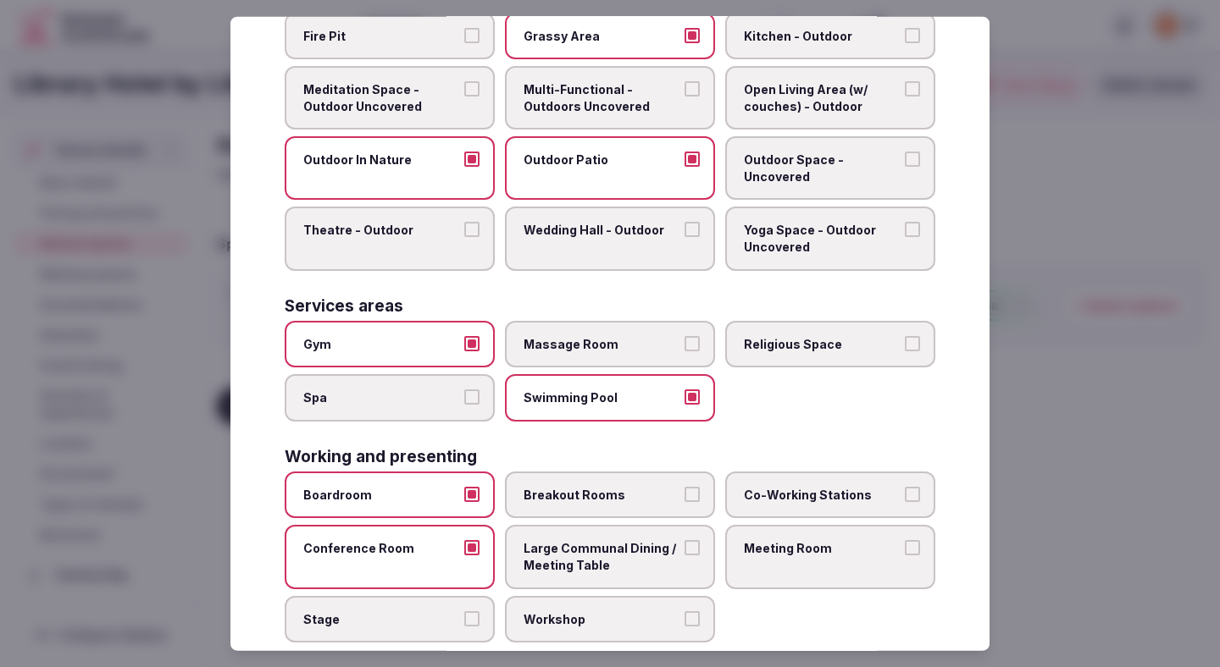
click at [603, 501] on span "Breakout Rooms" at bounding box center [601, 495] width 156 height 17
click at [684, 501] on button "Breakout Rooms" at bounding box center [691, 494] width 15 height 15
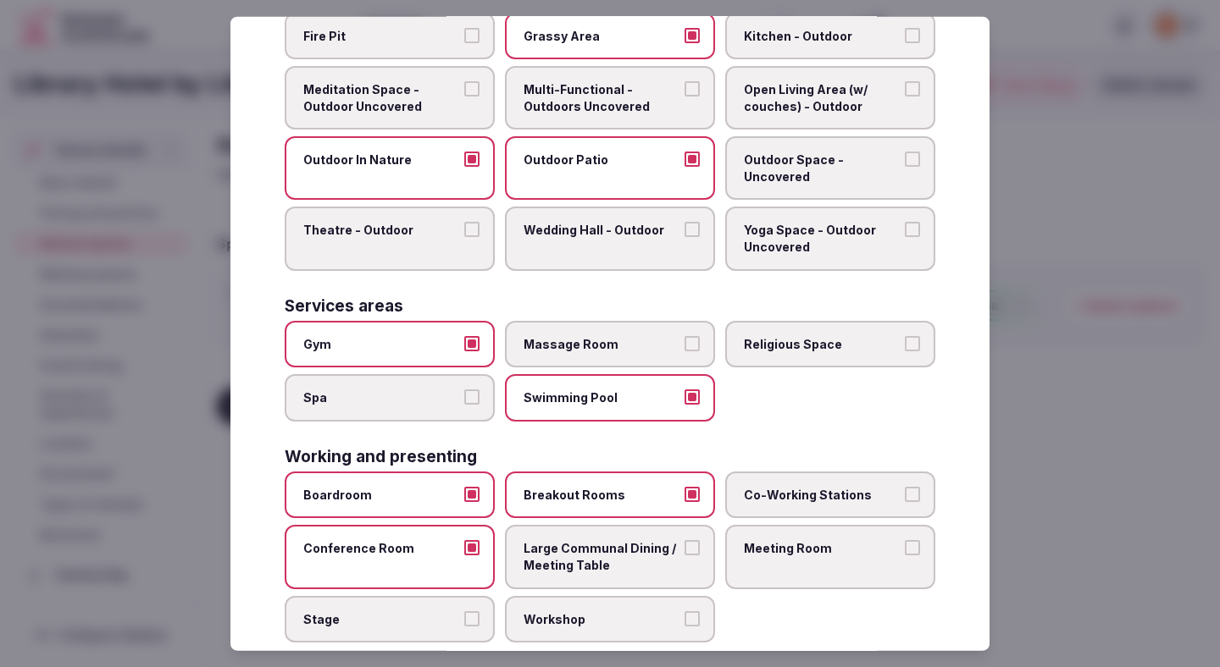
click at [603, 548] on span "Large Communal Dining / Meeting Table" at bounding box center [601, 556] width 156 height 33
click at [684, 548] on button "Large Communal Dining / Meeting Table" at bounding box center [691, 547] width 15 height 15
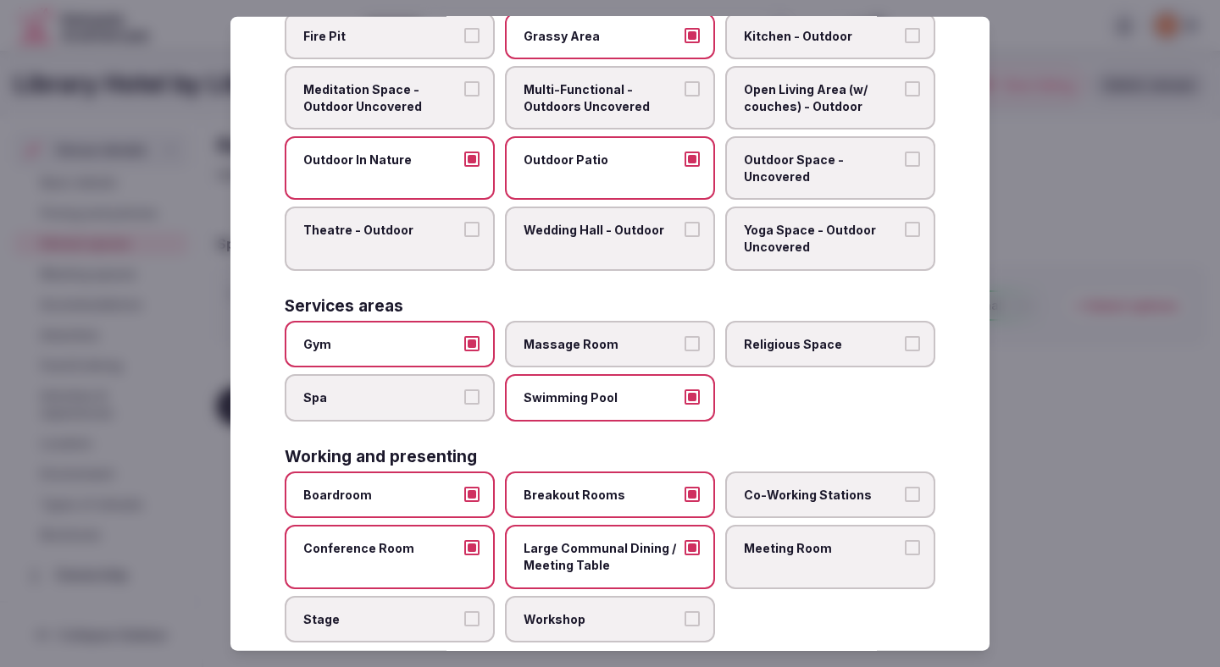
click at [588, 609] on label "Workshop" at bounding box center [610, 618] width 210 height 47
click at [684, 611] on button "Workshop" at bounding box center [691, 618] width 15 height 15
click at [458, 619] on span "Stage" at bounding box center [381, 619] width 156 height 17
click at [464, 619] on button "Stage" at bounding box center [471, 618] width 15 height 15
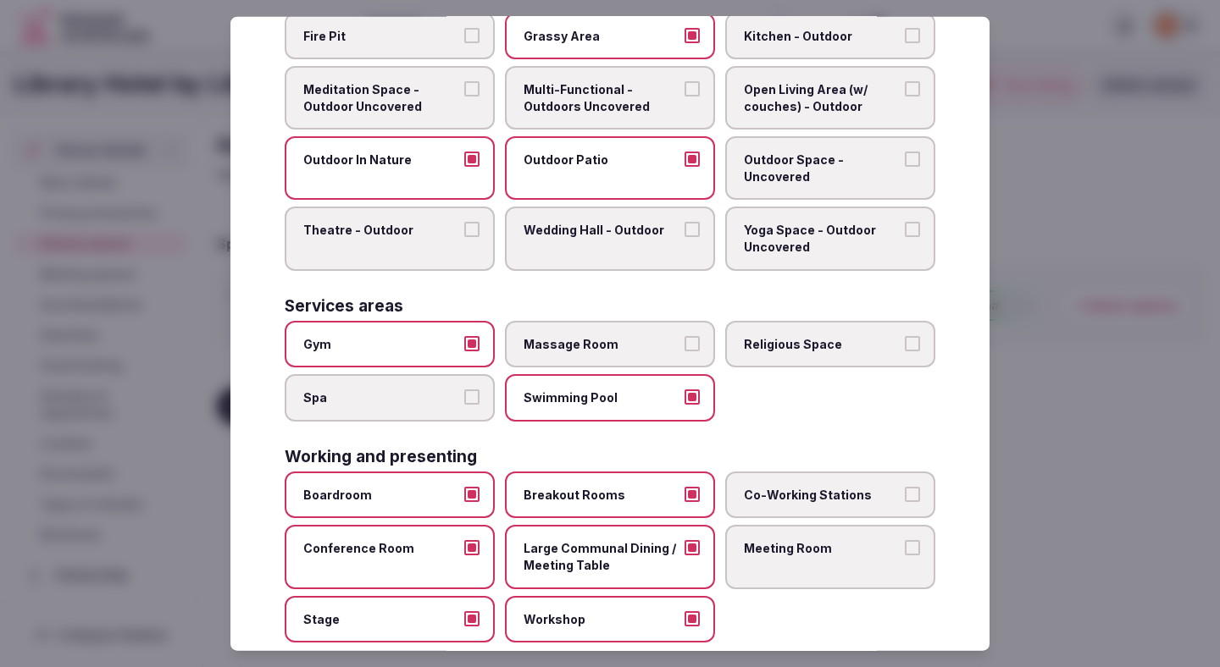
click at [778, 545] on span "Meeting Room" at bounding box center [822, 548] width 156 height 17
click at [905, 545] on button "Meeting Room" at bounding box center [912, 547] width 15 height 15
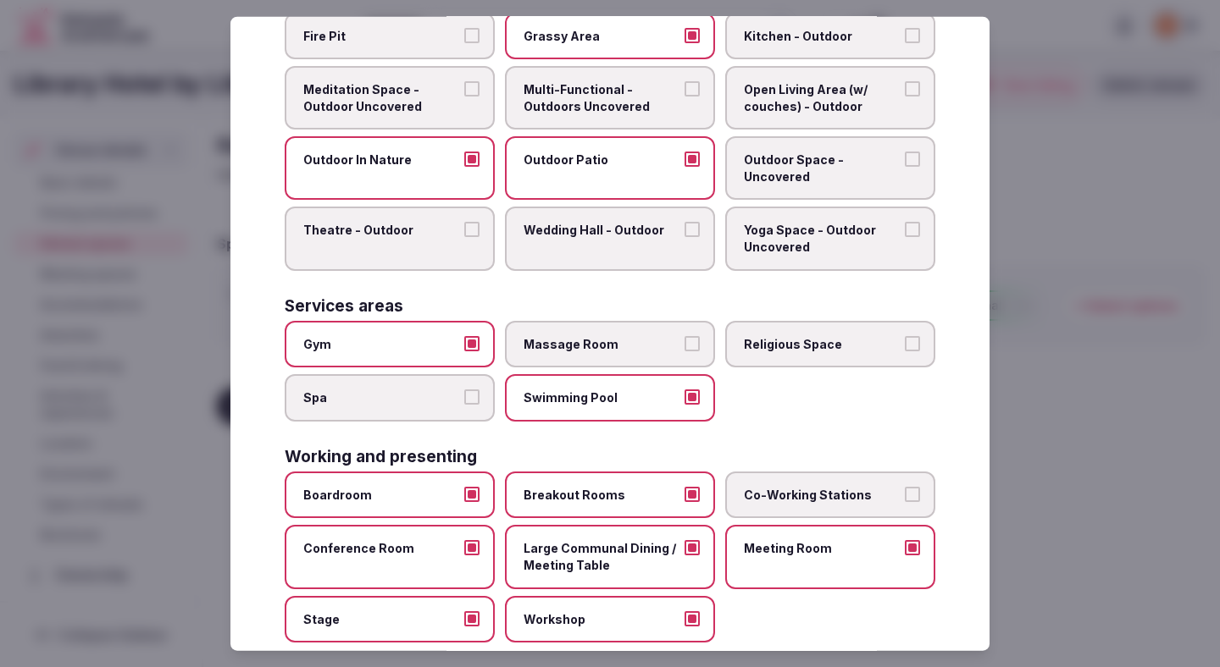
click at [789, 496] on span "Co-Working Stations" at bounding box center [822, 495] width 156 height 17
click at [905, 496] on button "Co-Working Stations" at bounding box center [912, 494] width 15 height 15
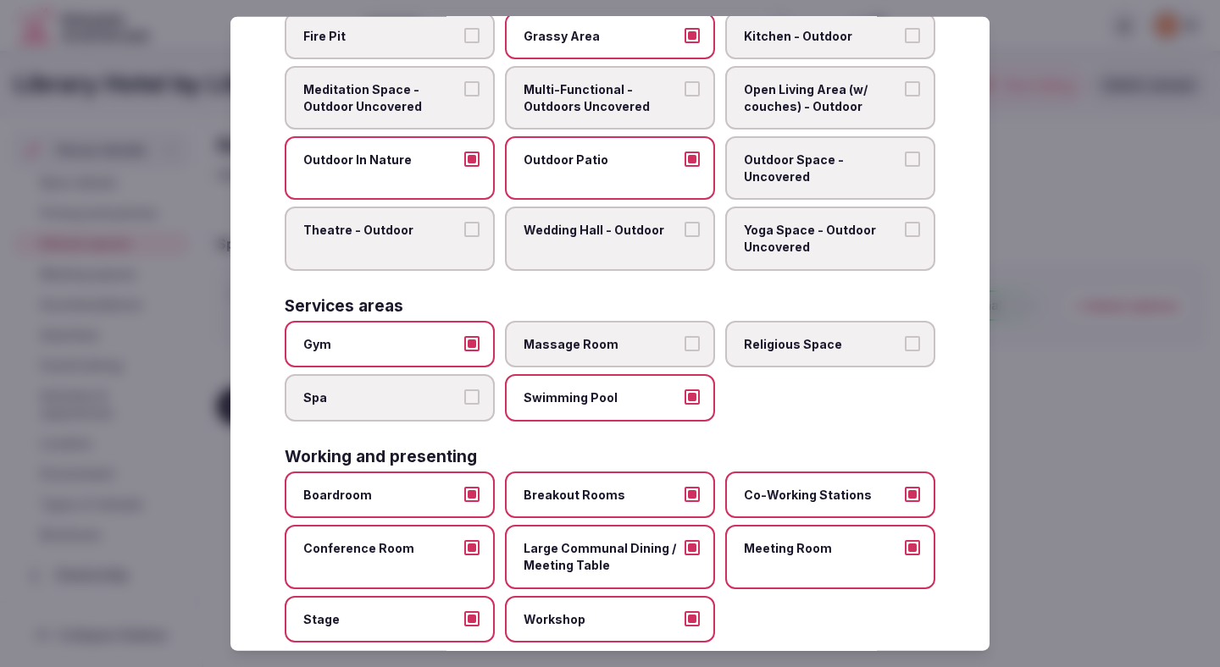
scroll to position [675, 0]
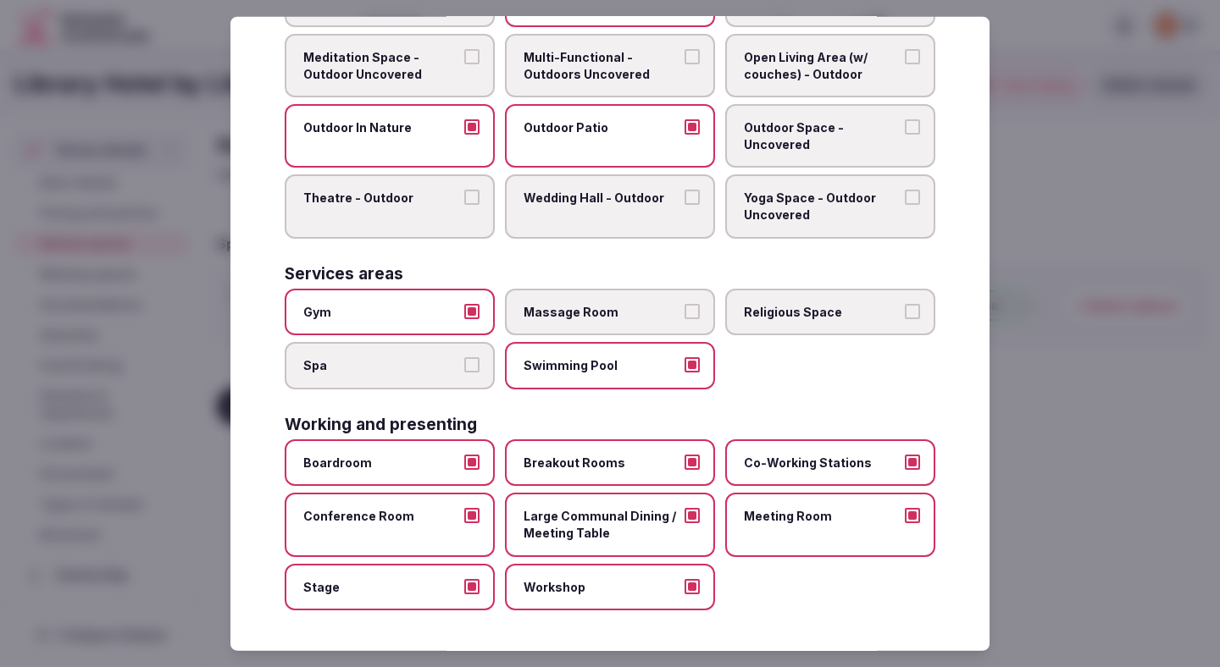
click at [1070, 438] on div at bounding box center [610, 333] width 1220 height 667
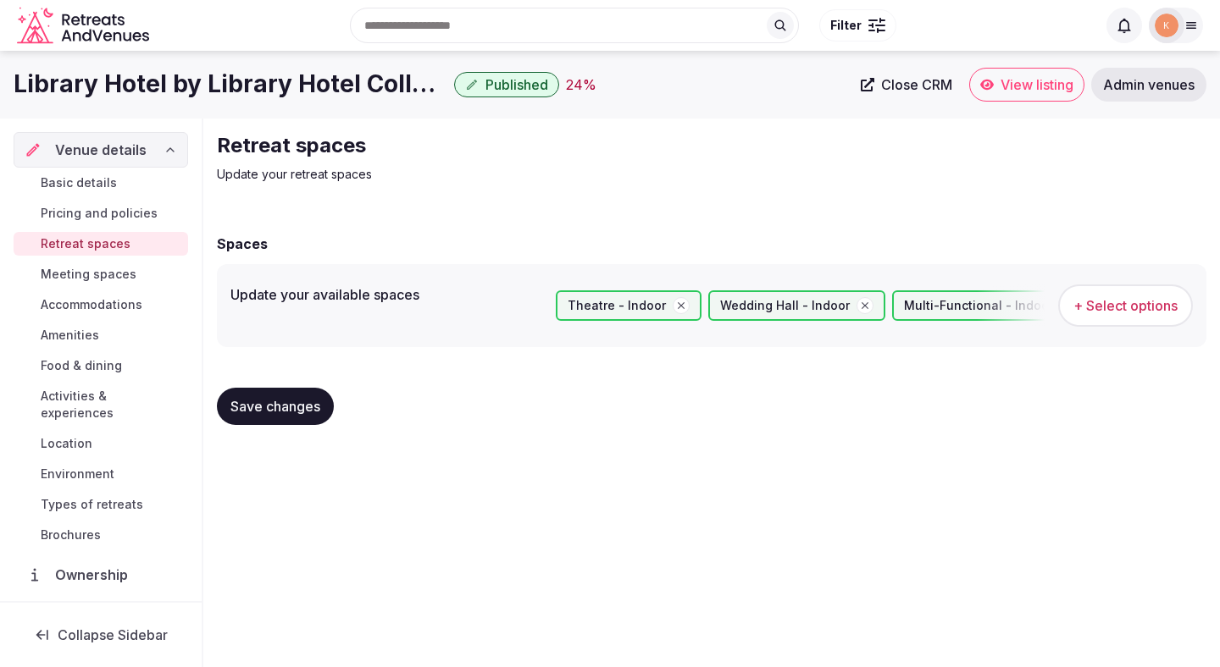
click at [300, 425] on div "Save changes" at bounding box center [711, 406] width 989 height 64
click at [307, 418] on button "Save changes" at bounding box center [275, 406] width 117 height 37
click at [127, 272] on span "Meeting spaces" at bounding box center [89, 274] width 96 height 17
